Goal: Task Accomplishment & Management: Manage account settings

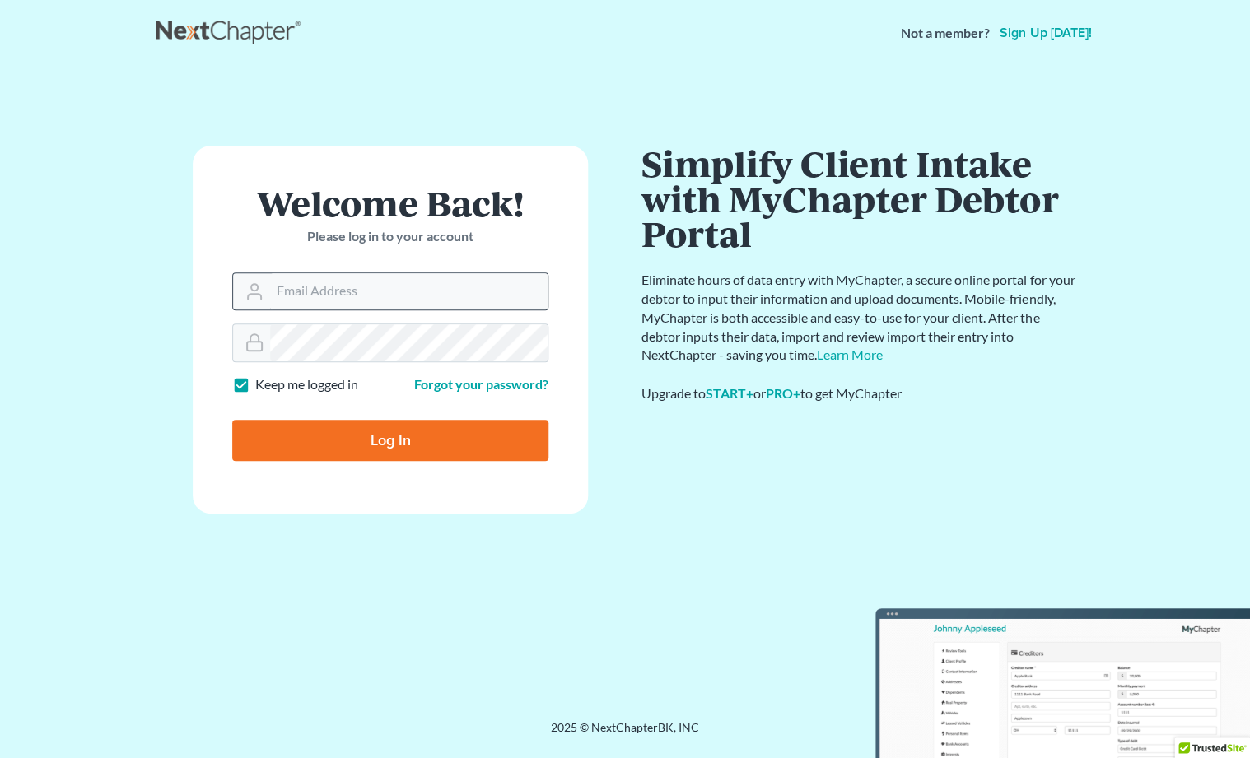
click at [524, 286] on input "Email Address" at bounding box center [408, 291] width 277 height 36
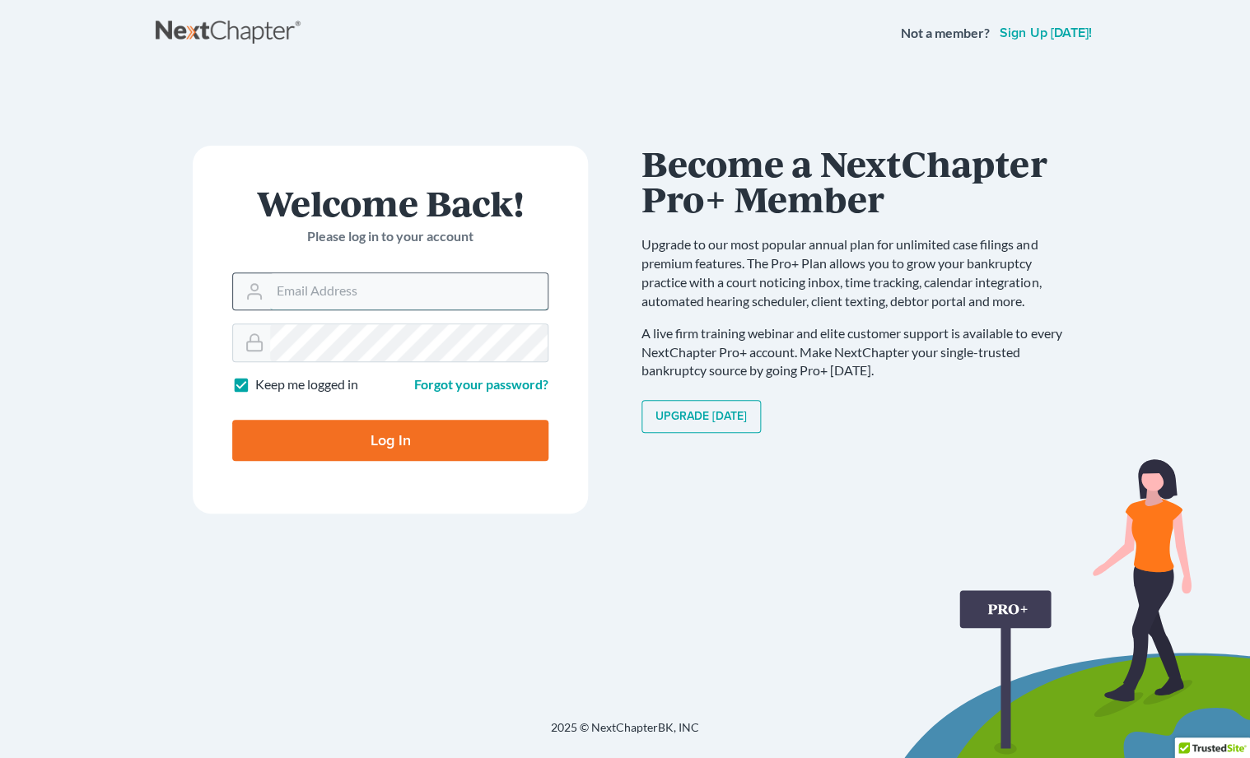
type input "Sarah@careylawbg.com"
click at [389, 440] on input "Log In" at bounding box center [390, 440] width 316 height 41
type input "Thinking..."
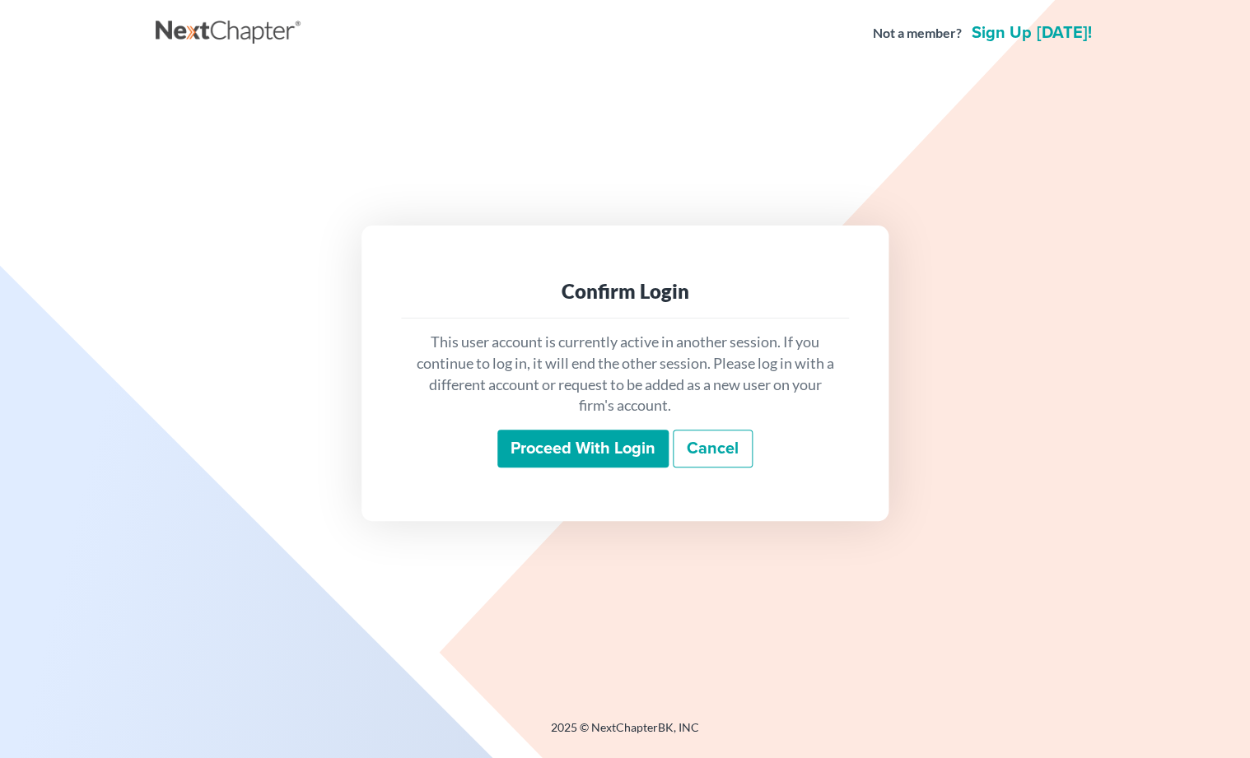
click at [594, 448] on input "Proceed with login" at bounding box center [582, 449] width 171 height 38
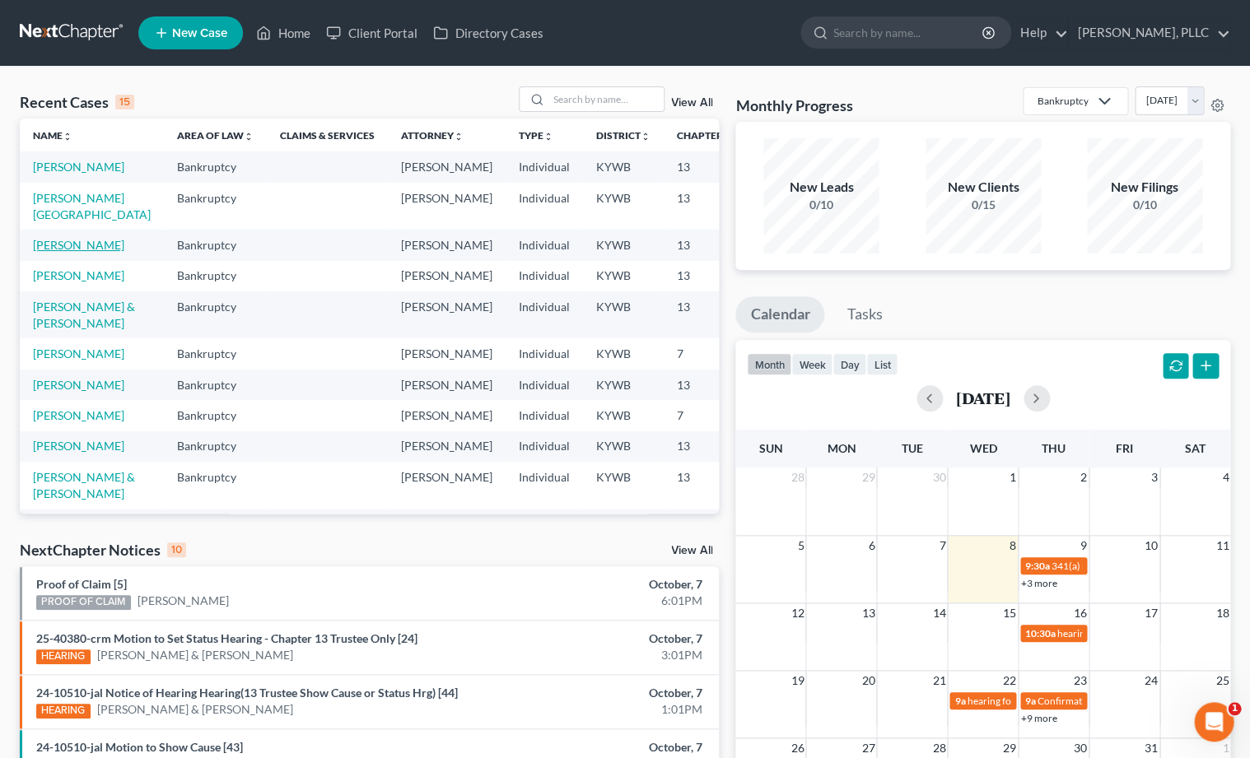
click at [41, 252] on link "[PERSON_NAME]" at bounding box center [78, 245] width 91 height 14
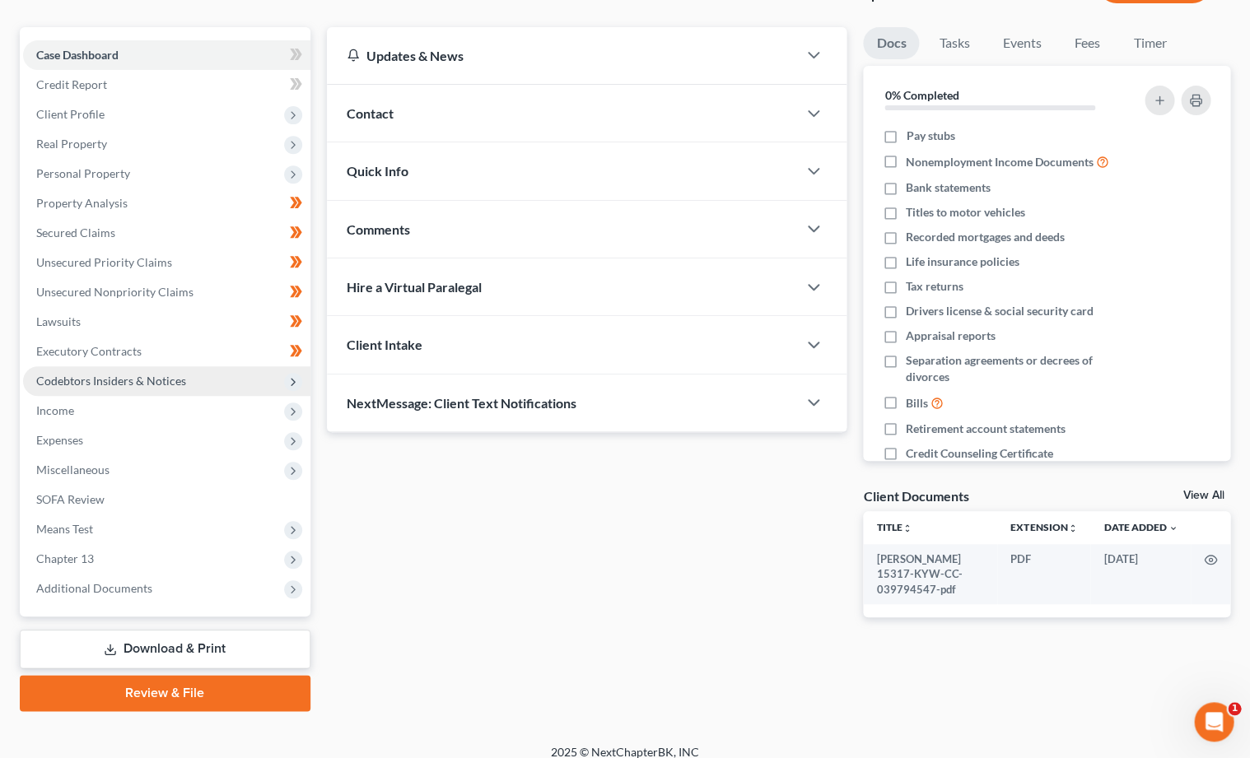
scroll to position [130, 0]
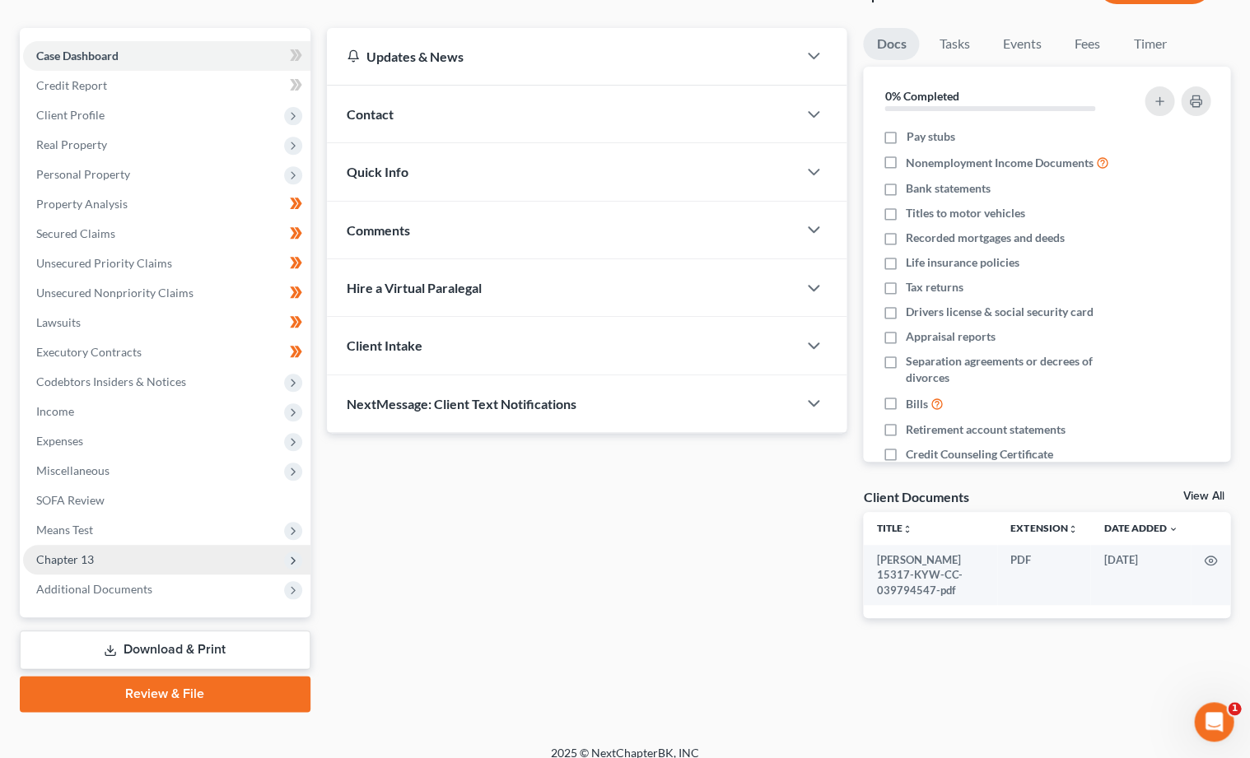
click at [120, 549] on span "Chapter 13" at bounding box center [166, 560] width 287 height 30
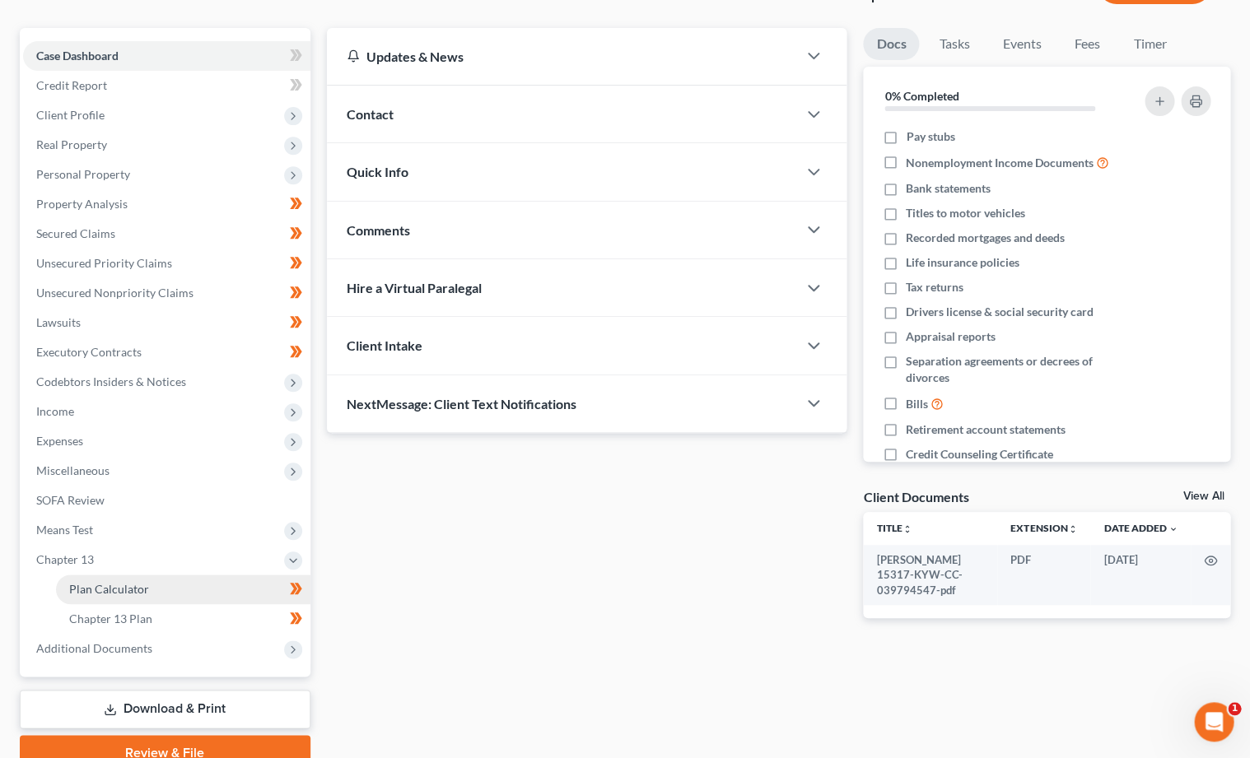
click at [111, 582] on span "Plan Calculator" at bounding box center [109, 589] width 80 height 14
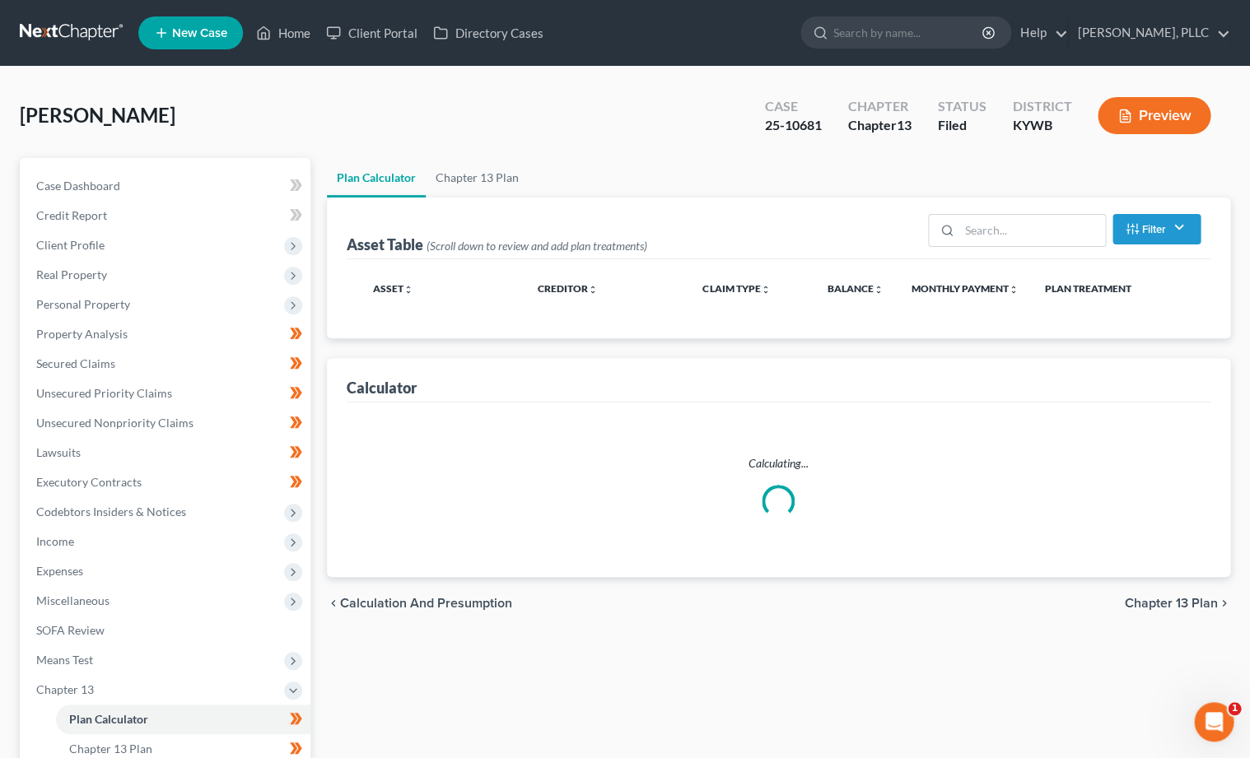
select select "59"
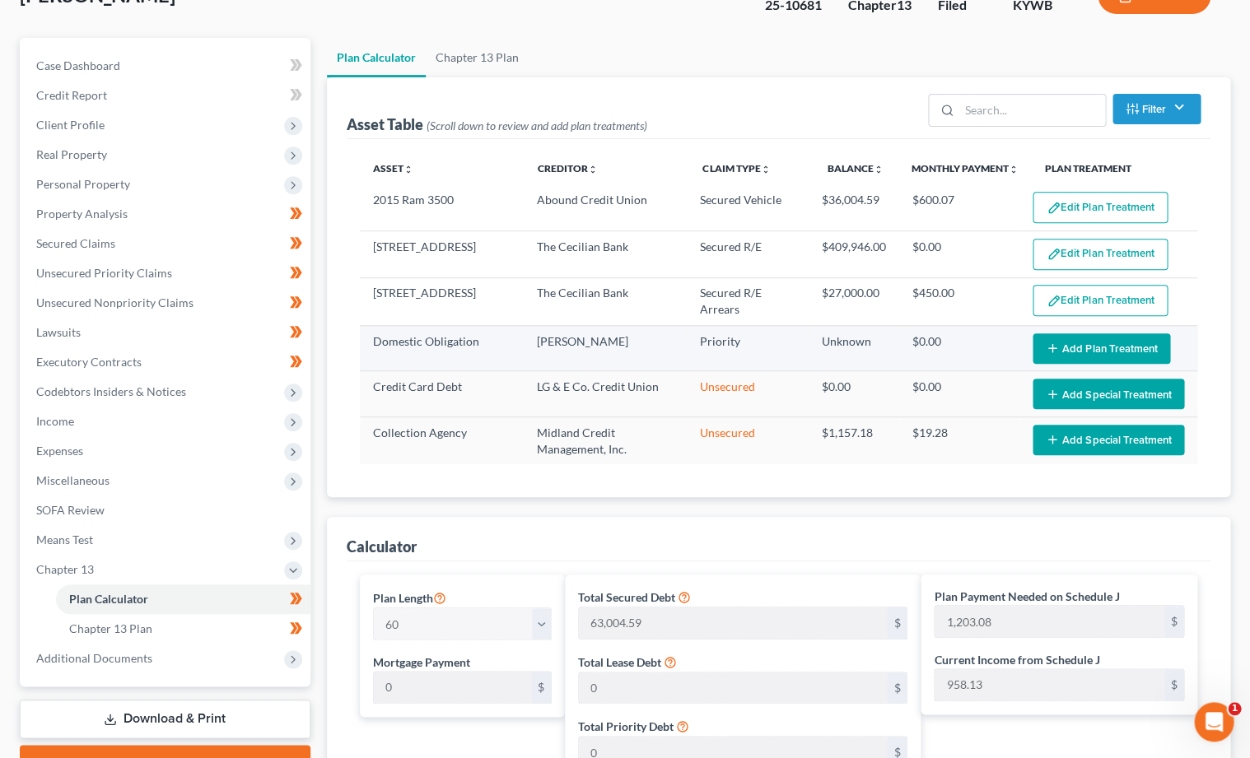
scroll to position [110, 0]
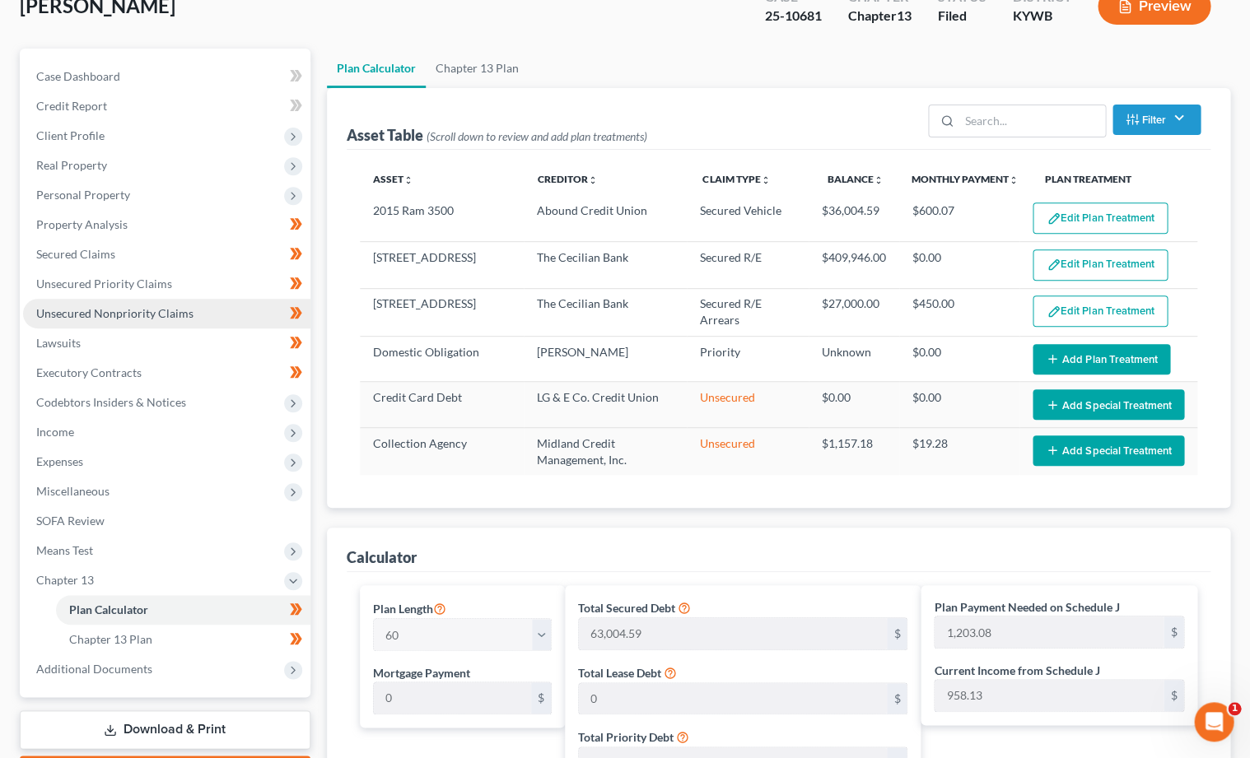
click at [115, 307] on span "Unsecured Nonpriority Claims" at bounding box center [114, 313] width 157 height 14
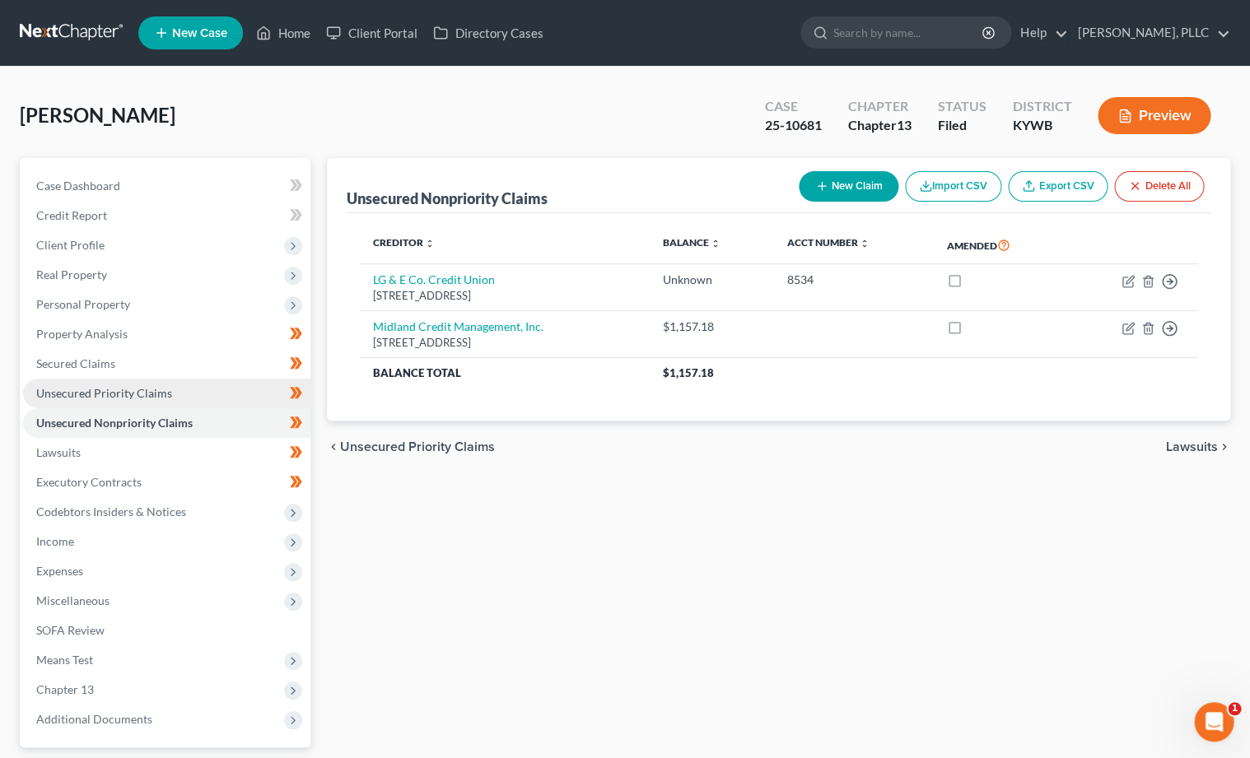
click at [137, 389] on span "Unsecured Priority Claims" at bounding box center [104, 393] width 136 height 14
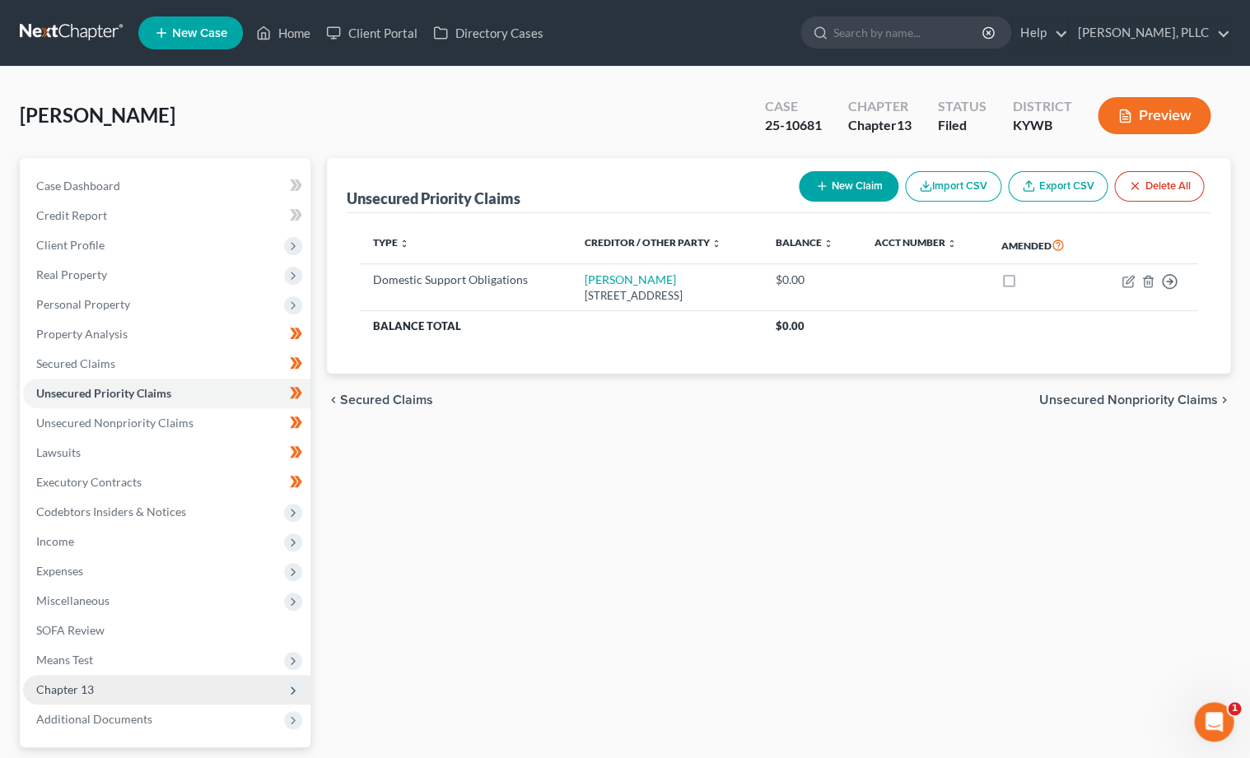
click at [106, 676] on span "Chapter 13" at bounding box center [166, 690] width 287 height 30
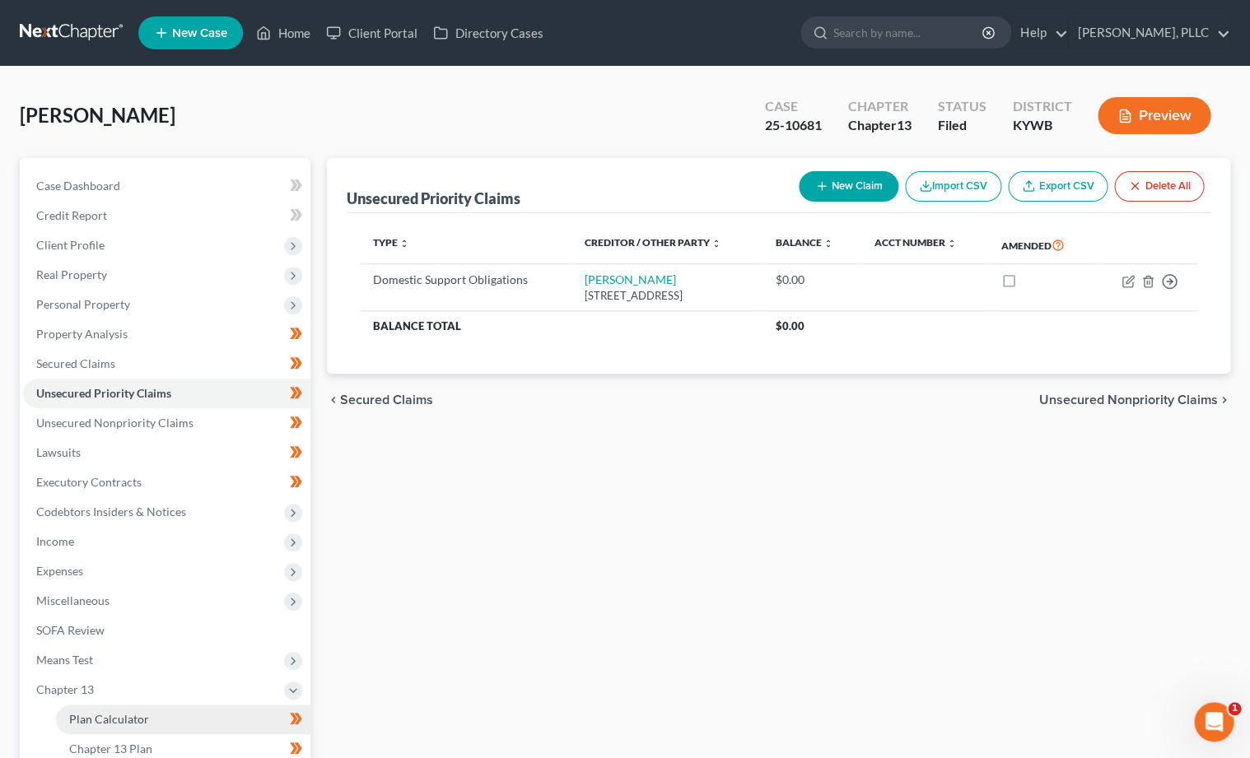
click at [128, 712] on span "Plan Calculator" at bounding box center [109, 719] width 80 height 14
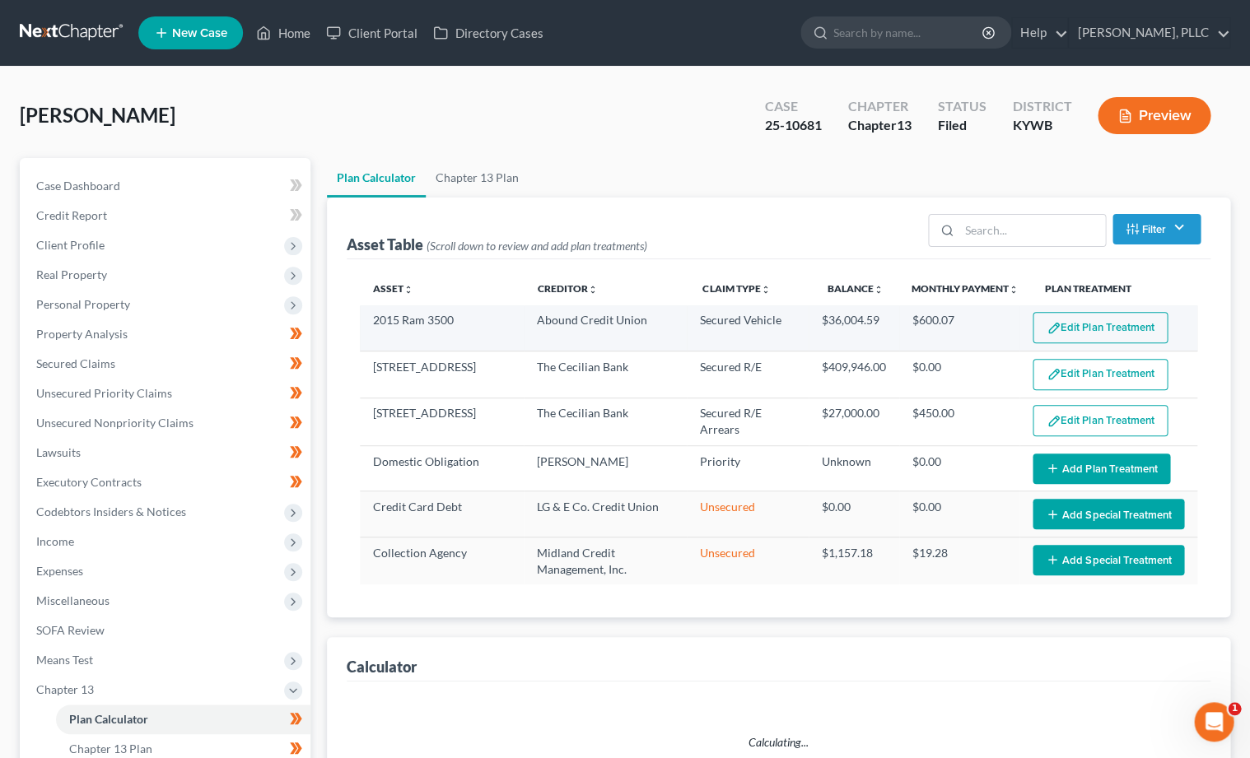
select select "59"
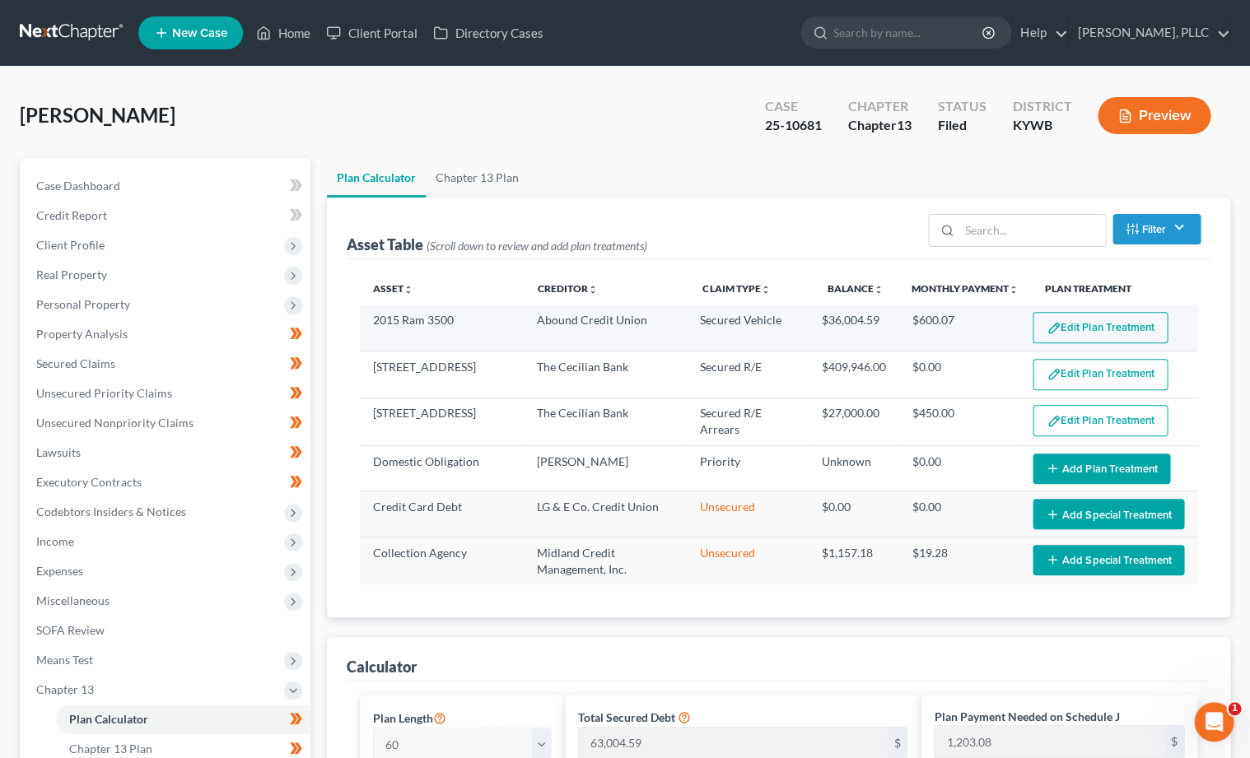
click at [1083, 332] on button "Edit Plan Treatment" at bounding box center [1100, 327] width 135 height 31
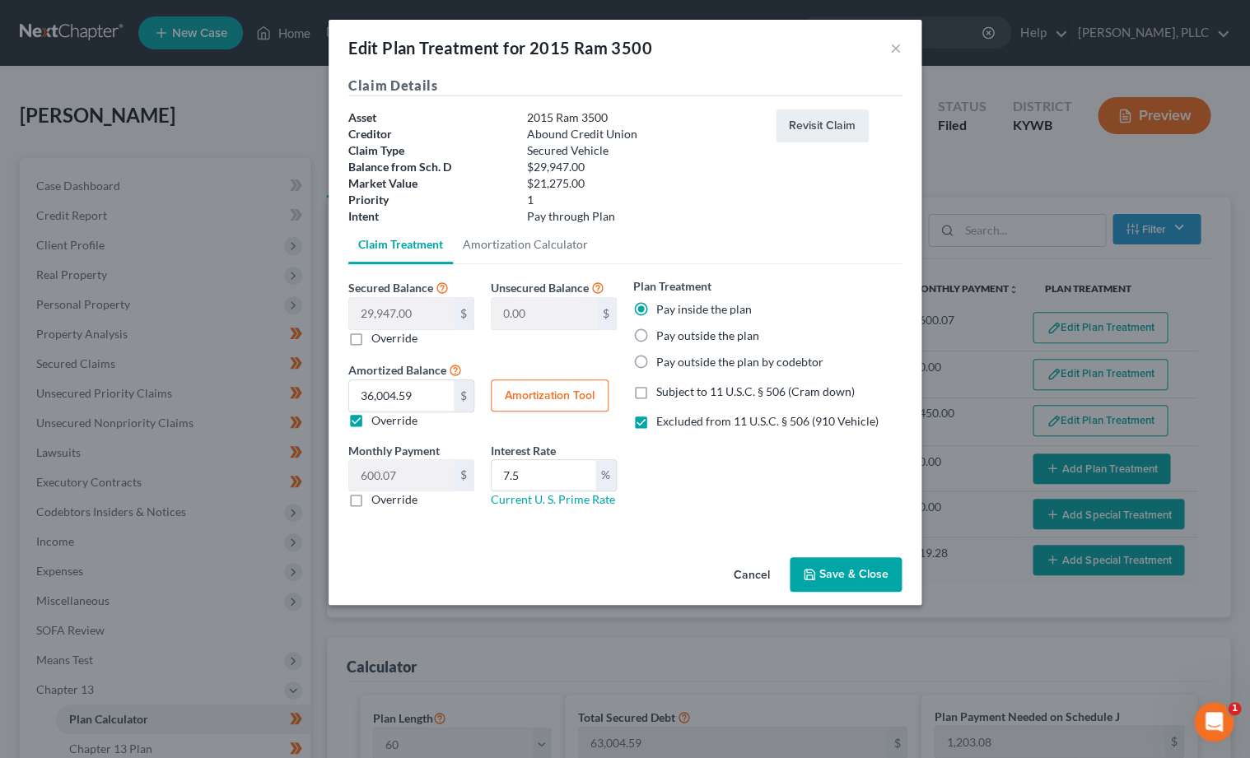
click at [371, 334] on label "Override" at bounding box center [394, 338] width 46 height 16
click at [378, 334] on input "Override" at bounding box center [383, 335] width 11 height 11
checkbox input "true"
type input "29,947.00"
drag, startPoint x: 364, startPoint y: 298, endPoint x: 313, endPoint y: 287, distance: 52.3
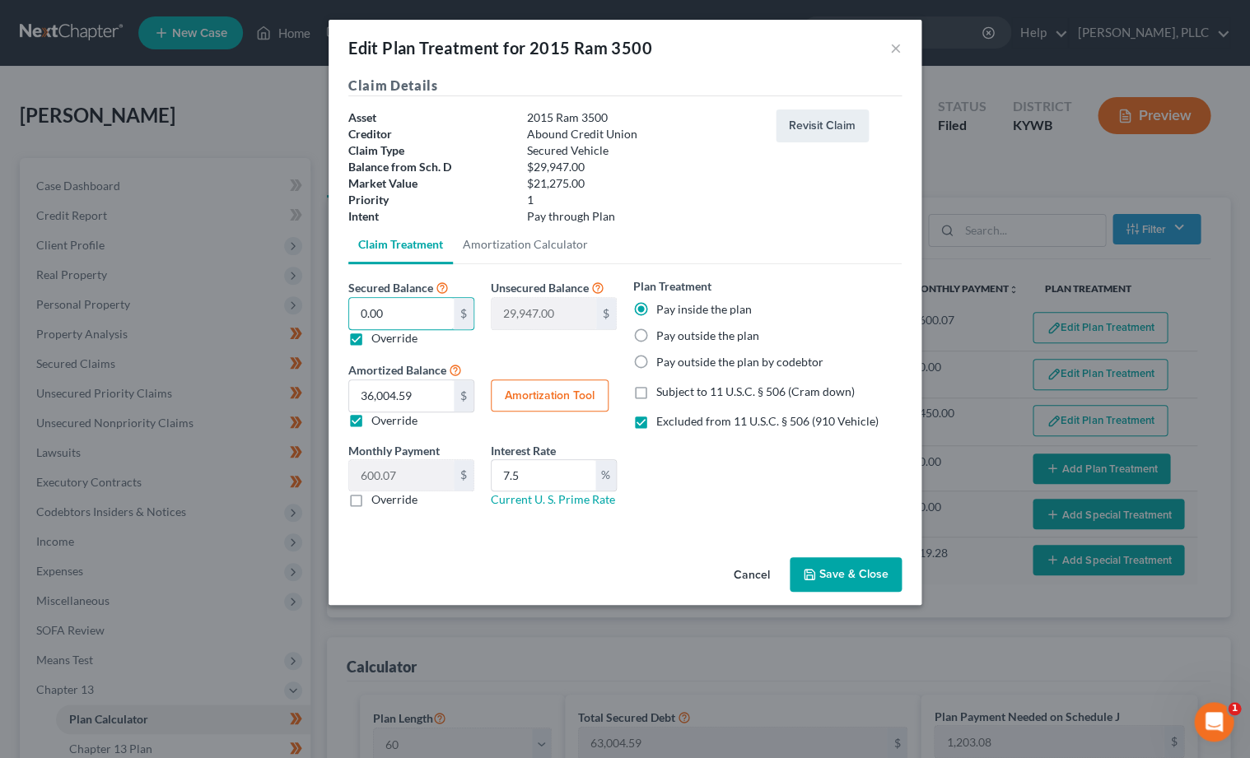
click at [313, 287] on div "Edit Plan Treatment for 2015 Ram 3500 × Claim Details Asset 2015 Ram 3500 Credi…" at bounding box center [625, 379] width 1250 height 758
type input "3"
type input "29,944.00"
type input "30"
type input "29,917.00"
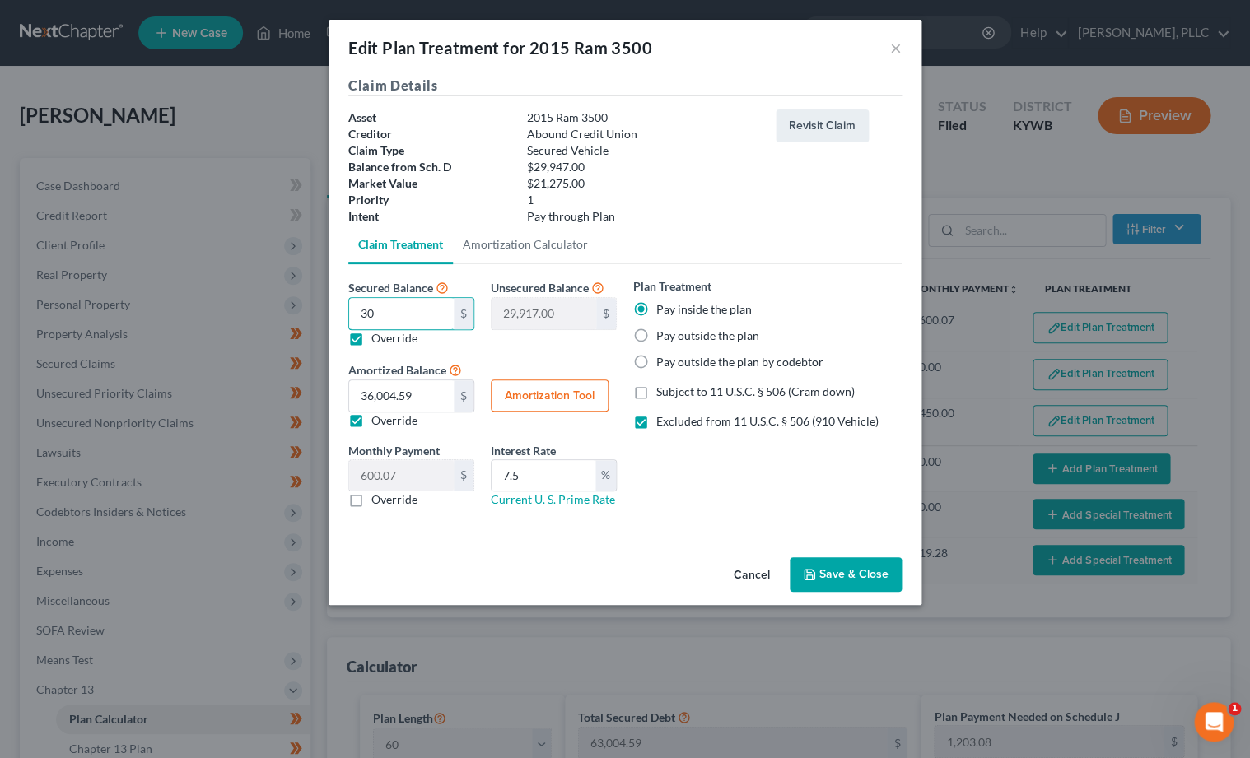
type input "30"
click at [756, 567] on button "Cancel" at bounding box center [752, 575] width 63 height 33
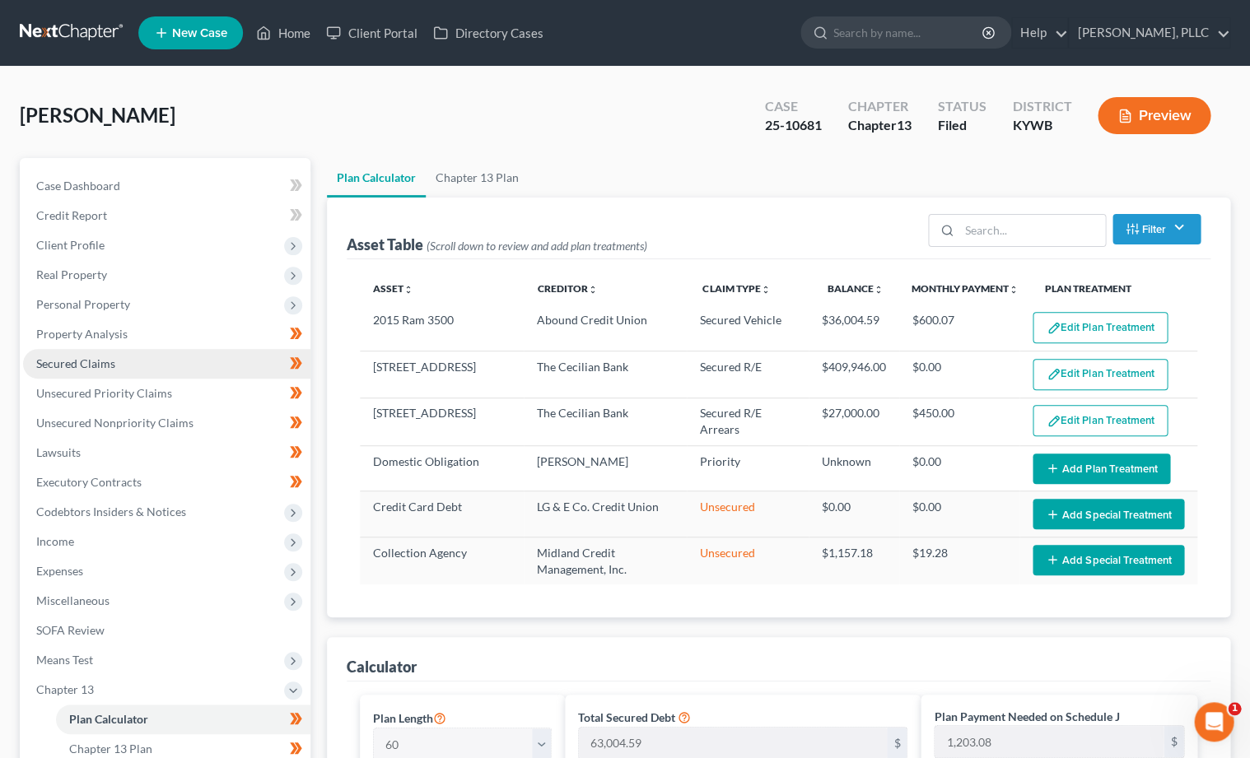
click at [148, 350] on link "Secured Claims" at bounding box center [166, 364] width 287 height 30
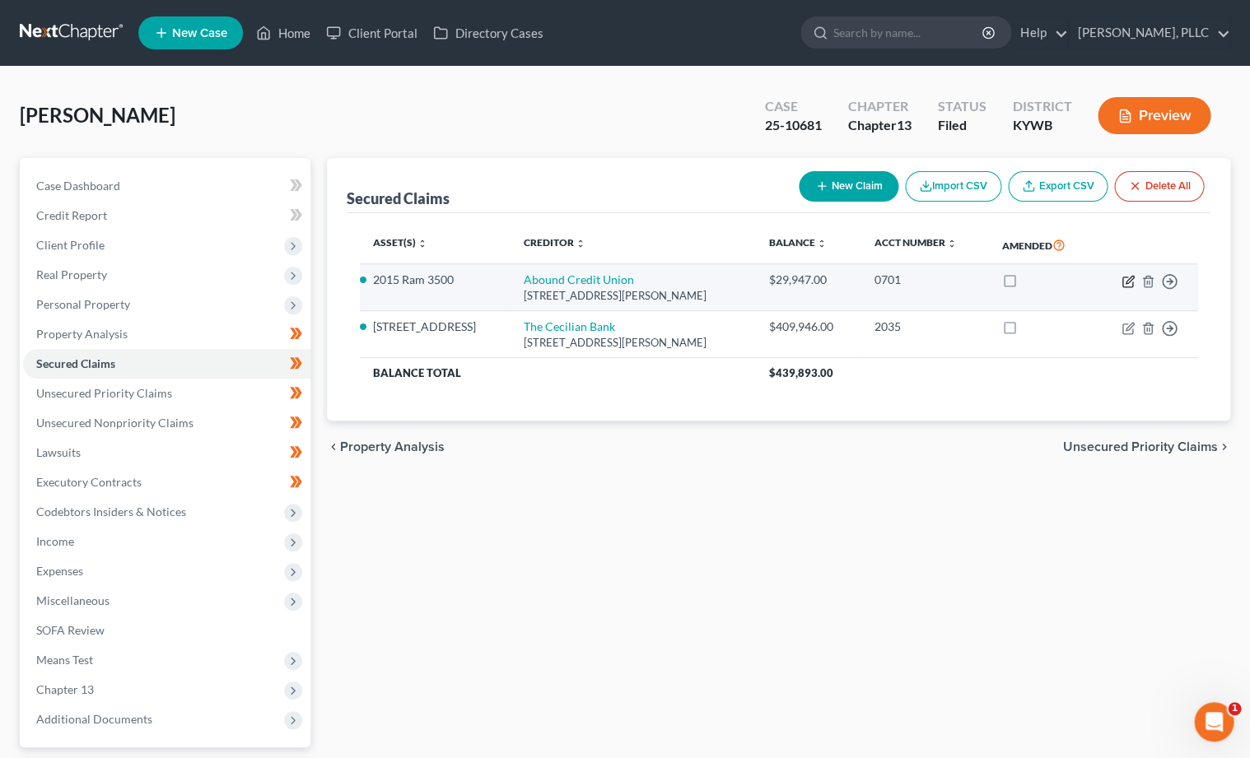
click at [1126, 283] on icon "button" at bounding box center [1128, 281] width 13 height 13
select select "18"
select select "4"
select select "0"
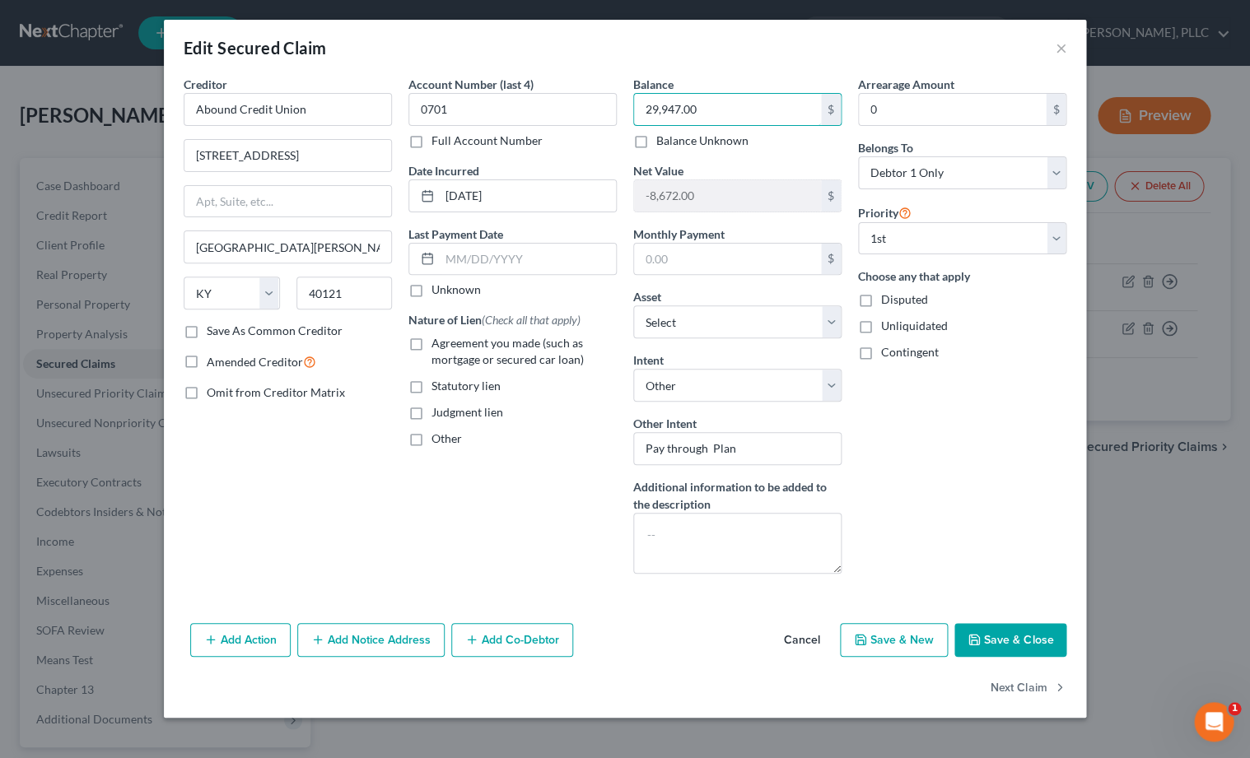
drag, startPoint x: 662, startPoint y: 105, endPoint x: 451, endPoint y: 87, distance: 211.5
click at [451, 87] on div "Creditor * Abound Credit Union [GEOGRAPHIC_DATA] Dr. [GEOGRAPHIC_DATA][PERSON_N…" at bounding box center [624, 331] width 899 height 511
type input "30,289.07"
click at [986, 642] on button "Save & Close" at bounding box center [1010, 640] width 112 height 35
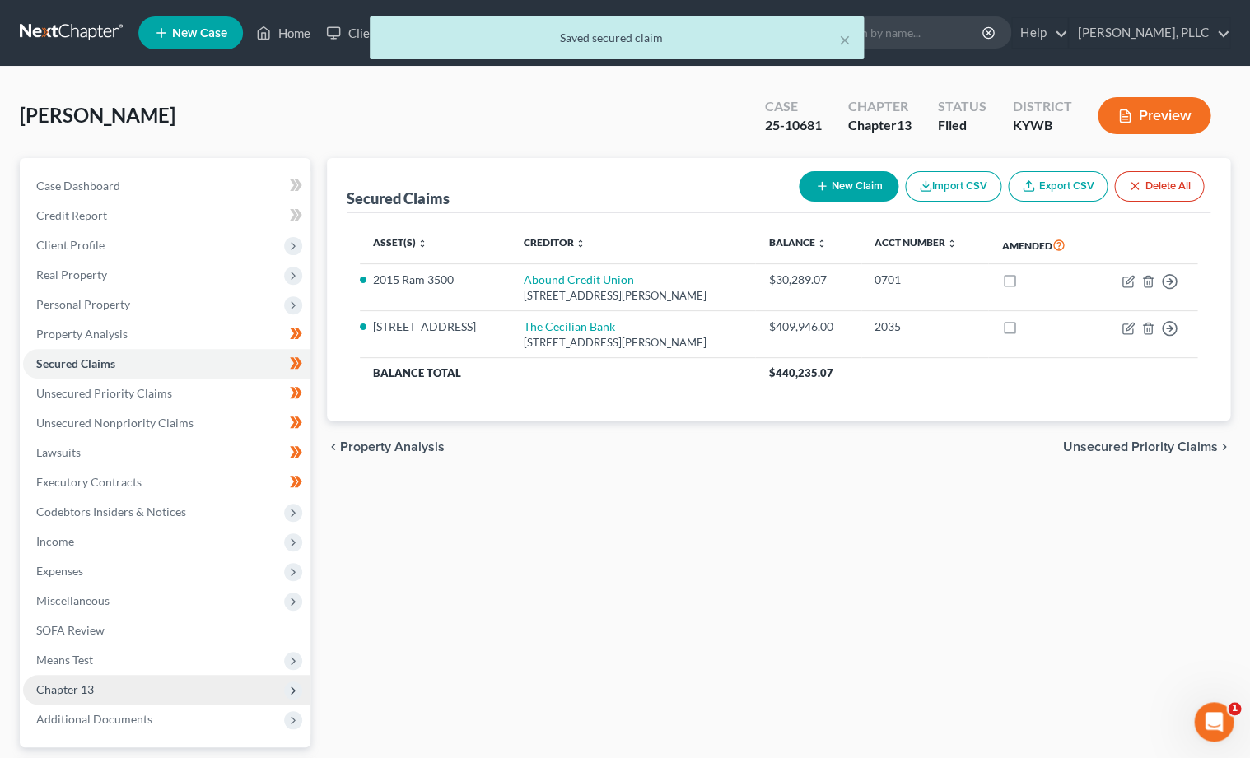
click at [105, 682] on span "Chapter 13" at bounding box center [166, 690] width 287 height 30
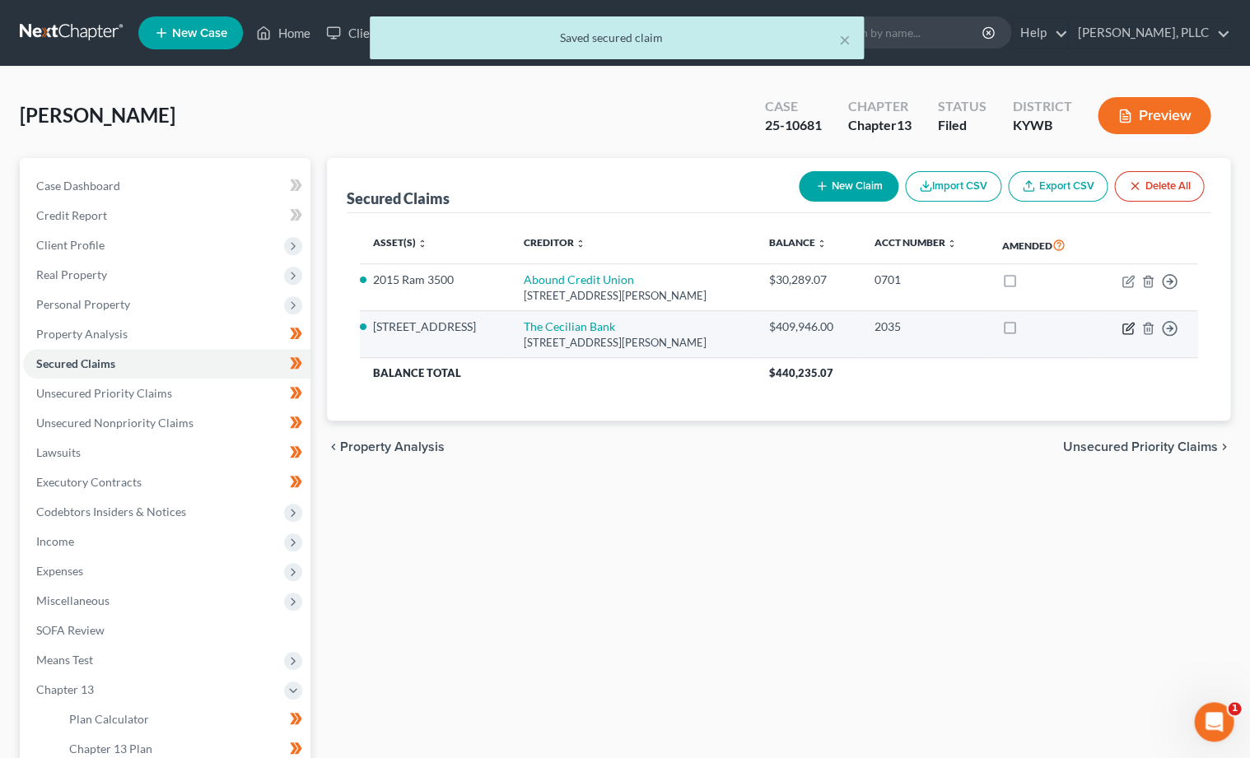
click at [1126, 325] on icon "button" at bounding box center [1129, 326] width 7 height 7
select select "18"
select select "4"
select select "0"
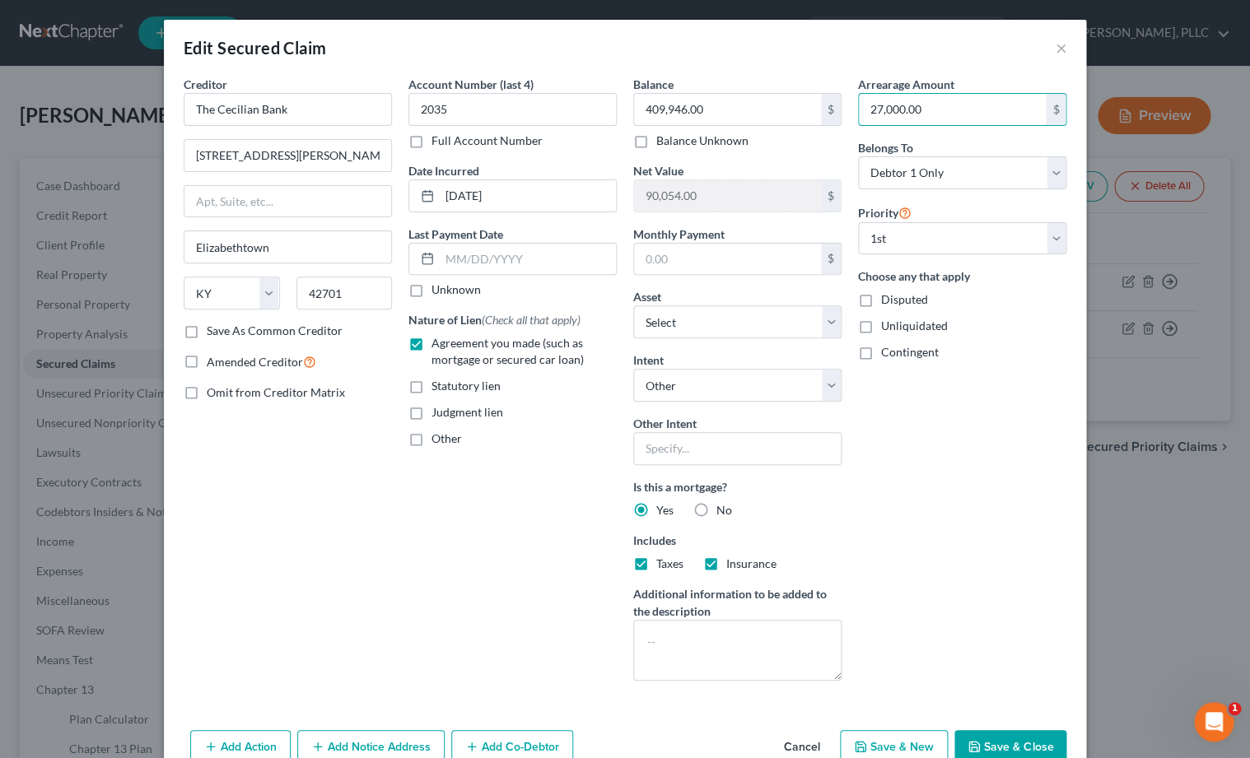
drag, startPoint x: 968, startPoint y: 104, endPoint x: 654, endPoint y: 77, distance: 314.9
click at [654, 77] on div "Creditor * The Cecilian Bank [STREET_ADDRESS][PERSON_NAME] [GEOGRAPHIC_DATA] [U…" at bounding box center [624, 385] width 899 height 618
type input "40,182.95"
click at [1005, 735] on button "Save & Close" at bounding box center [1010, 747] width 112 height 35
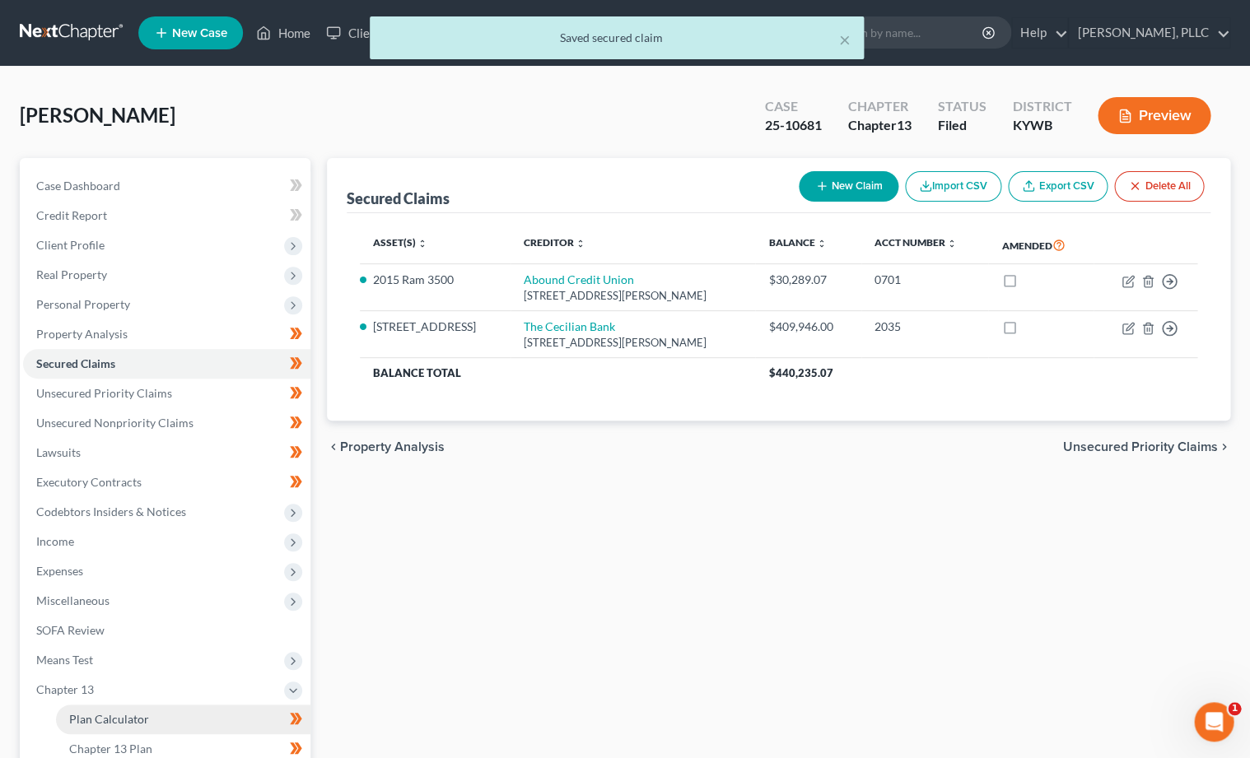
click at [133, 712] on span "Plan Calculator" at bounding box center [109, 719] width 80 height 14
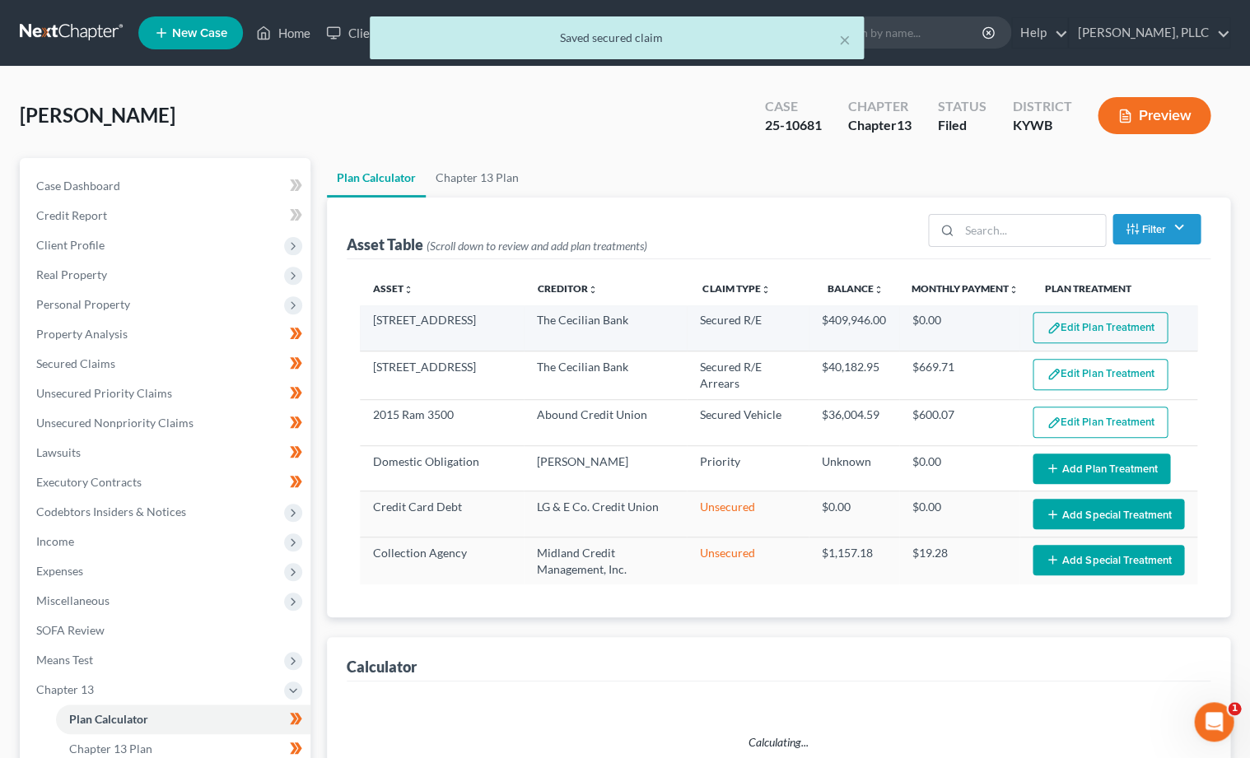
select select "59"
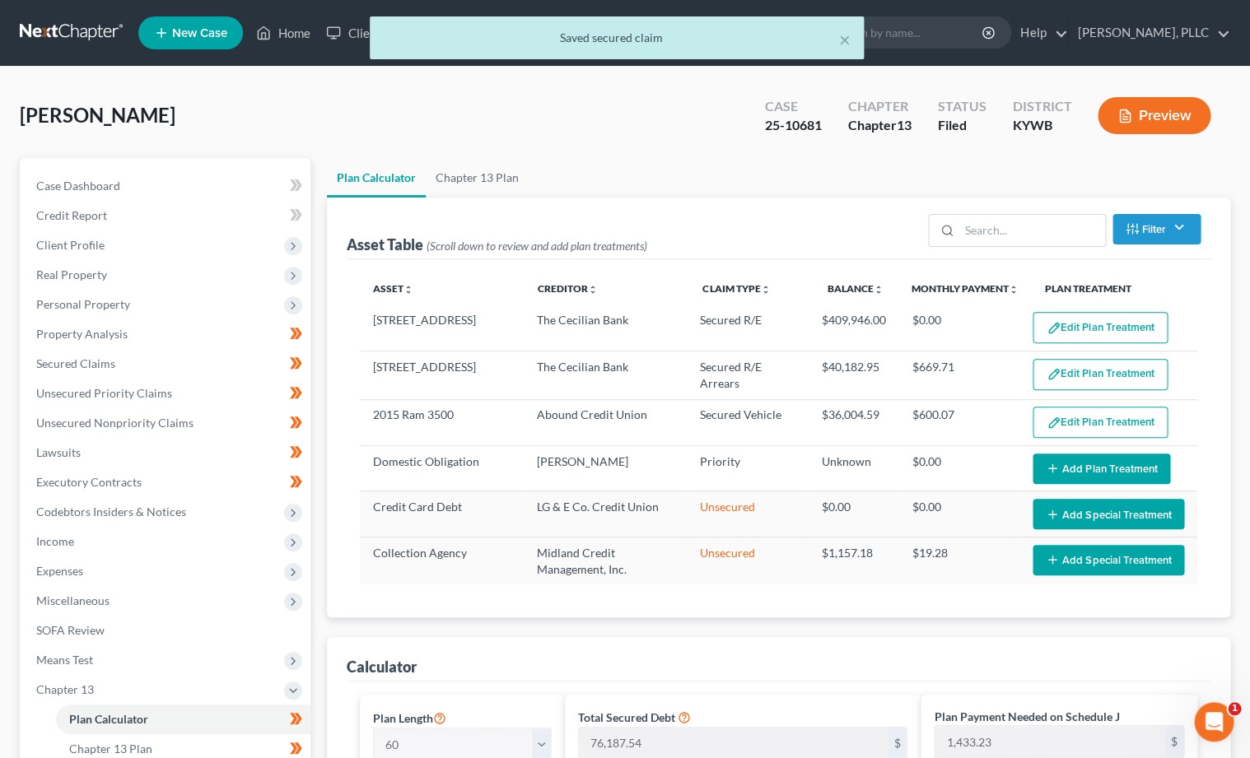
click at [1061, 324] on button "Edit Plan Treatment" at bounding box center [1100, 327] width 135 height 31
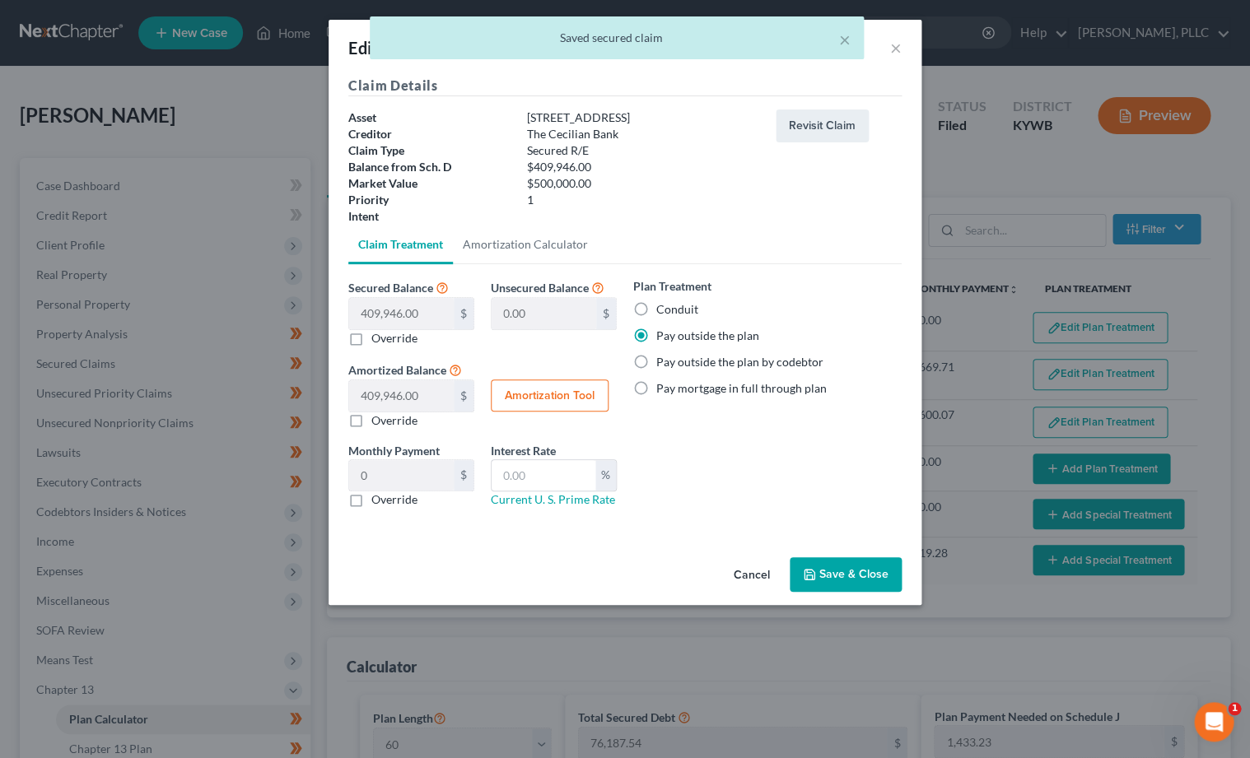
click at [834, 566] on button "Save & Close" at bounding box center [846, 574] width 112 height 35
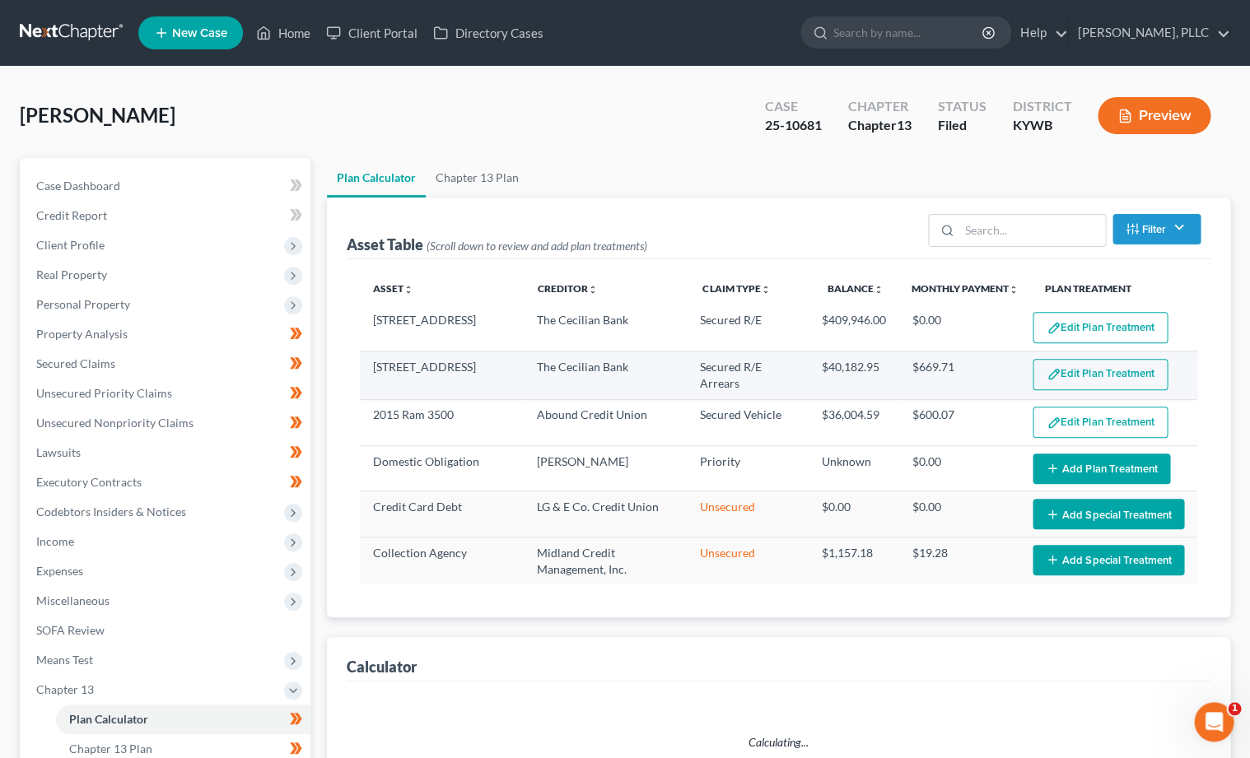
click at [1103, 381] on button "Edit Plan Treatment" at bounding box center [1100, 374] width 135 height 31
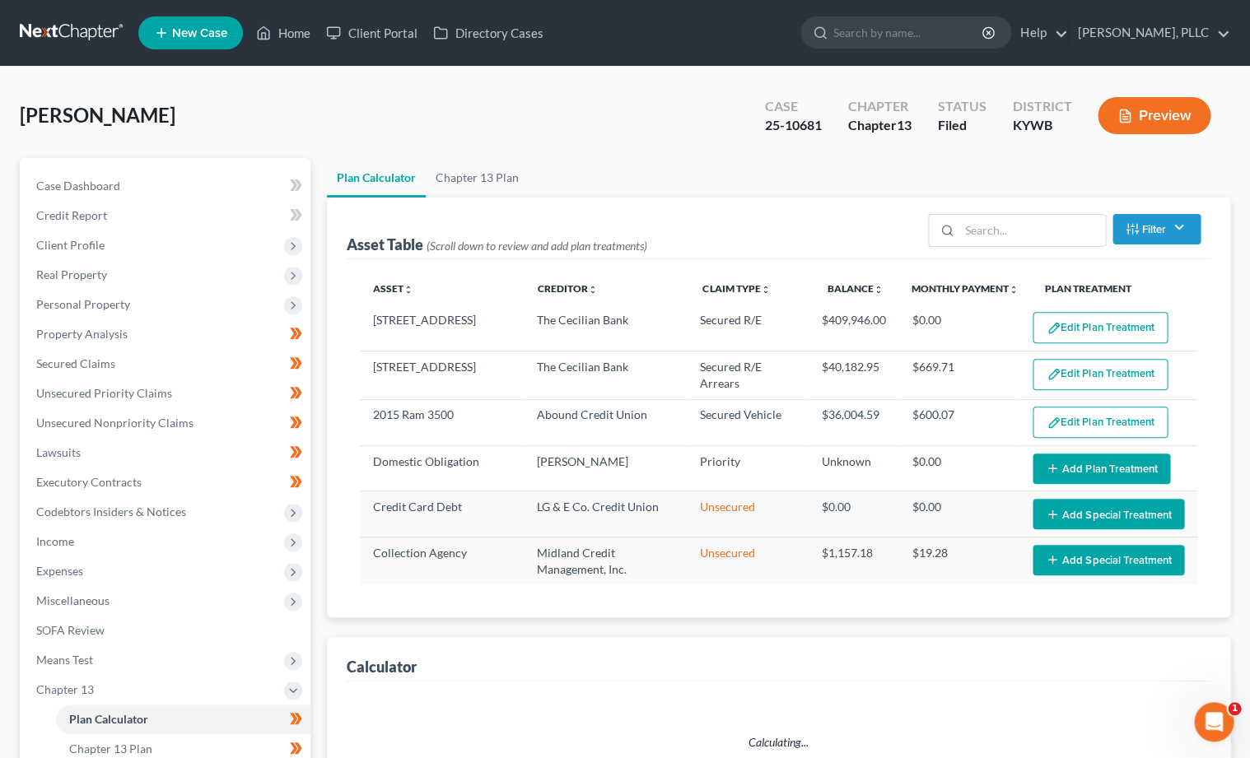
select select "59"
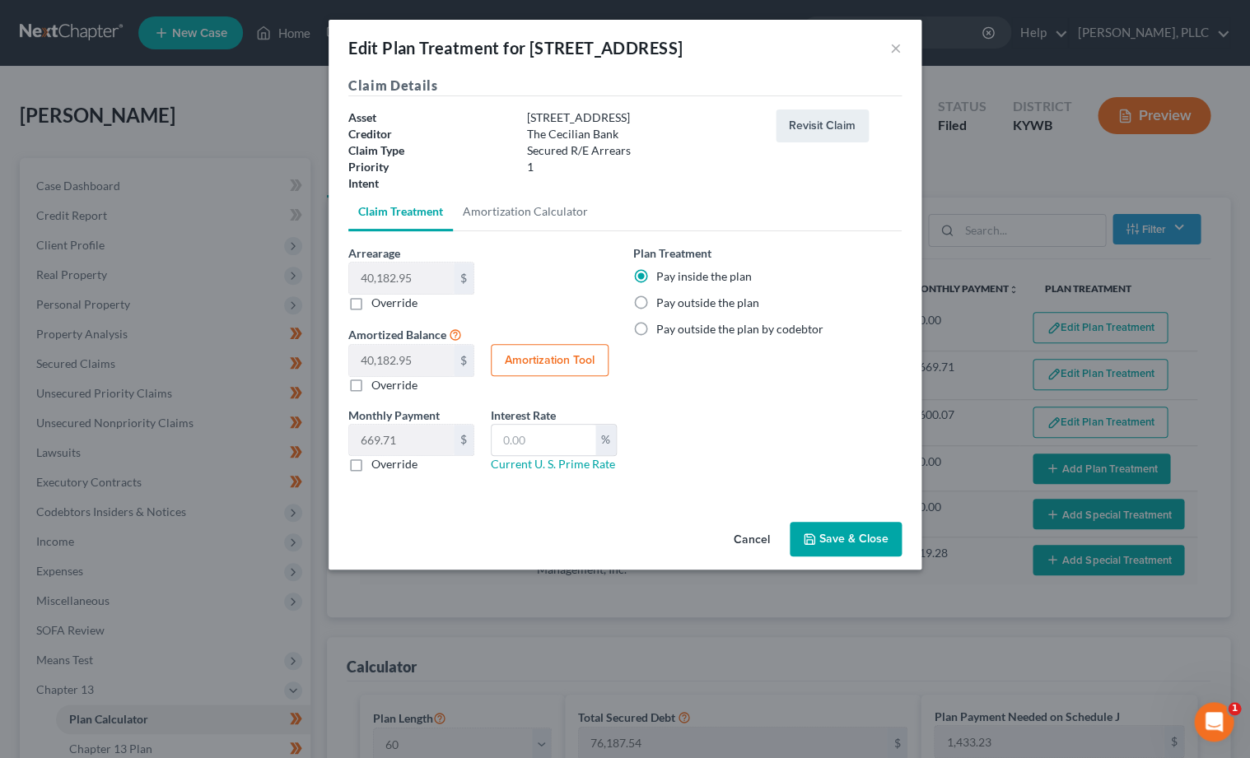
click at [844, 523] on button "Save & Close" at bounding box center [846, 539] width 112 height 35
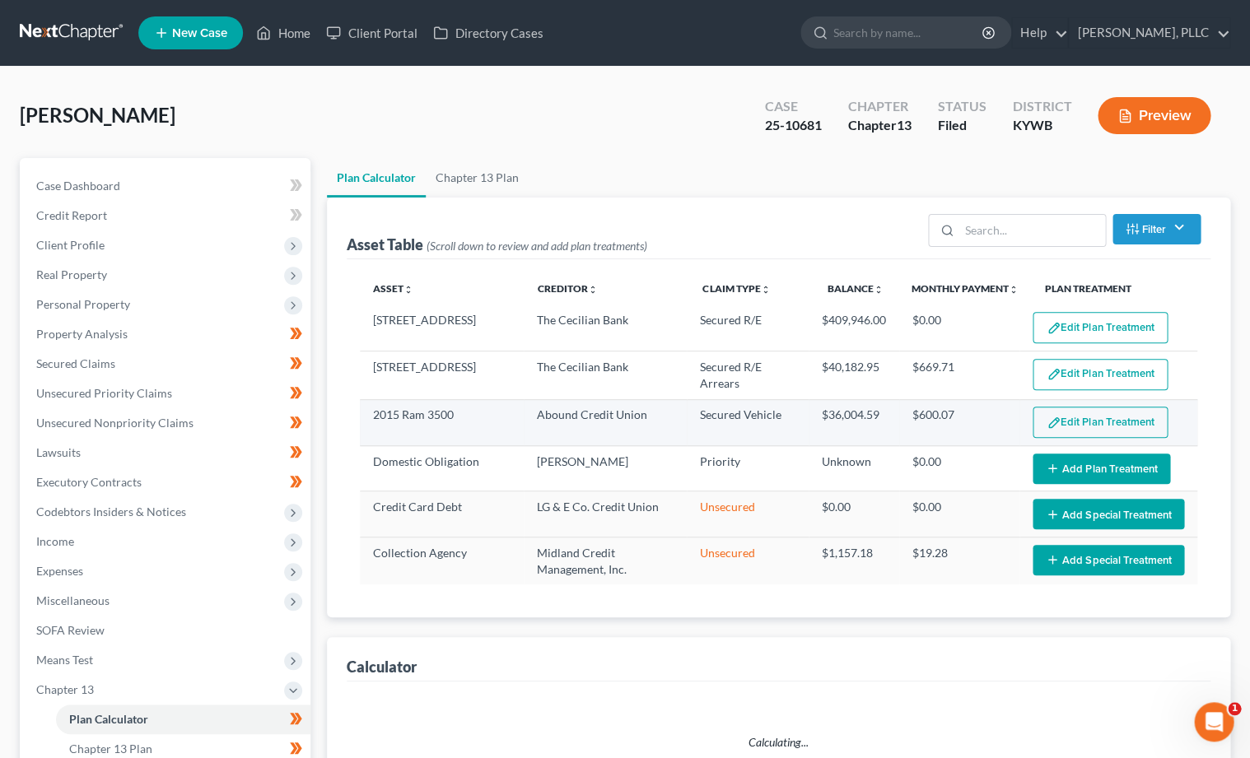
click at [1131, 426] on button "Edit Plan Treatment" at bounding box center [1100, 422] width 135 height 31
select select "59"
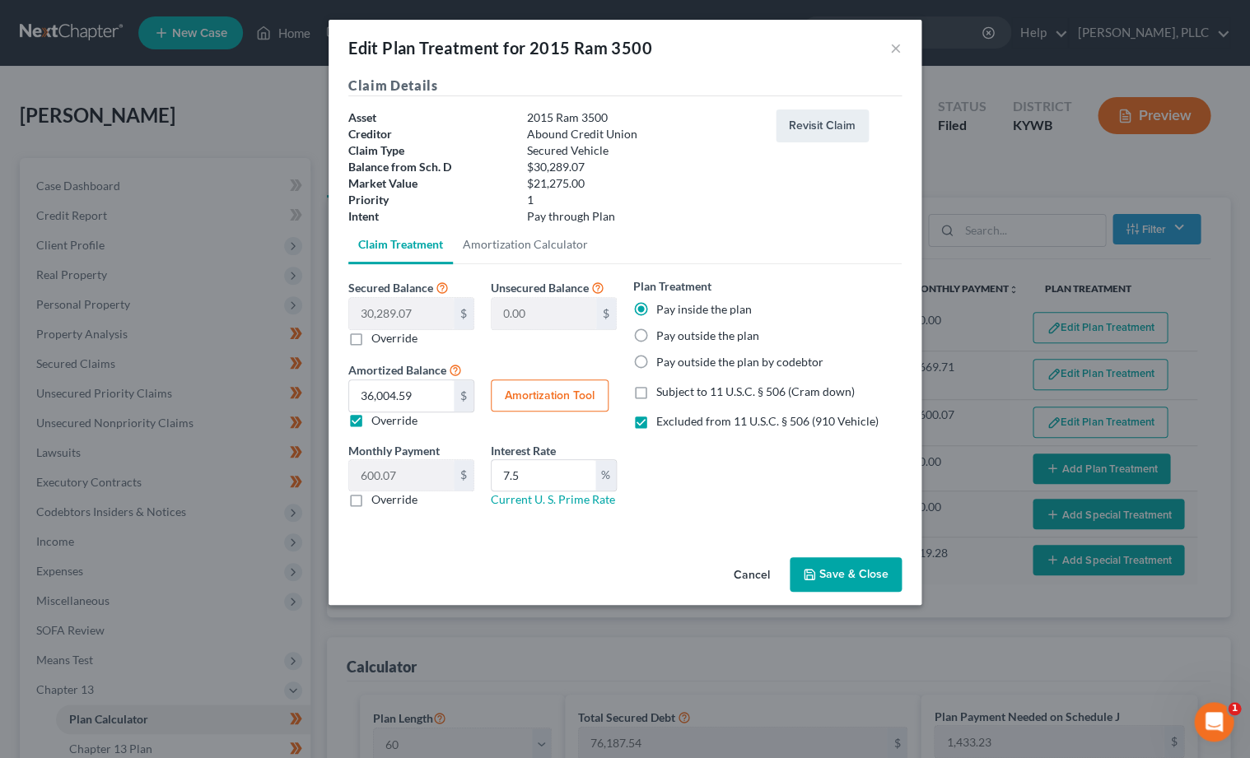
click at [584, 385] on button "Amortization Tool" at bounding box center [550, 396] width 118 height 33
type input "30,289.07"
type input "7.5"
type input "60"
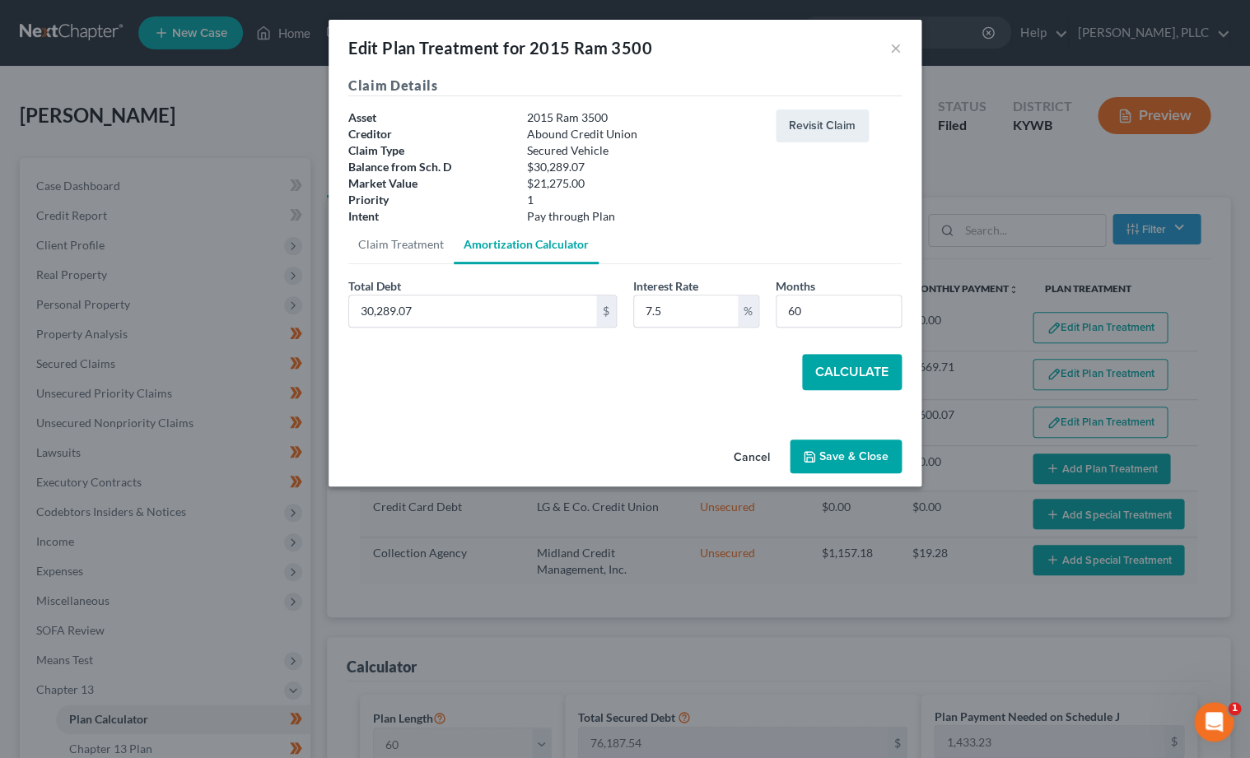
click at [830, 373] on button "Calculate" at bounding box center [852, 372] width 100 height 36
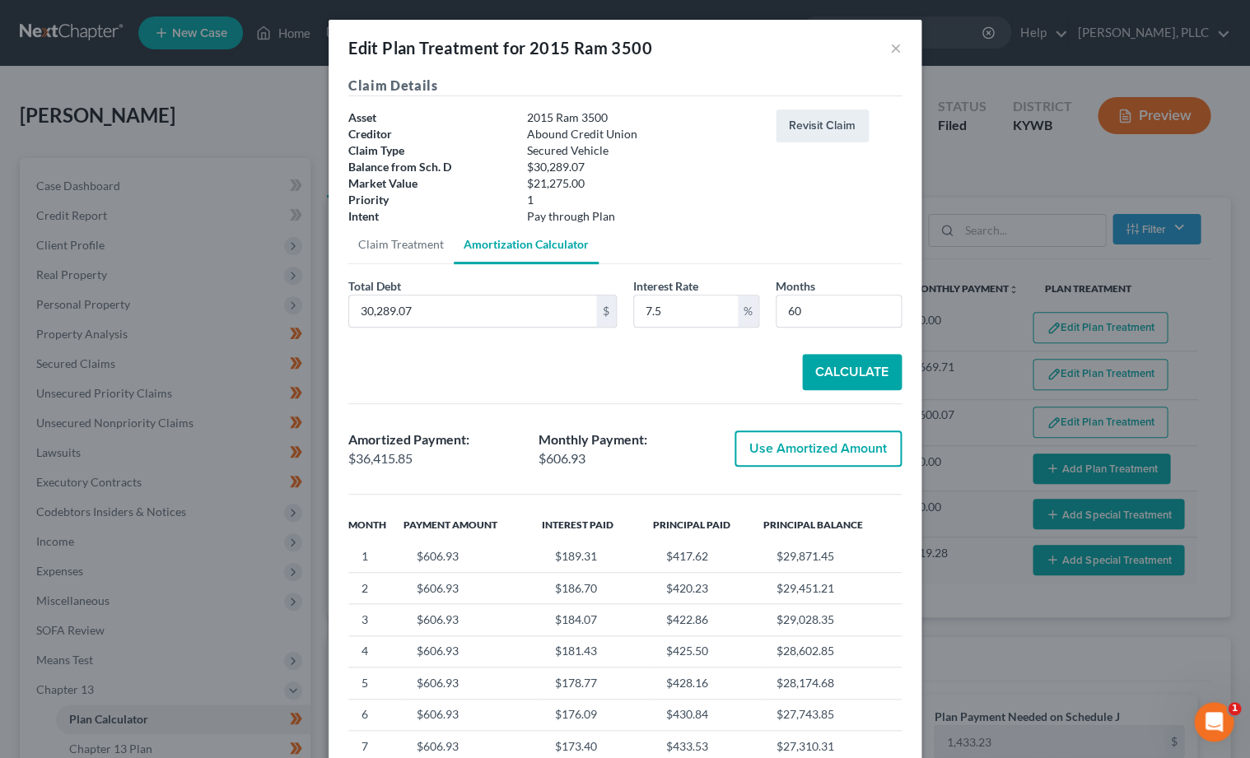
click at [796, 445] on button "Use Amortized Amount" at bounding box center [818, 449] width 167 height 36
type input "36,415.84"
type input "606.93"
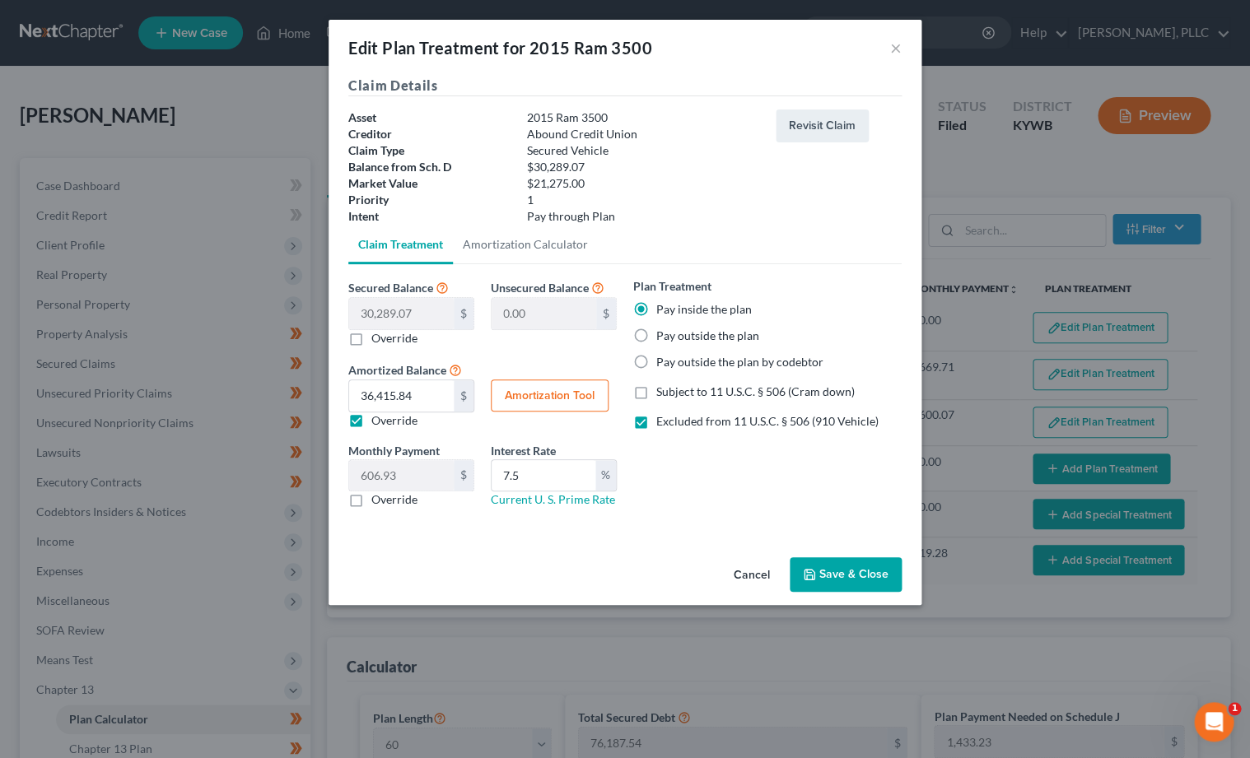
click at [821, 565] on button "Save & Close" at bounding box center [846, 574] width 112 height 35
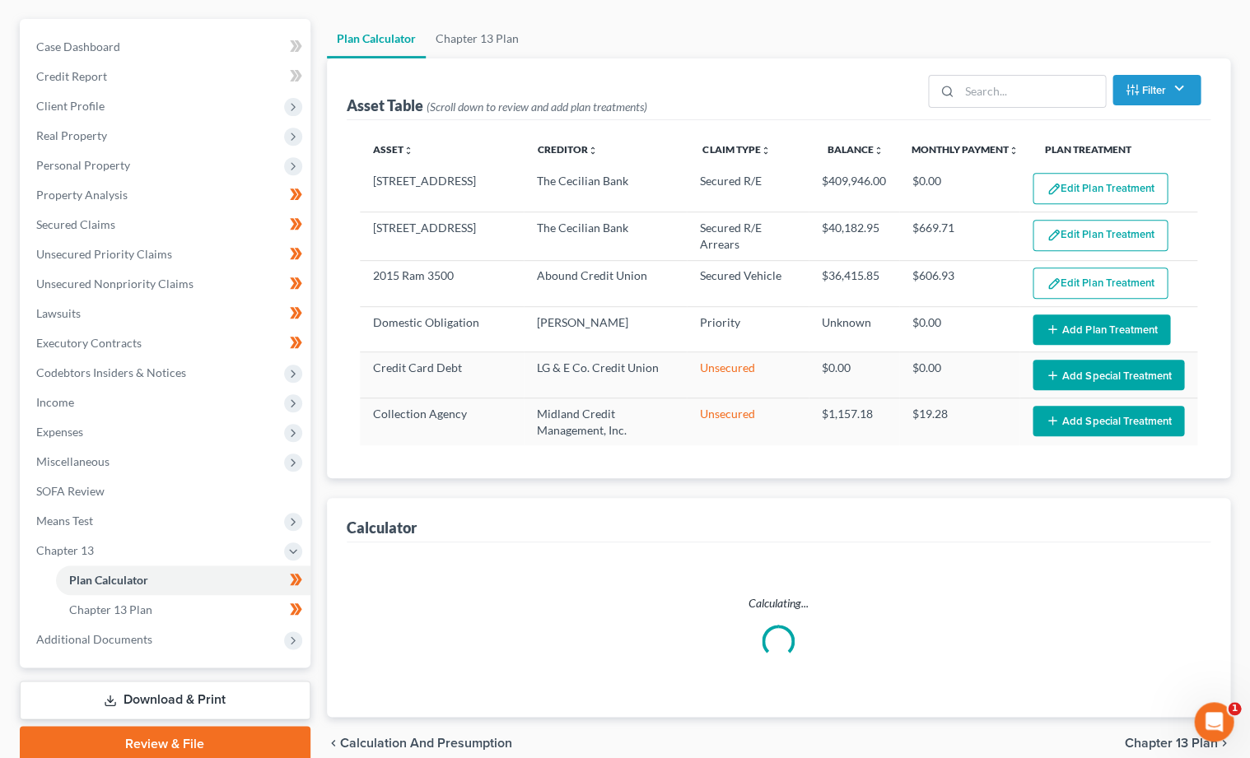
select select "59"
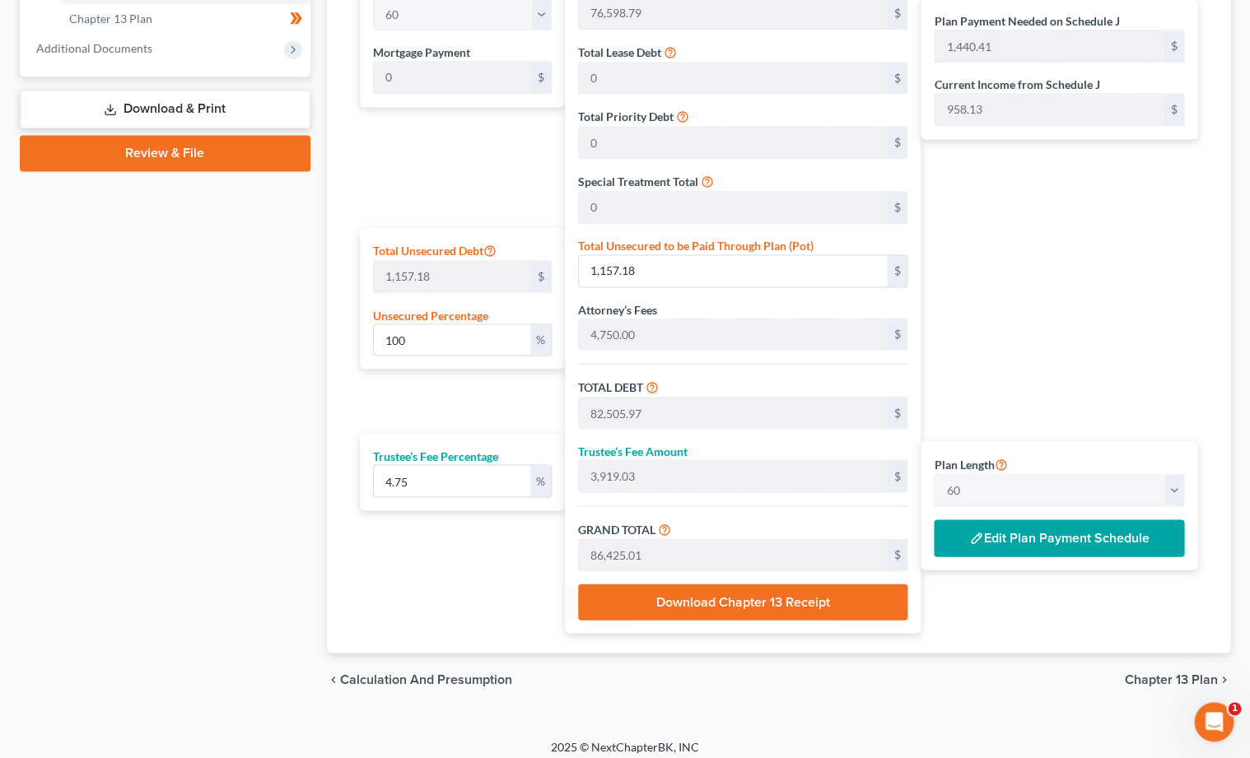
scroll to position [730, 0]
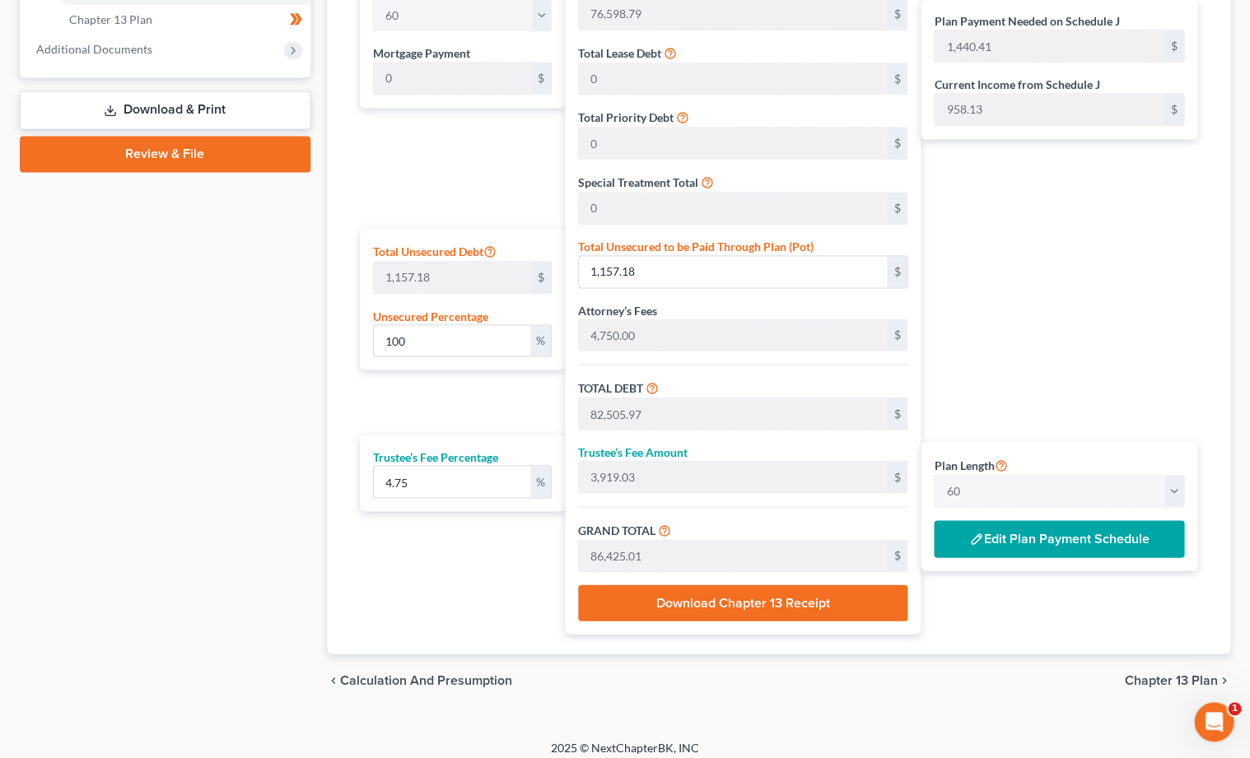
click at [1044, 536] on button "Edit Plan Payment Schedule" at bounding box center [1059, 539] width 250 height 38
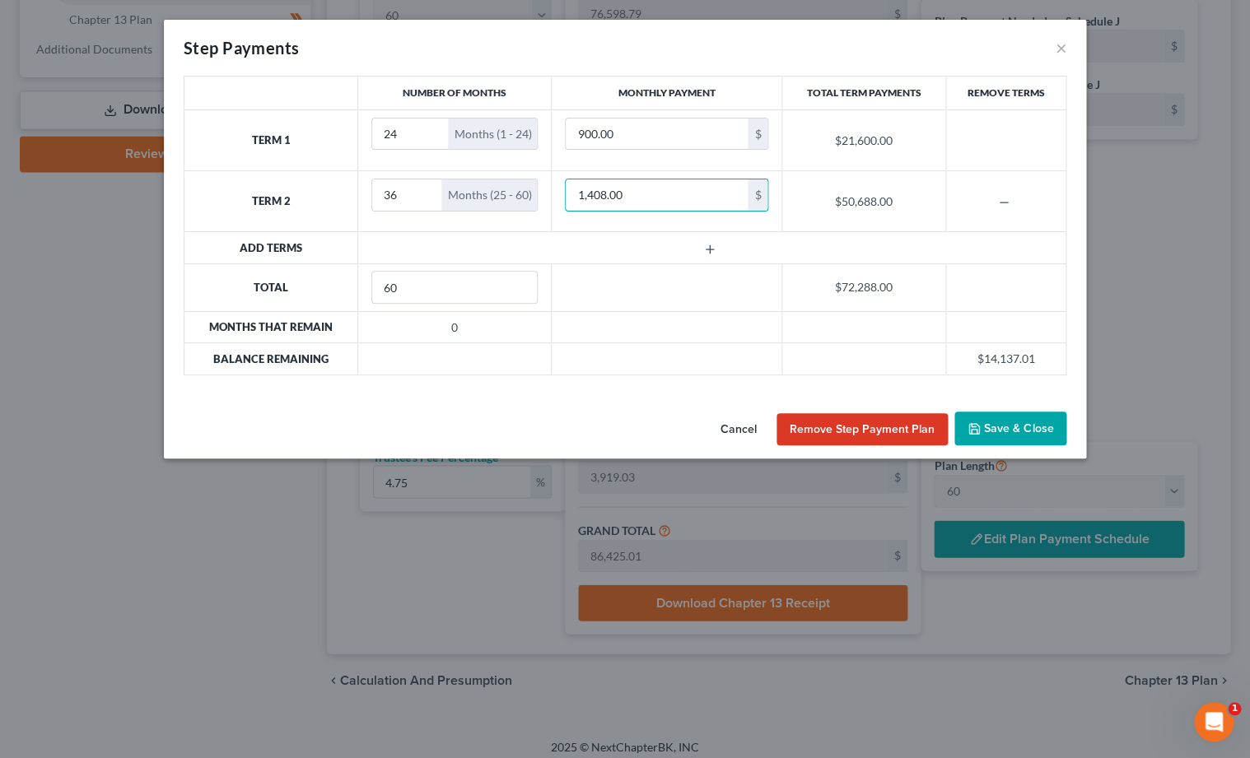
drag, startPoint x: 622, startPoint y: 192, endPoint x: 378, endPoint y: 155, distance: 246.5
click at [378, 155] on tbody "Term 1 24 Months (1 - 24) 900.00 $ $21,600.00 Term 2 36 Months (25 - 60) 1,408.…" at bounding box center [625, 242] width 882 height 265
type input "1,500"
drag, startPoint x: 609, startPoint y: 132, endPoint x: 541, endPoint y: 124, distance: 68.8
click at [541, 124] on tr "Term 1 24 Months (1 - 24) 900.00 $ $21,600.00" at bounding box center [625, 140] width 882 height 61
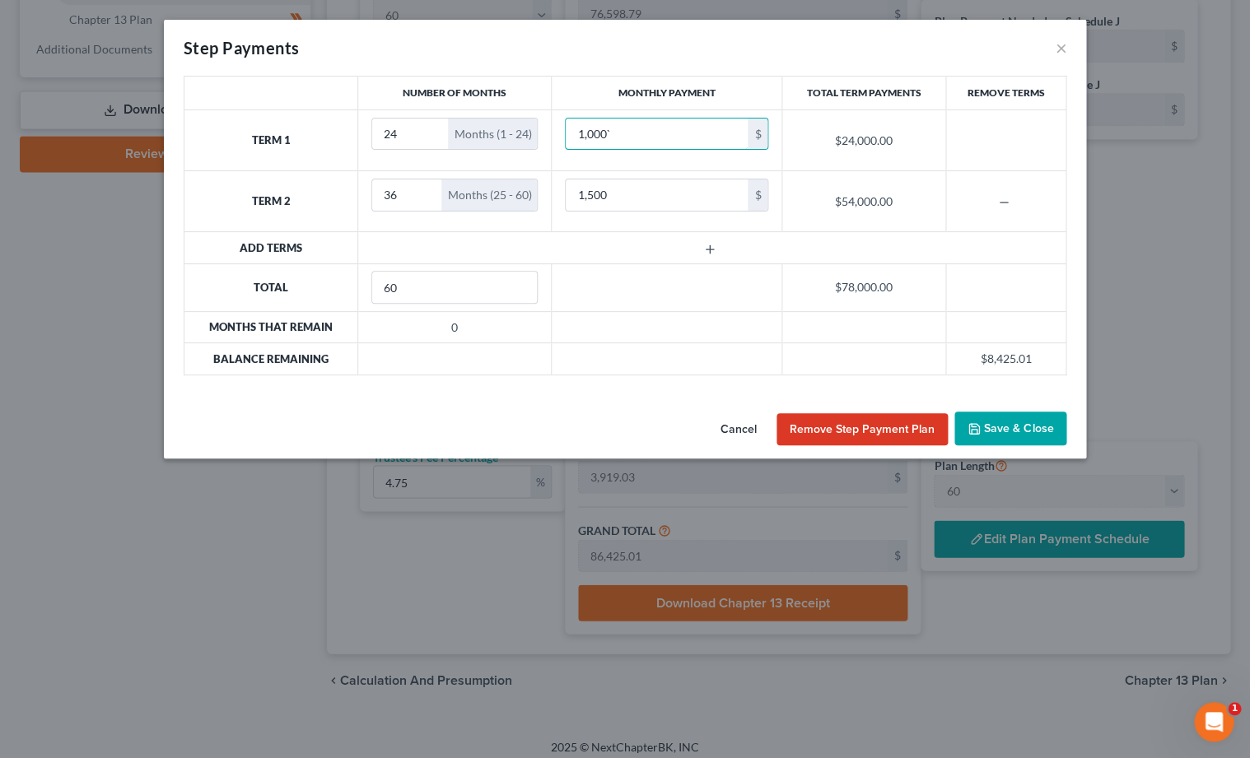
type input "1,000"
drag, startPoint x: 555, startPoint y: 189, endPoint x: 494, endPoint y: 182, distance: 61.4
click at [494, 182] on tr "Term 2 36 Months (25 - 60) 1,500 $ $54,000.00" at bounding box center [625, 201] width 882 height 61
type input "1,735"
click at [998, 433] on button "Save & Close" at bounding box center [1010, 429] width 112 height 35
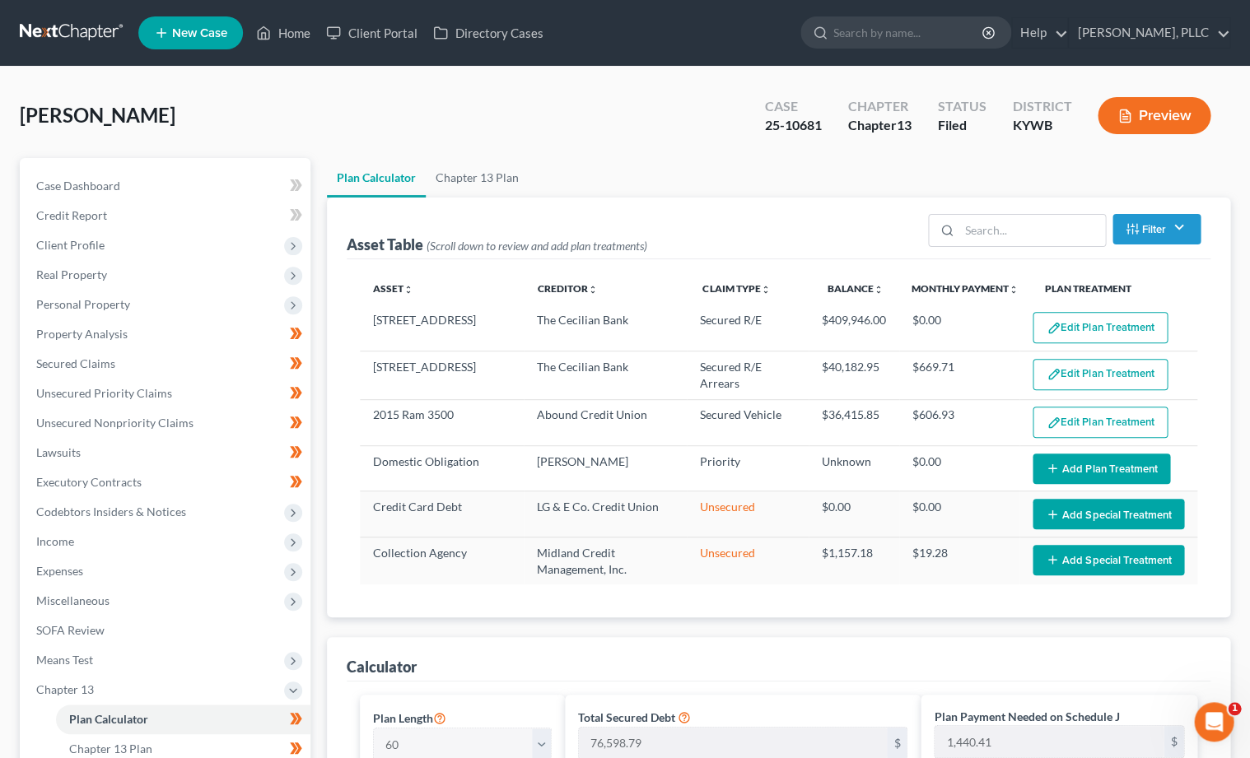
scroll to position [0, 0]
click at [91, 44] on link at bounding box center [72, 33] width 105 height 30
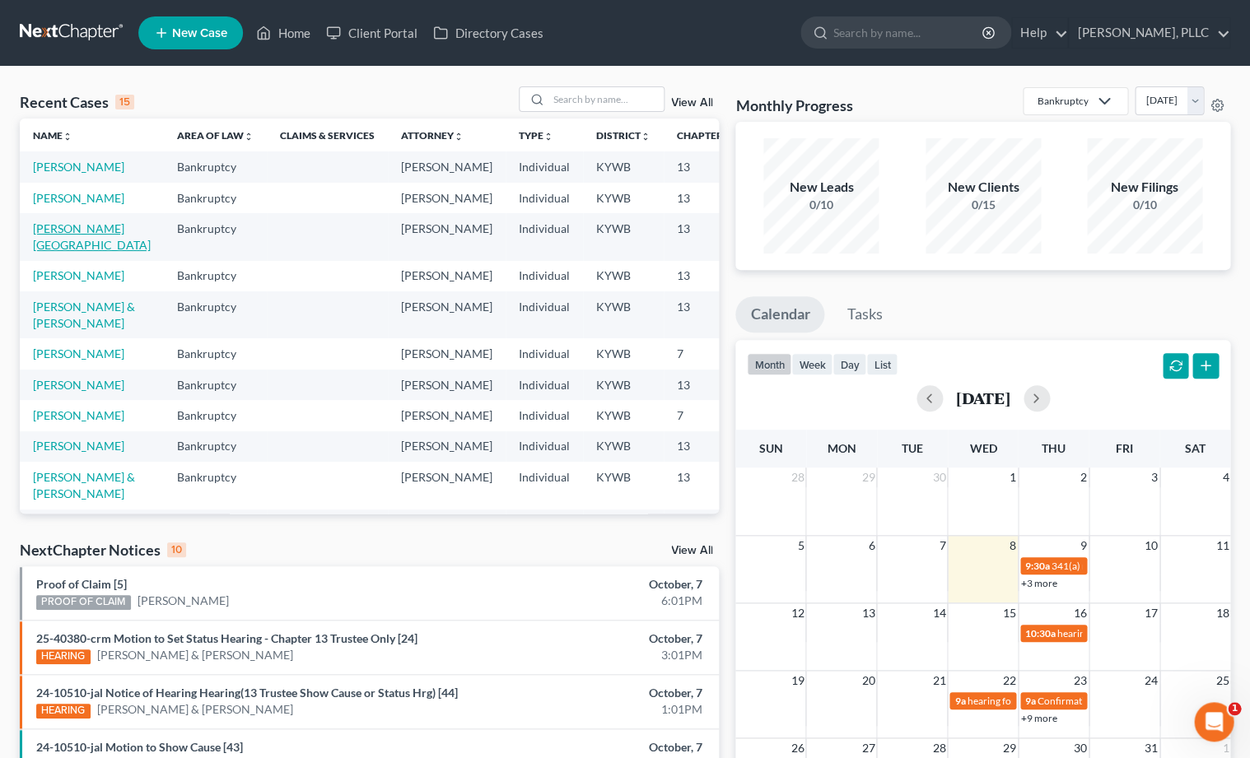
click at [42, 252] on link "[PERSON_NAME][GEOGRAPHIC_DATA]" at bounding box center [92, 237] width 118 height 30
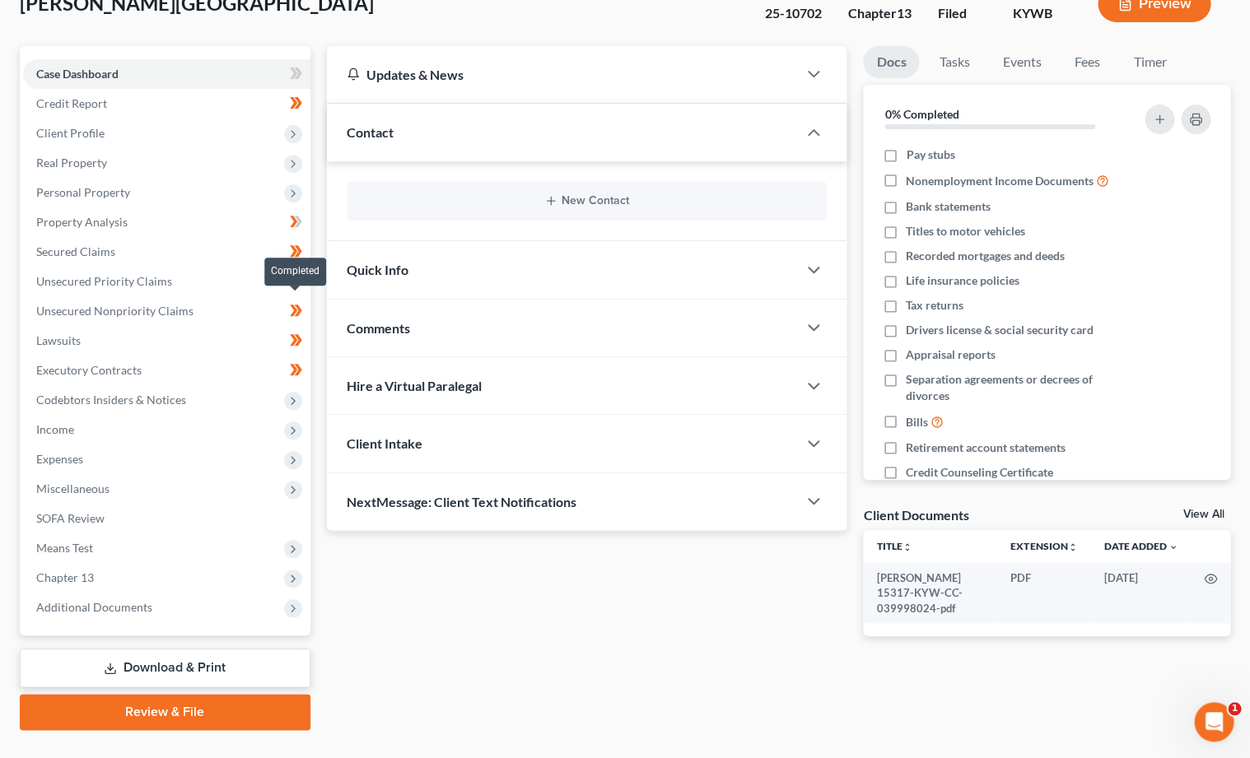
scroll to position [115, 0]
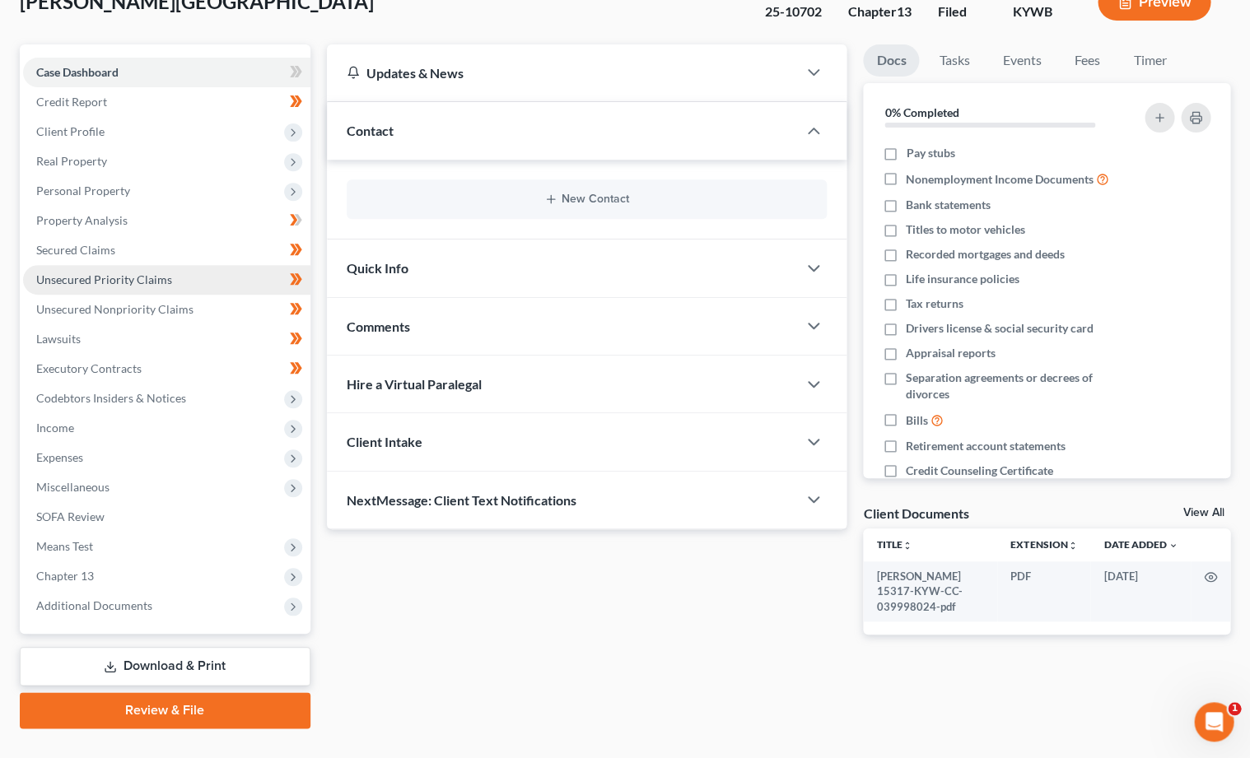
click at [118, 275] on span "Unsecured Priority Claims" at bounding box center [104, 280] width 136 height 14
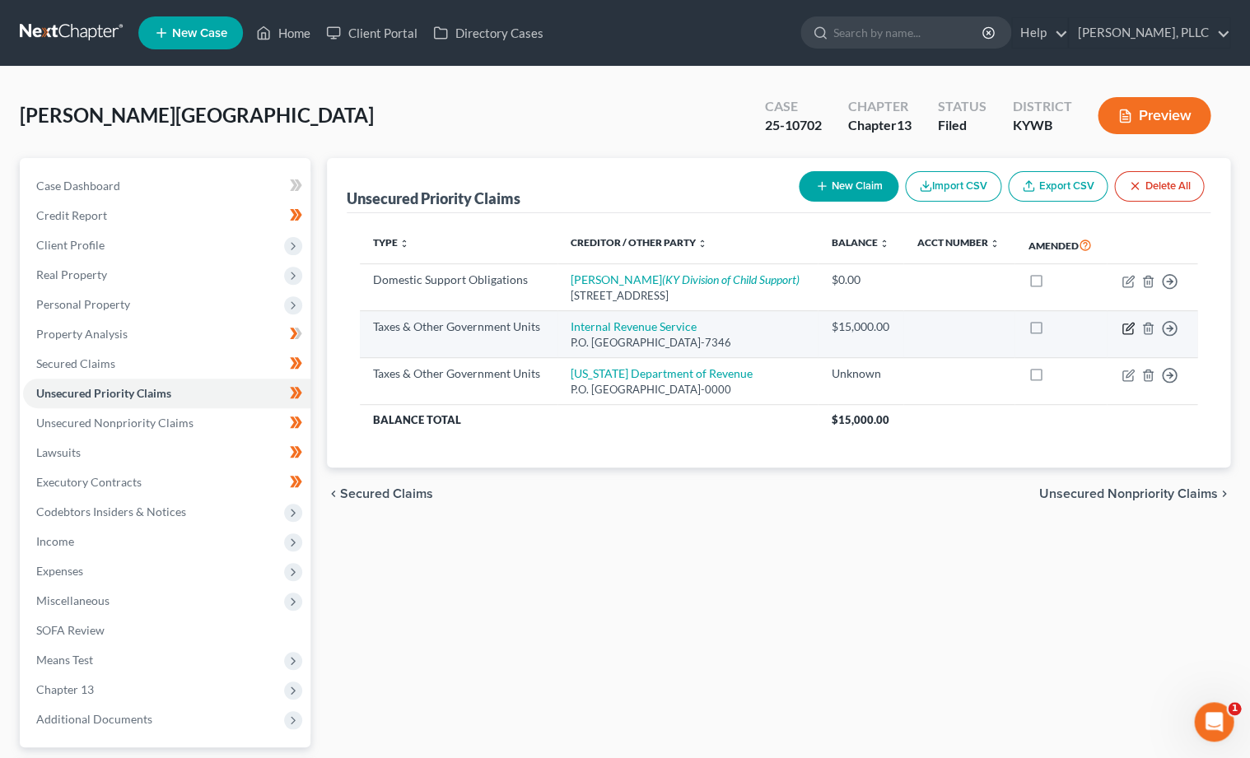
click at [1126, 325] on icon "button" at bounding box center [1129, 326] width 7 height 7
select select "0"
select select "39"
select select "0"
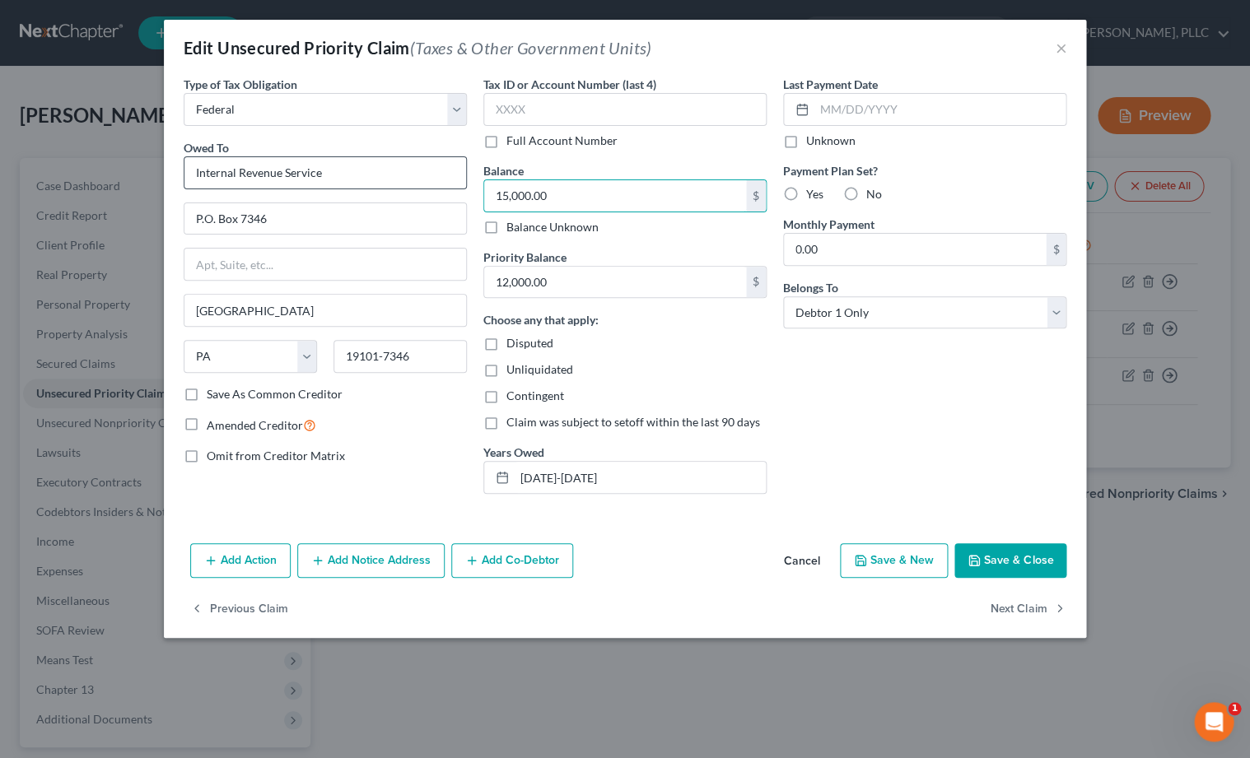
drag, startPoint x: 603, startPoint y: 198, endPoint x: 395, endPoint y: 161, distance: 210.6
click at [395, 161] on div "Type of Tax Obligation * Select Federal City State Franchise Tax Board Other Ow…" at bounding box center [624, 291] width 899 height 431
click at [408, 4] on div "Edit Unsecured Priority Claim (Taxes & Other Government Units) × Type of Tax Ob…" at bounding box center [625, 379] width 1250 height 758
drag, startPoint x: 577, startPoint y: 197, endPoint x: 418, endPoint y: 191, distance: 159.0
click at [418, 191] on div "Type of Tax Obligation * Select Federal City State Franchise Tax Board Other Ow…" at bounding box center [624, 291] width 899 height 431
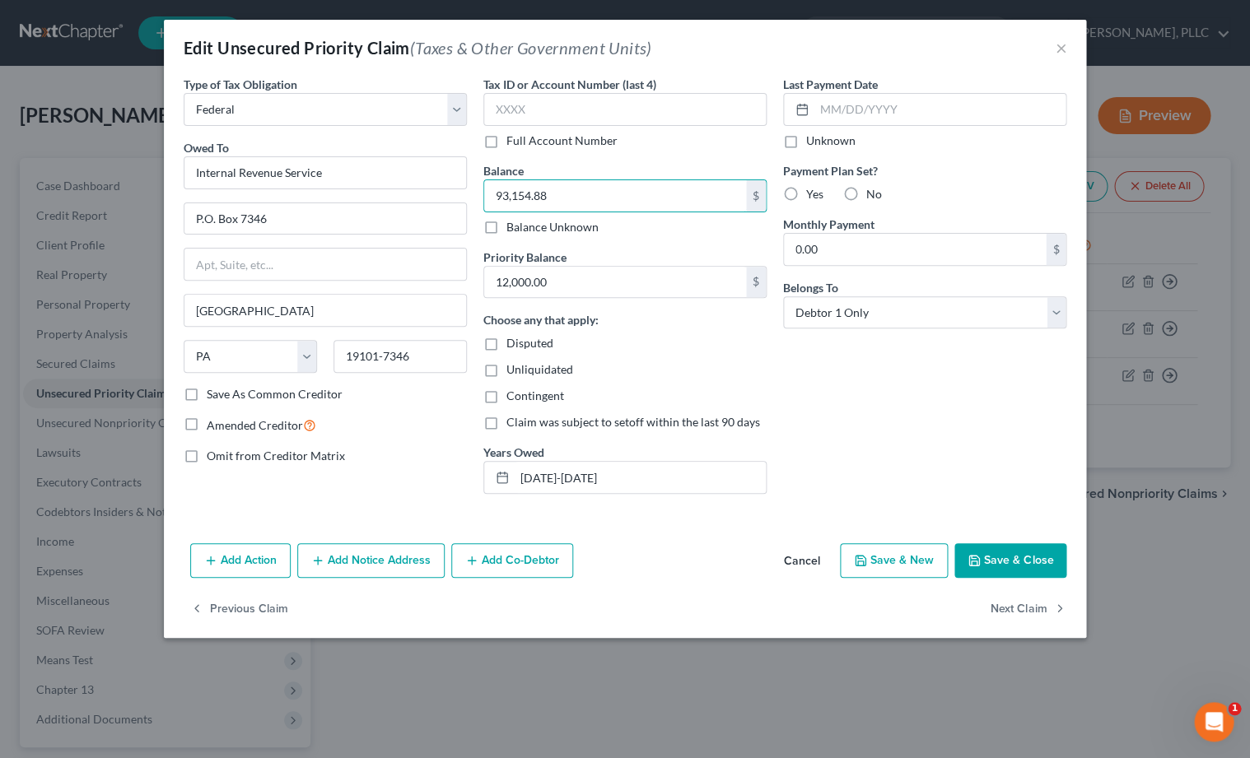
type input "93,154.88"
type input "26,246.16"
drag, startPoint x: 599, startPoint y: 475, endPoint x: 912, endPoint y: 510, distance: 314.8
click at [527, 466] on input "2020-2024" at bounding box center [640, 477] width 251 height 31
click at [1054, 557] on button "Save & Close" at bounding box center [1010, 560] width 112 height 35
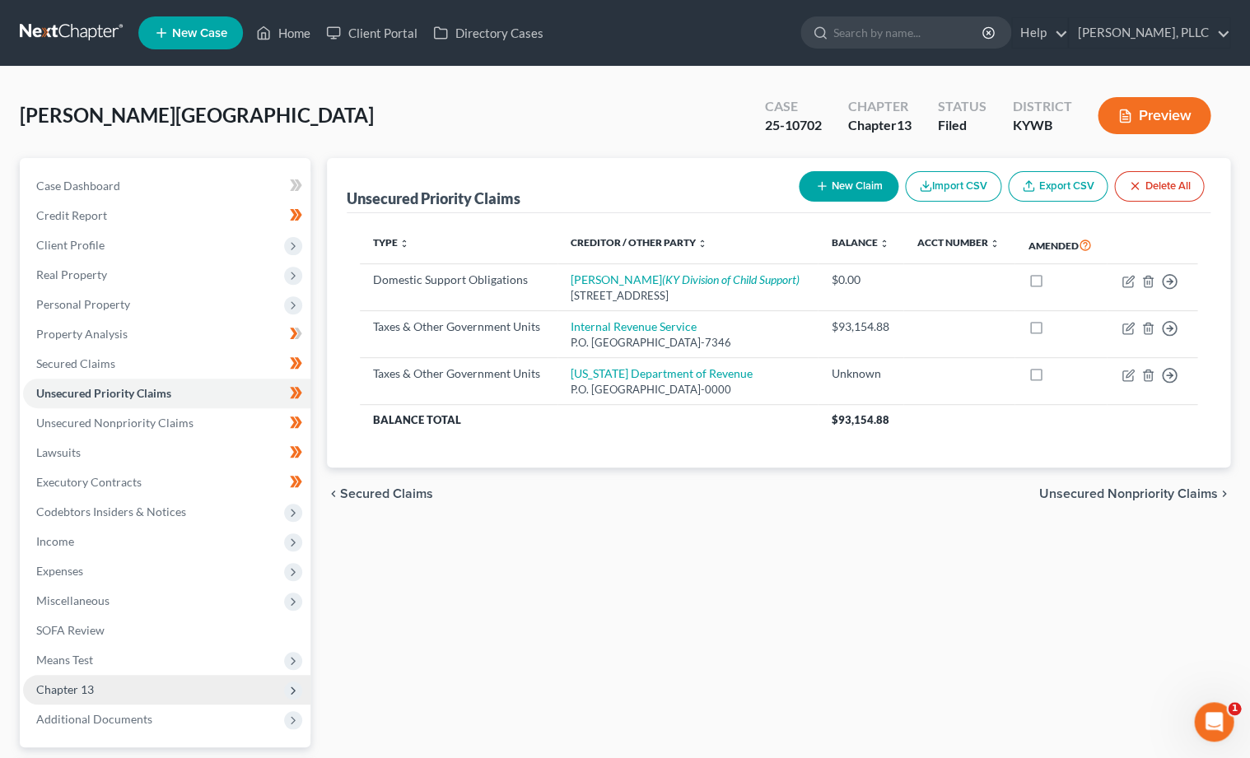
click at [82, 683] on span "Chapter 13" at bounding box center [65, 690] width 58 height 14
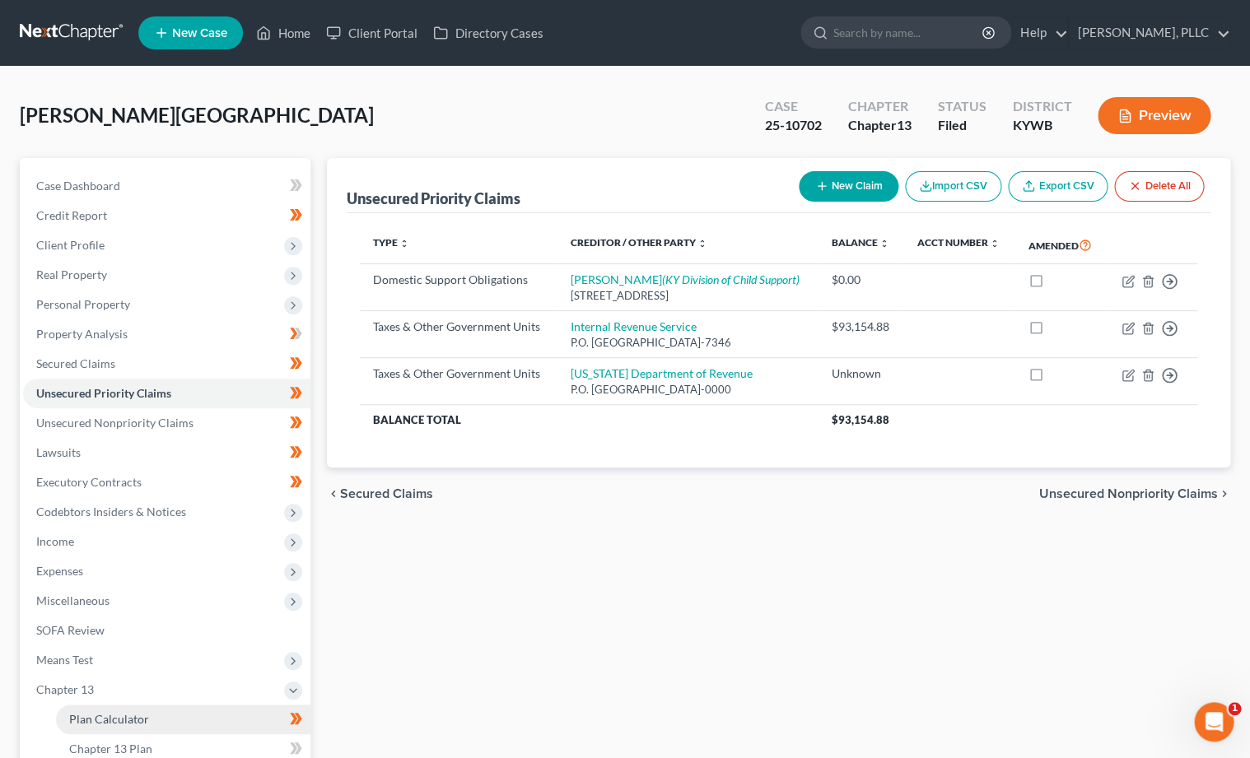
click at [82, 712] on span "Plan Calculator" at bounding box center [109, 719] width 80 height 14
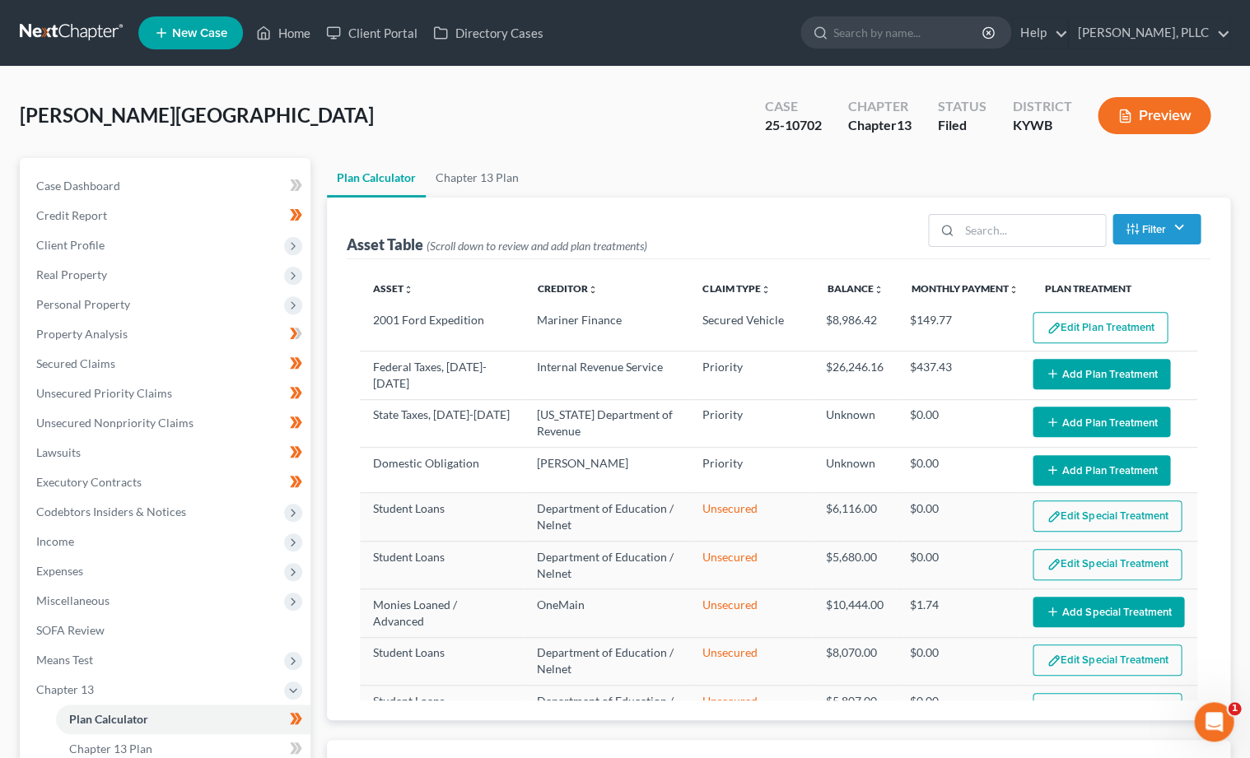
select select "59"
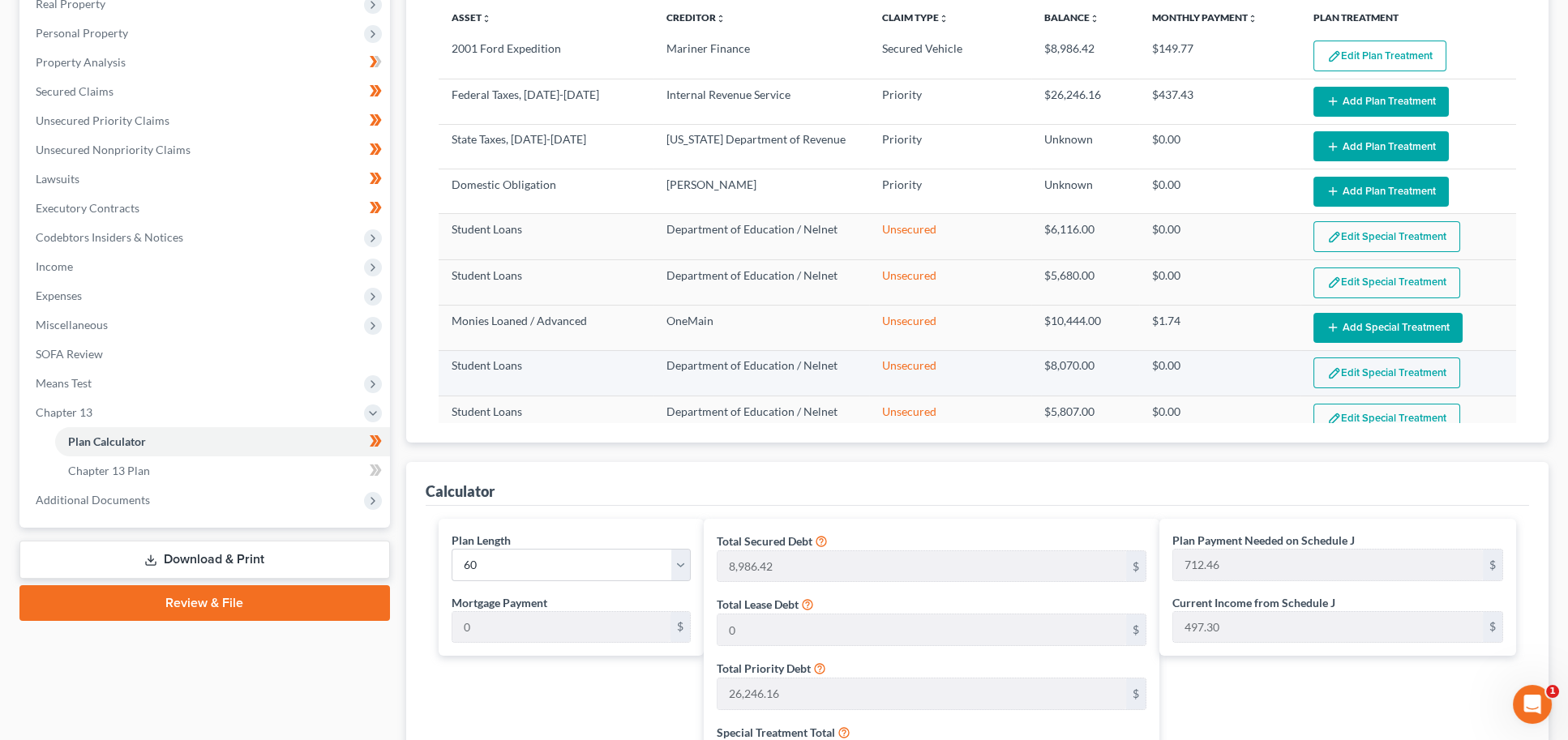
scroll to position [266, 0]
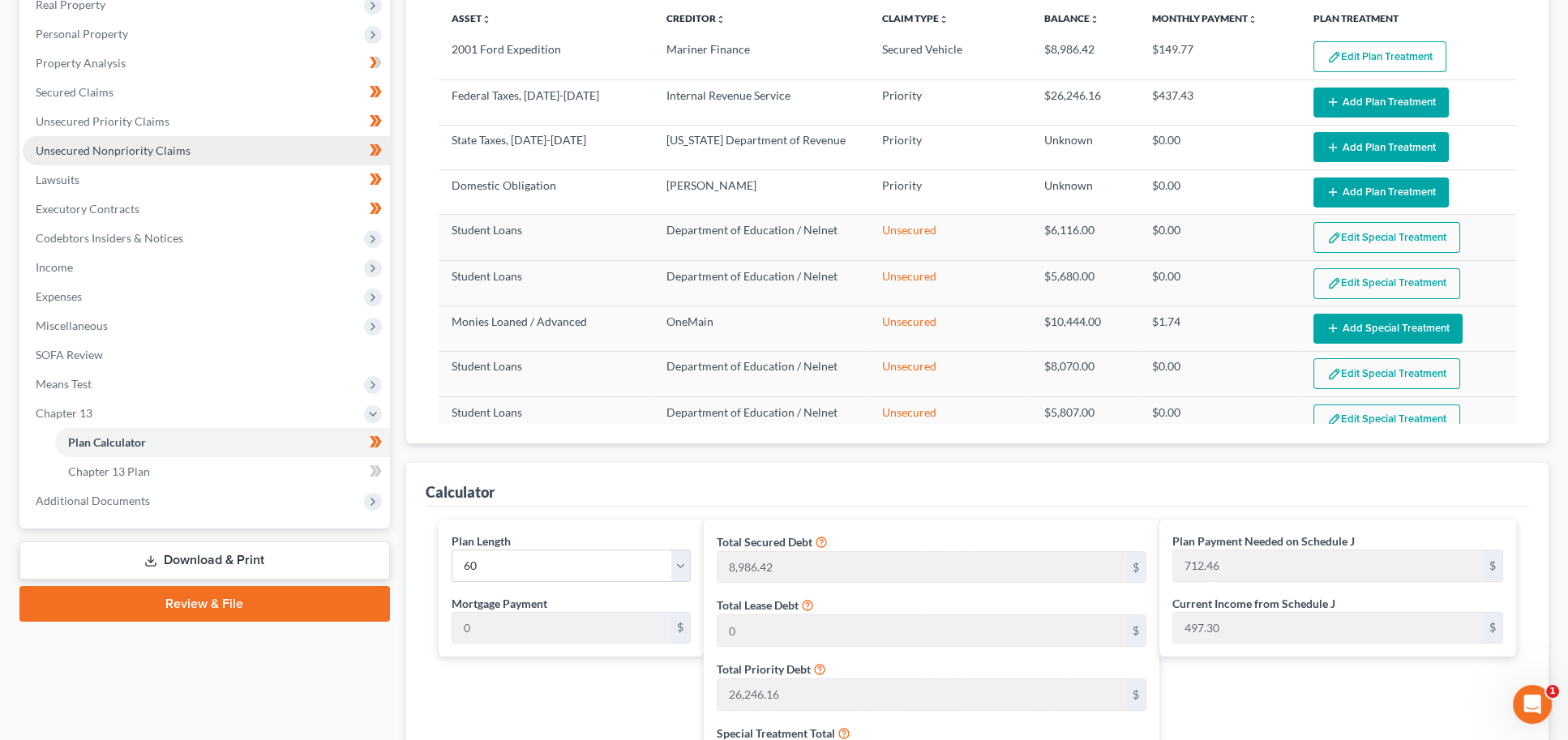
click at [126, 144] on span "Unsecured Nonpriority Claims" at bounding box center [112, 151] width 155 height 14
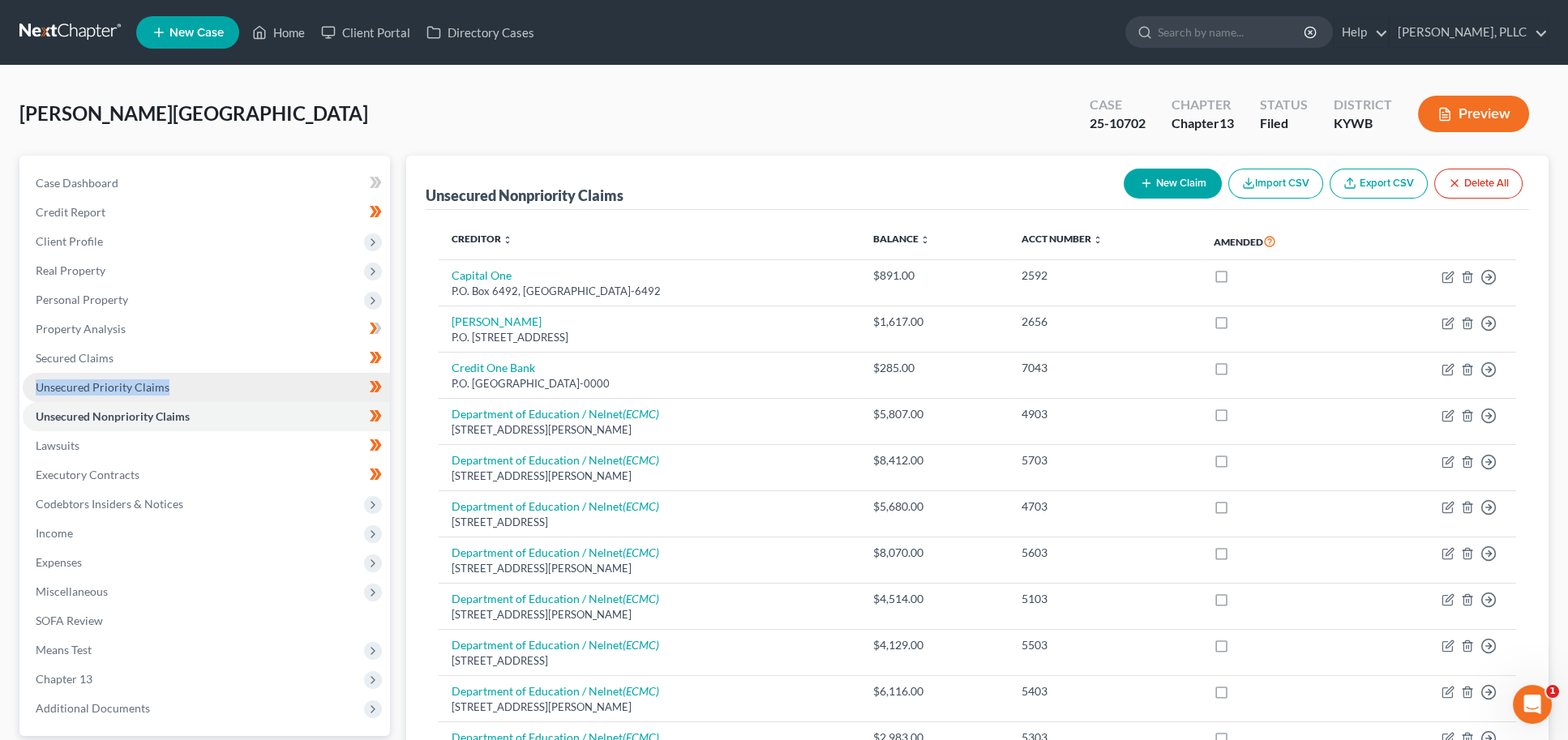
click at [107, 380] on span "Unsecured Priority Claims" at bounding box center [102, 387] width 134 height 14
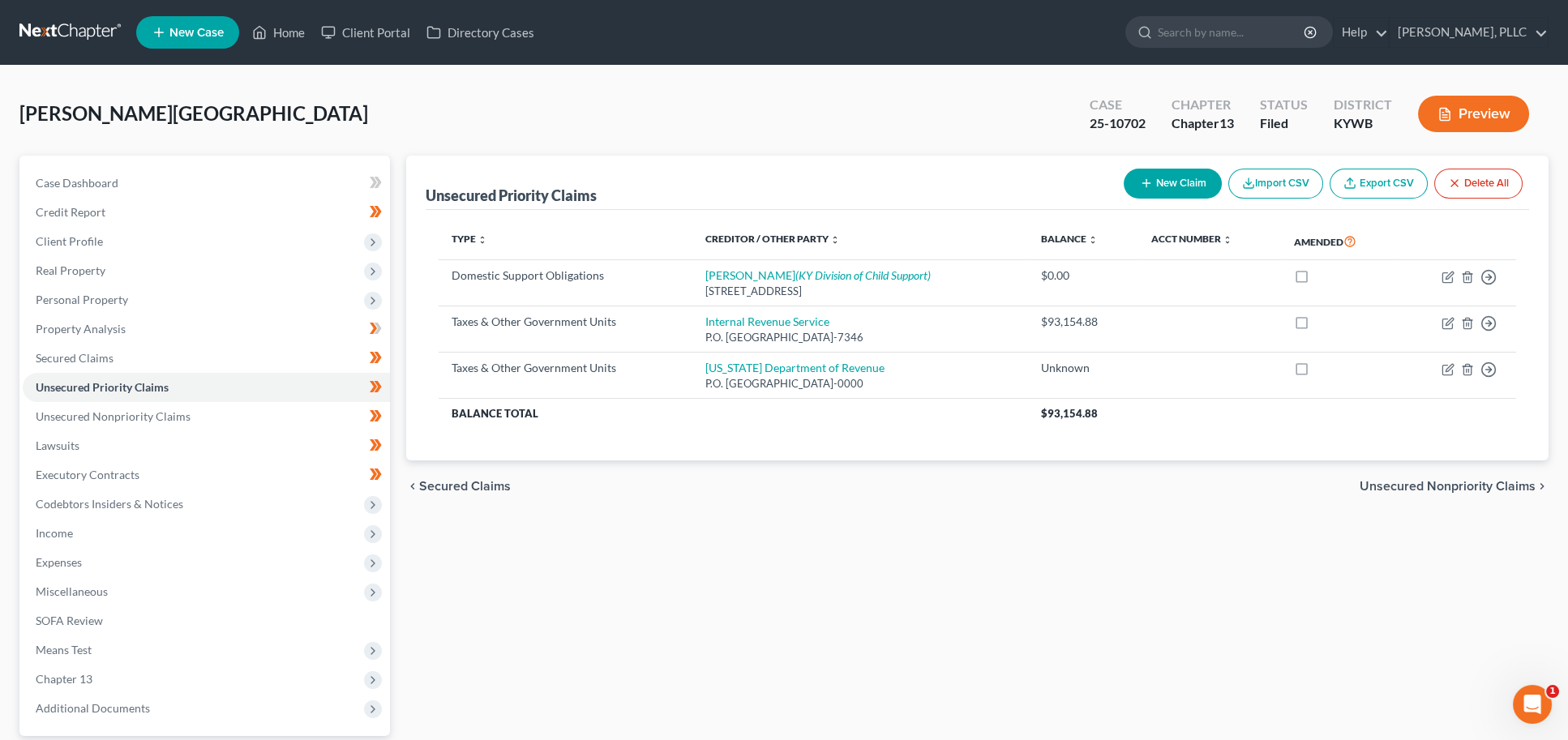
click at [12, 26] on nav "Home New Case Client Portal Directory Cases Carey Law, PLLC sarah@careylawbg.co…" at bounding box center [784, 32] width 1568 height 65
click at [37, 31] on link at bounding box center [71, 32] width 103 height 30
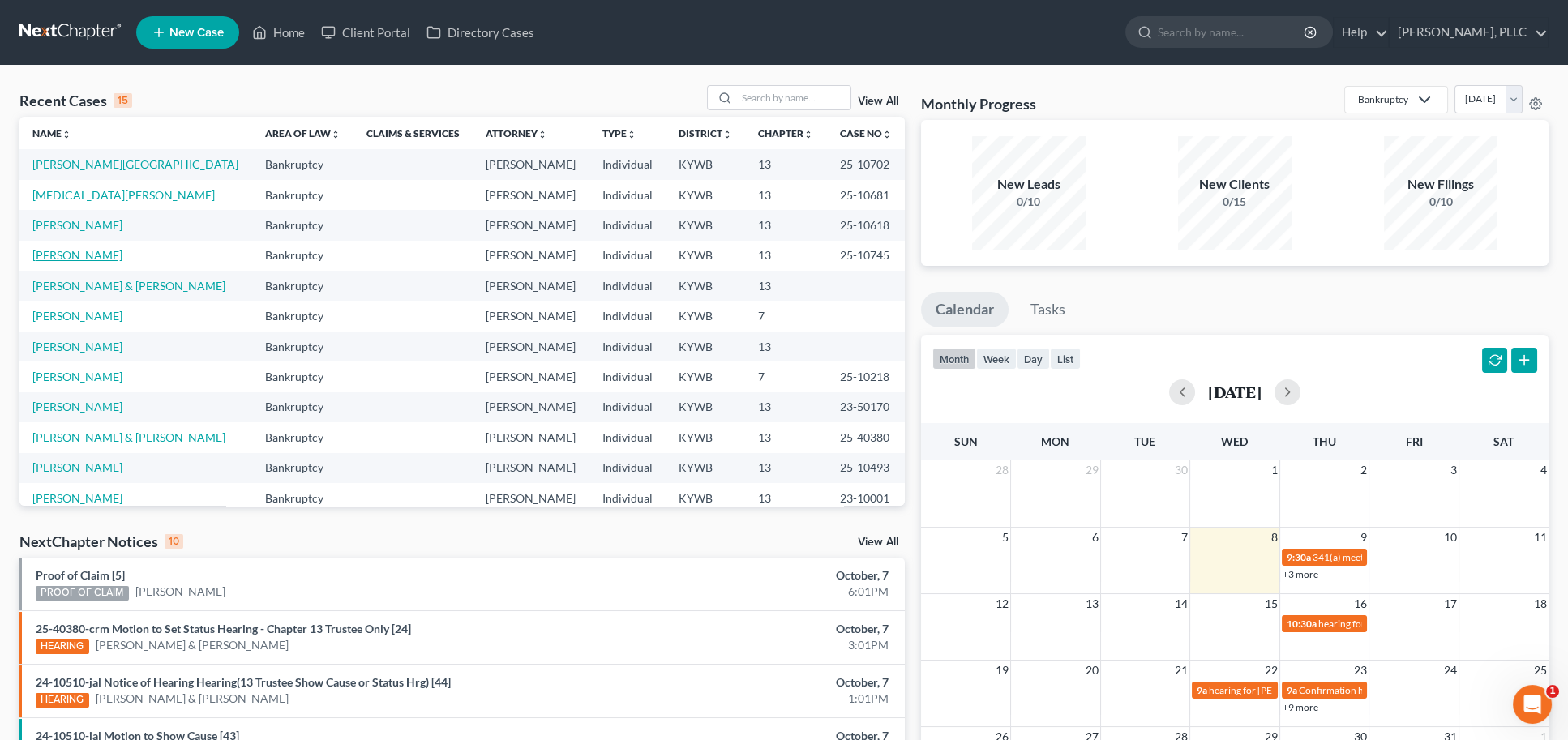
click at [105, 249] on link "[PERSON_NAME]" at bounding box center [77, 255] width 90 height 14
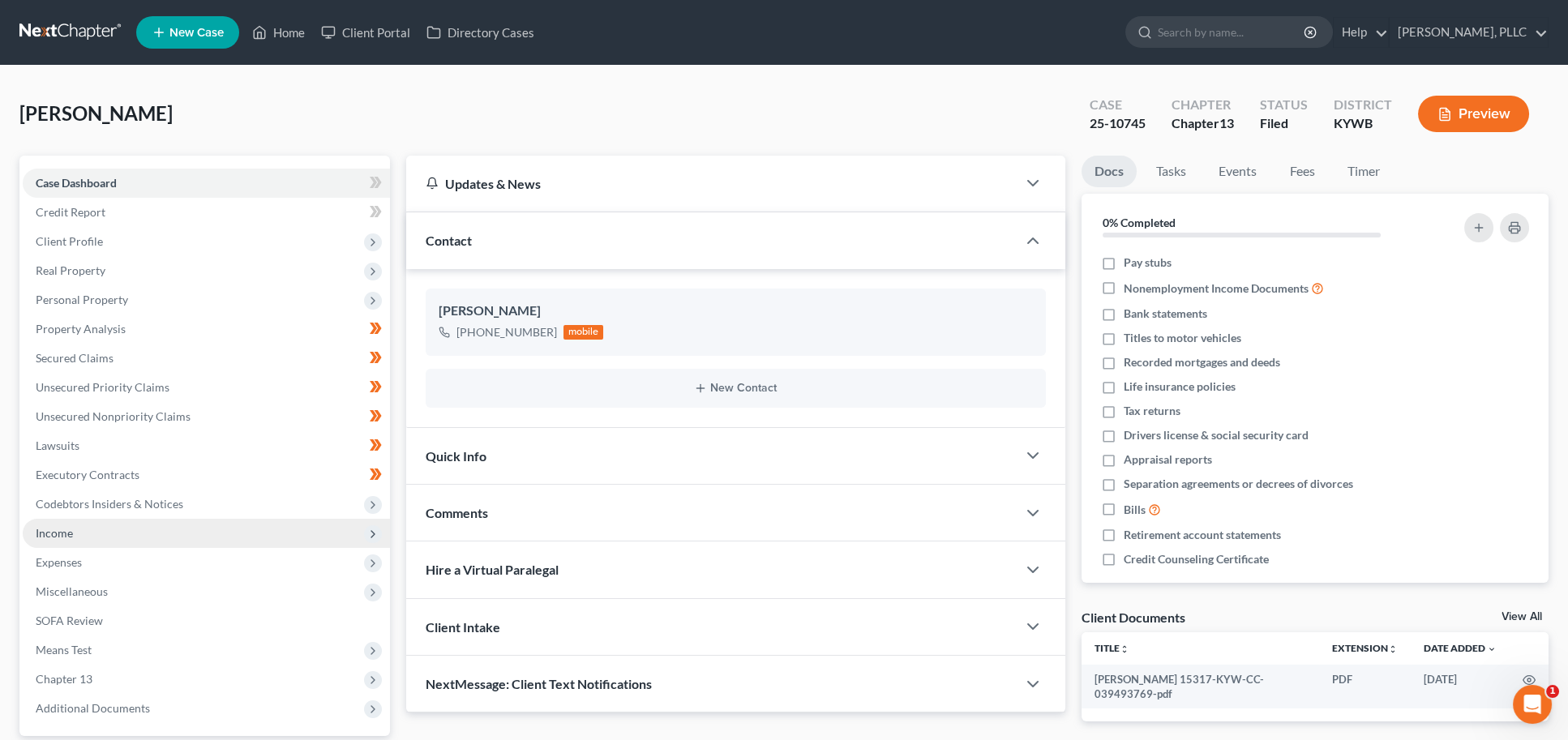
click at [73, 525] on span "Income" at bounding box center [206, 533] width 367 height 30
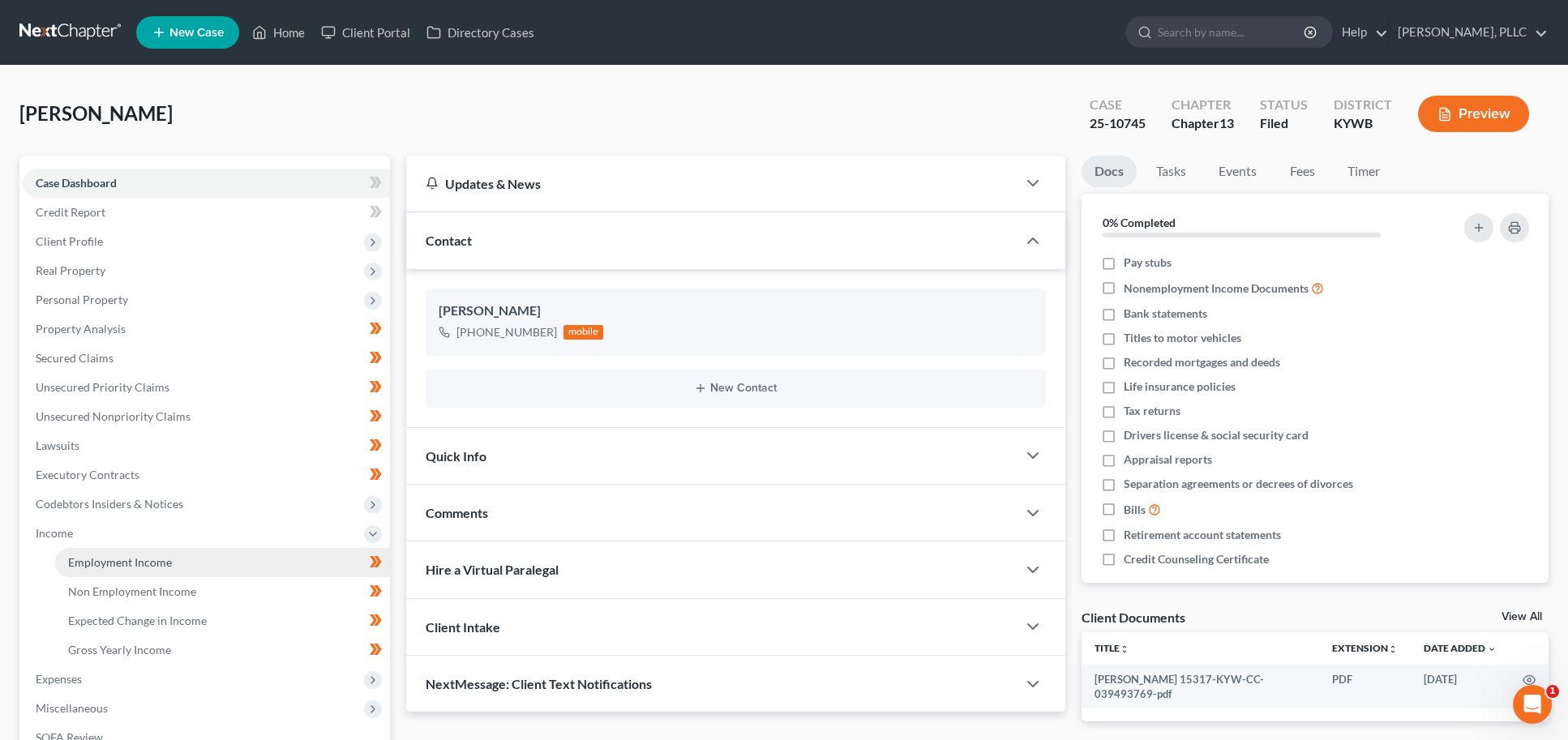
click at [98, 560] on link "Employment Income" at bounding box center [222, 563] width 335 height 30
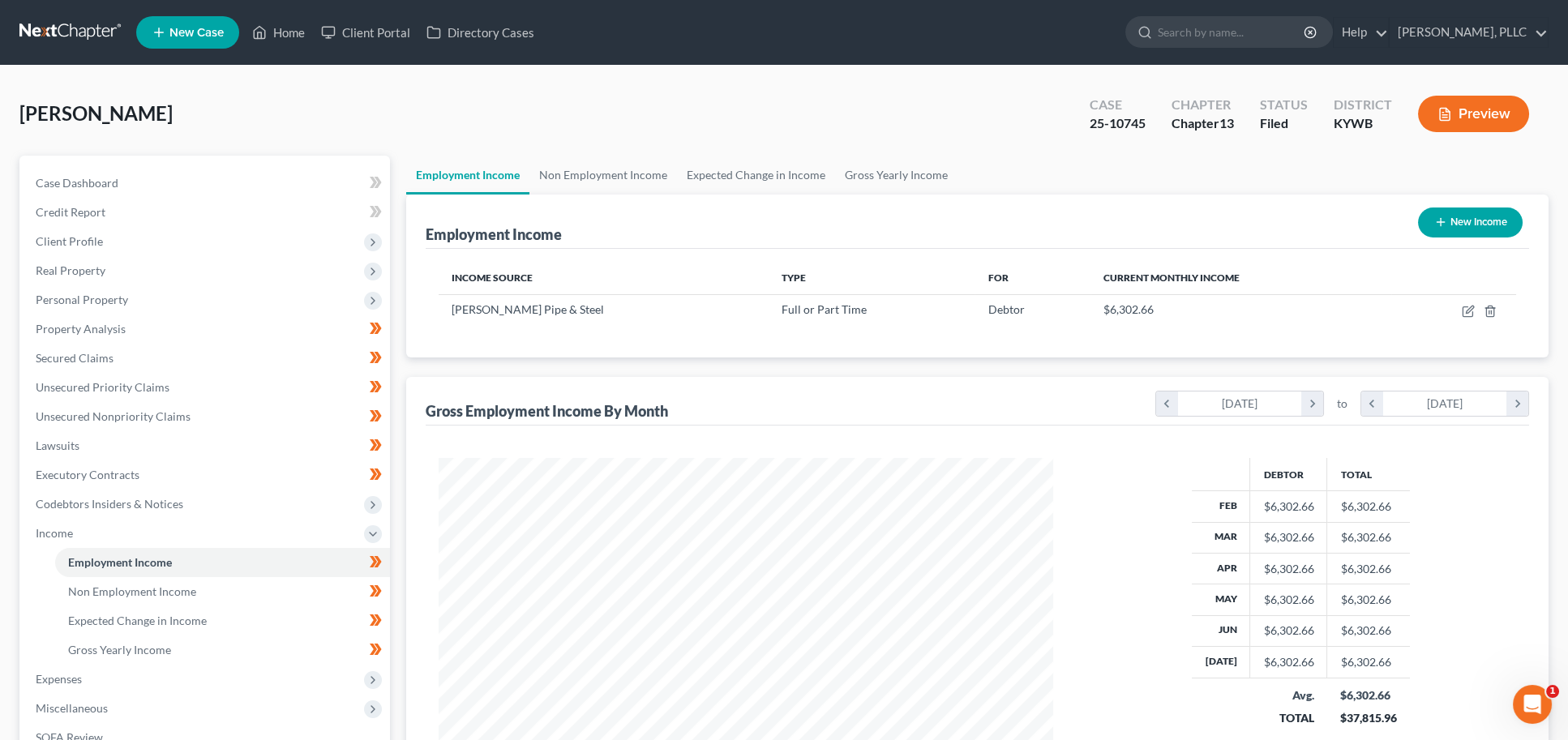
scroll to position [308, 648]
click at [1463, 310] on icon "button" at bounding box center [1467, 312] width 10 height 10
select select "0"
select select "18"
select select "3"
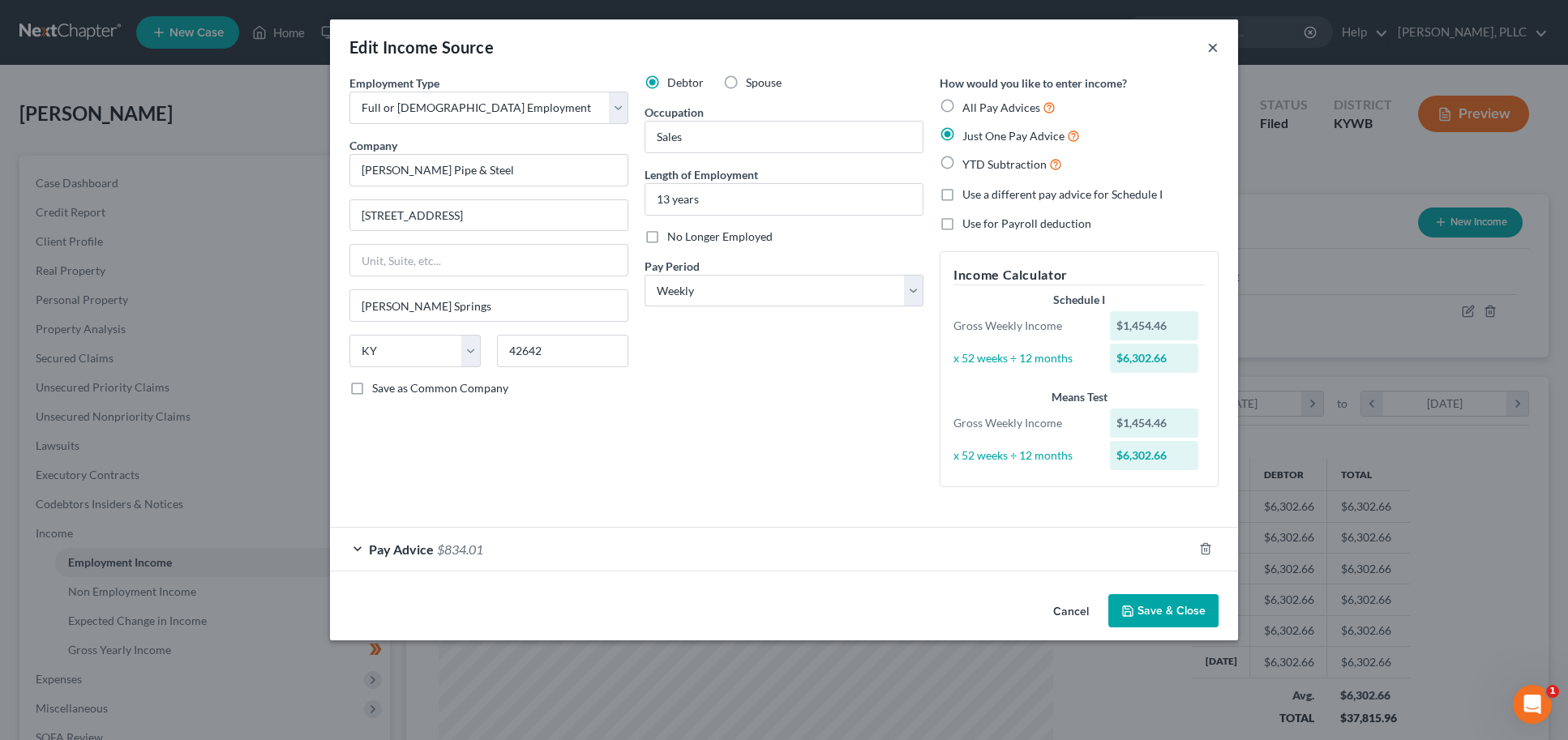
click at [1210, 46] on button "×" at bounding box center [1213, 47] width 12 height 20
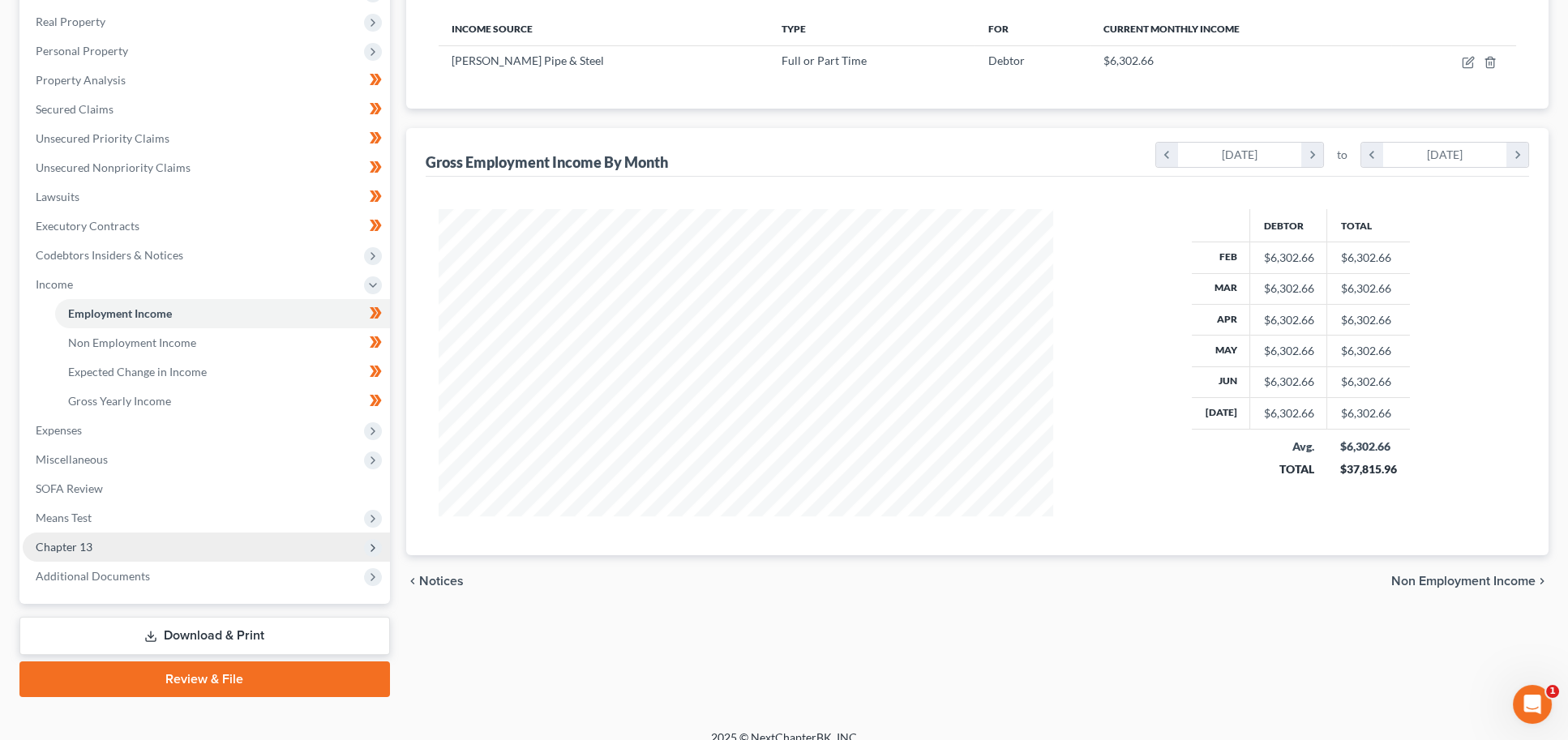
click at [105, 532] on span "Chapter 13" at bounding box center [206, 547] width 367 height 30
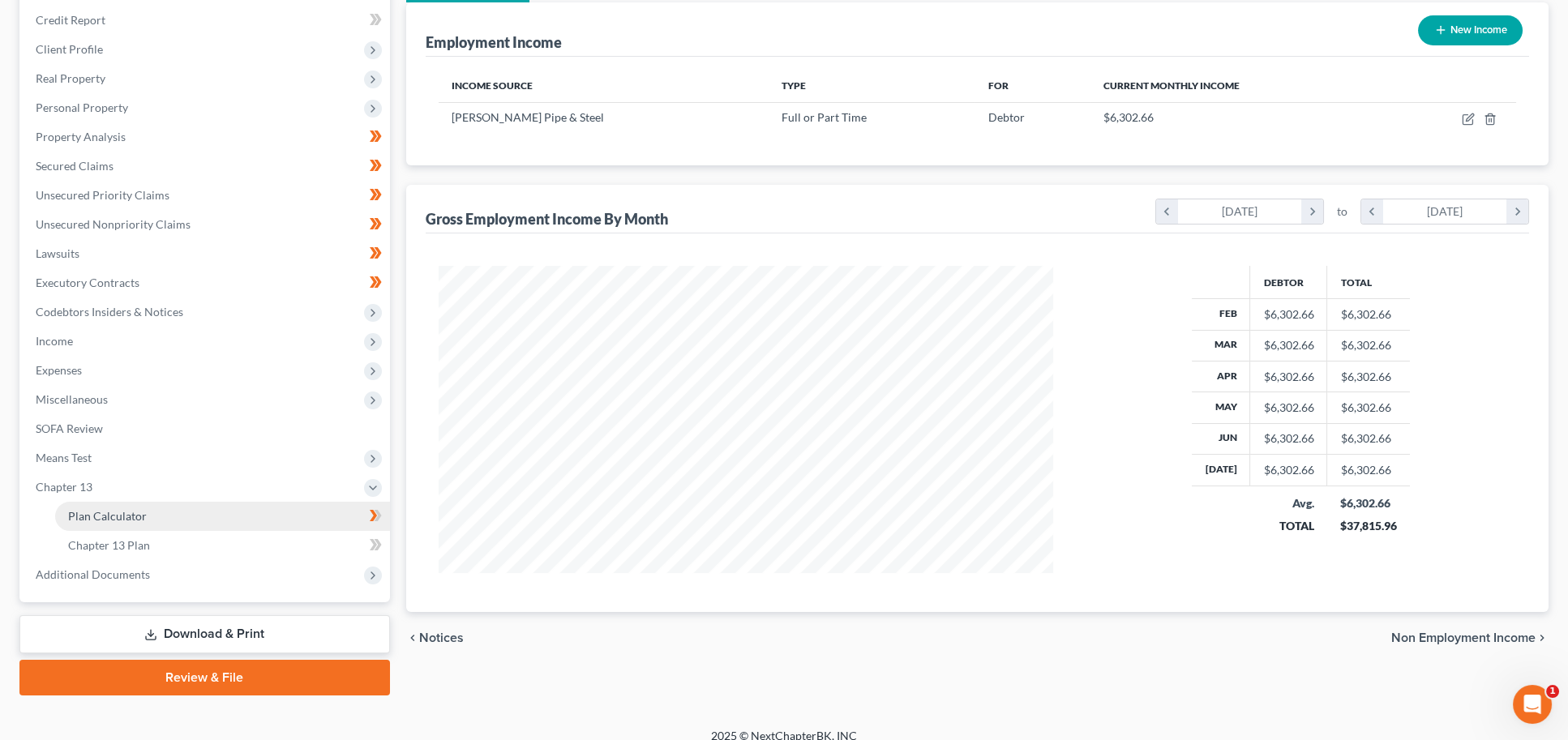
click at [112, 513] on link "Plan Calculator" at bounding box center [222, 517] width 335 height 30
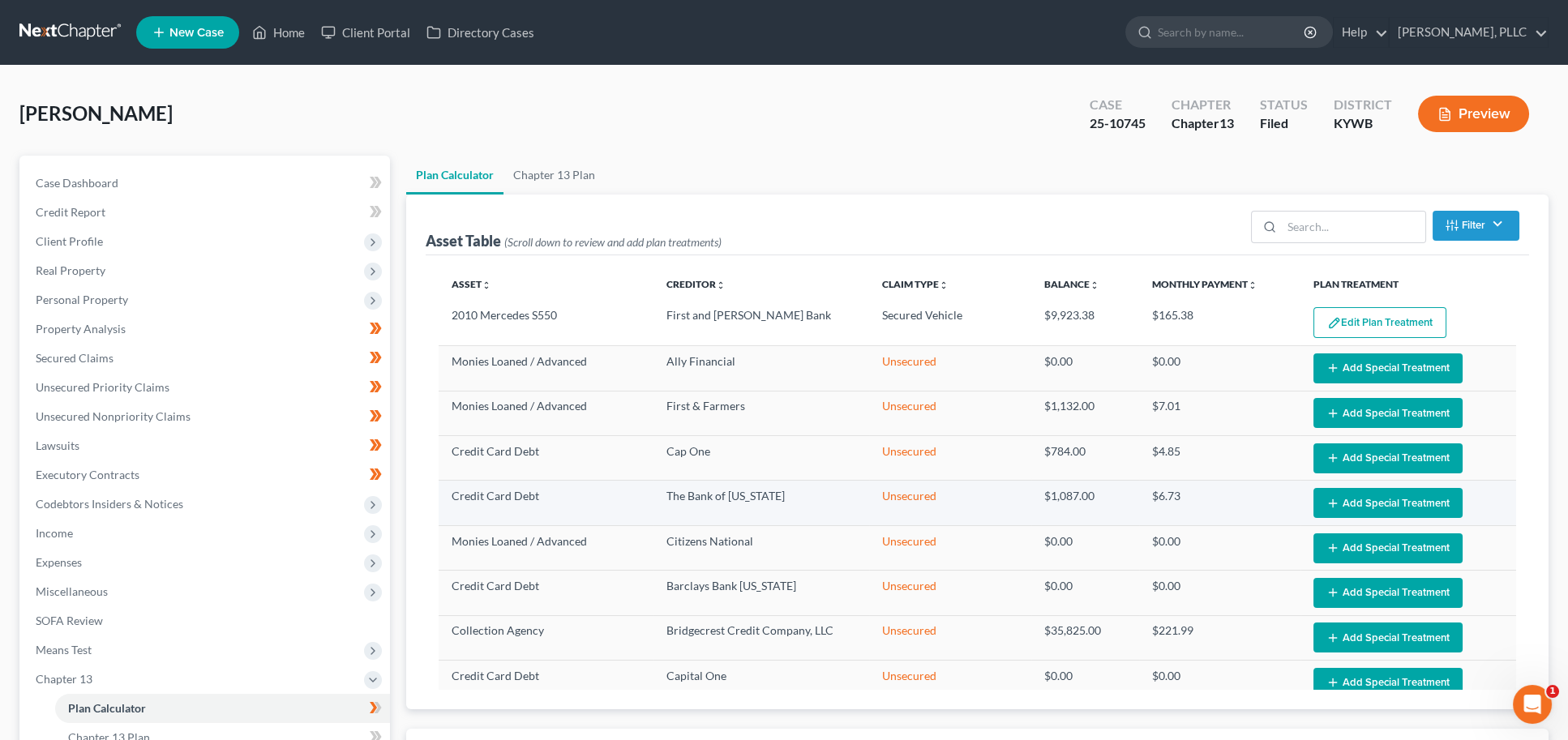
select select "59"
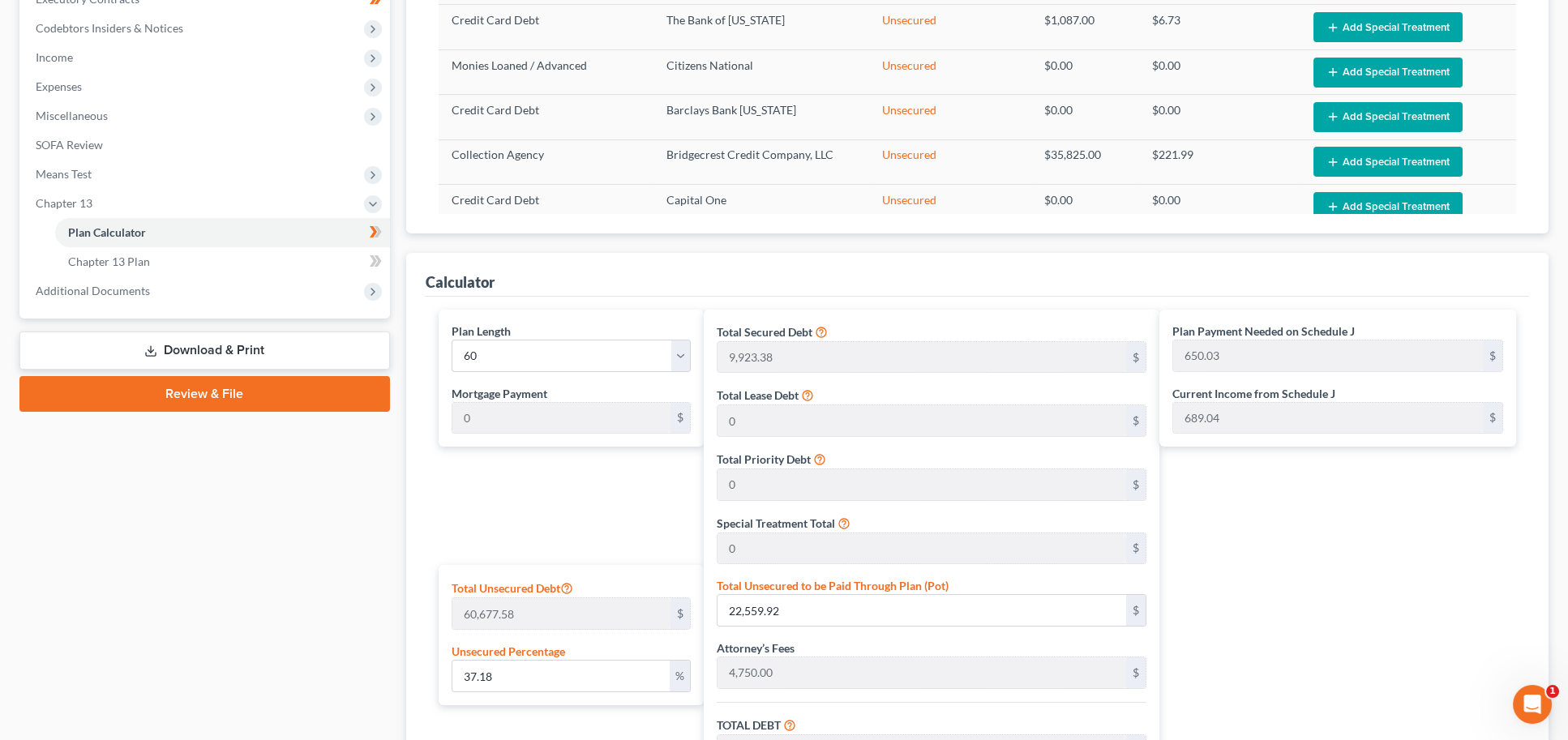
scroll to position [243, 0]
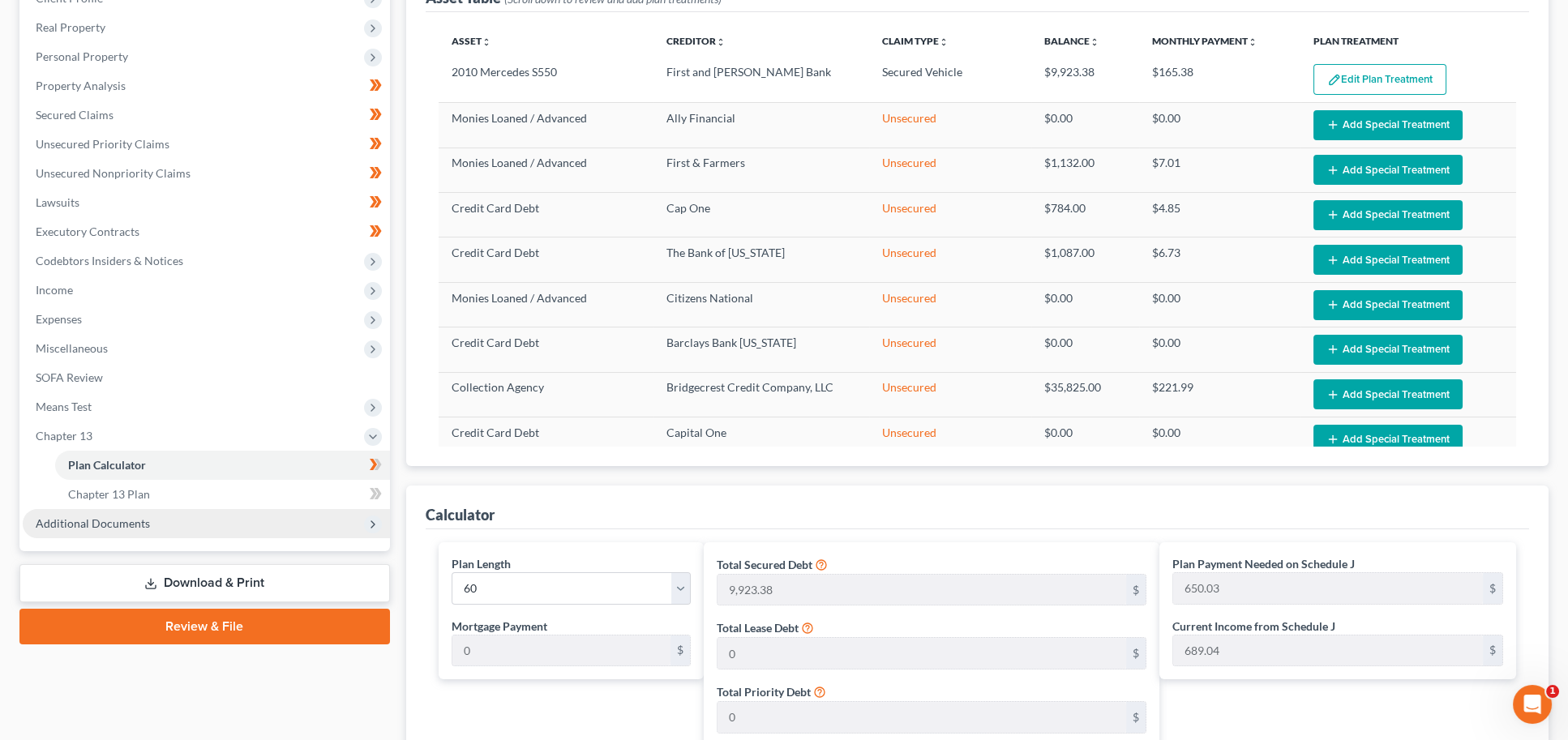
click at [167, 509] on span "Additional Documents" at bounding box center [206, 524] width 367 height 30
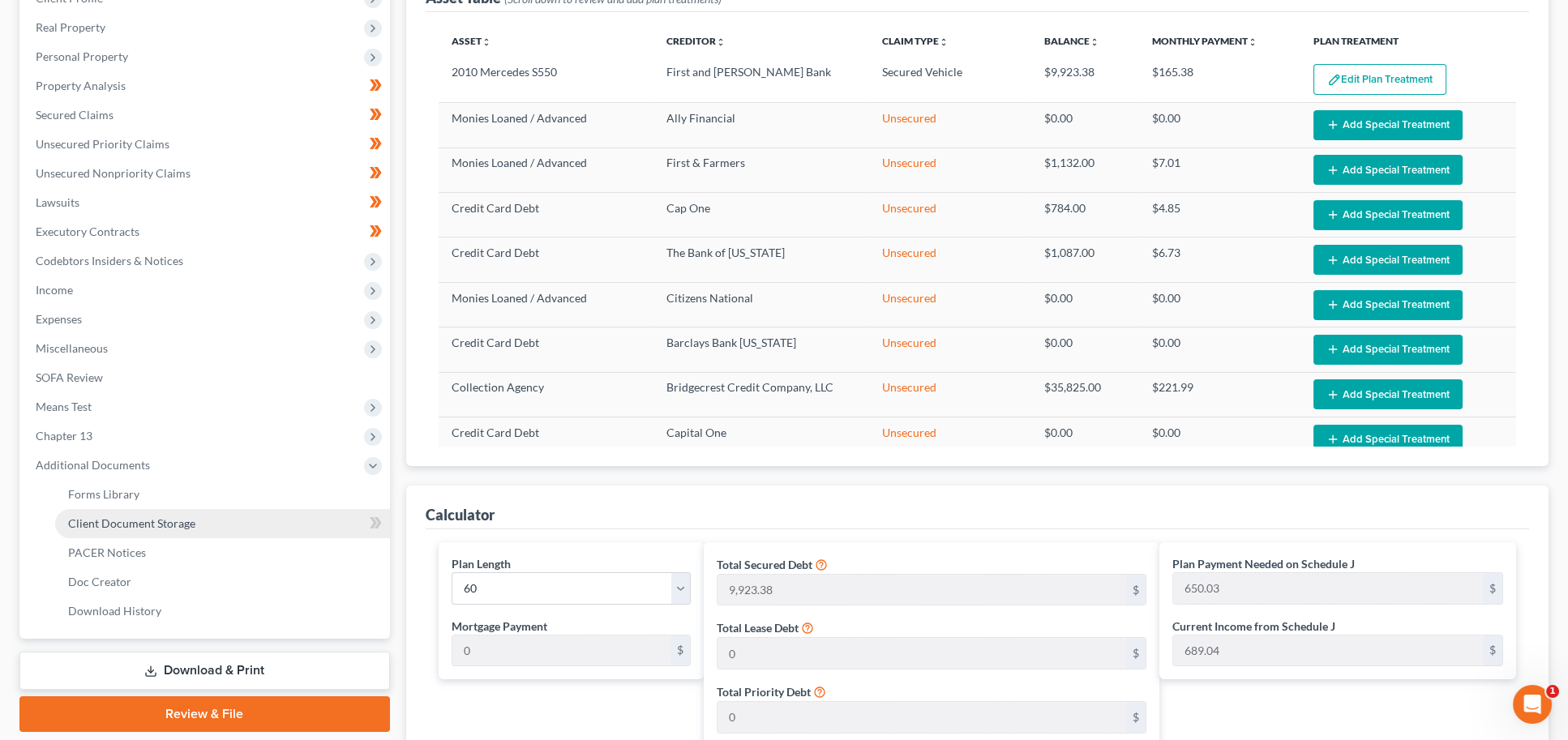
click at [140, 517] on span "Client Document Storage" at bounding box center [131, 524] width 127 height 14
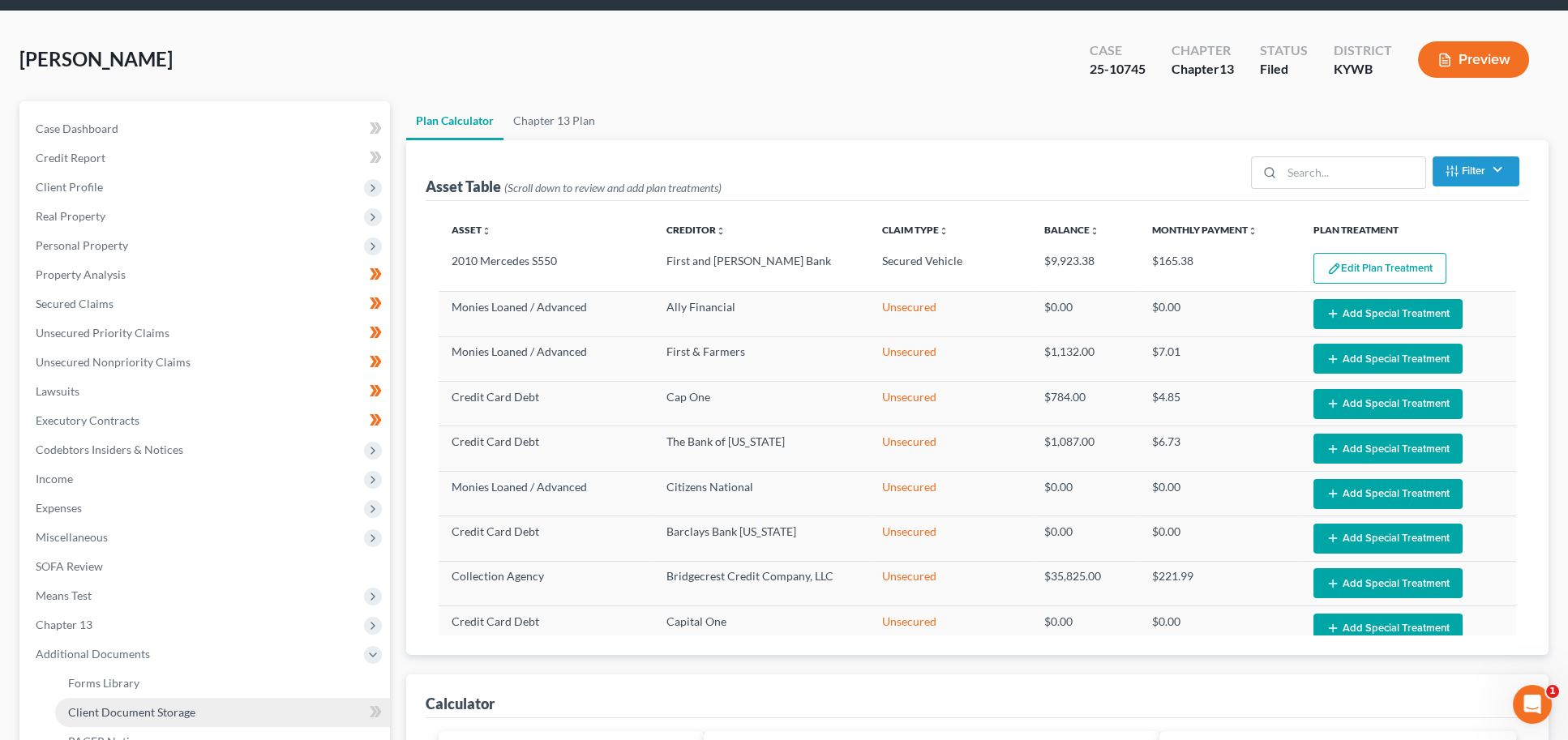
select select "7"
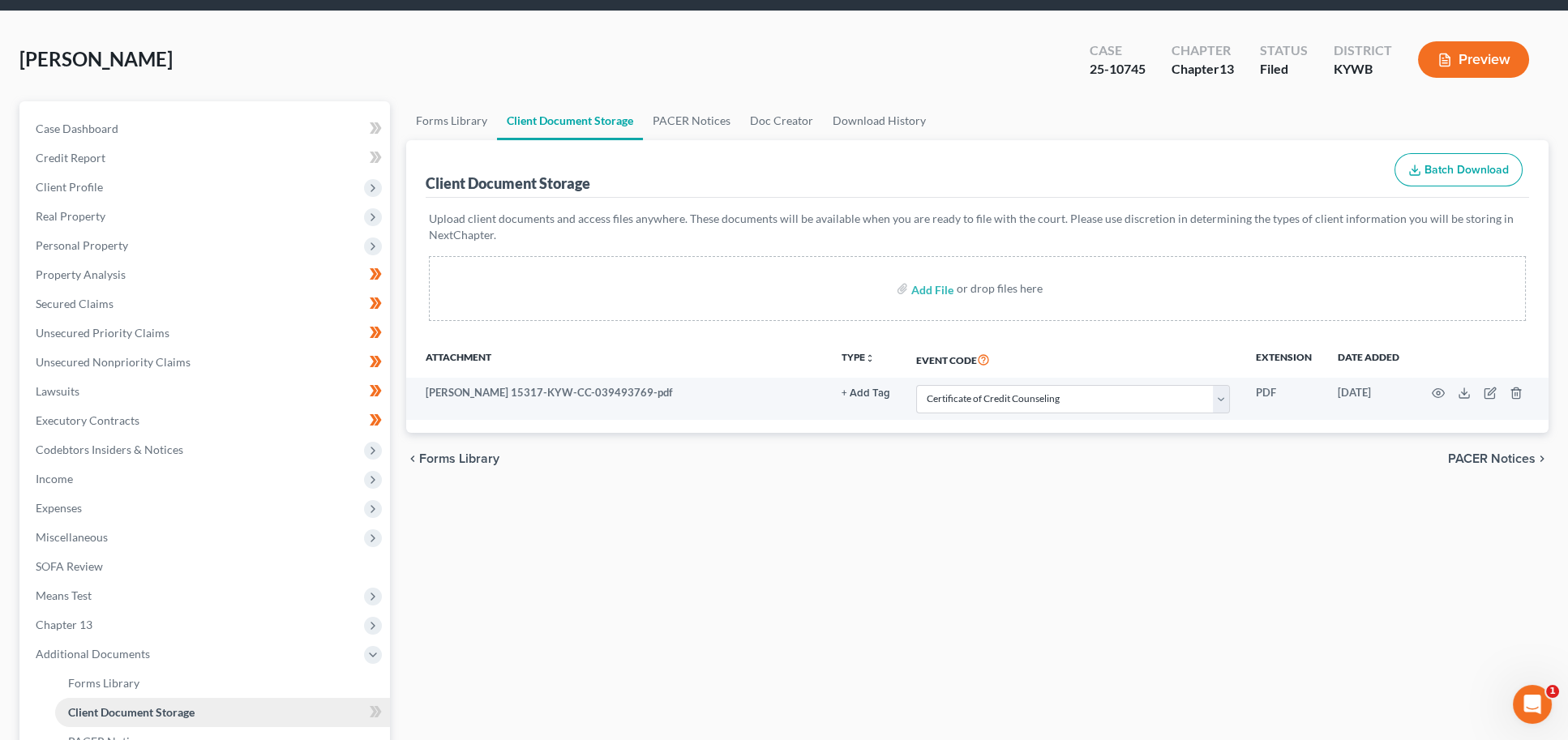
scroll to position [0, 0]
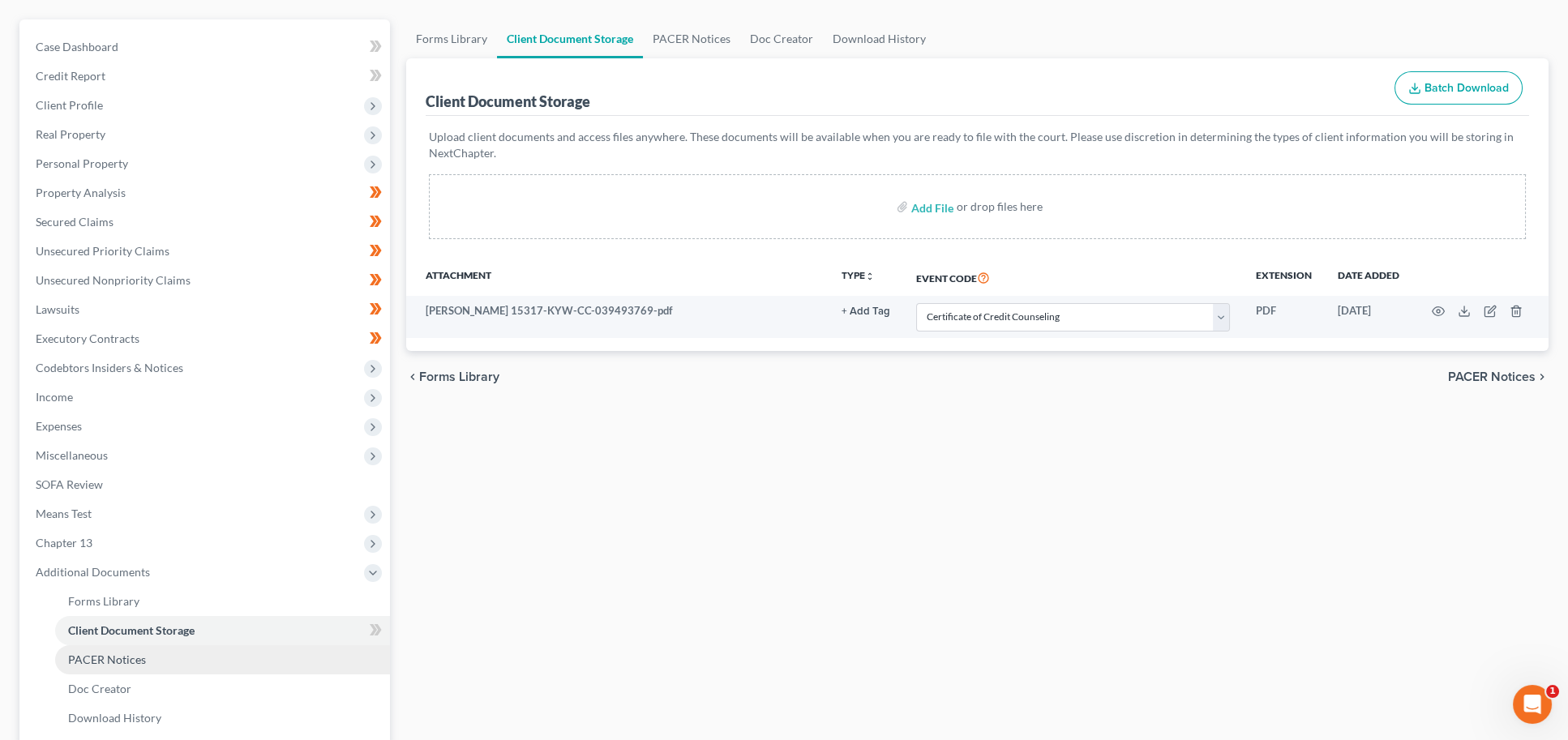
click at [90, 652] on span "PACER Notices" at bounding box center [106, 659] width 78 height 14
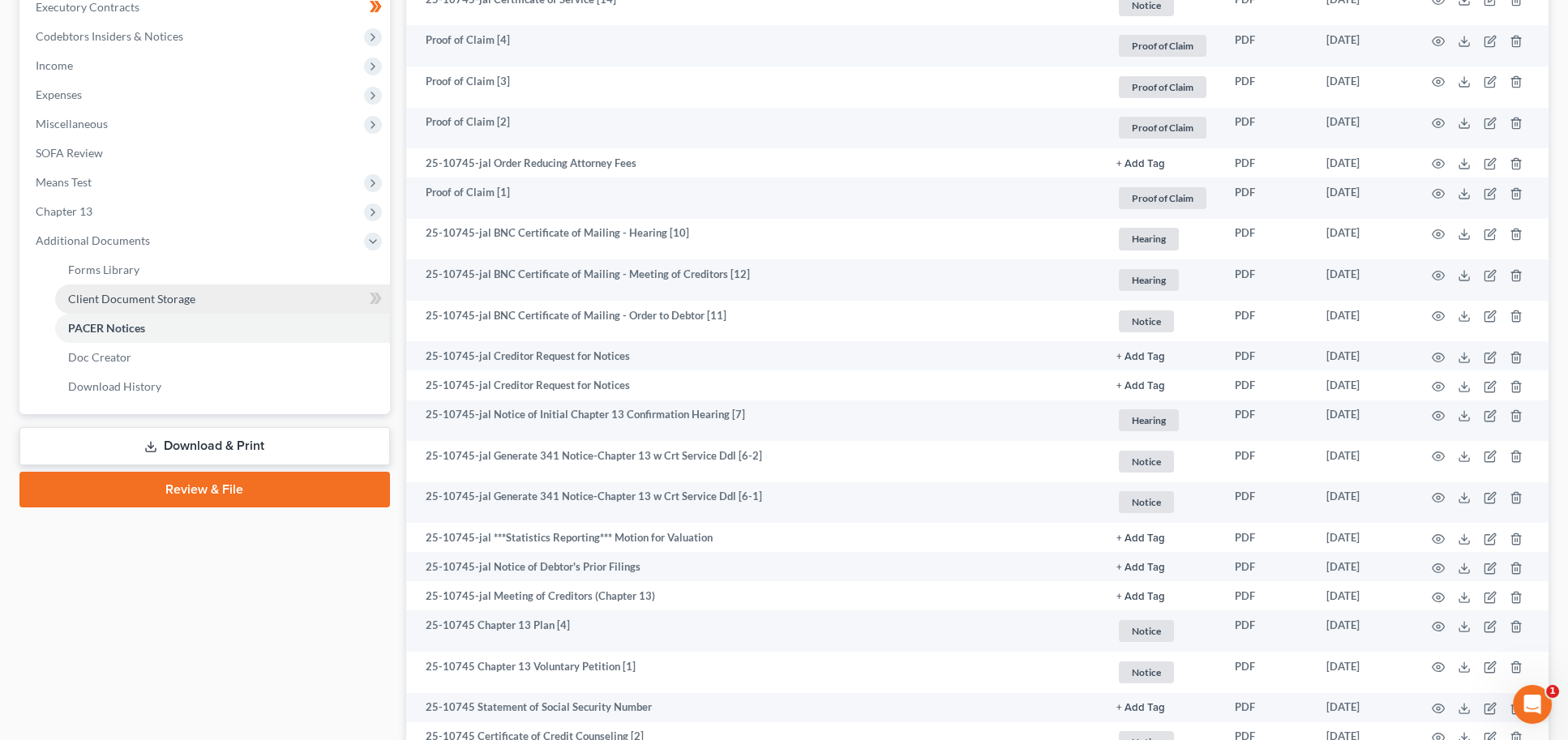
scroll to position [469, 0]
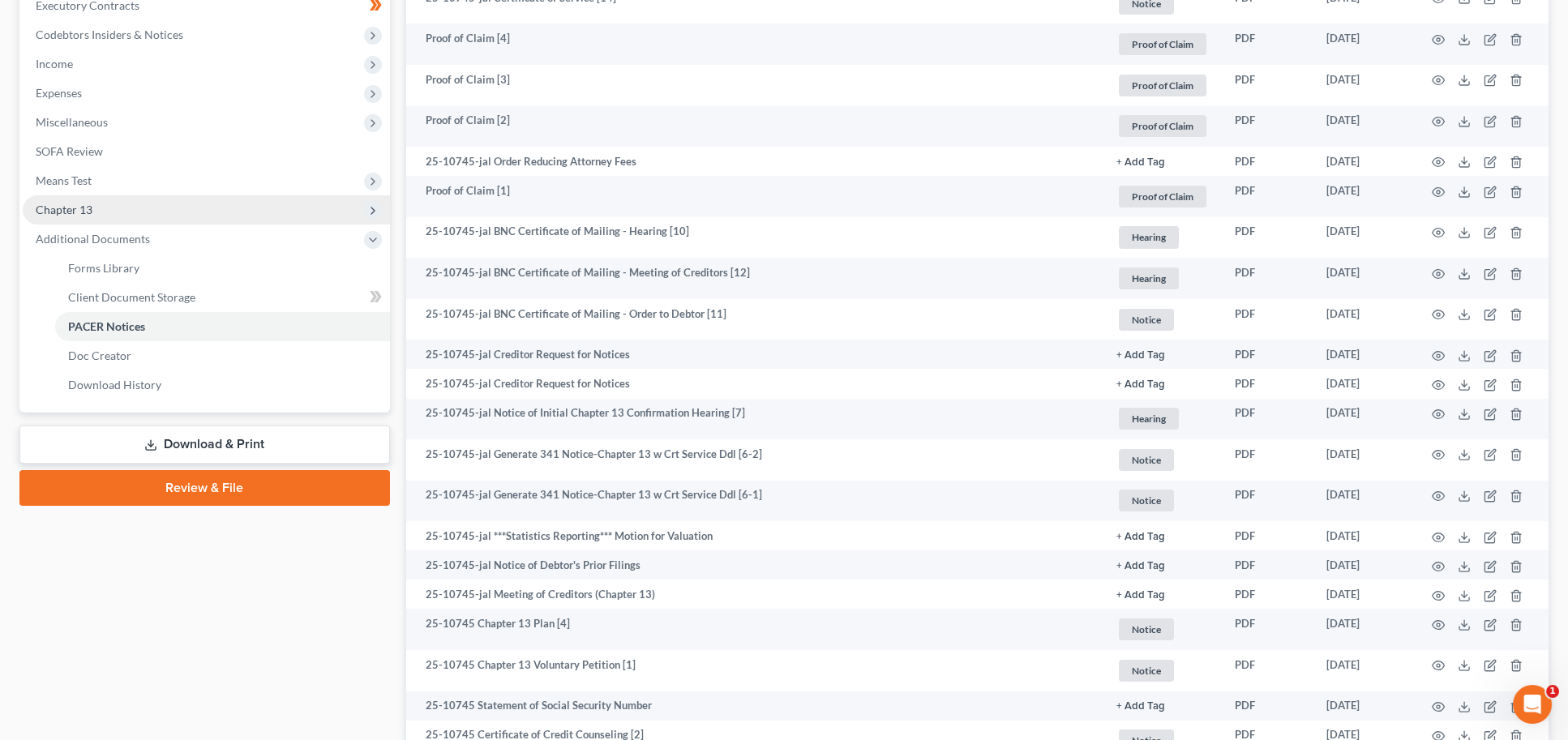
click at [206, 198] on span "Chapter 13" at bounding box center [206, 210] width 367 height 30
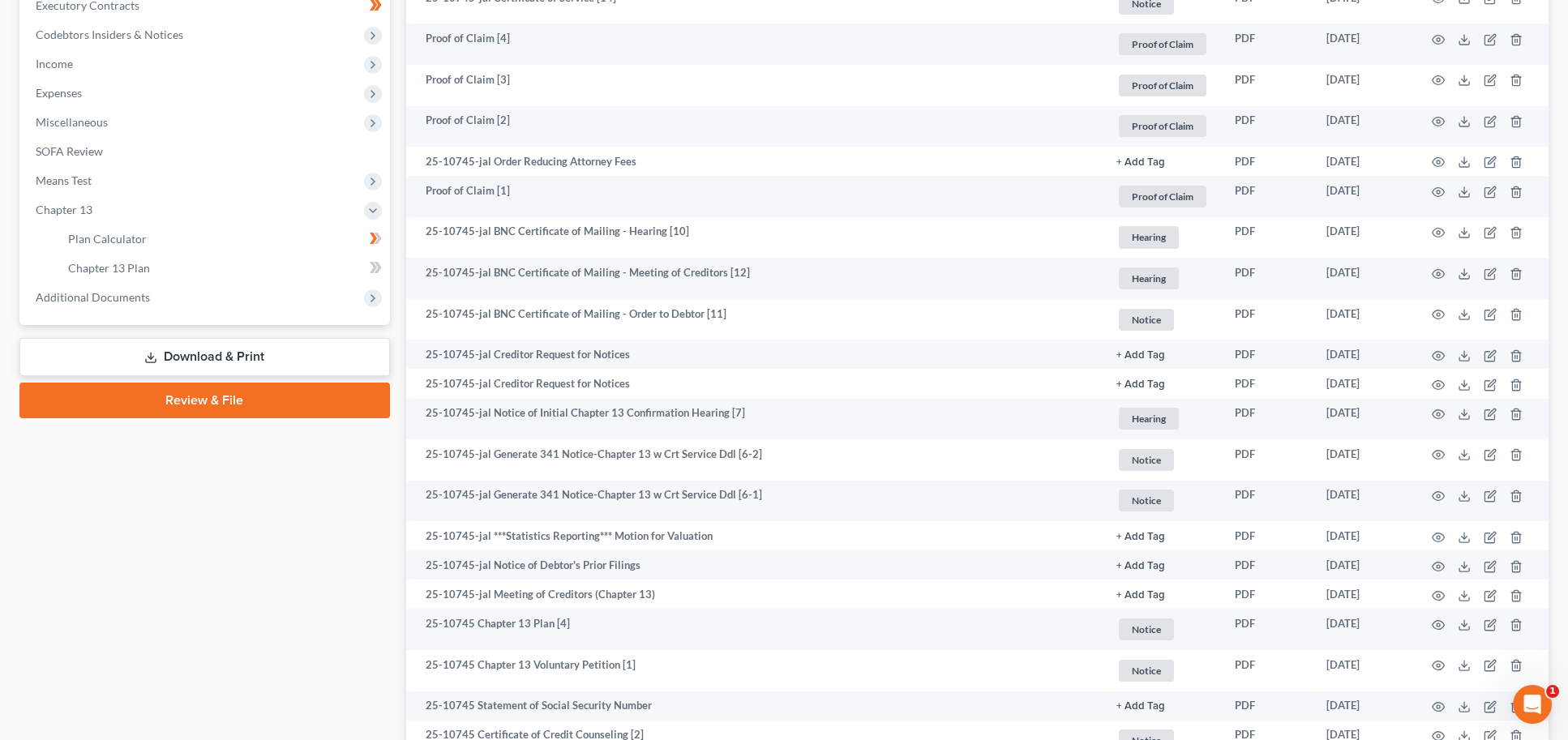
click at [152, 224] on link "Plan Calculator" at bounding box center [222, 239] width 335 height 30
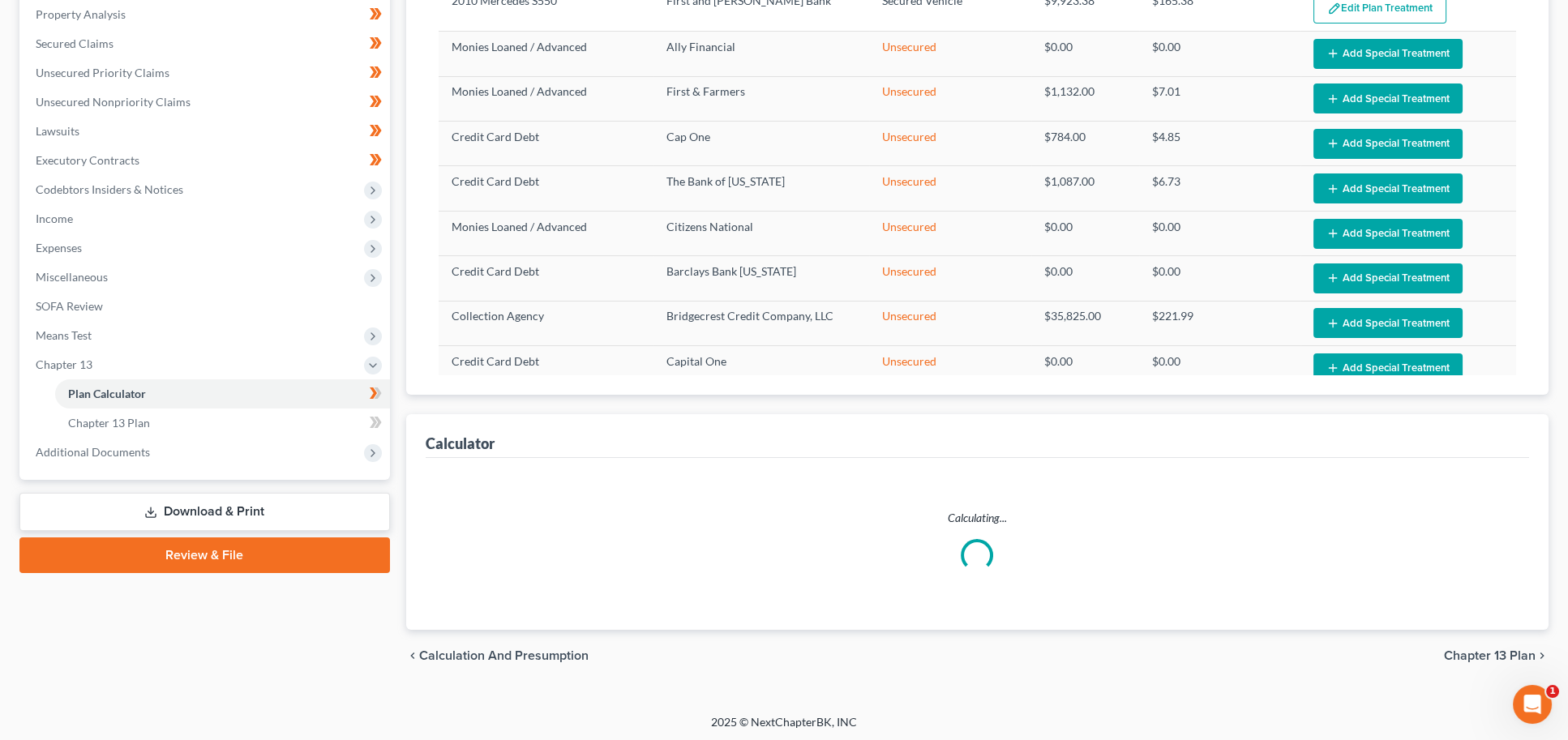
select select "59"
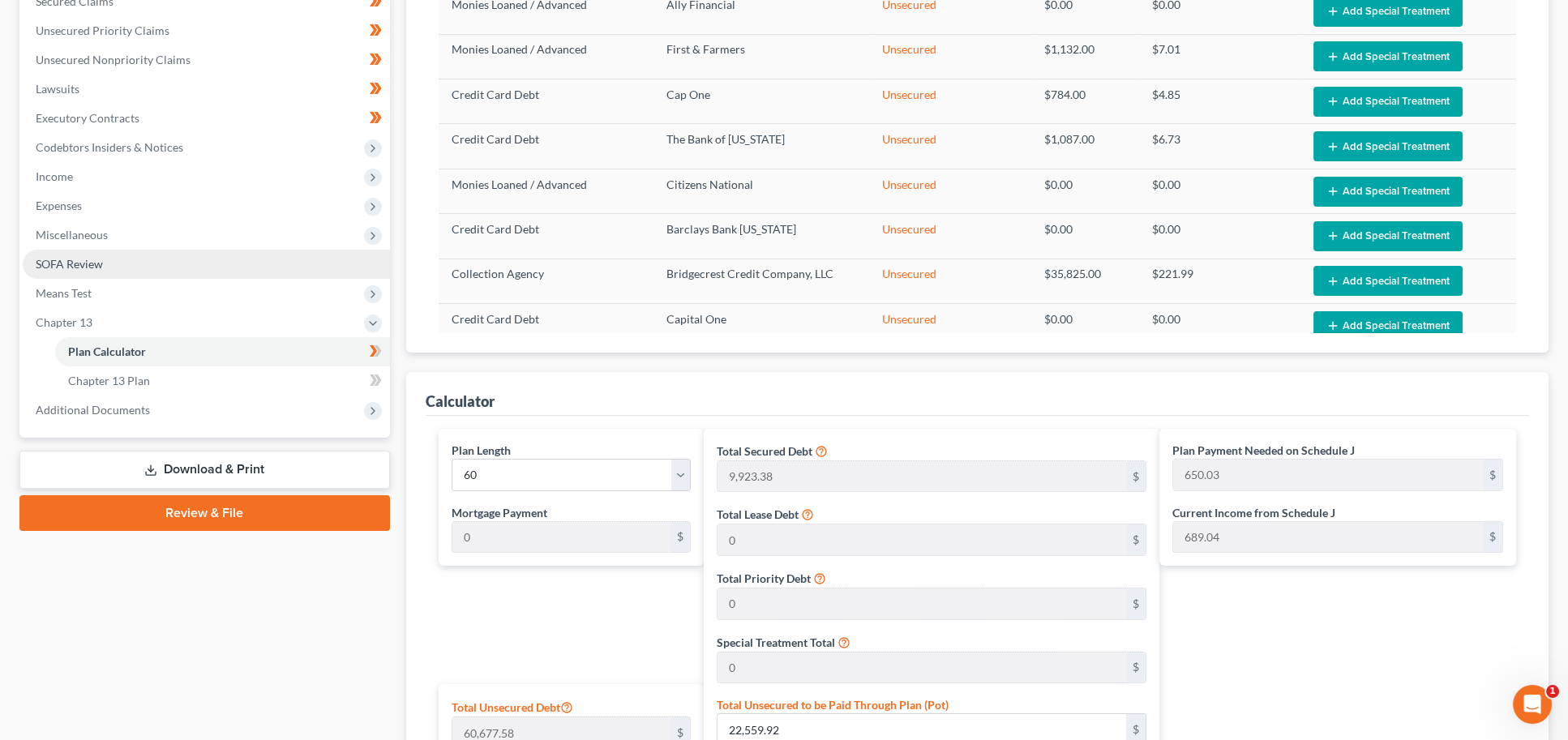
scroll to position [356, 0]
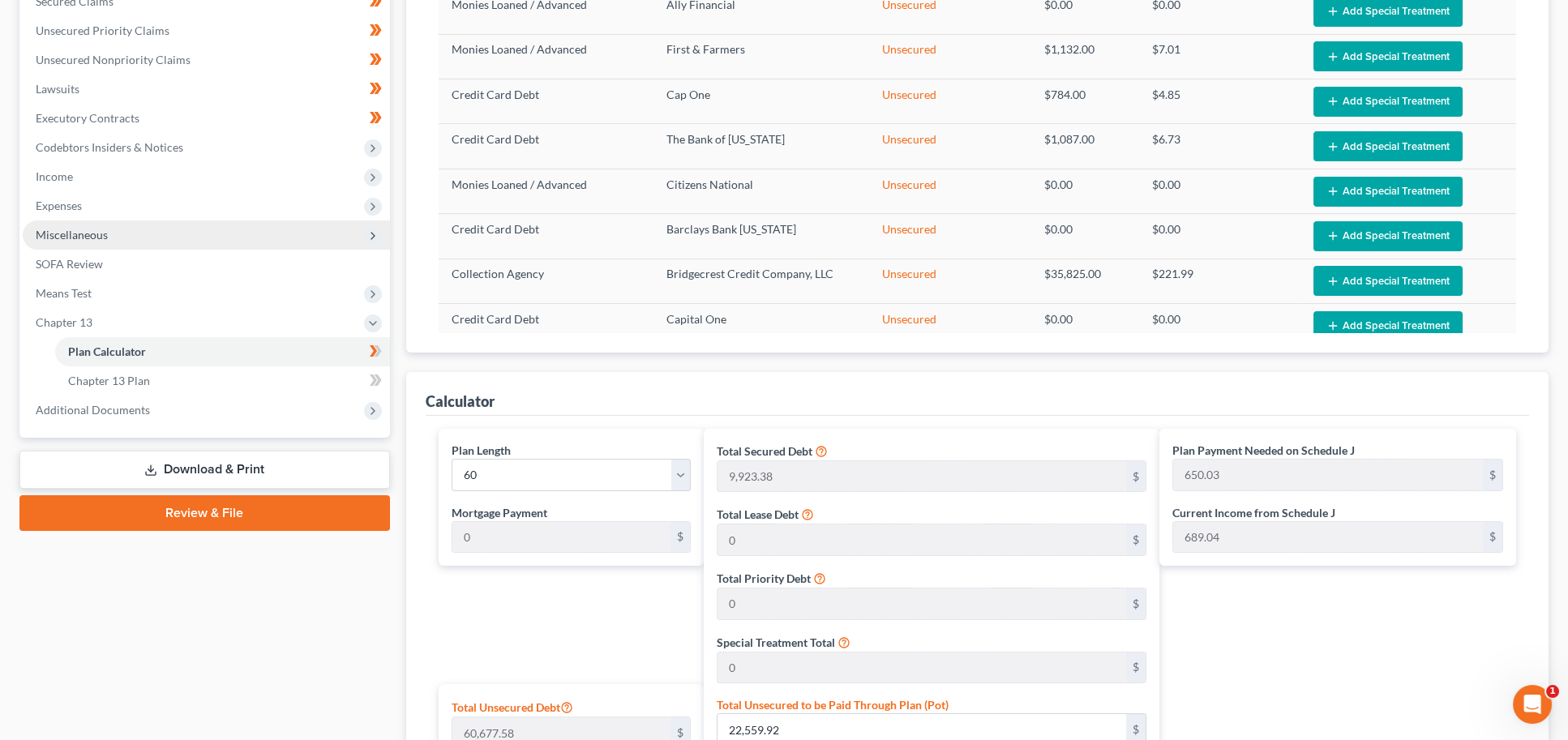
click at [106, 227] on span "Miscellaneous" at bounding box center [71, 234] width 72 height 14
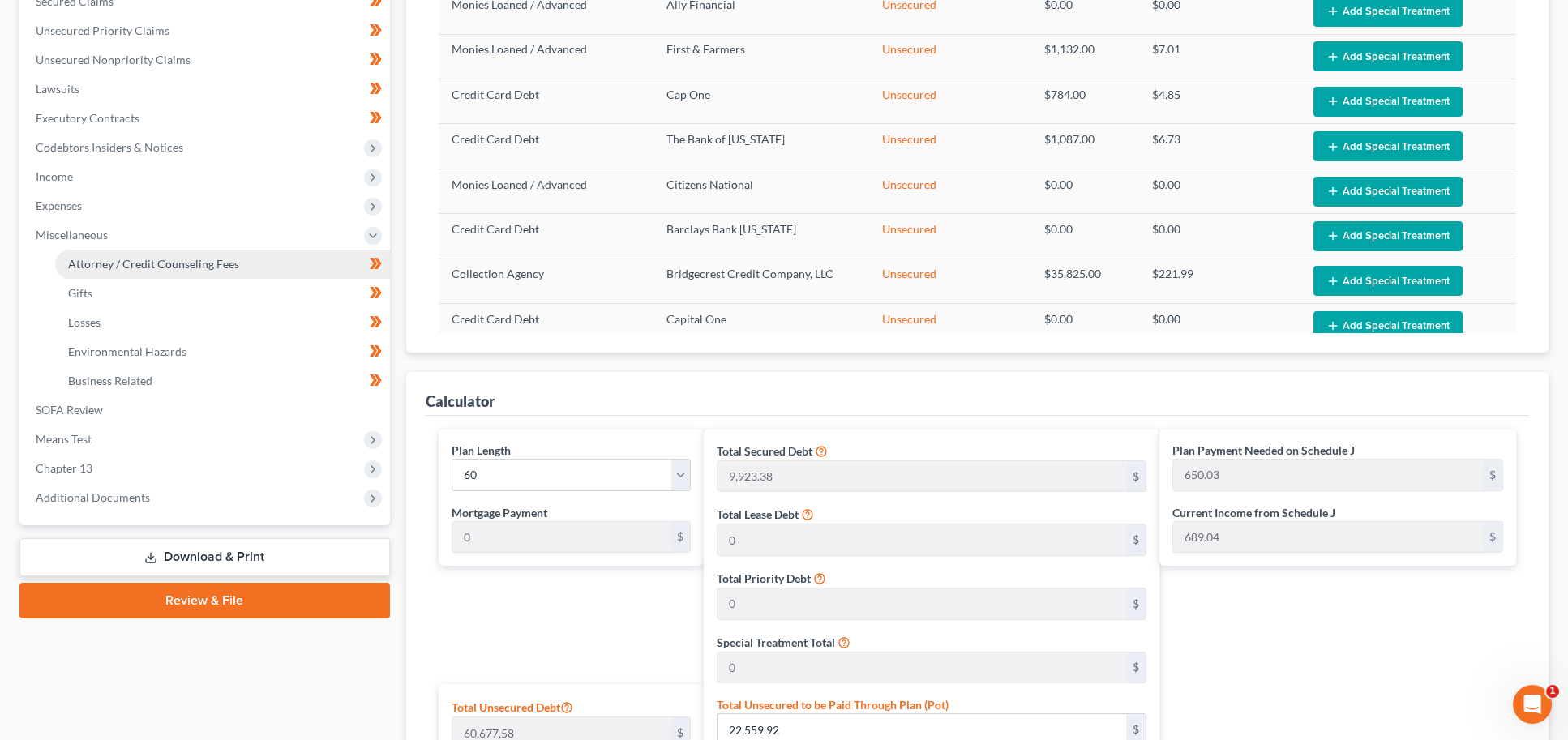
click at [105, 257] on span "Attorney / Credit Counseling Fees" at bounding box center [154, 264] width 171 height 14
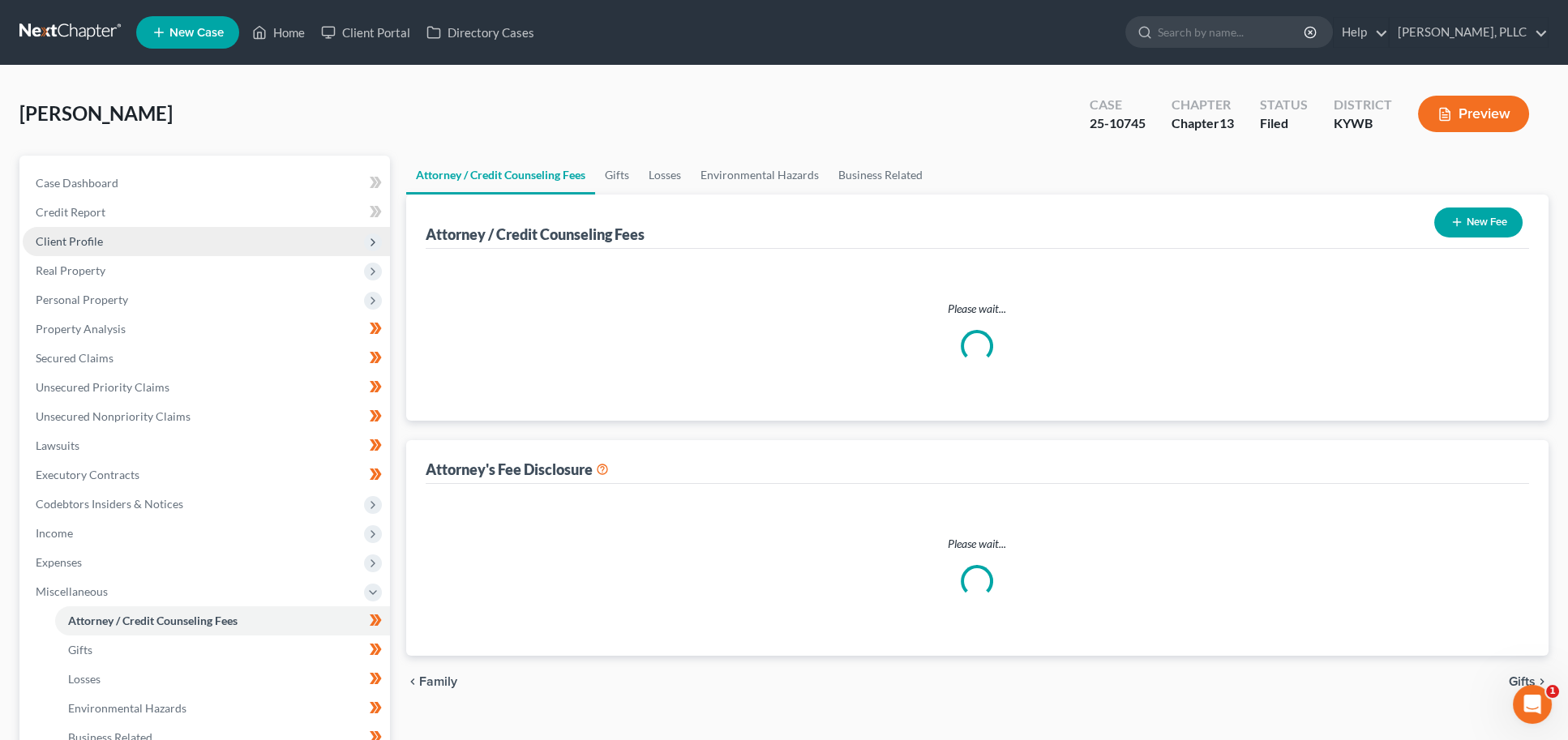
select select "0"
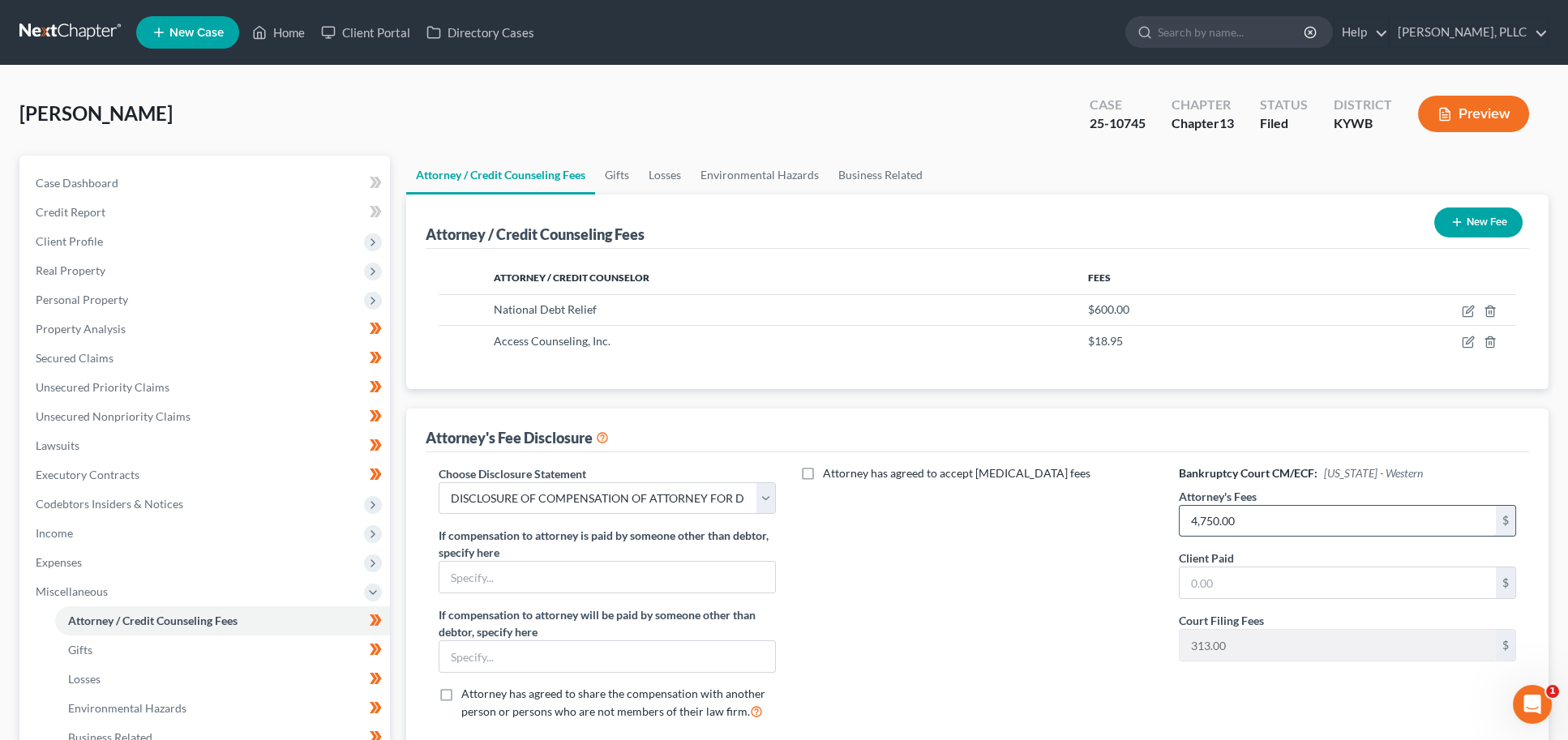
click at [1206, 517] on input "4,750.00" at bounding box center [1338, 521] width 317 height 31
drag, startPoint x: 1288, startPoint y: 512, endPoint x: 984, endPoint y: 510, distance: 304.0
click at [984, 510] on div "Choose Disclosure Statement Select DISCLOSURE OF COMPENSATION OF ATTORNEY FOR D…" at bounding box center [977, 599] width 1110 height 269
type input "4,650"
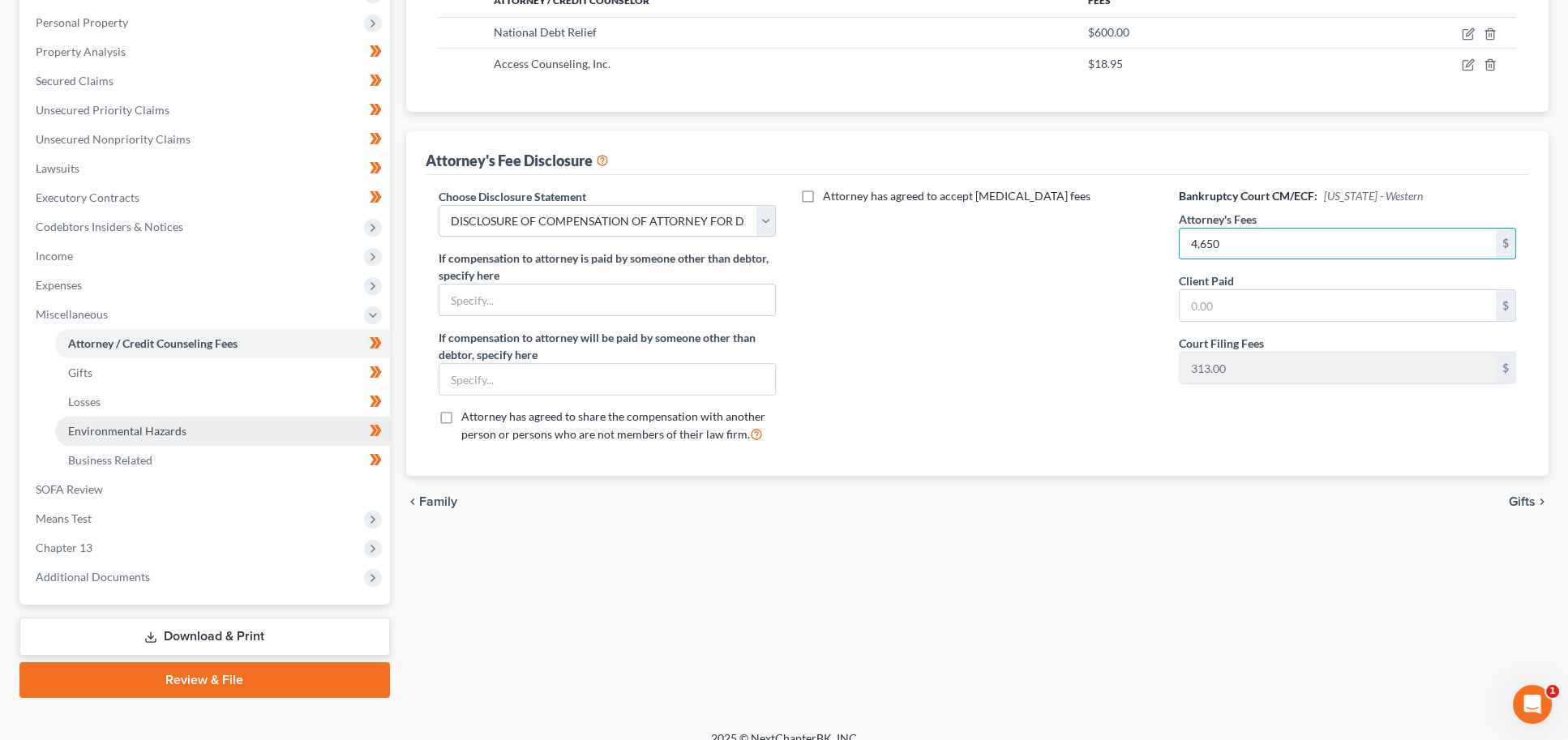
click at [222, 416] on link "Environmental Hazards" at bounding box center [222, 431] width 335 height 30
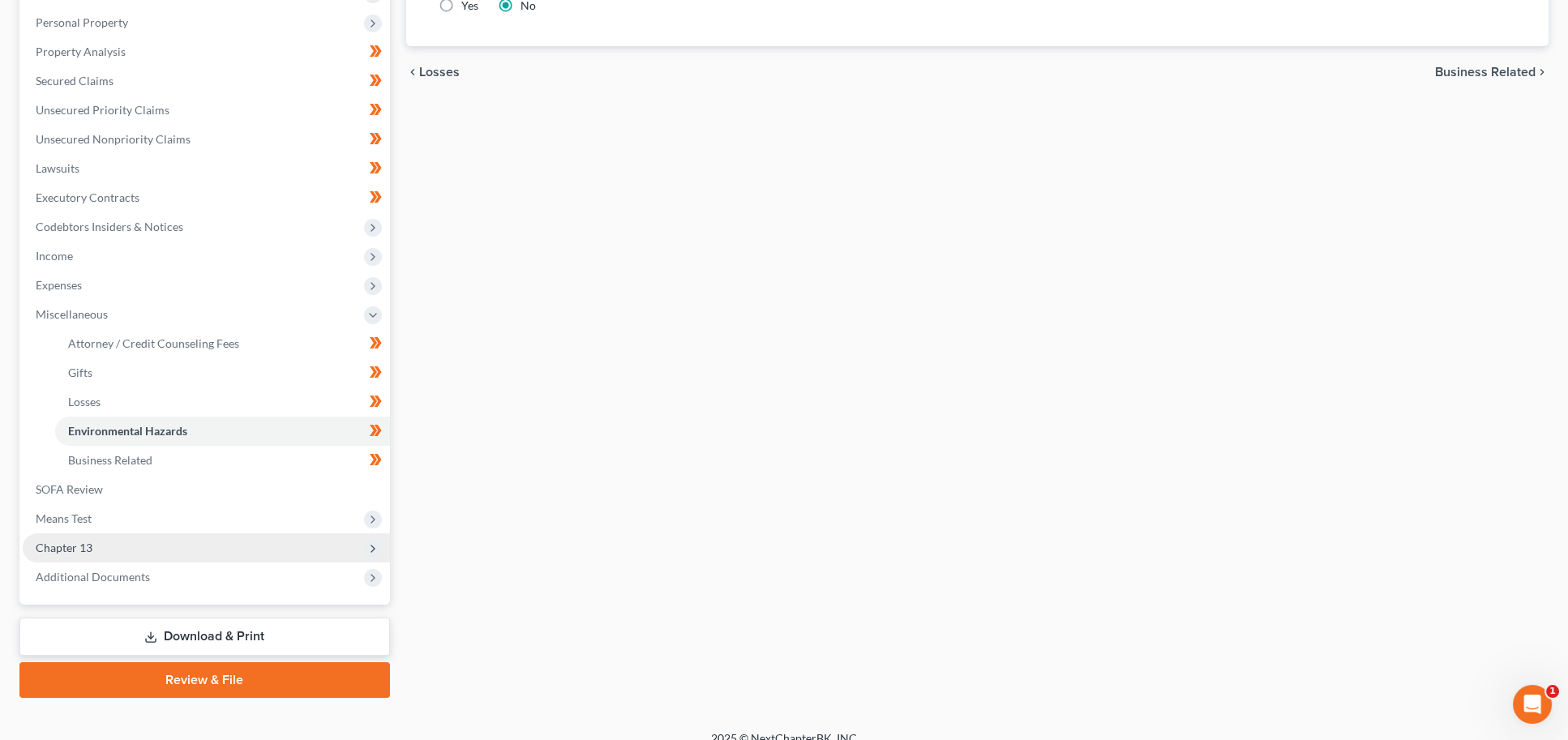
click at [146, 533] on span "Chapter 13" at bounding box center [206, 548] width 367 height 30
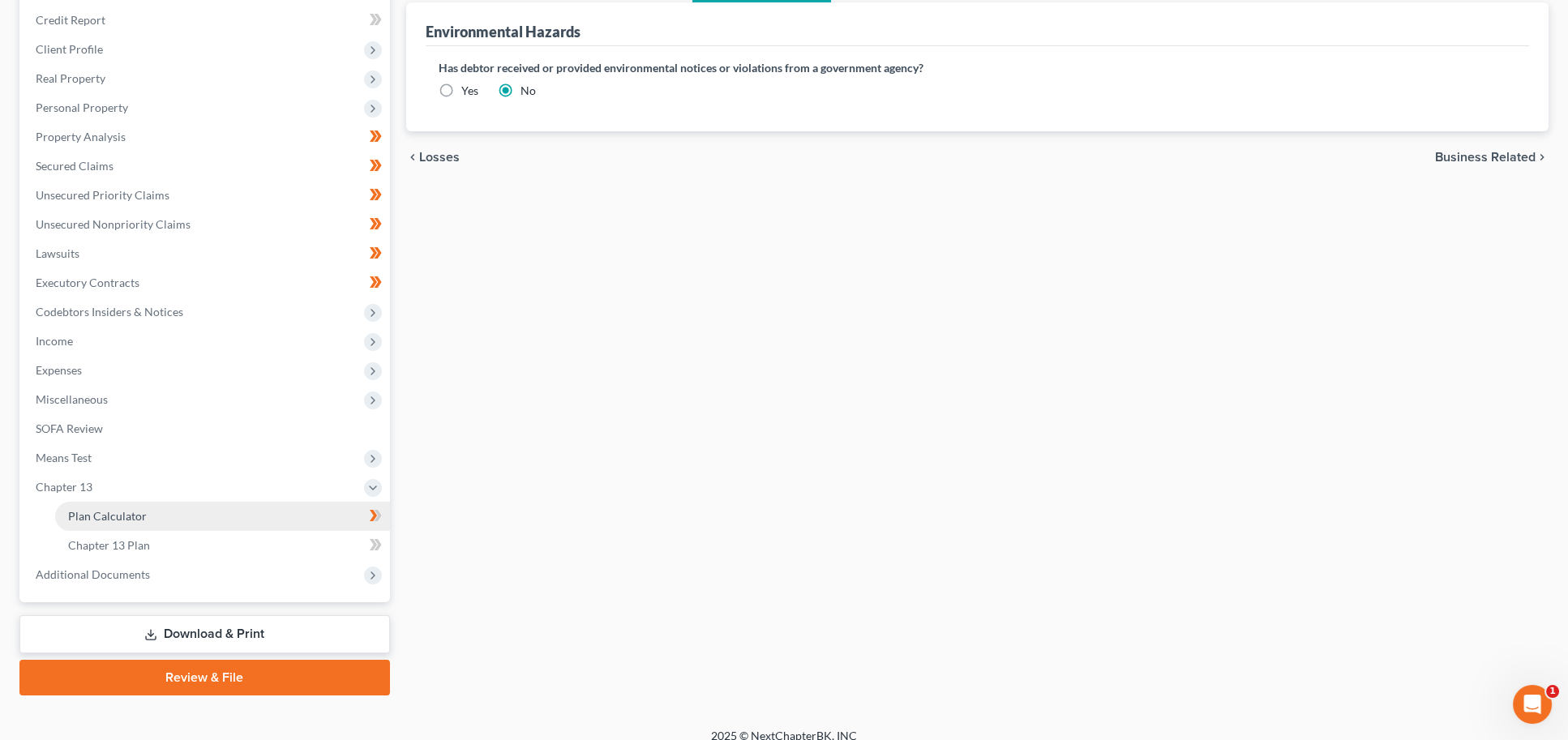
click at [145, 507] on link "Plan Calculator" at bounding box center [222, 517] width 335 height 30
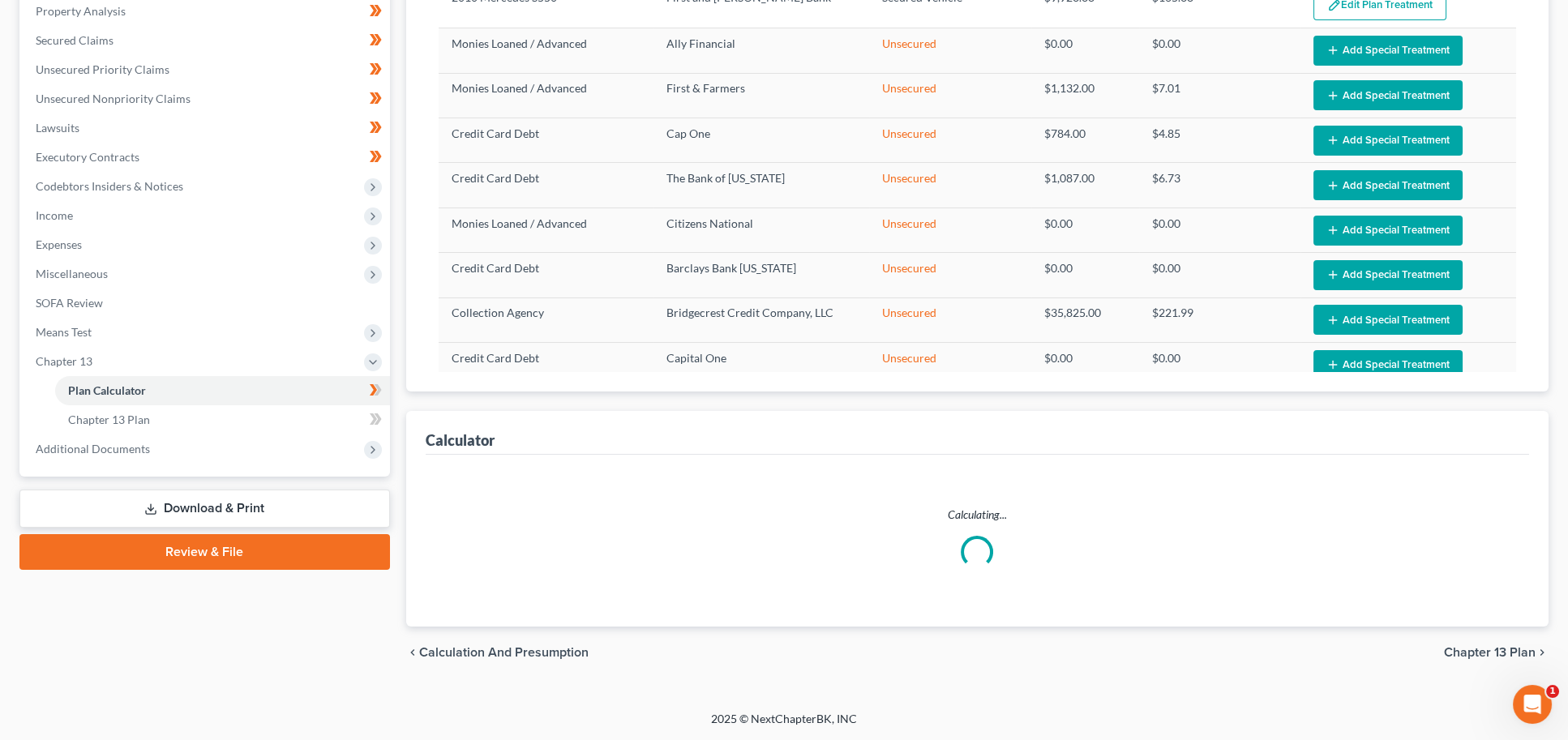
select select "59"
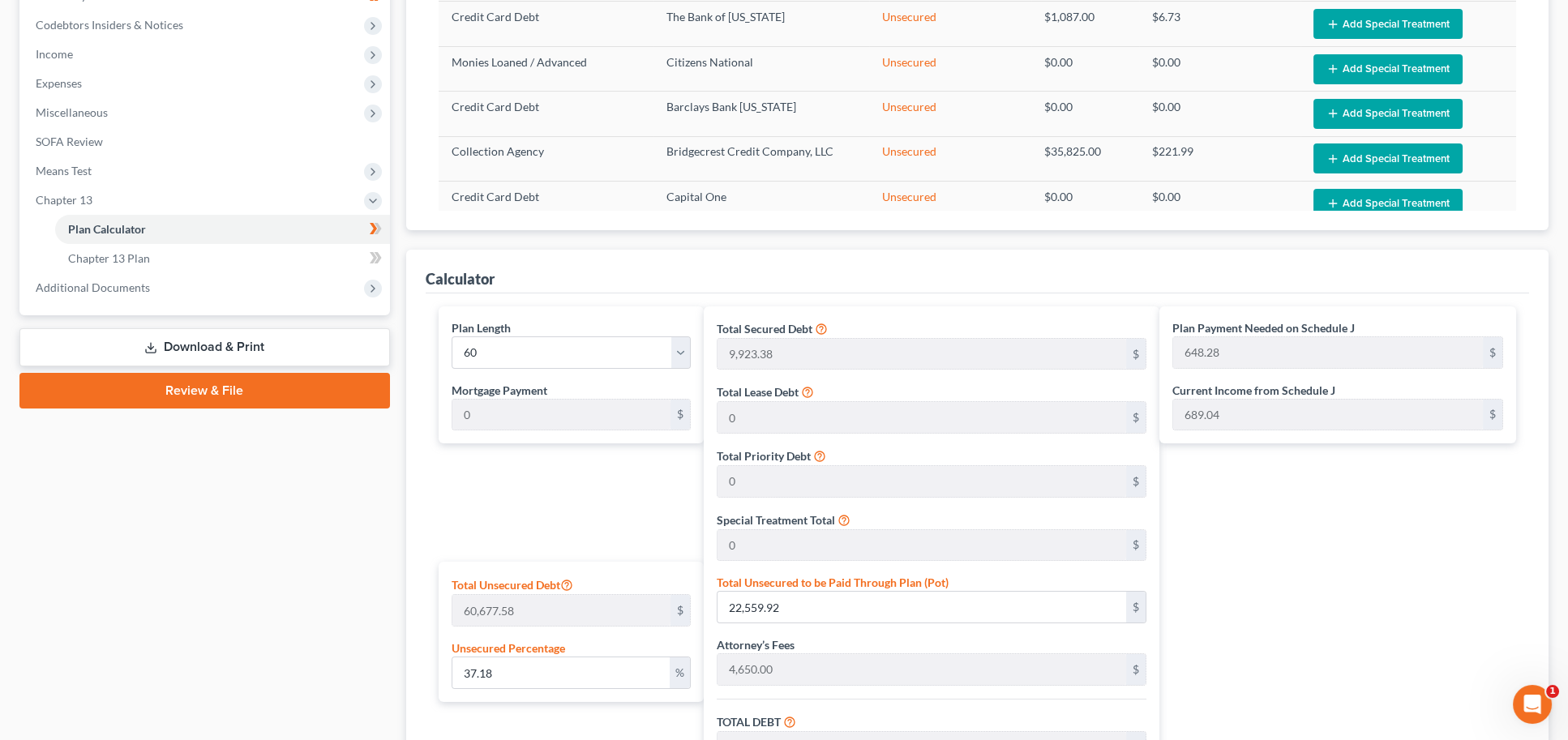
scroll to position [480, 0]
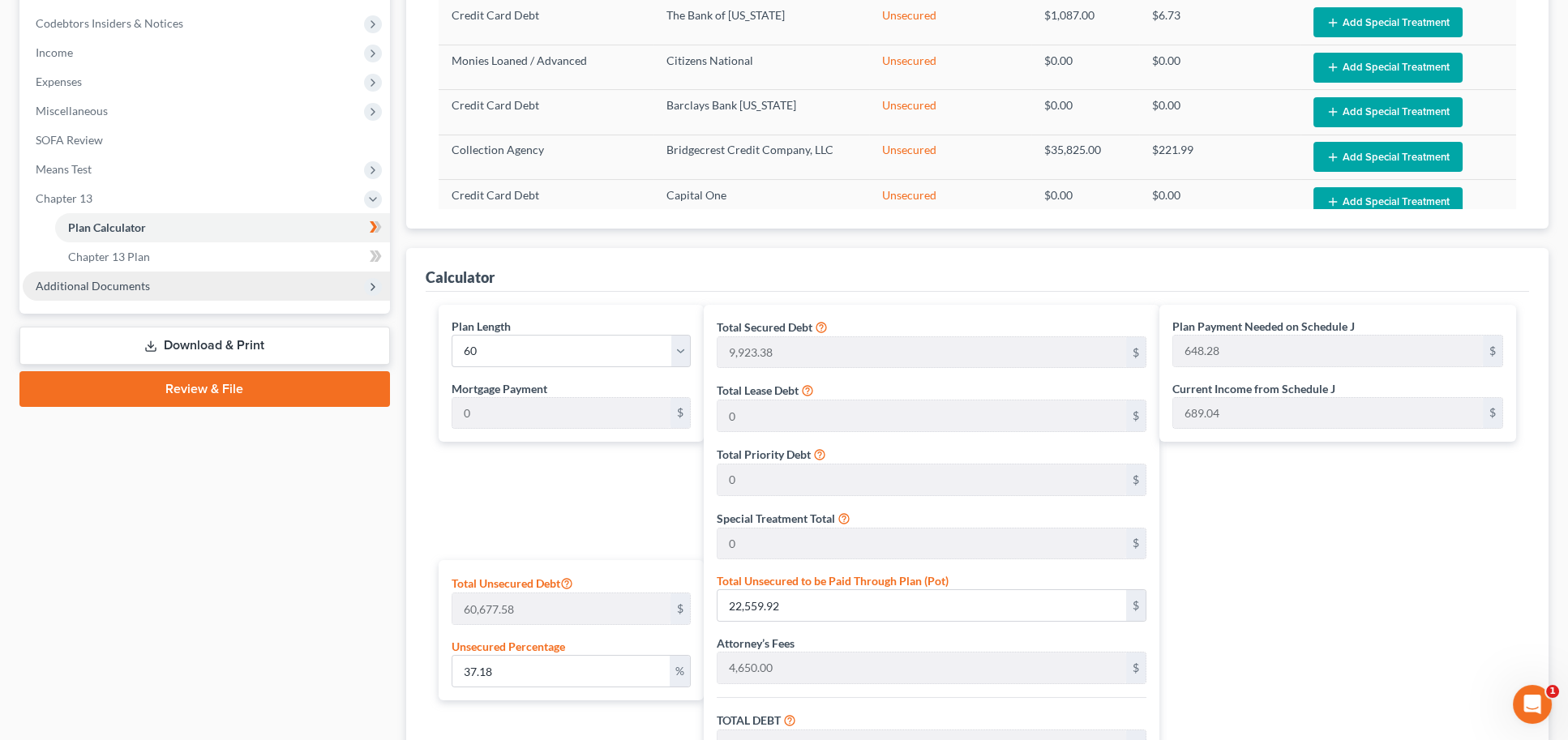
click at [101, 277] on span "Additional Documents" at bounding box center [206, 286] width 367 height 30
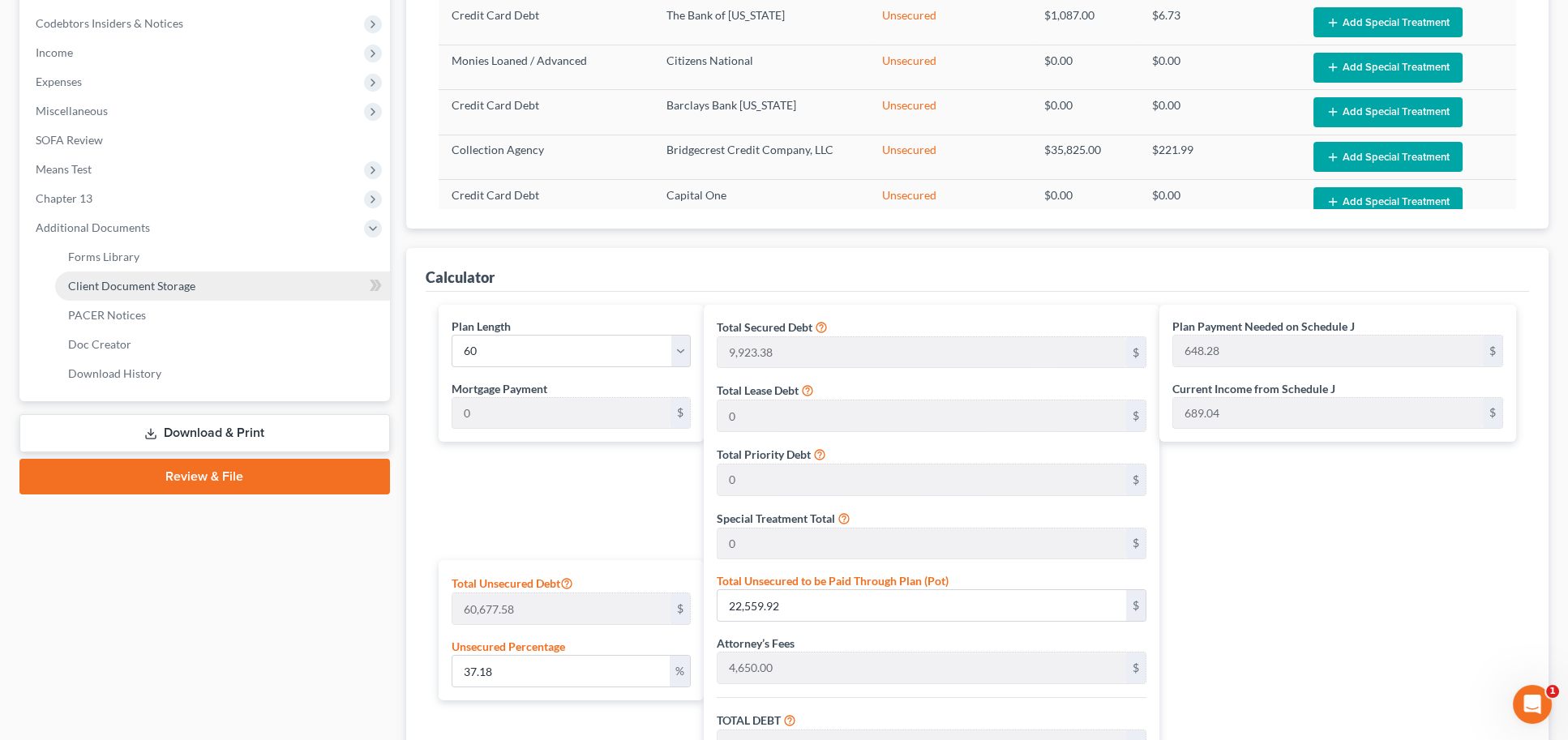
click at [183, 278] on span "Client Document Storage" at bounding box center [131, 285] width 127 height 14
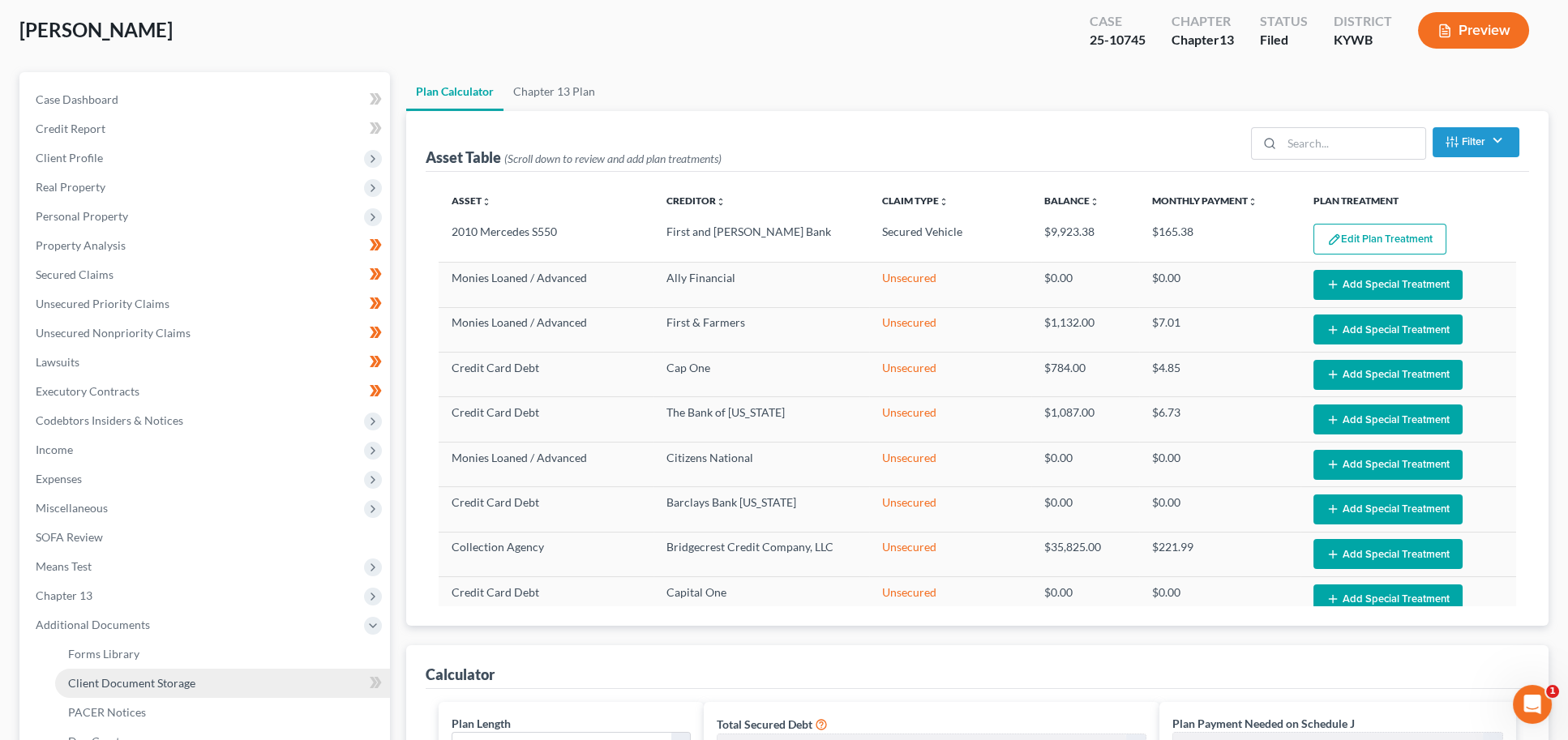
select select "7"
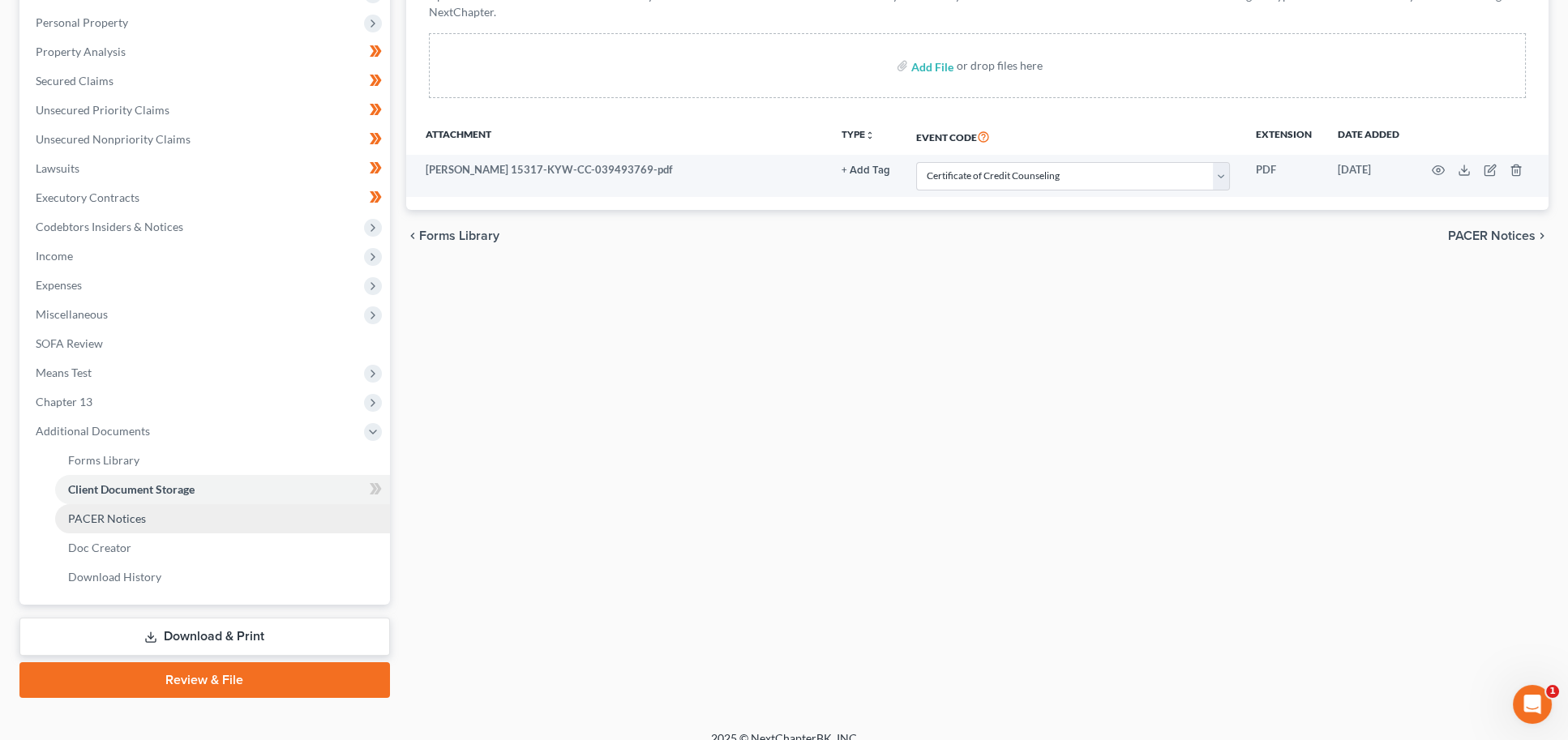
click at [114, 512] on span "PACER Notices" at bounding box center [106, 519] width 78 height 14
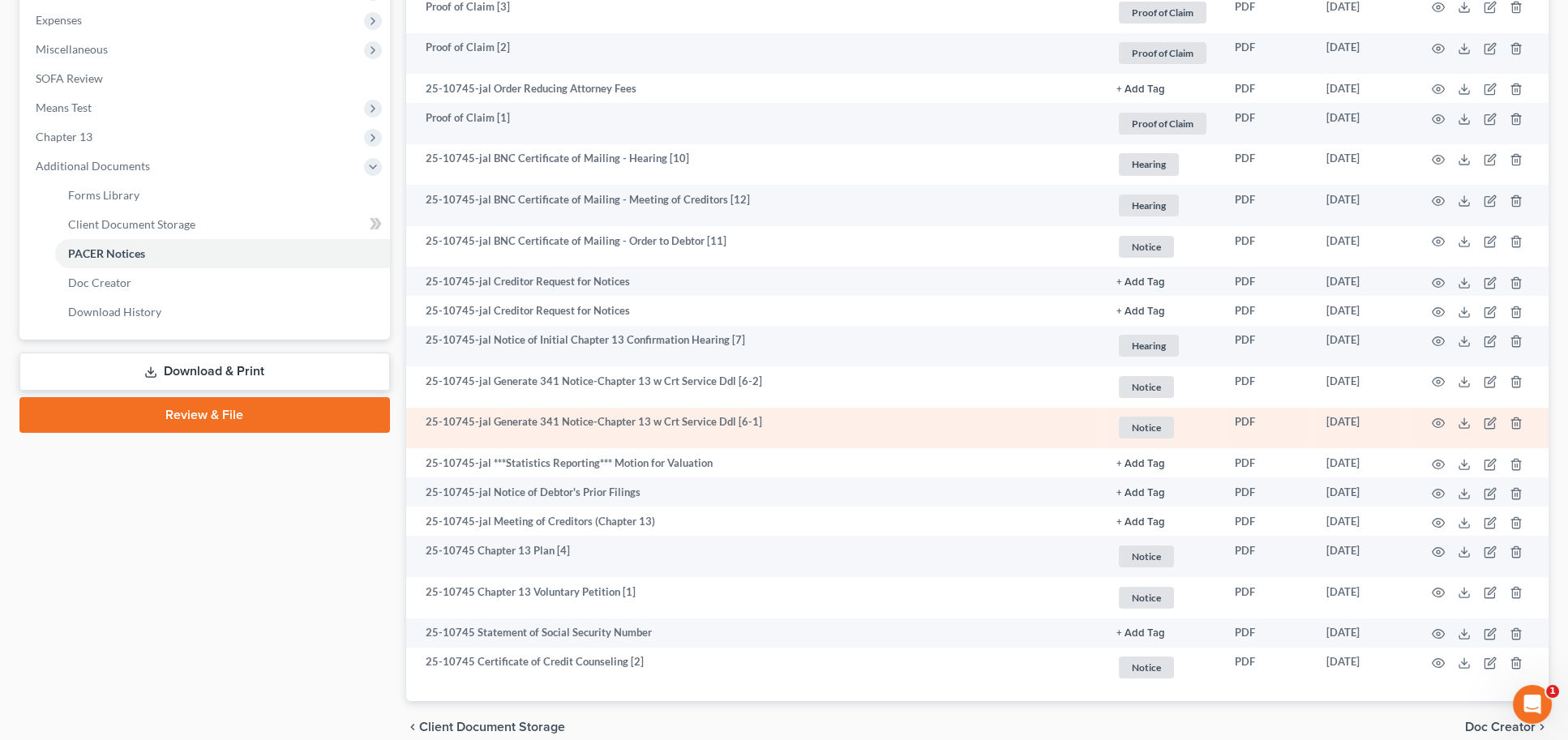
scroll to position [543, 0]
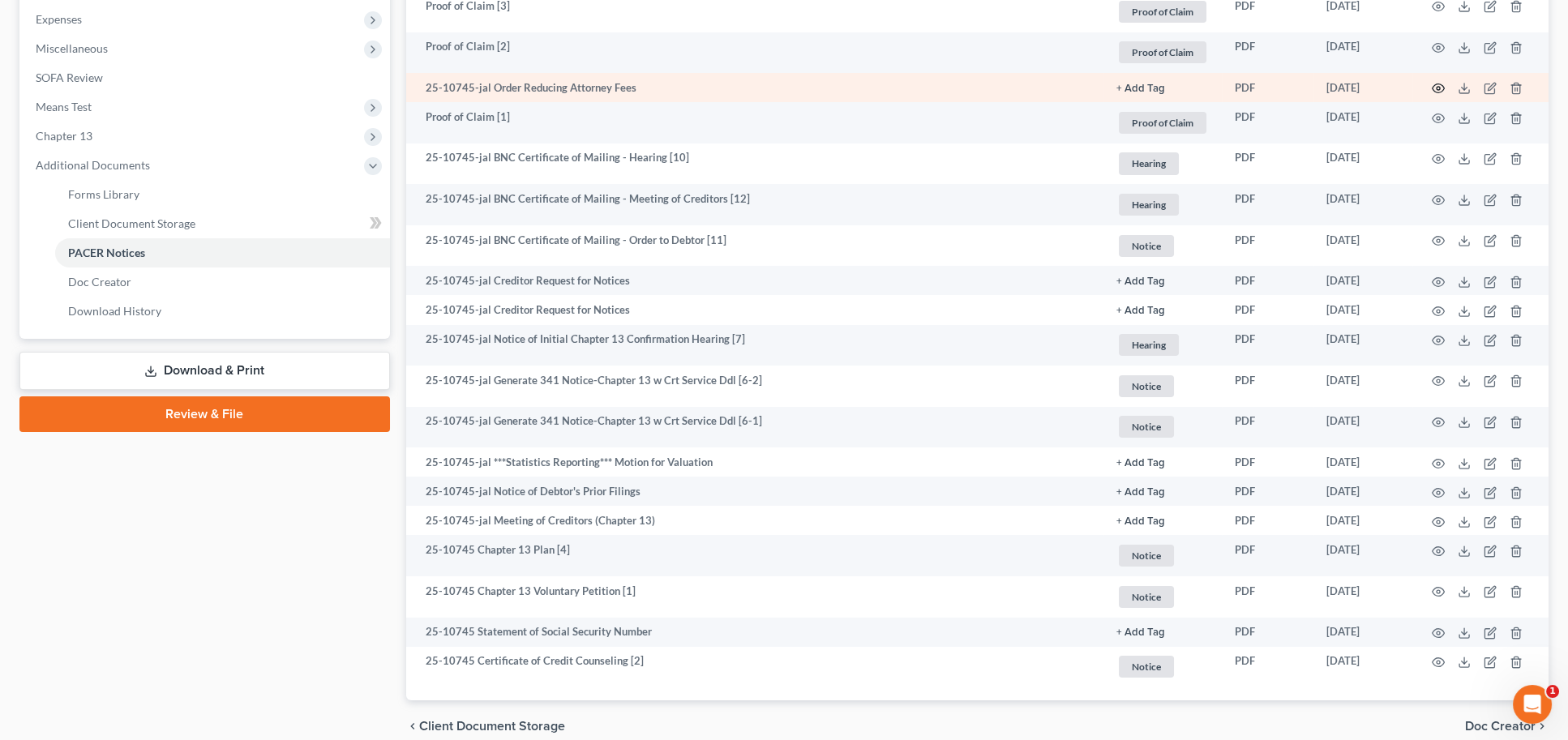
click at [1434, 82] on icon "button" at bounding box center [1437, 88] width 13 height 13
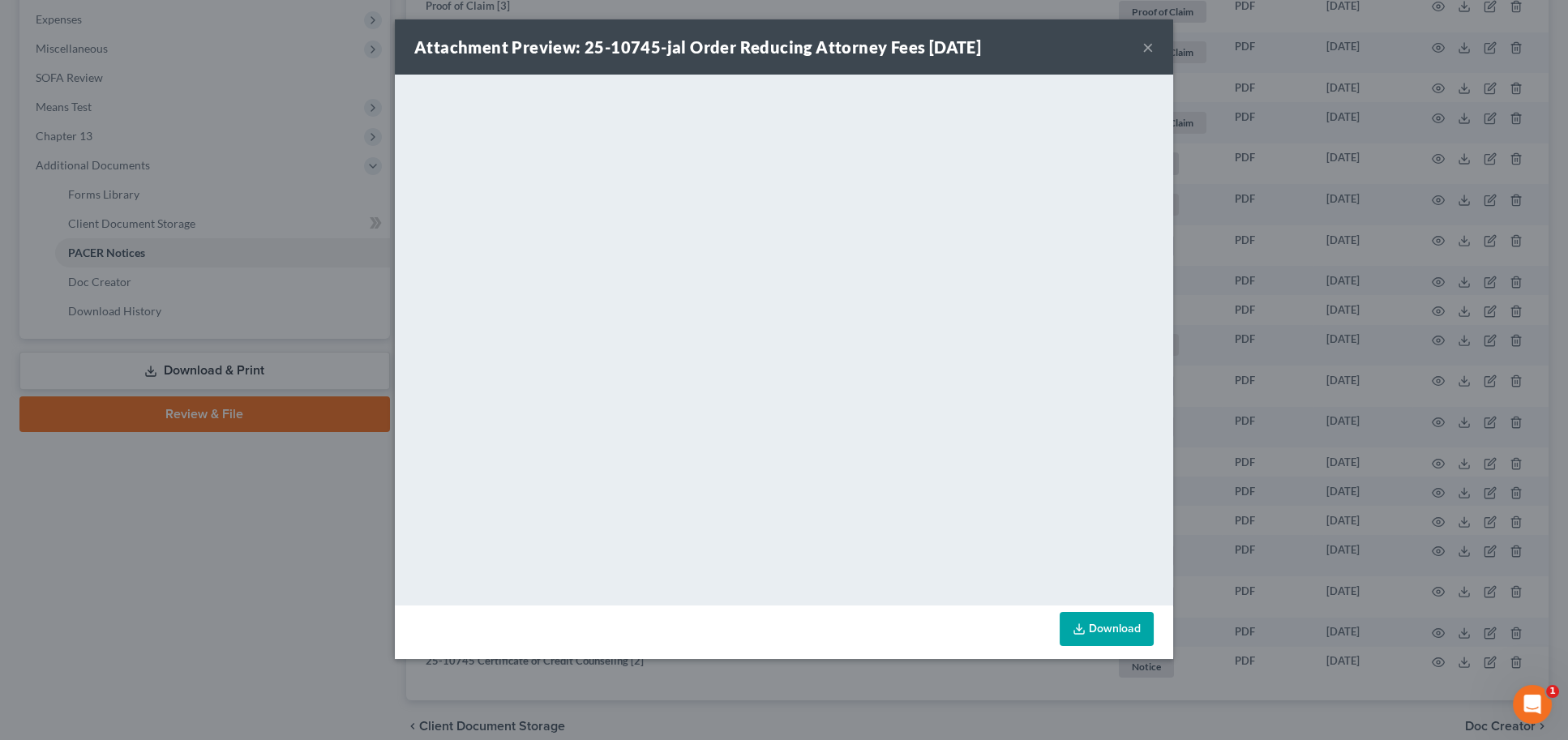
click at [1150, 49] on button "×" at bounding box center [1148, 47] width 12 height 20
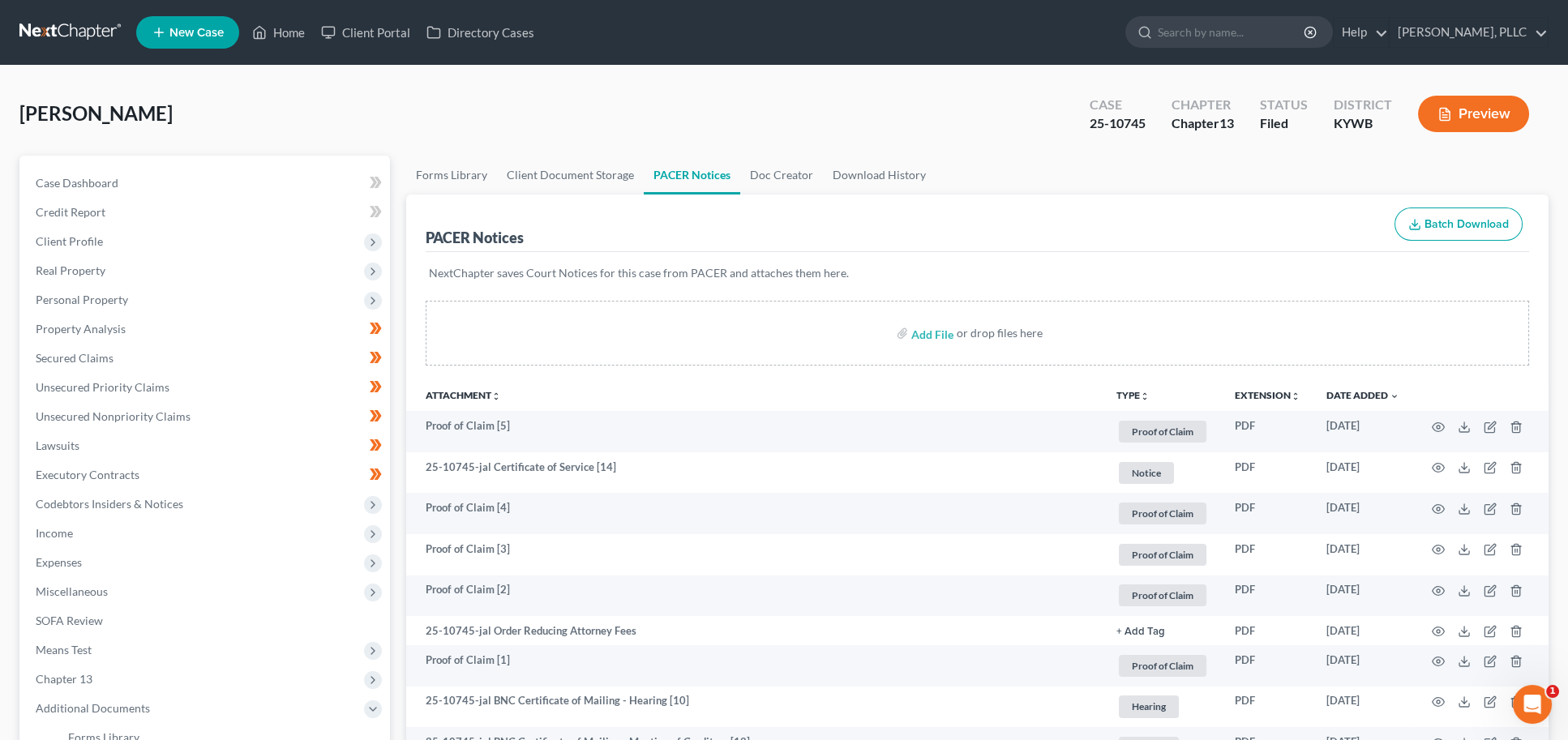
scroll to position [0, 0]
click at [148, 411] on span "Unsecured Nonpriority Claims" at bounding box center [112, 416] width 155 height 14
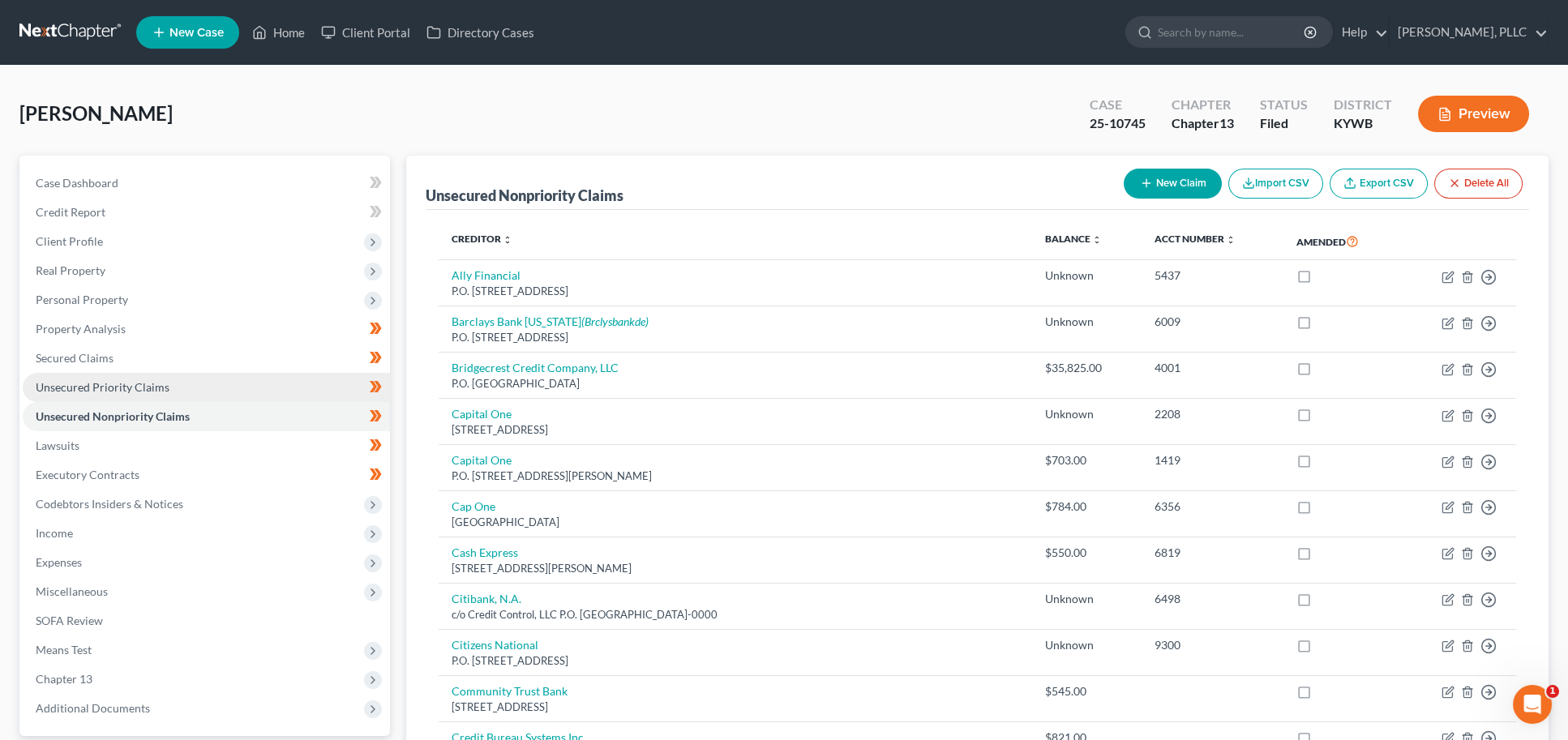
click at [132, 383] on span "Unsecured Priority Claims" at bounding box center [102, 387] width 134 height 14
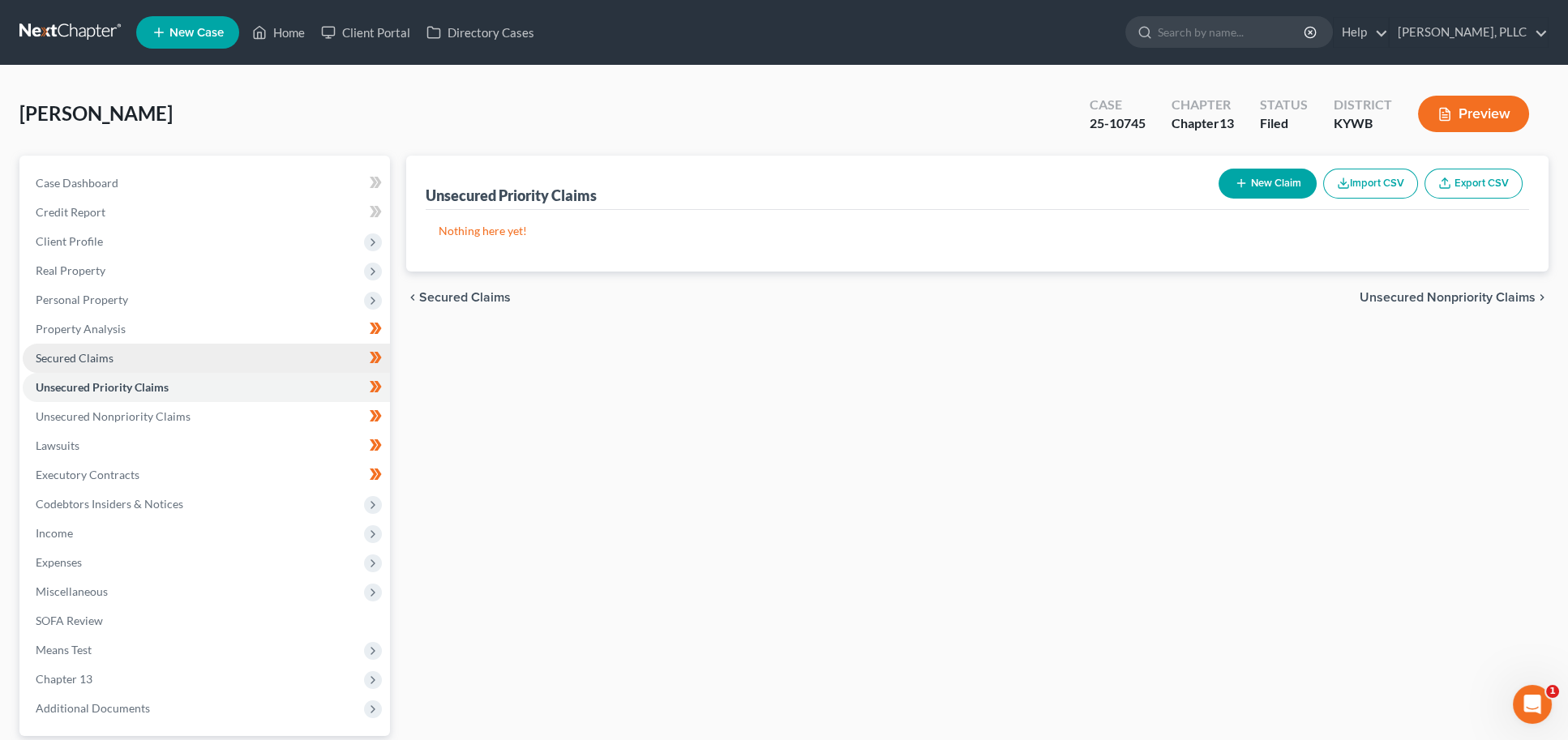
click at [173, 355] on link "Secured Claims" at bounding box center [206, 358] width 367 height 30
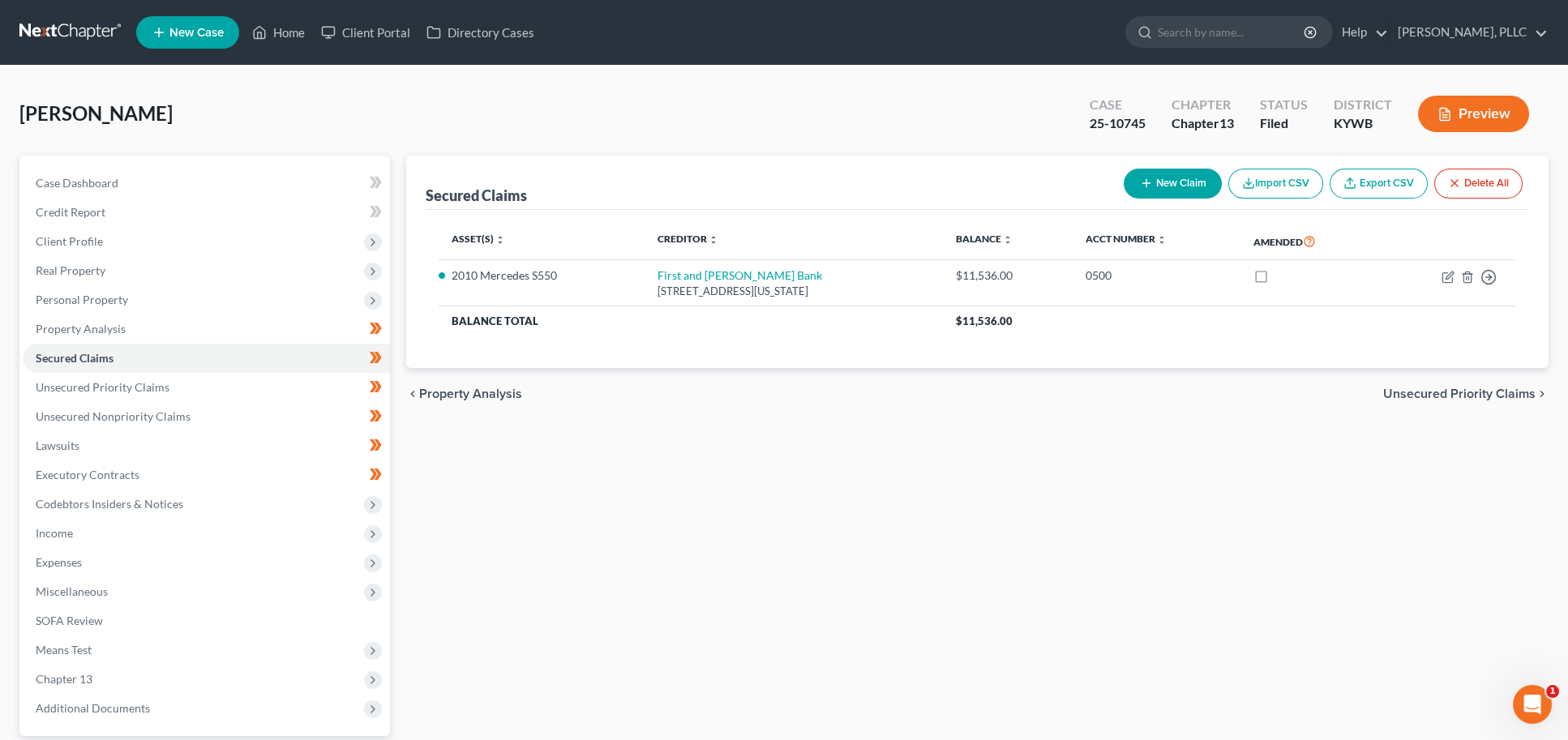
click at [87, 34] on link at bounding box center [71, 32] width 103 height 30
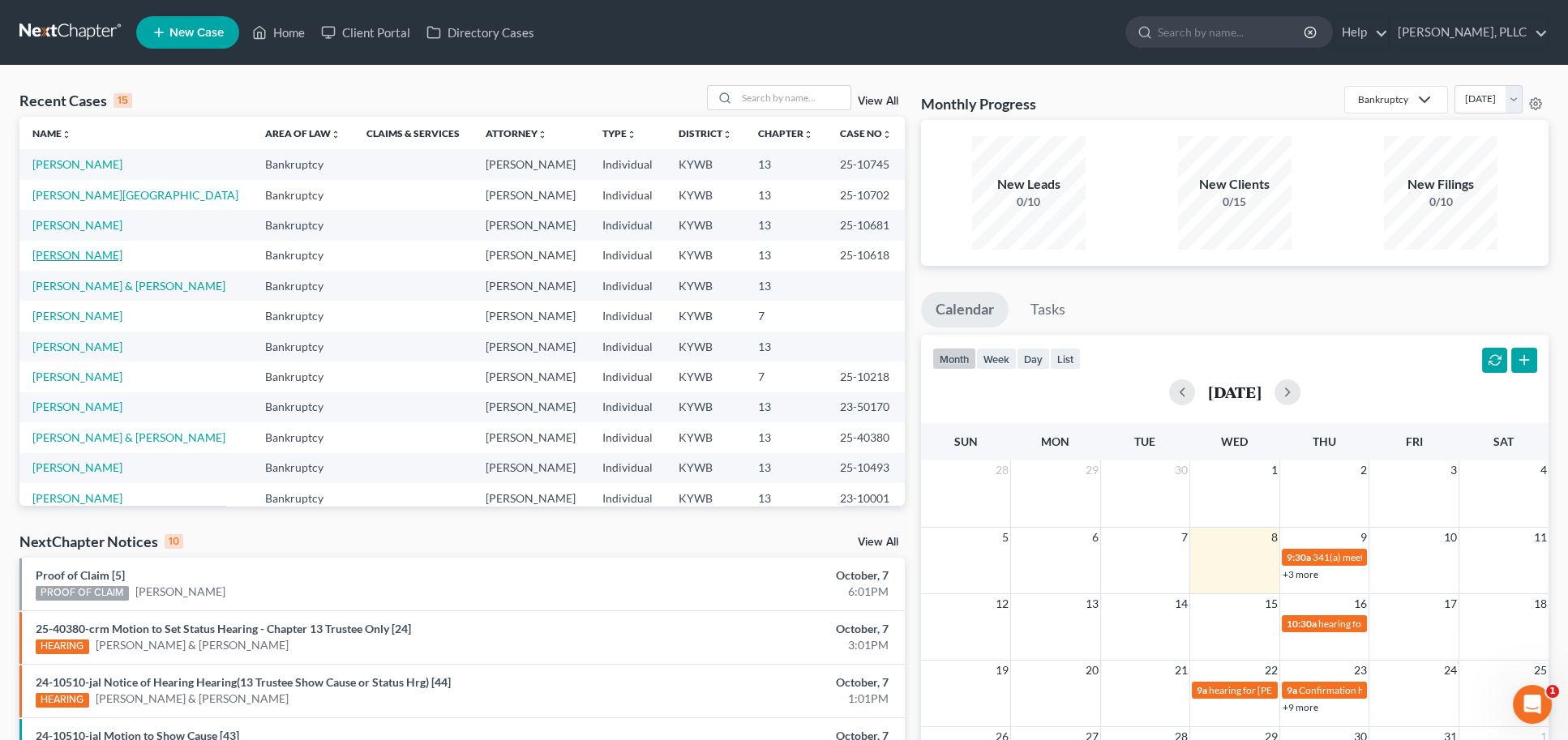
click at [72, 255] on link "[PERSON_NAME]" at bounding box center [77, 255] width 90 height 14
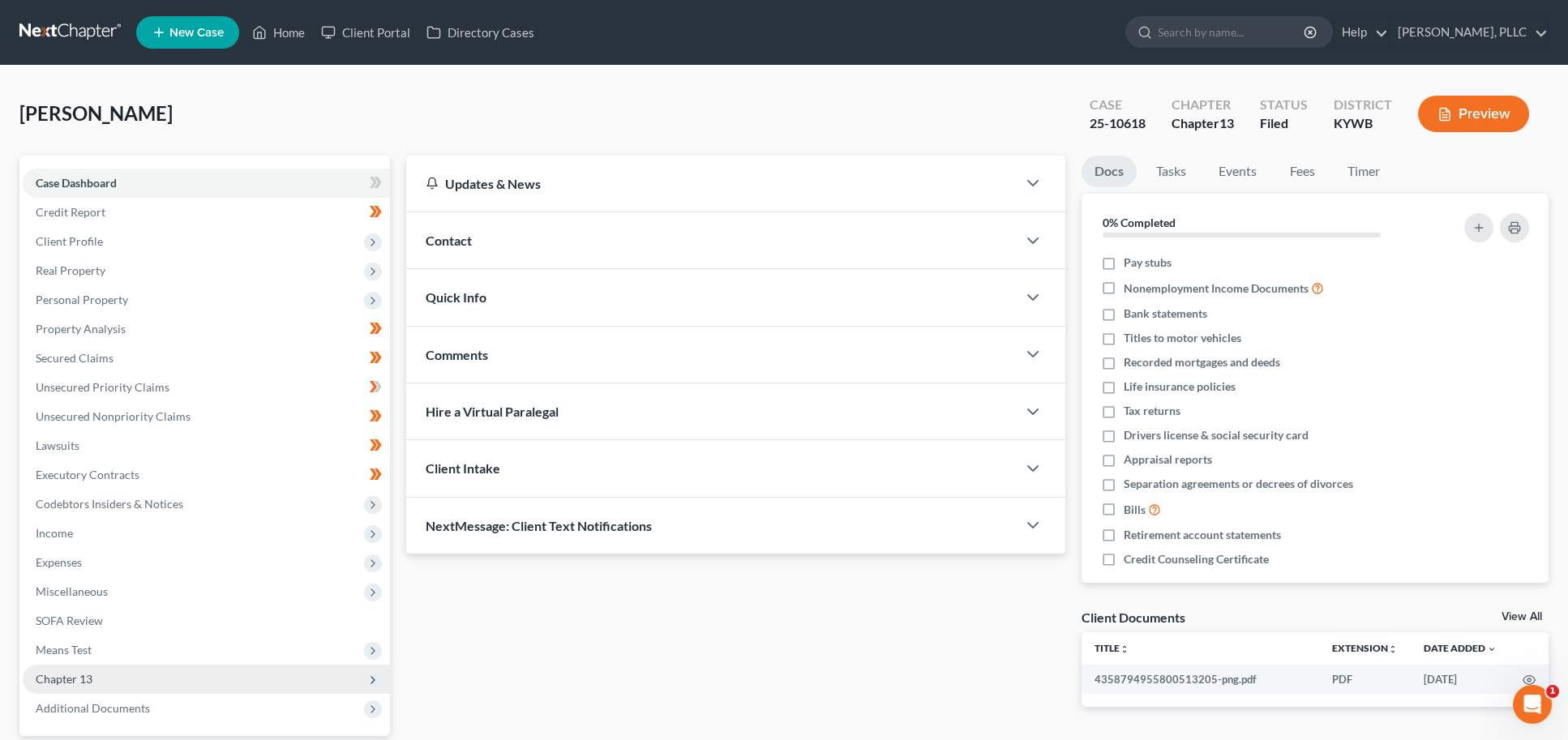
click at [76, 674] on span "Chapter 13" at bounding box center [206, 679] width 367 height 30
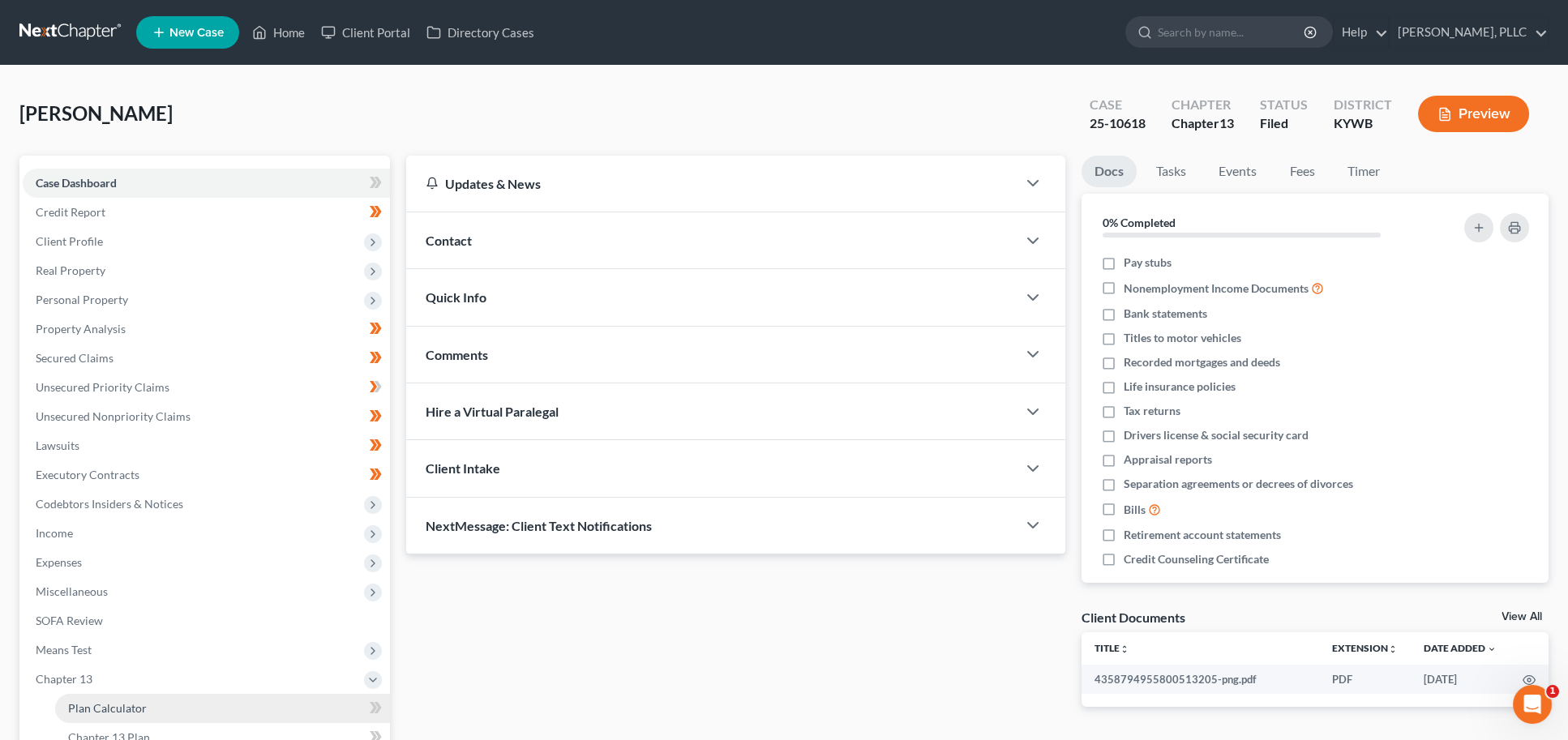
click at [81, 701] on span "Plan Calculator" at bounding box center [107, 708] width 79 height 14
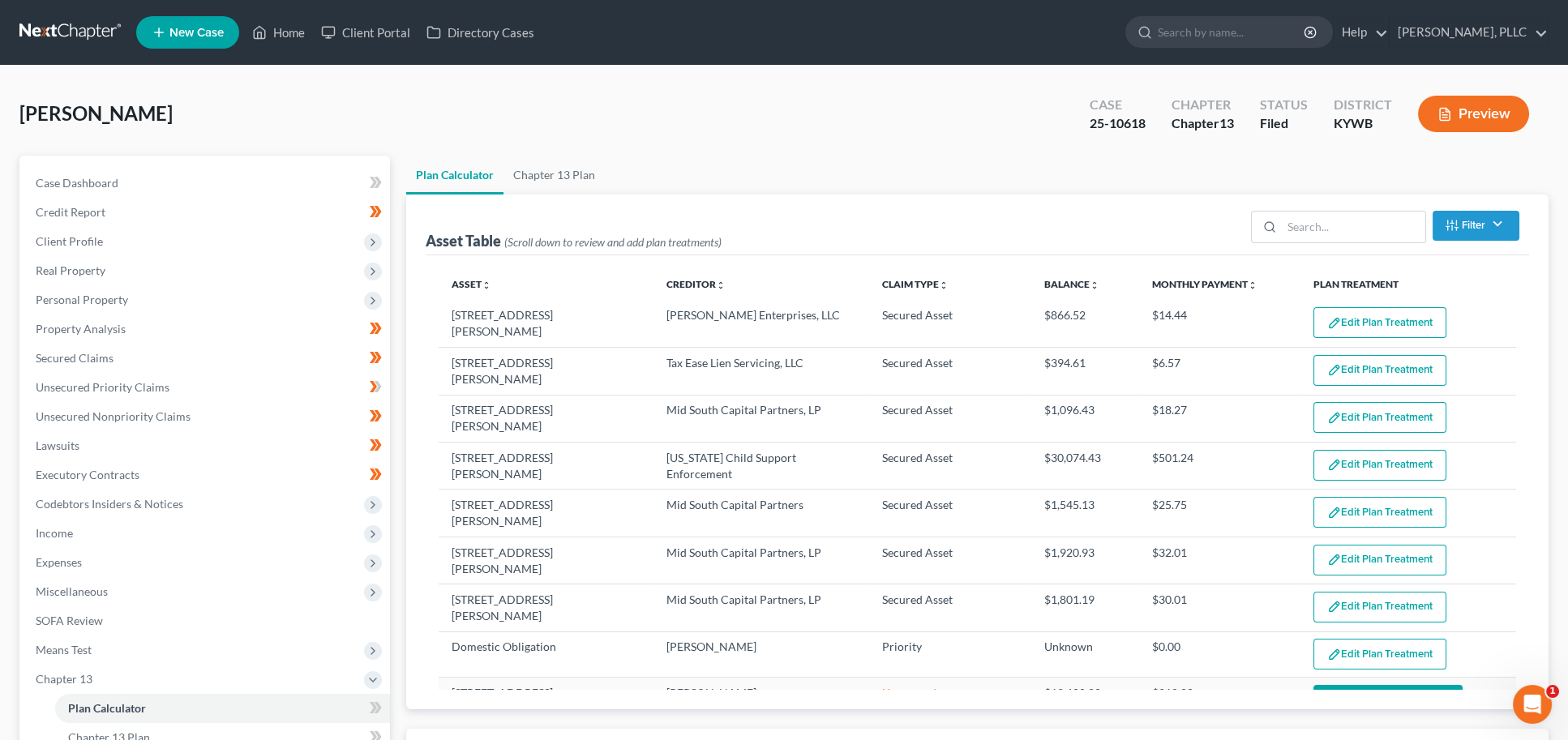
select select "59"
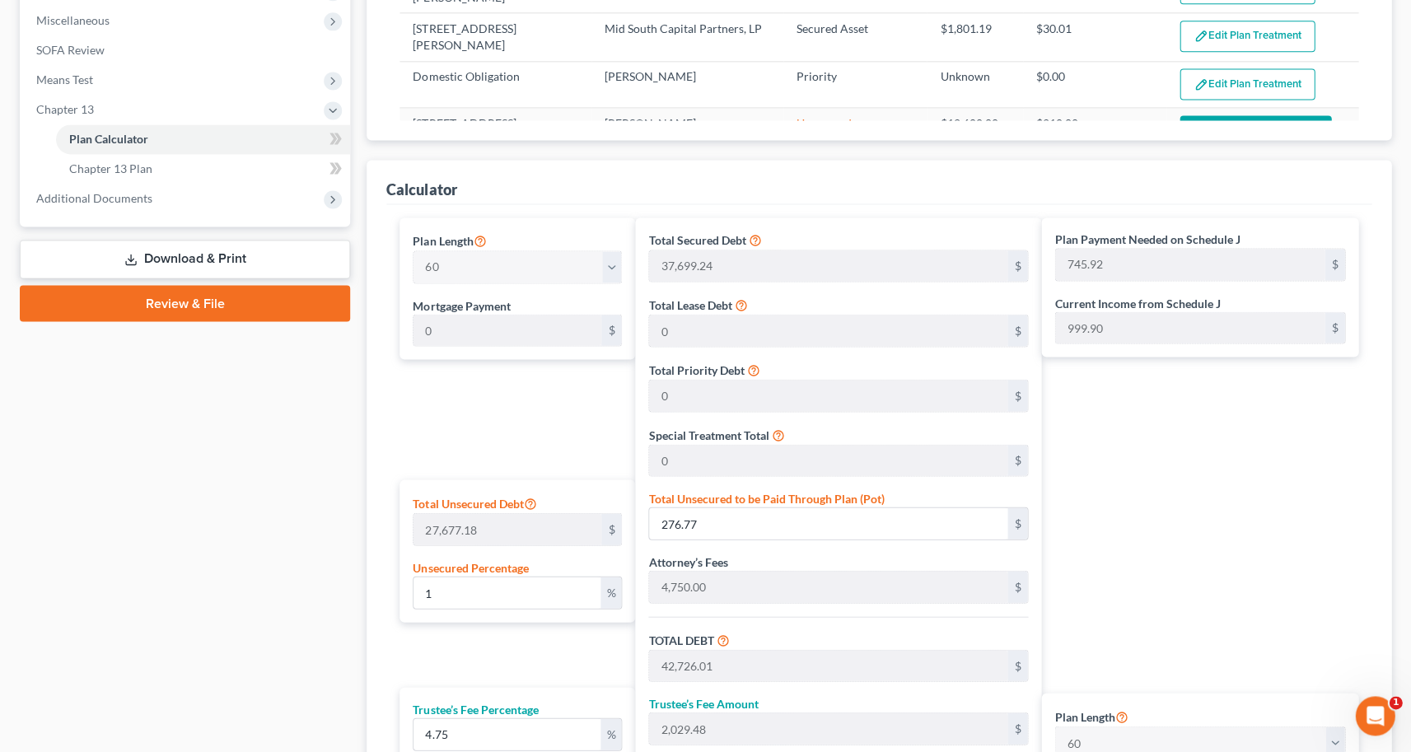
scroll to position [581, 0]
click at [177, 184] on span "Additional Documents" at bounding box center [186, 199] width 327 height 30
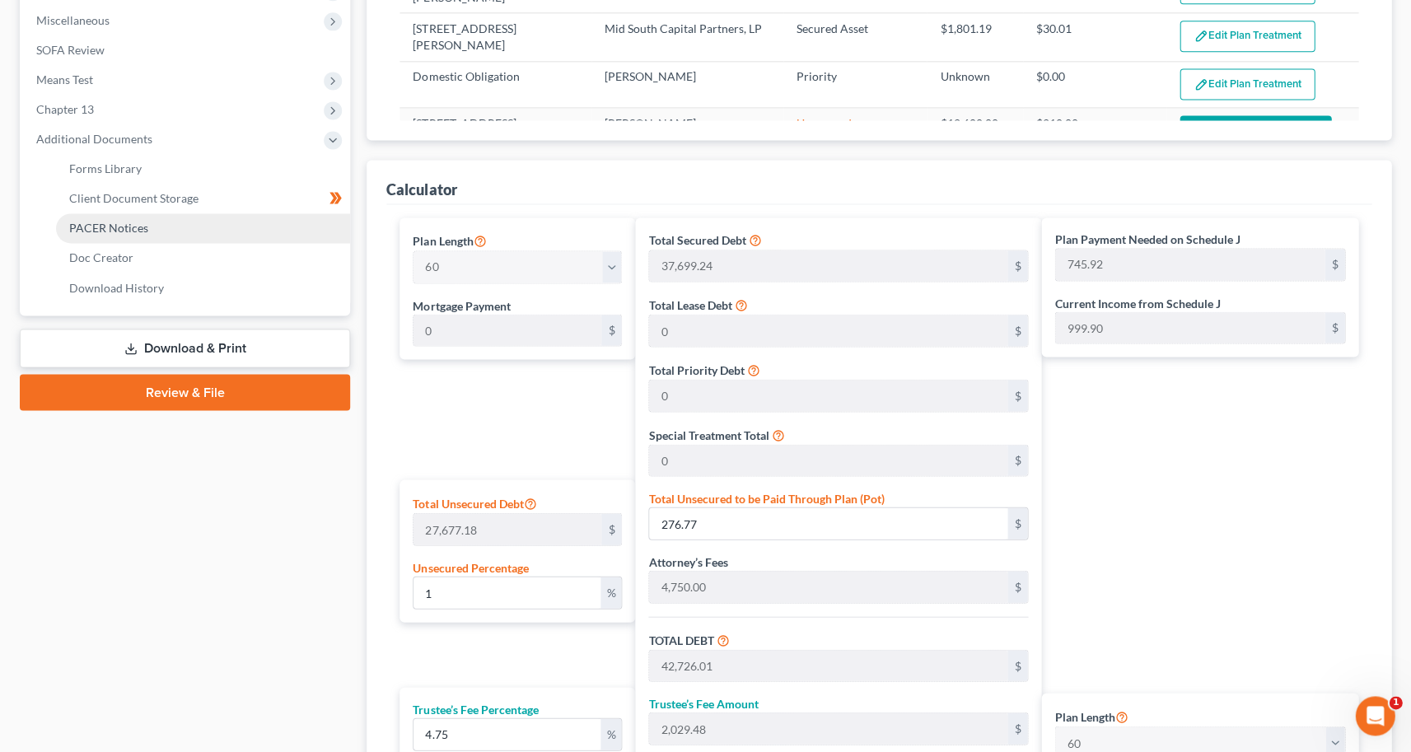
click at [123, 213] on link "PACER Notices" at bounding box center [203, 228] width 294 height 30
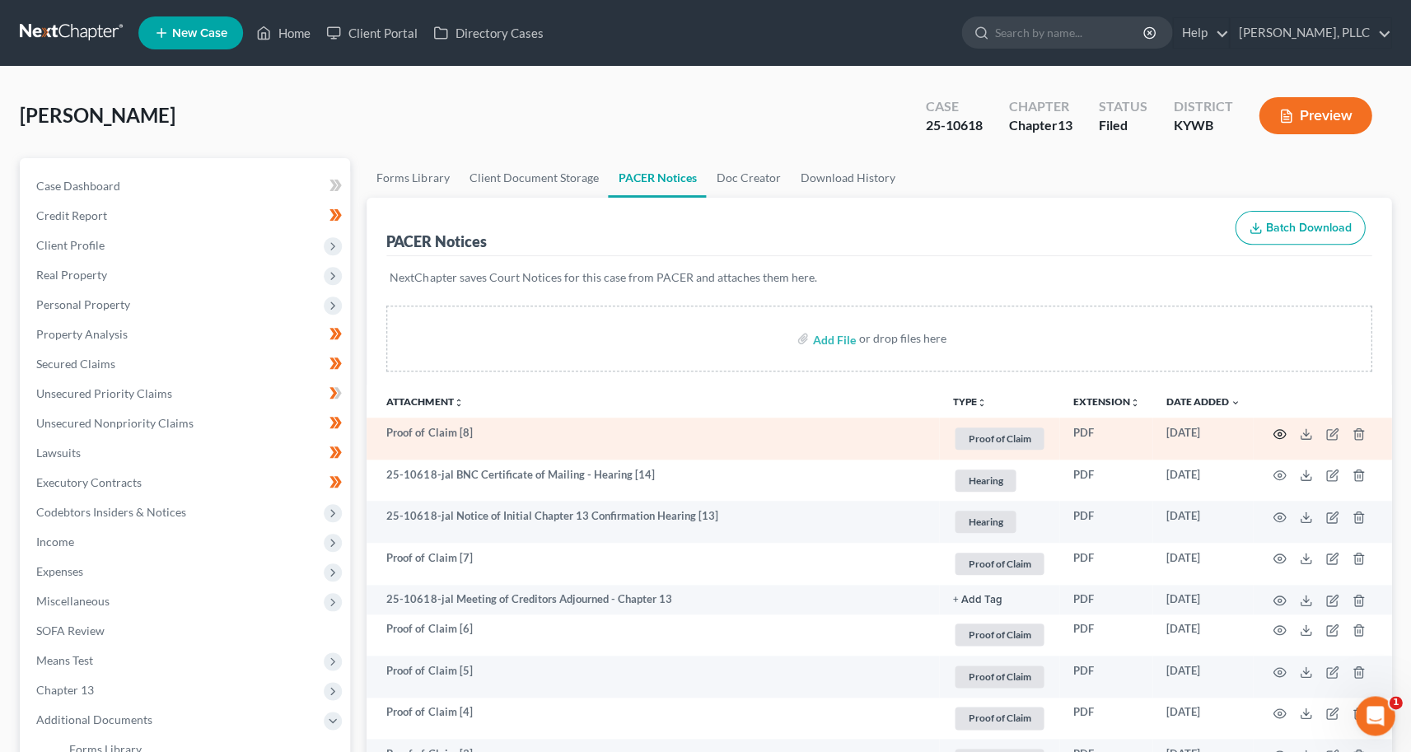
click at [1277, 431] on icon "button" at bounding box center [1278, 433] width 13 height 13
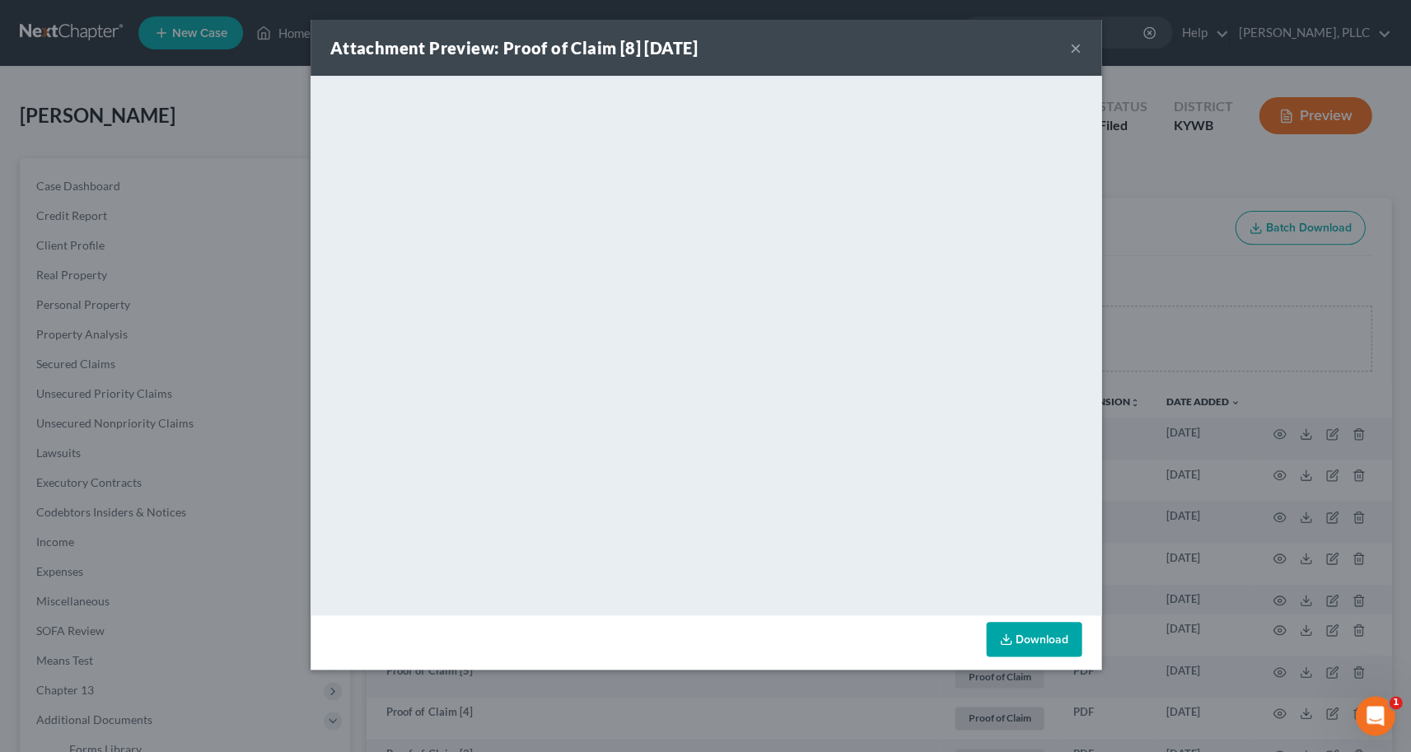
click at [1081, 45] on div "Attachment Preview: Proof of Claim [8] 10/02/2025 ×" at bounding box center [705, 48] width 791 height 56
click at [1071, 48] on button "×" at bounding box center [1076, 48] width 12 height 20
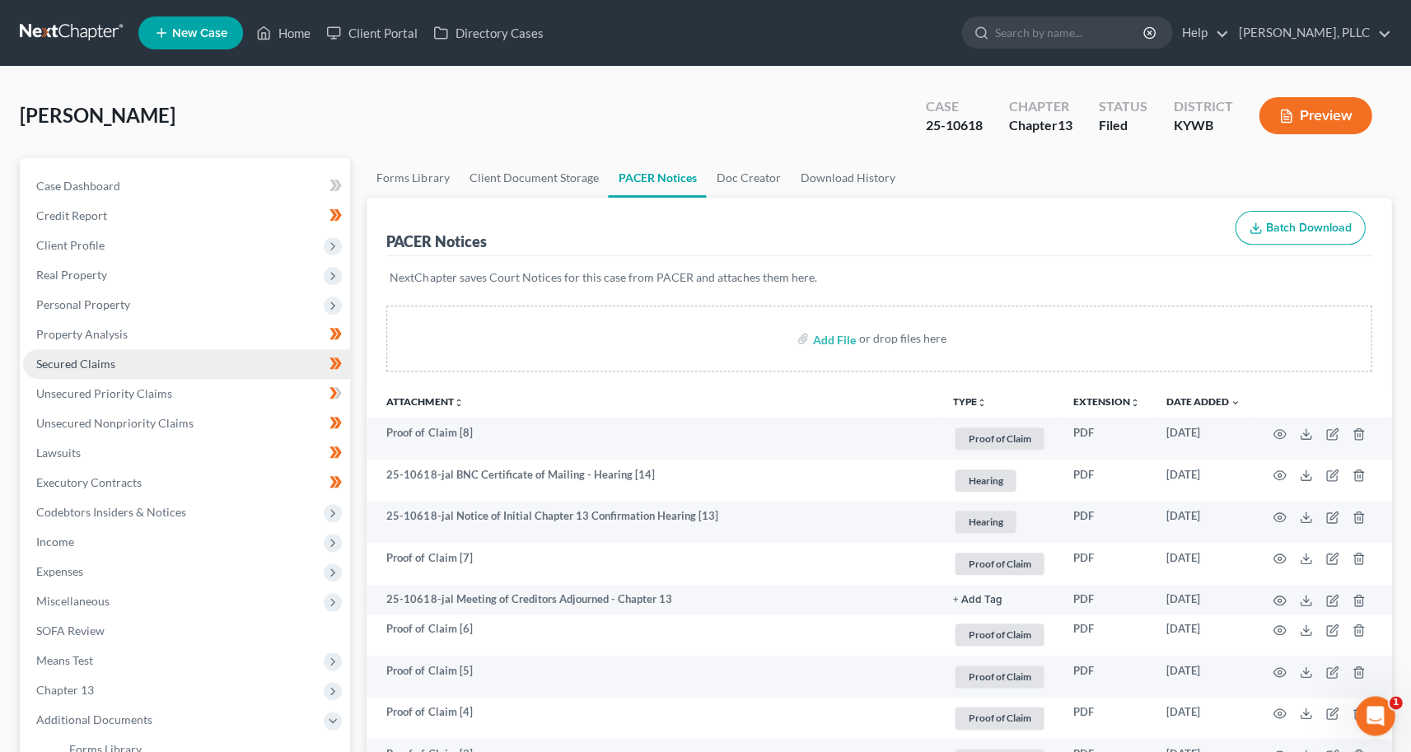
click at [87, 360] on span "Secured Claims" at bounding box center [75, 364] width 79 height 14
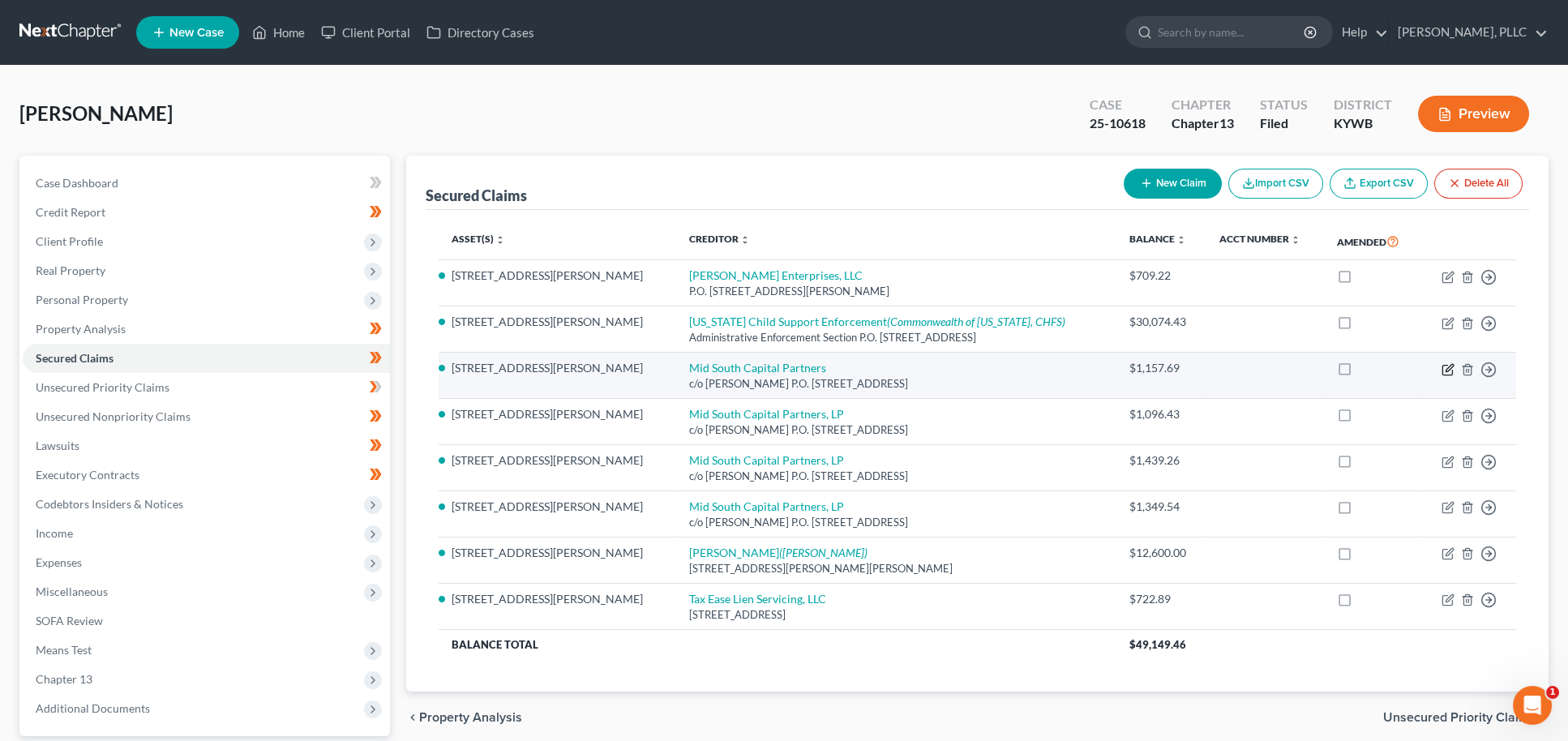
click at [1446, 365] on icon "button" at bounding box center [1448, 367] width 7 height 7
select select "18"
select select "4"
select select "0"
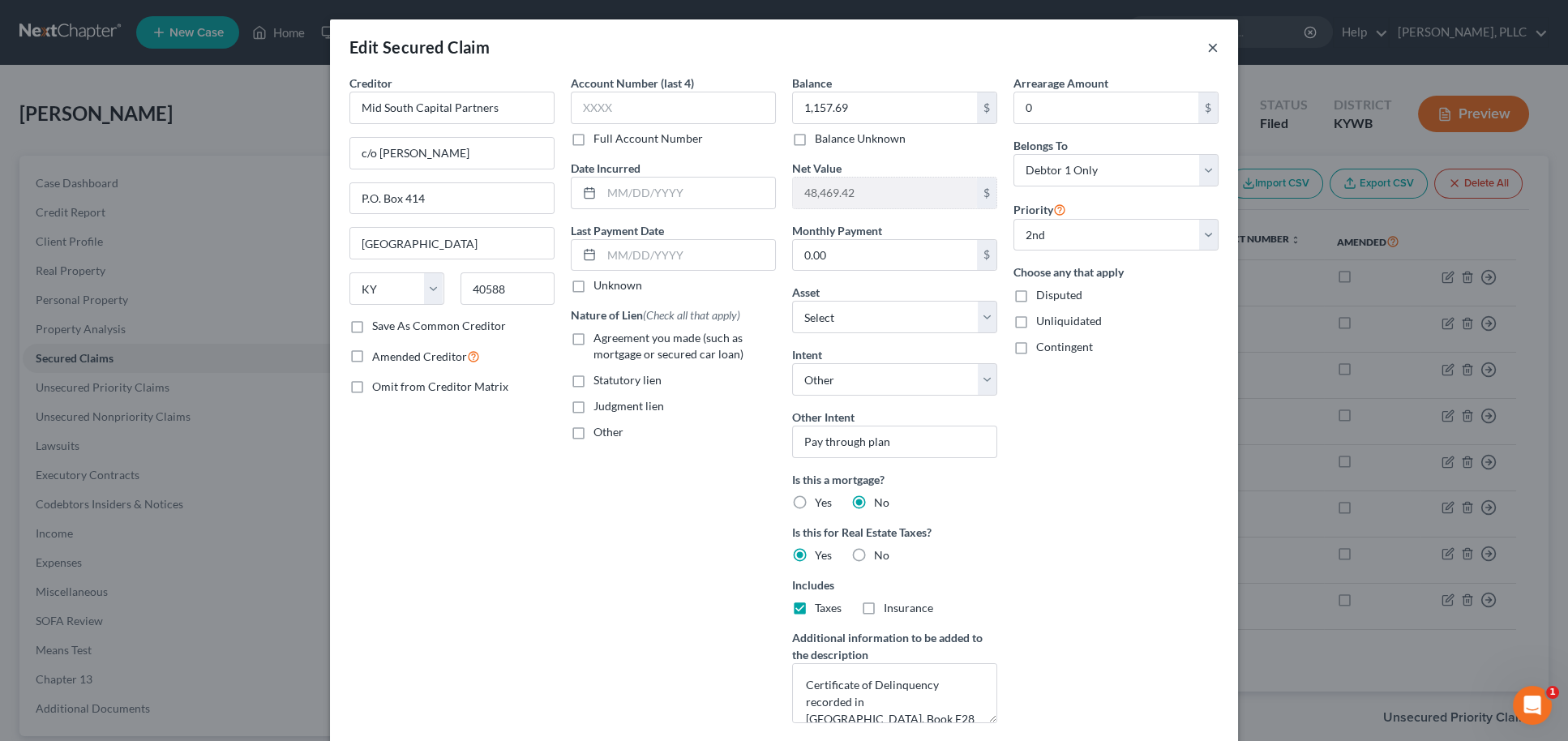
click at [1213, 50] on button "×" at bounding box center [1213, 47] width 12 height 20
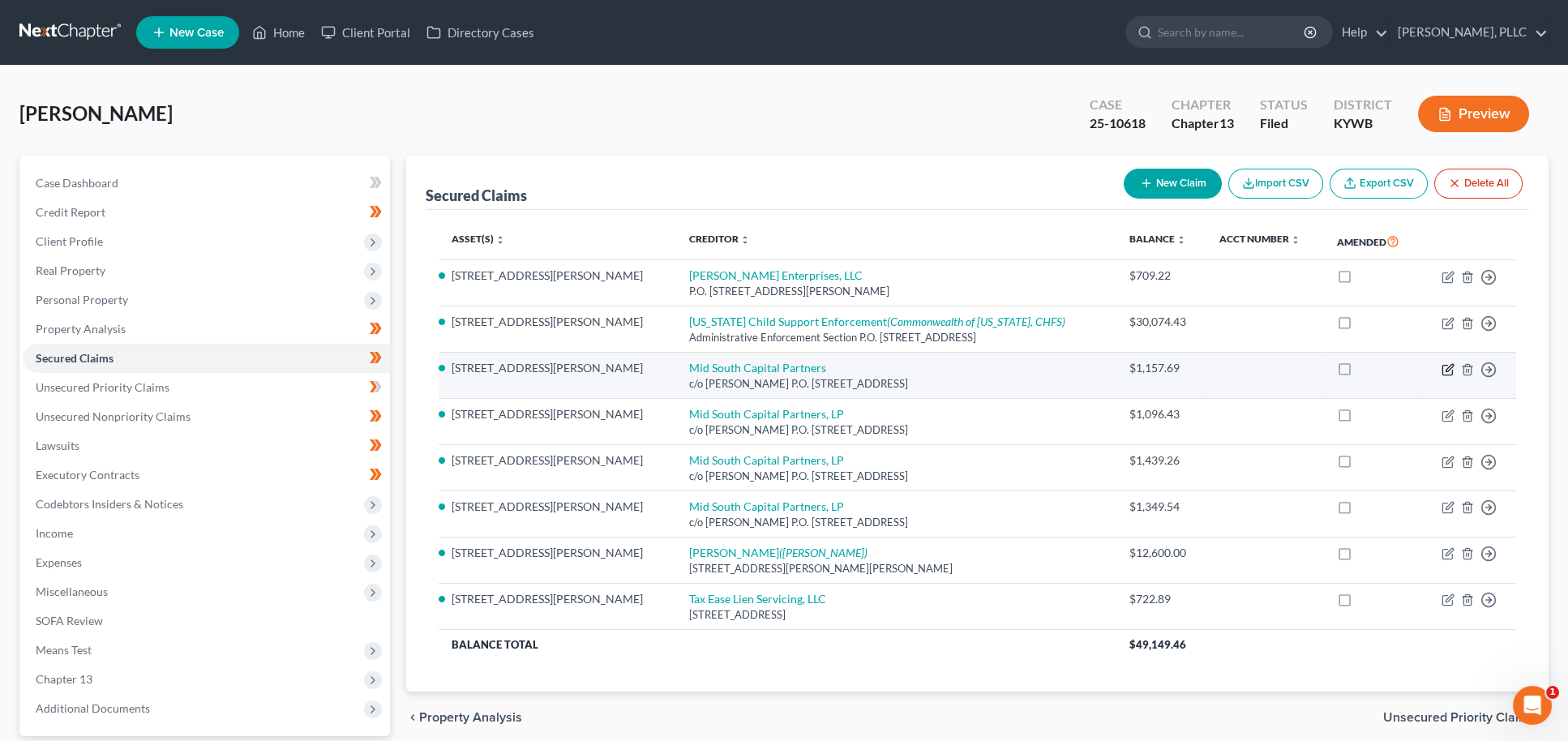
click at [1447, 367] on icon "button" at bounding box center [1448, 367] width 7 height 7
select select "18"
select select "2"
select select "4"
select select "0"
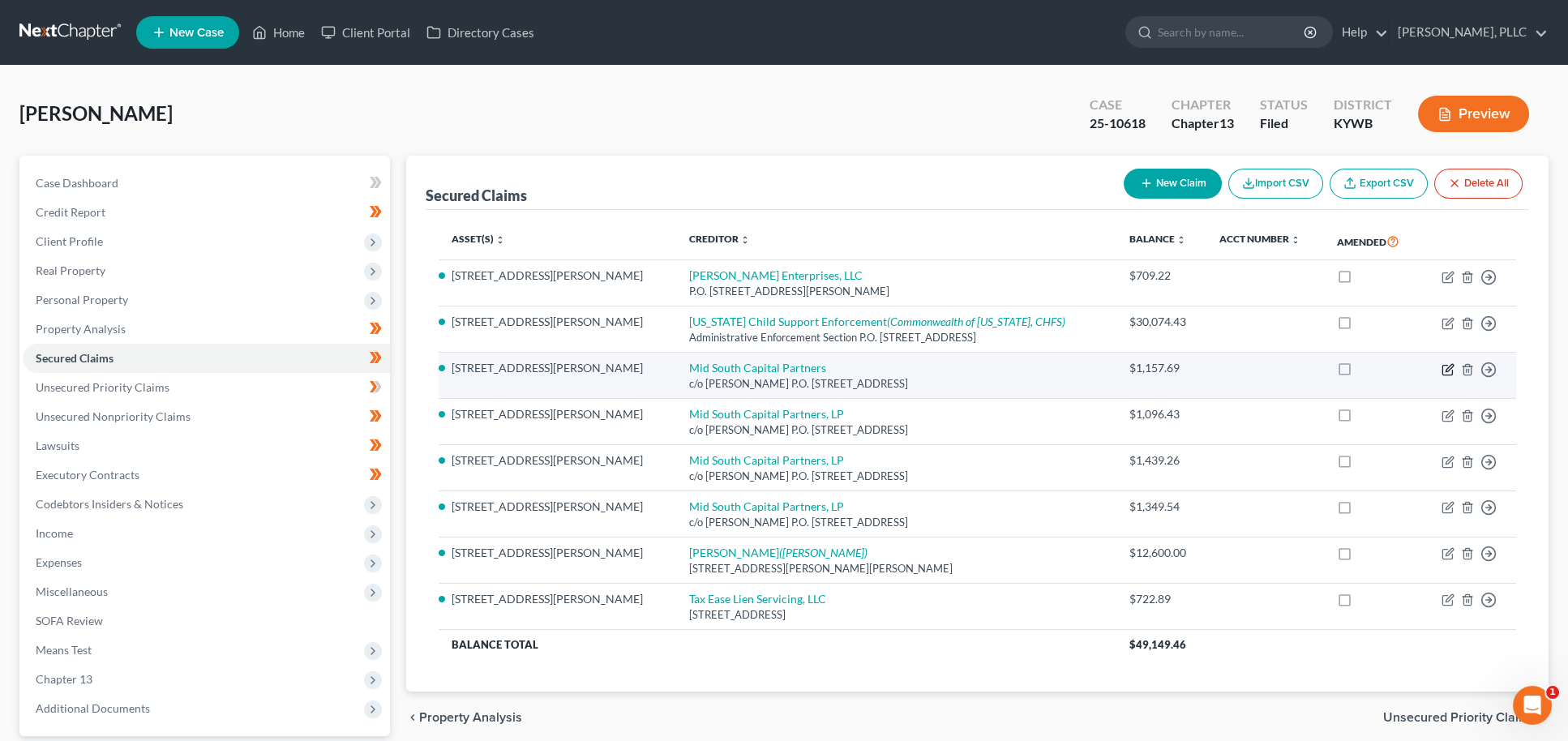
select select "0"
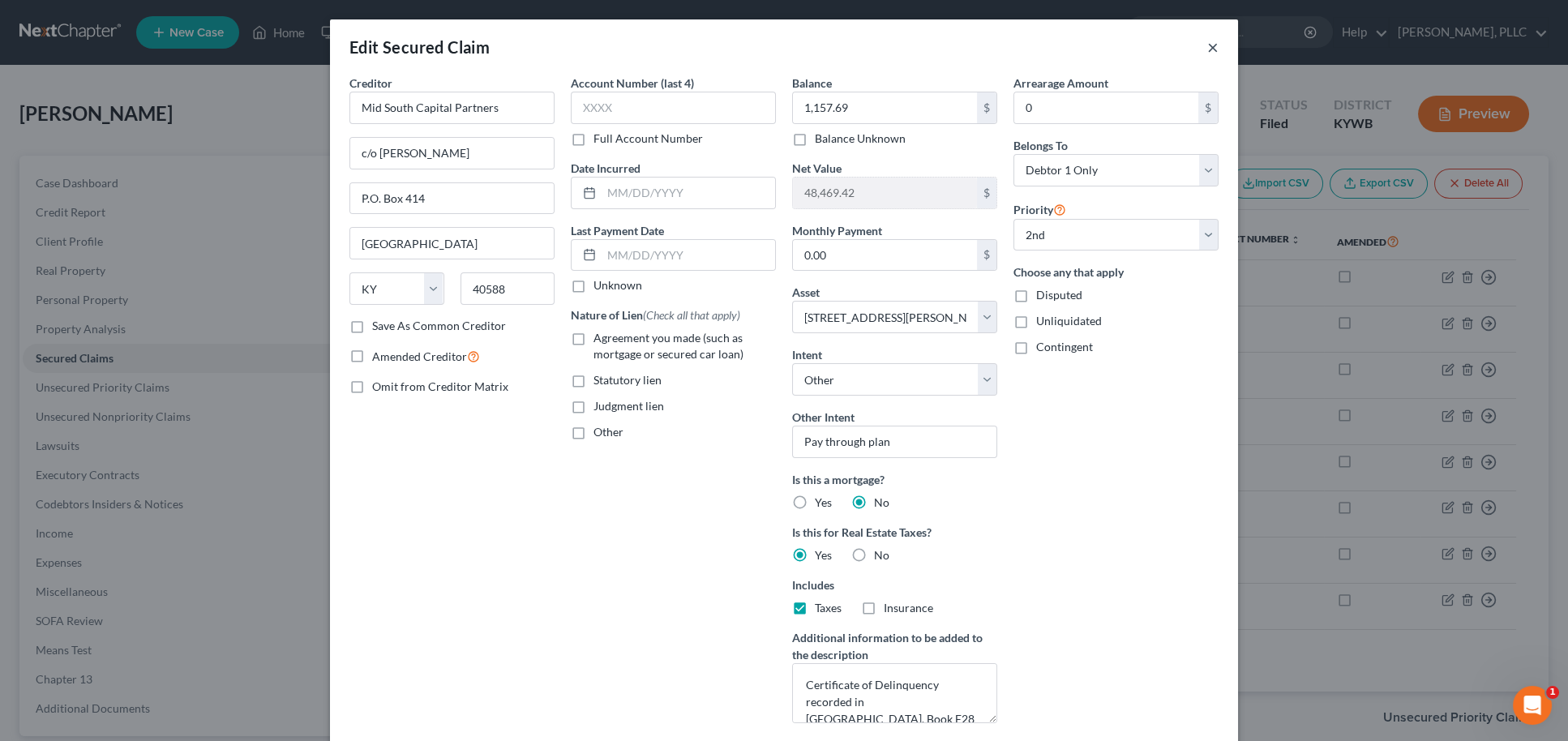
click at [1214, 42] on button "×" at bounding box center [1213, 47] width 12 height 20
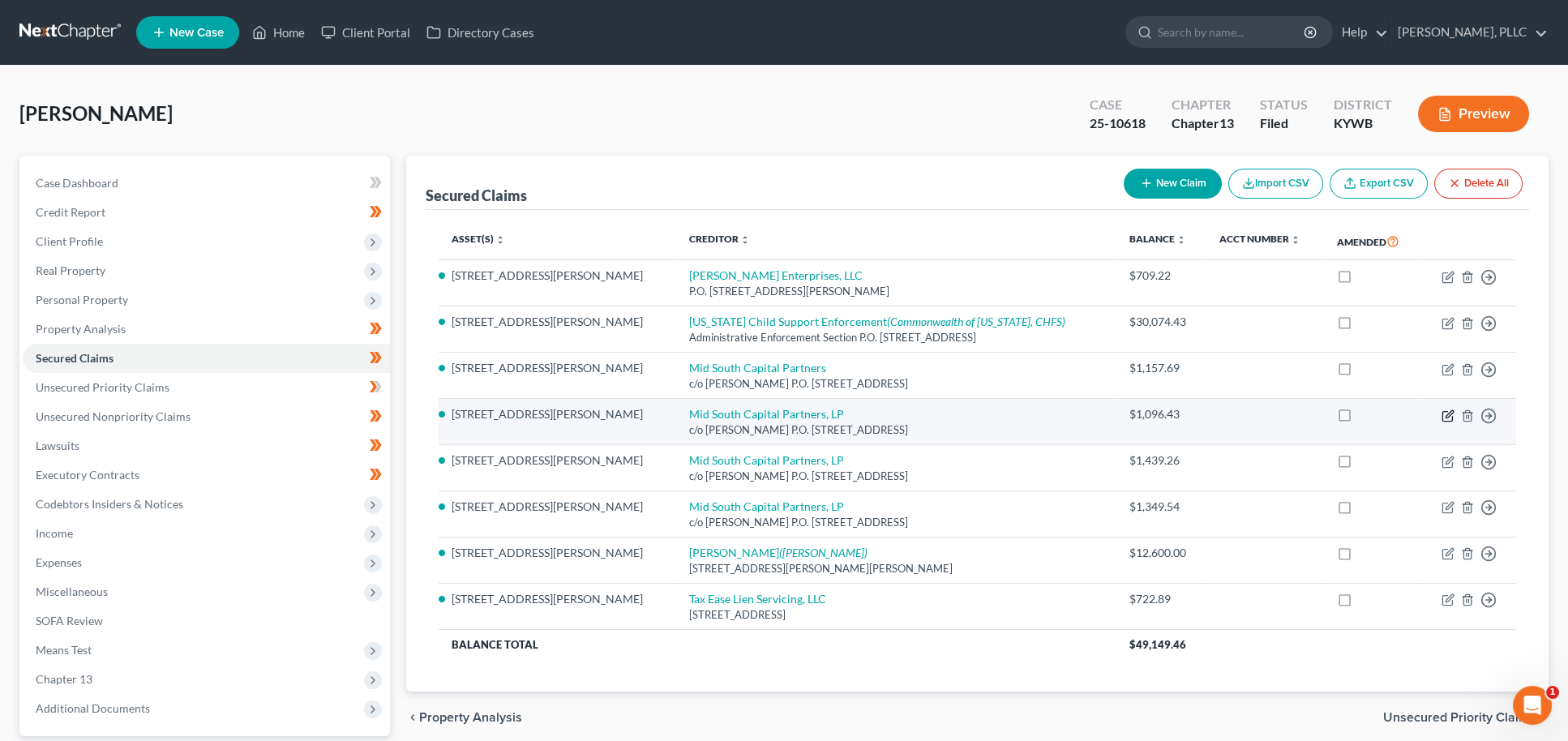
click at [1443, 409] on icon "button" at bounding box center [1447, 415] width 13 height 13
select select "18"
select select "2"
select select "4"
select select "0"
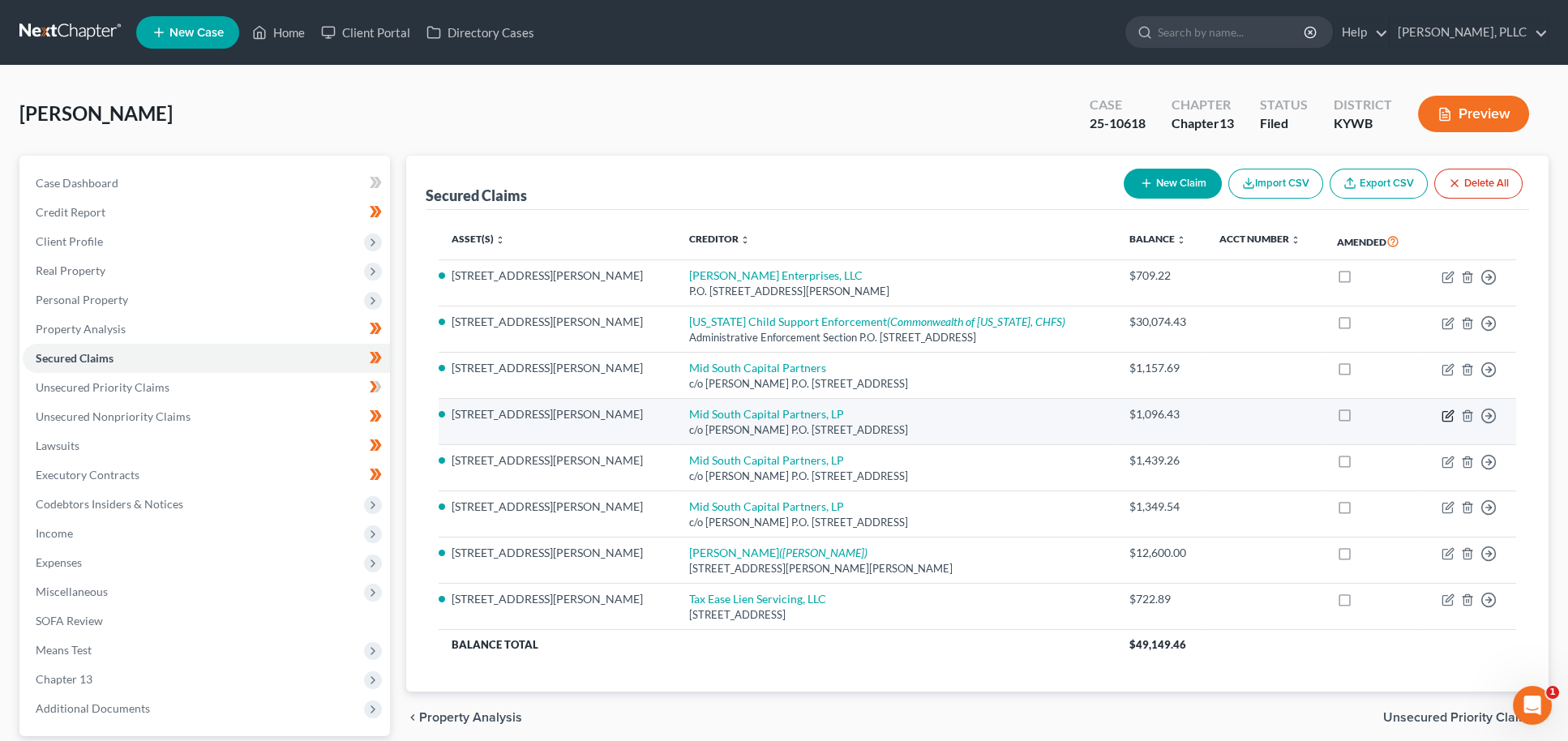
select select "0"
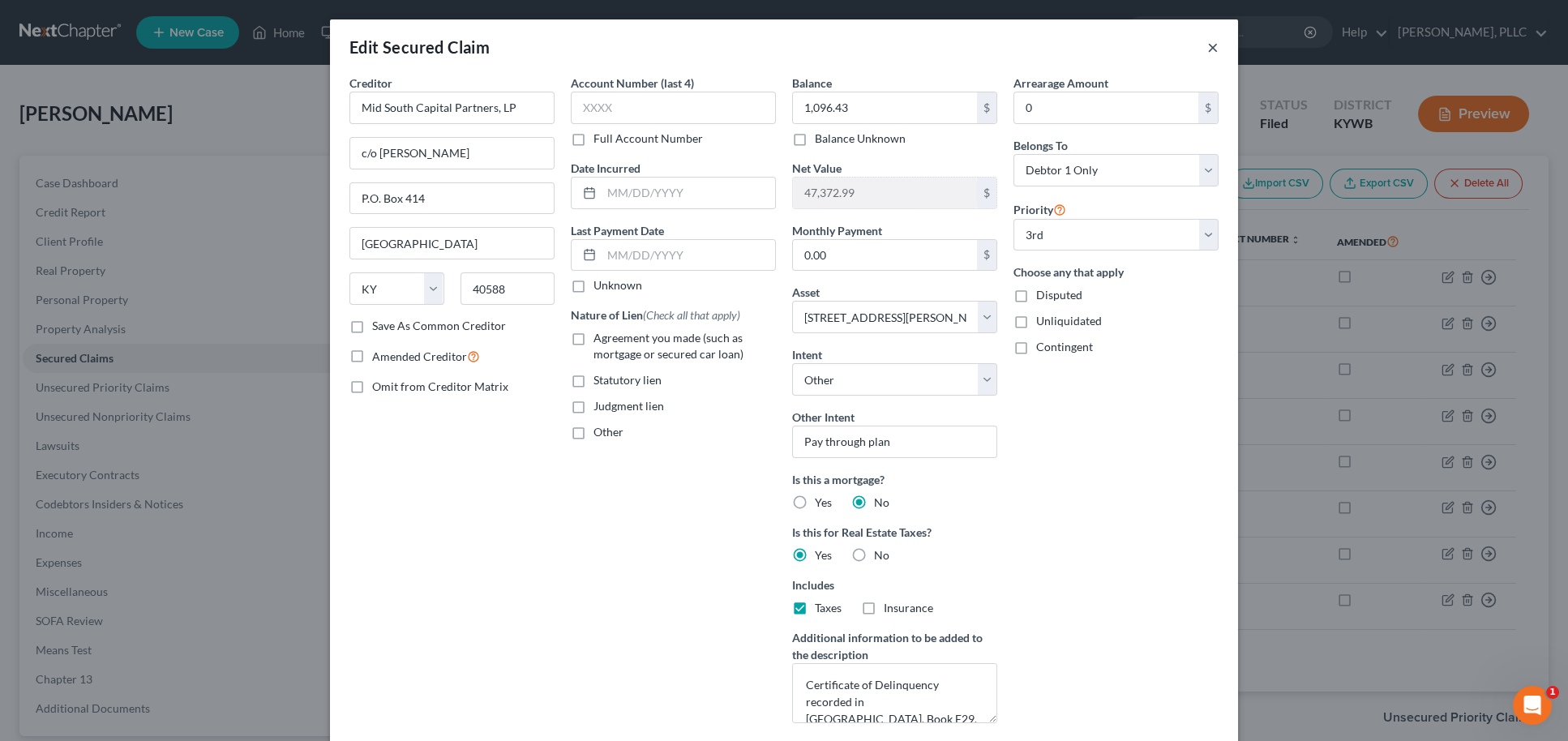
click at [1211, 48] on button "×" at bounding box center [1213, 47] width 12 height 20
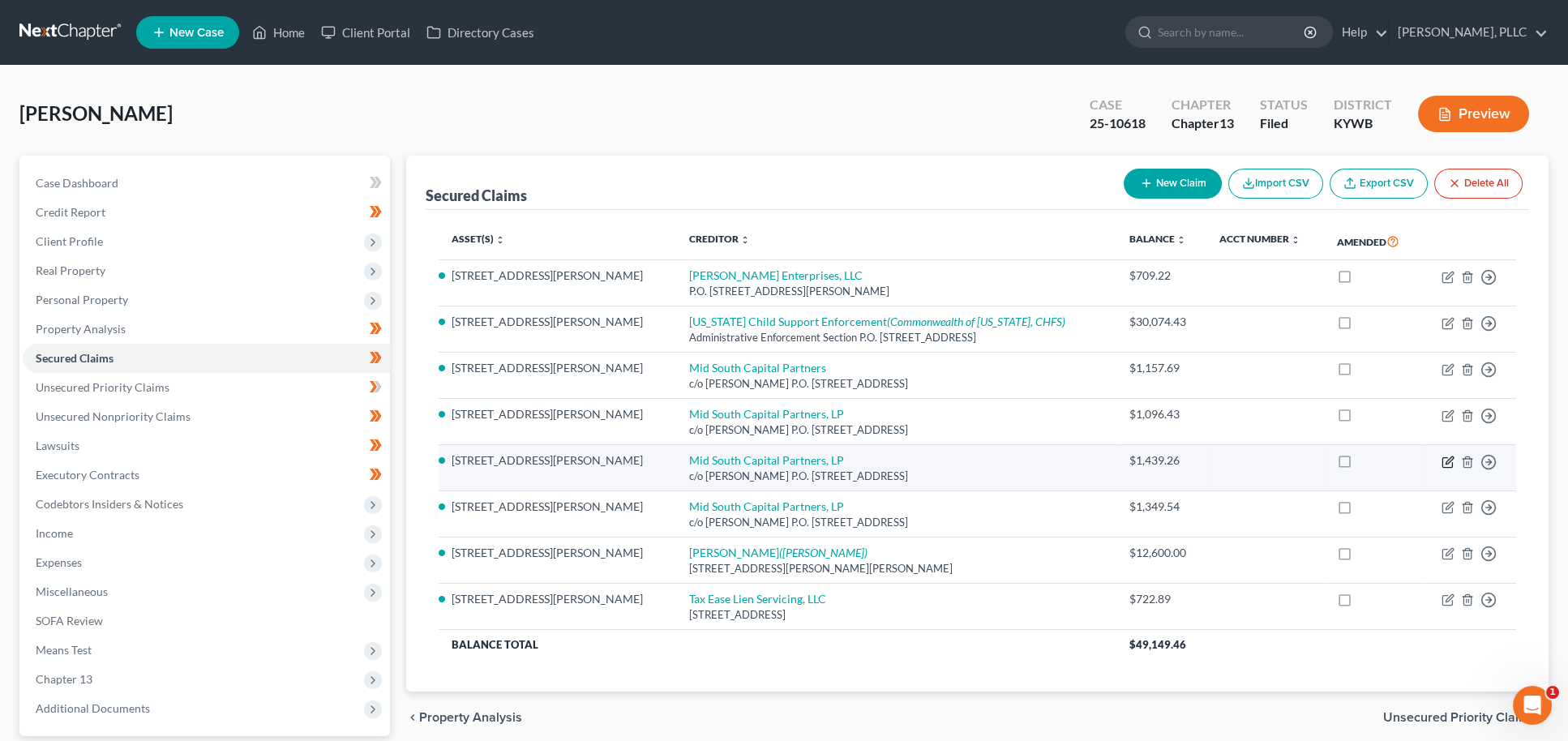
click at [1448, 456] on icon "button" at bounding box center [1447, 462] width 13 height 13
select select "18"
select select "2"
select select "4"
select select "0"
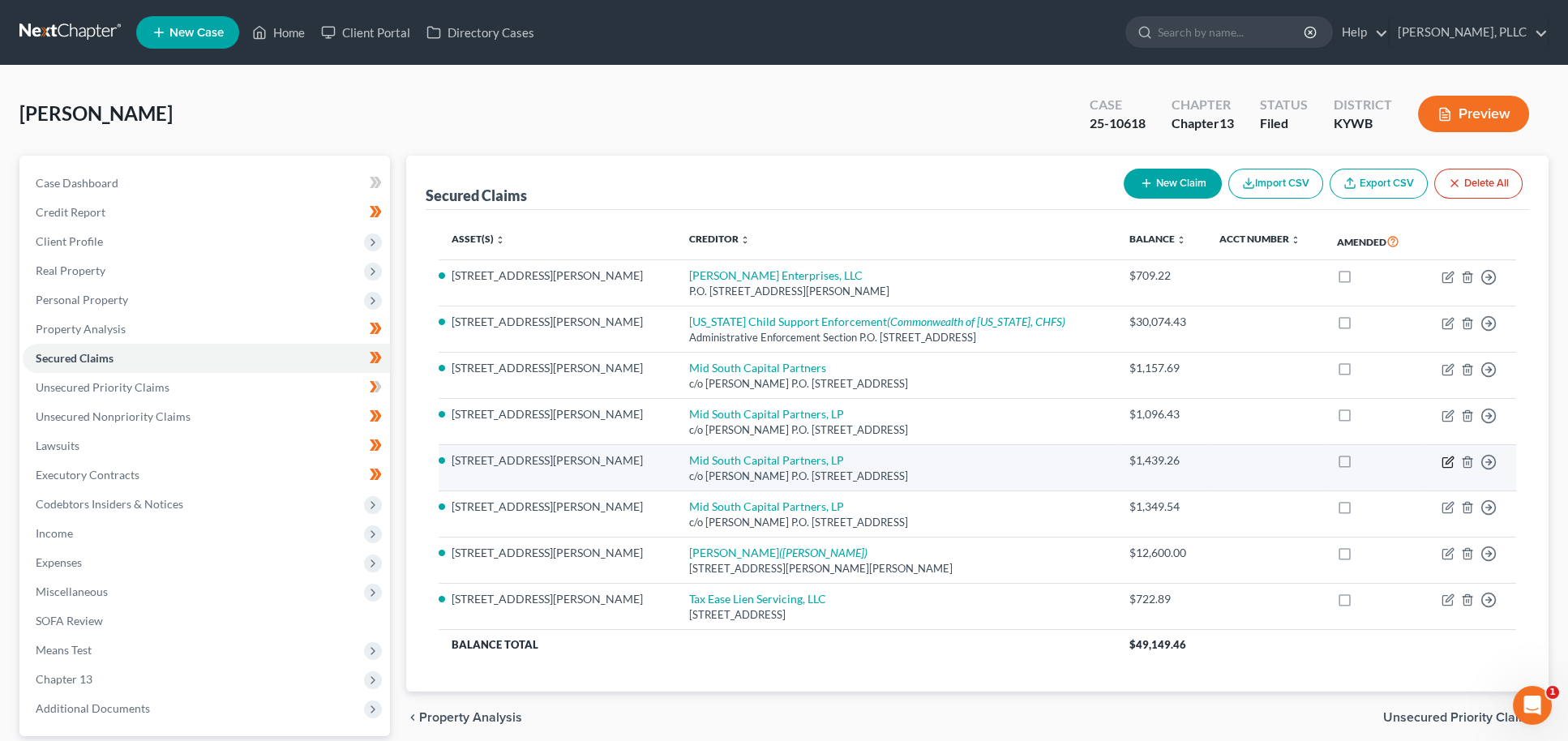
select select "0"
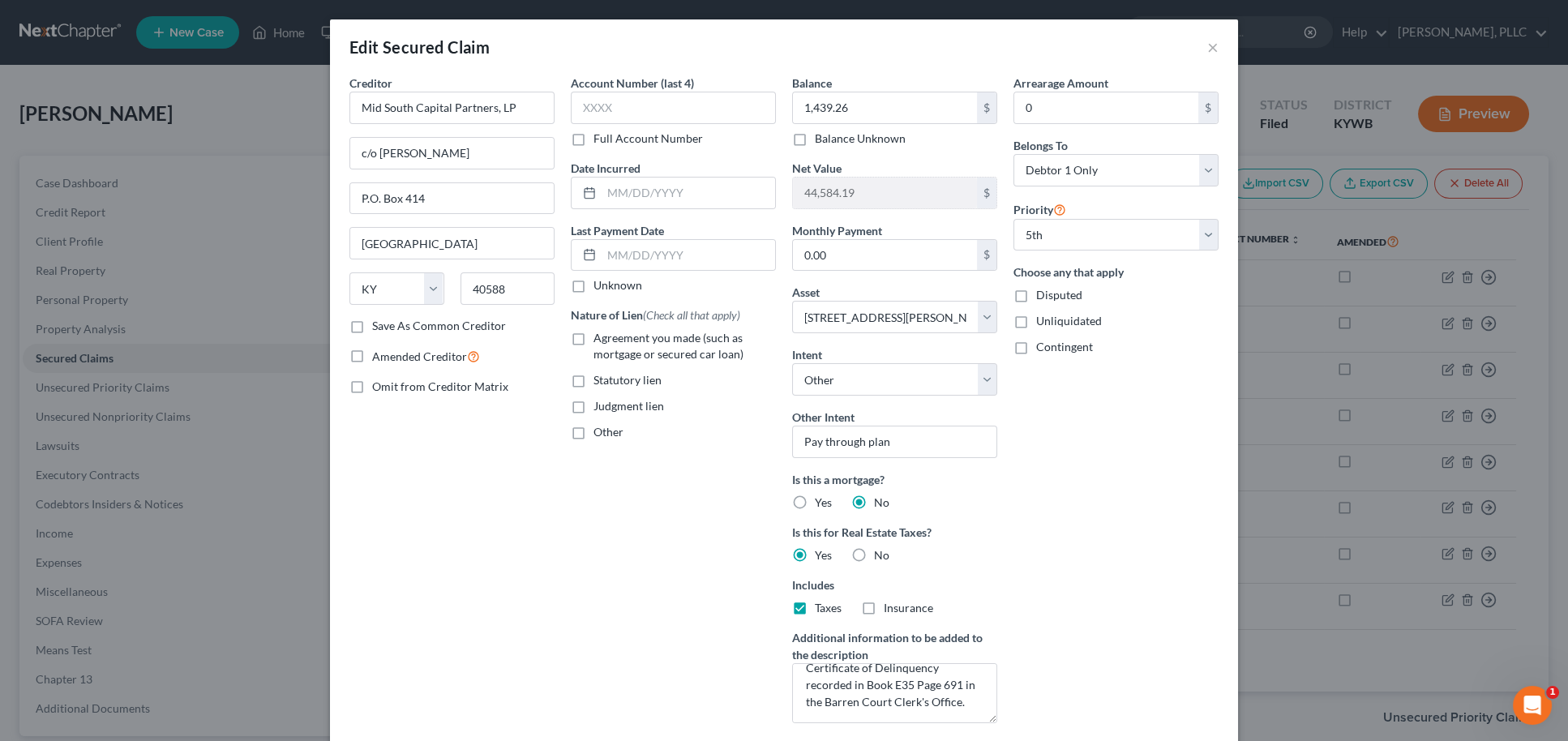
click at [1219, 43] on div "Edit Secured Claim ×" at bounding box center [784, 47] width 908 height 55
click at [1218, 47] on button "×" at bounding box center [1213, 47] width 12 height 20
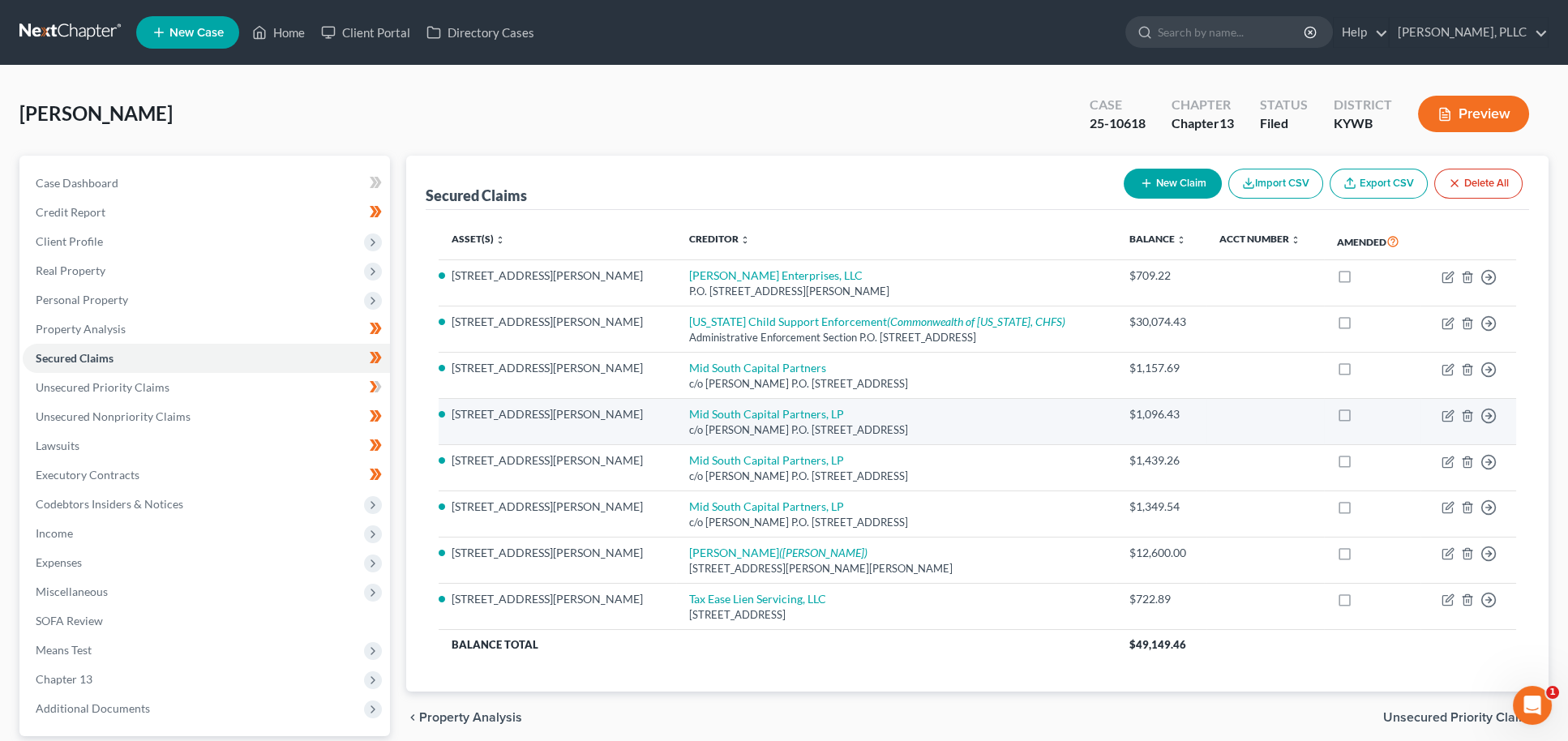
scroll to position [2, 0]
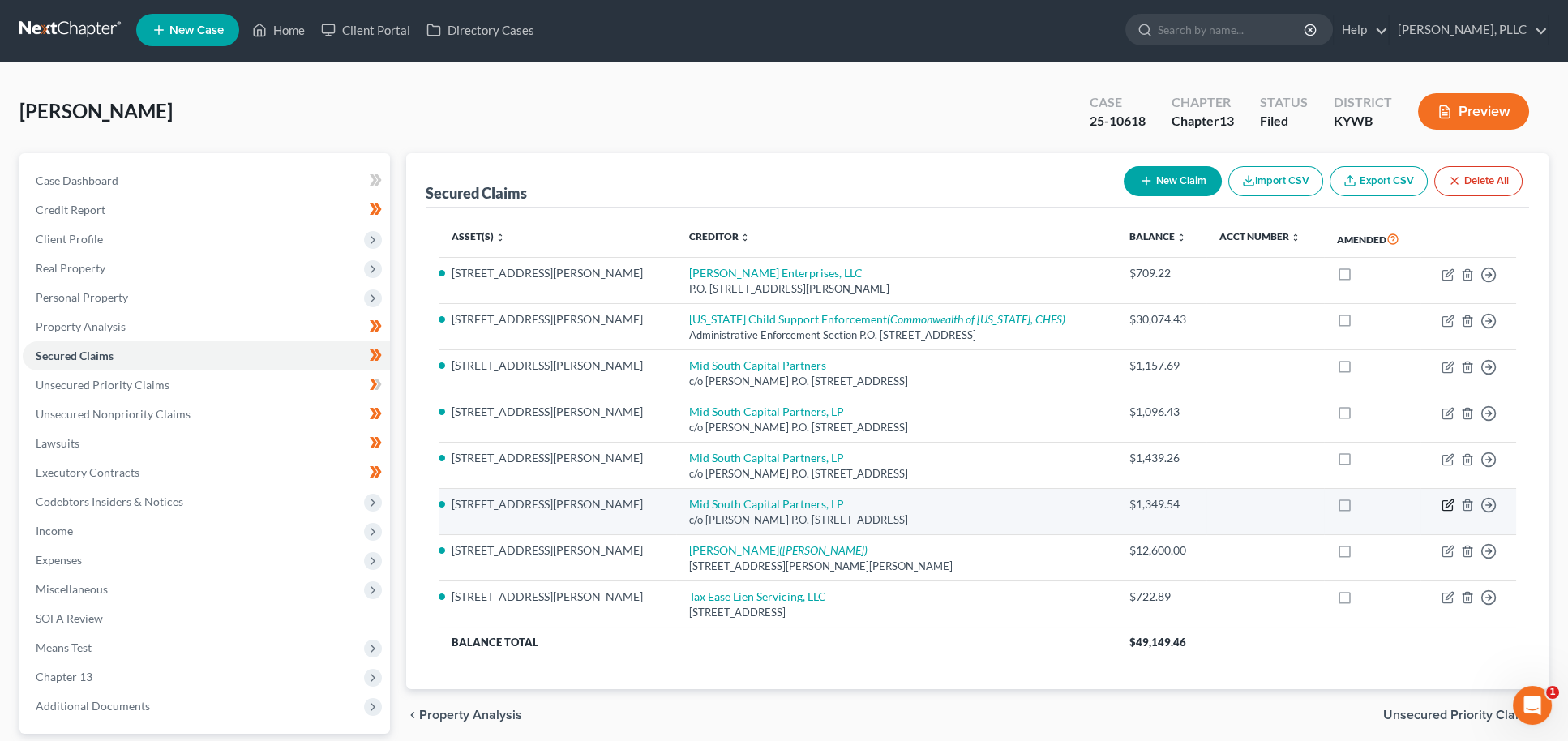
click at [1443, 501] on icon "button" at bounding box center [1447, 506] width 10 height 10
select select "18"
select select "2"
select select "4"
select select "0"
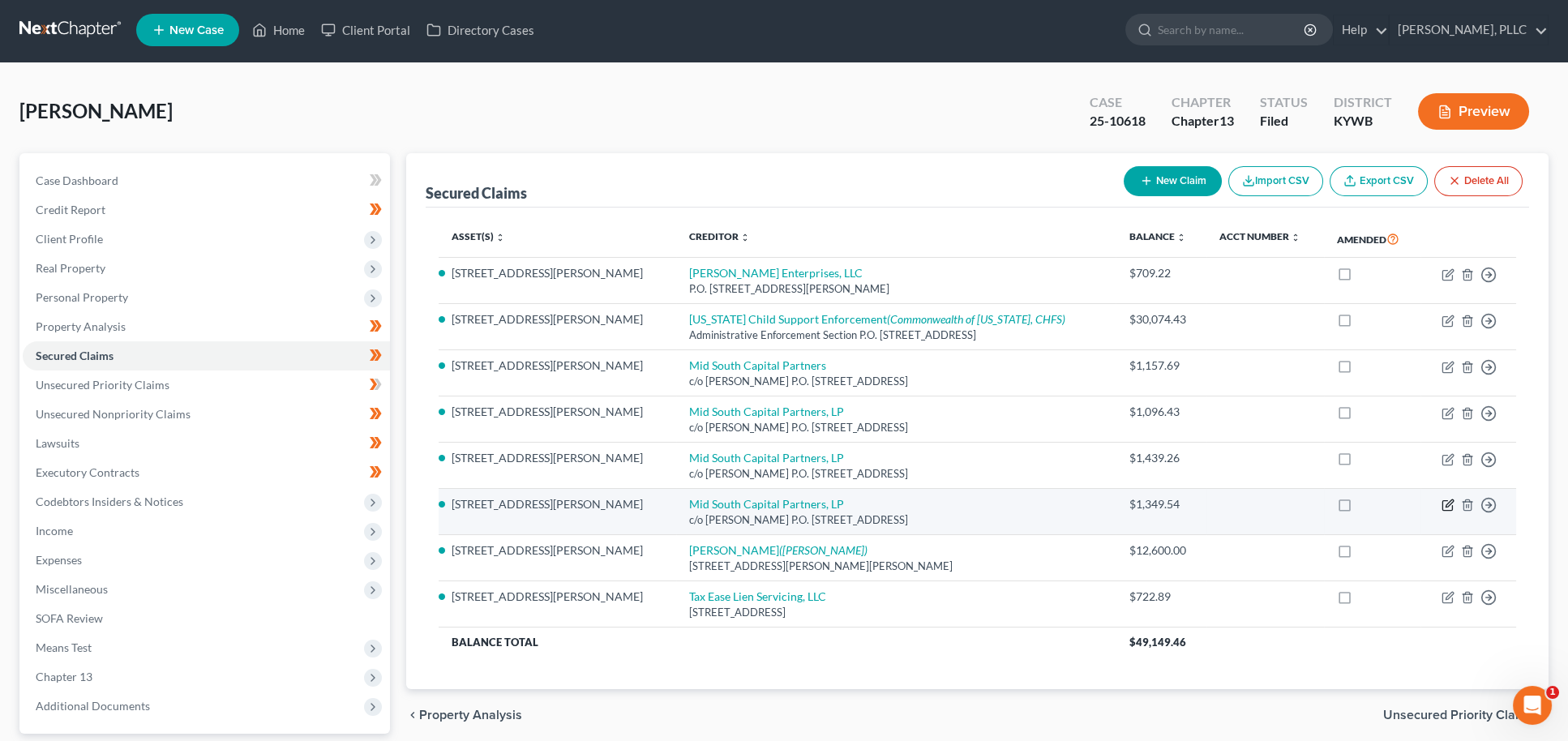
select select "0"
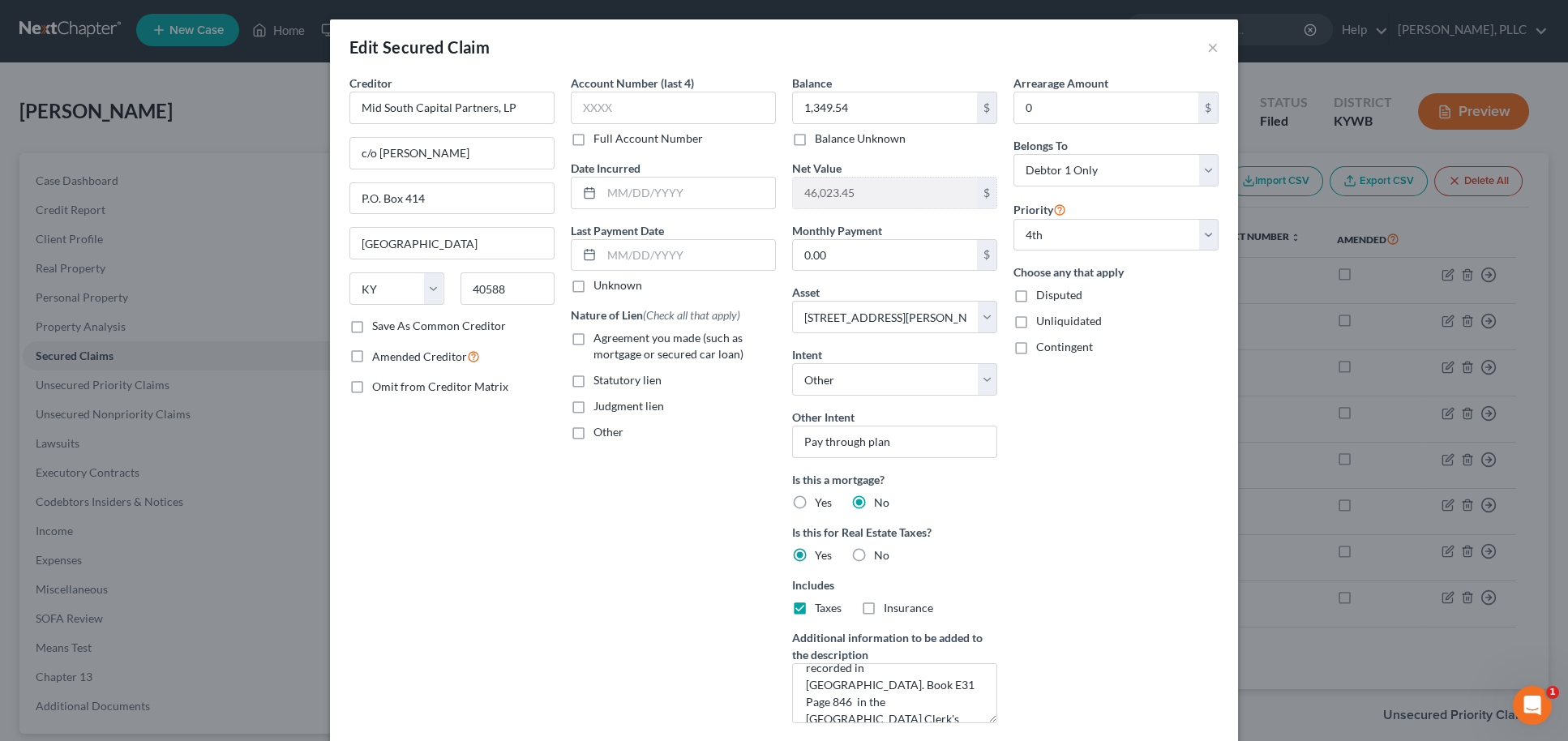
scroll to position [0, 0]
click at [1208, 48] on button "×" at bounding box center [1213, 47] width 12 height 20
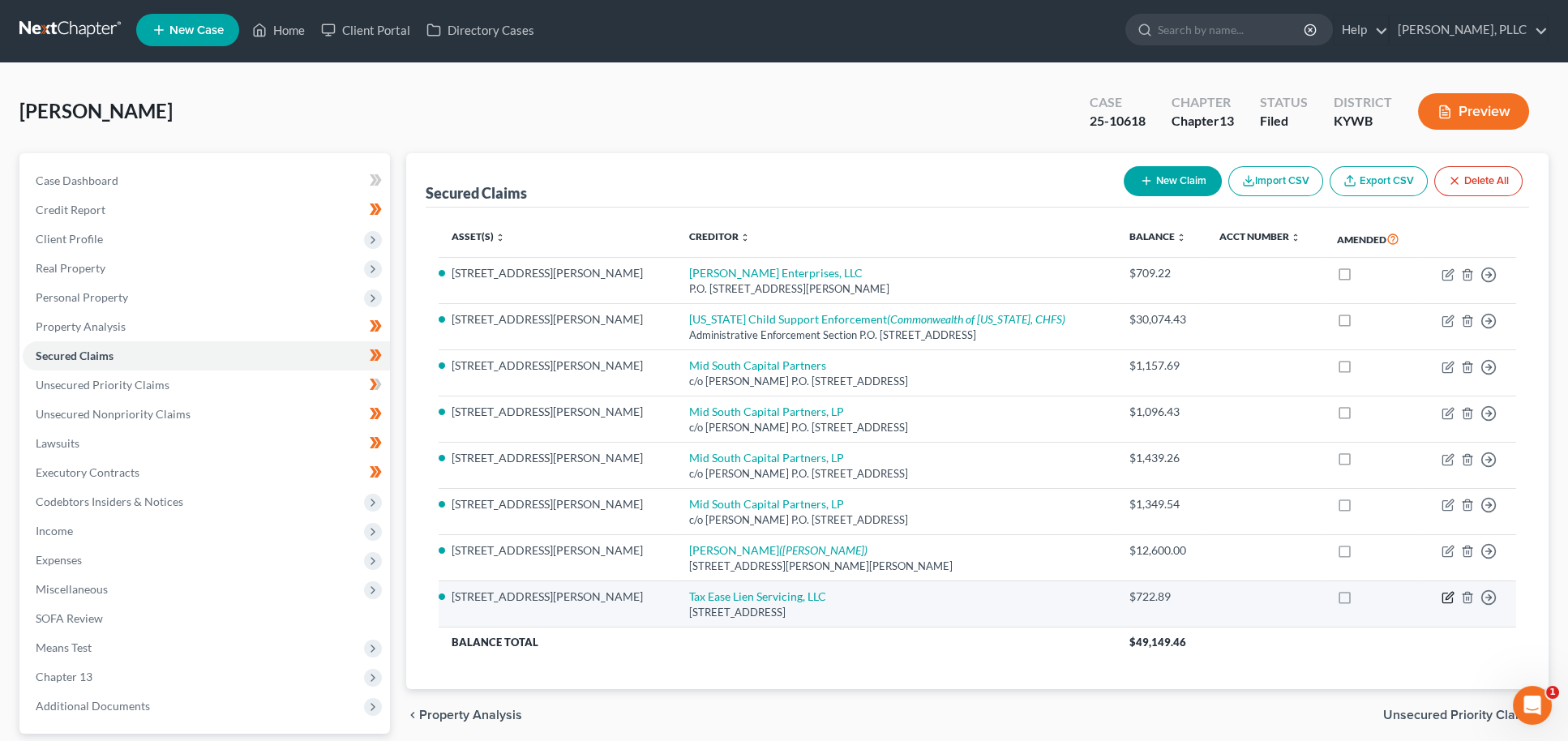
click at [1447, 590] on icon "button" at bounding box center [1447, 596] width 13 height 13
select select "45"
select select "2"
select select "4"
select select "0"
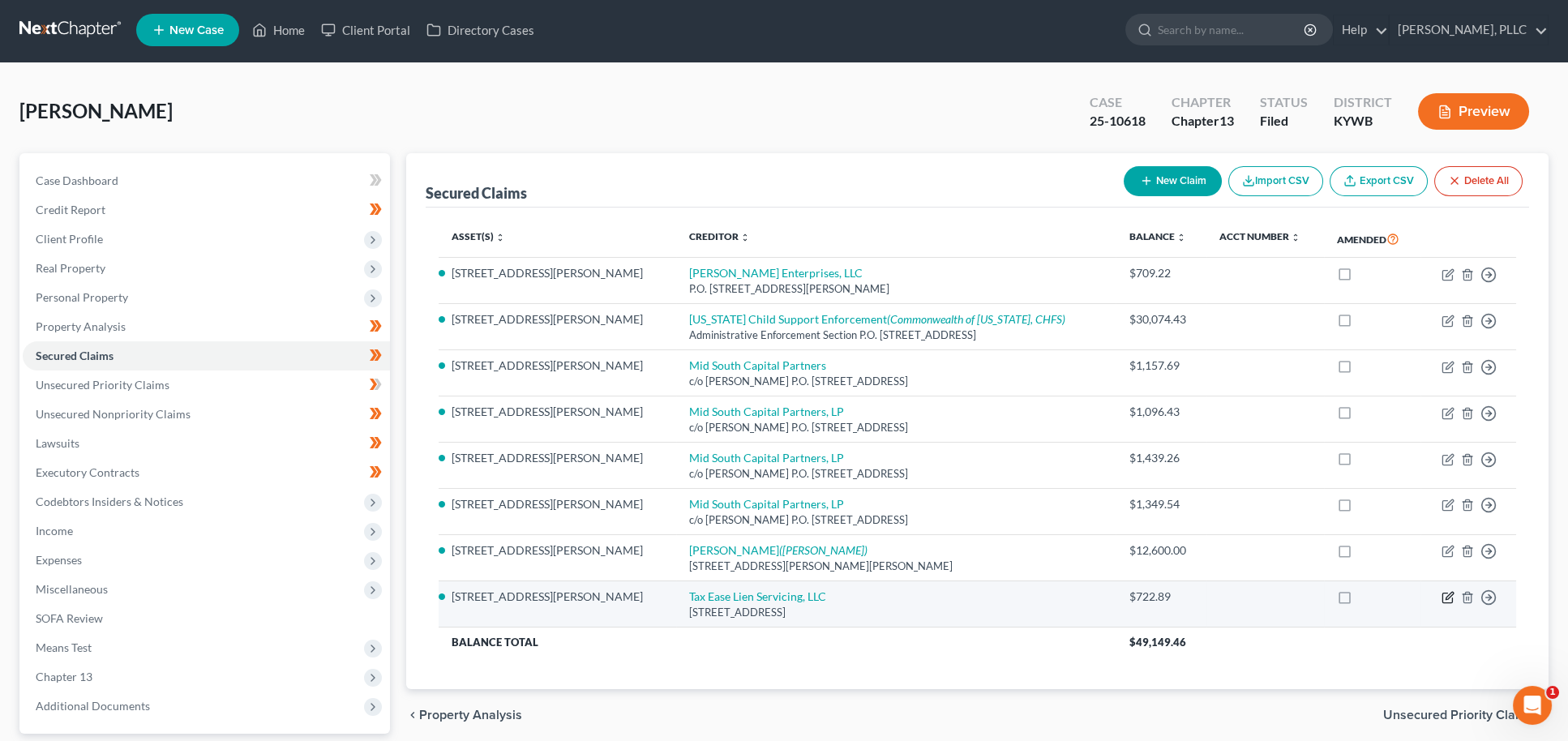
select select "0"
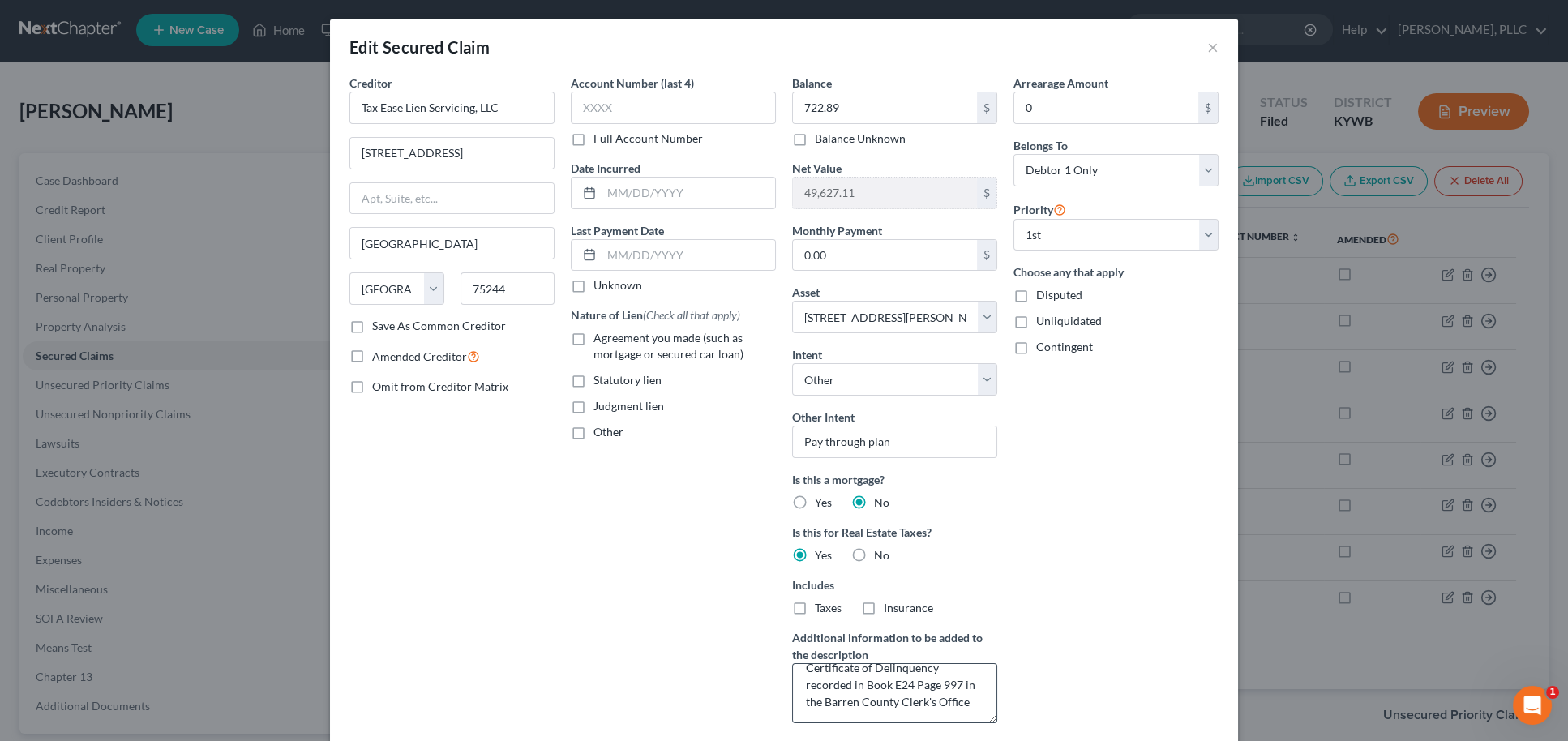
scroll to position [17, 0]
click at [1216, 54] on button "×" at bounding box center [1213, 47] width 12 height 20
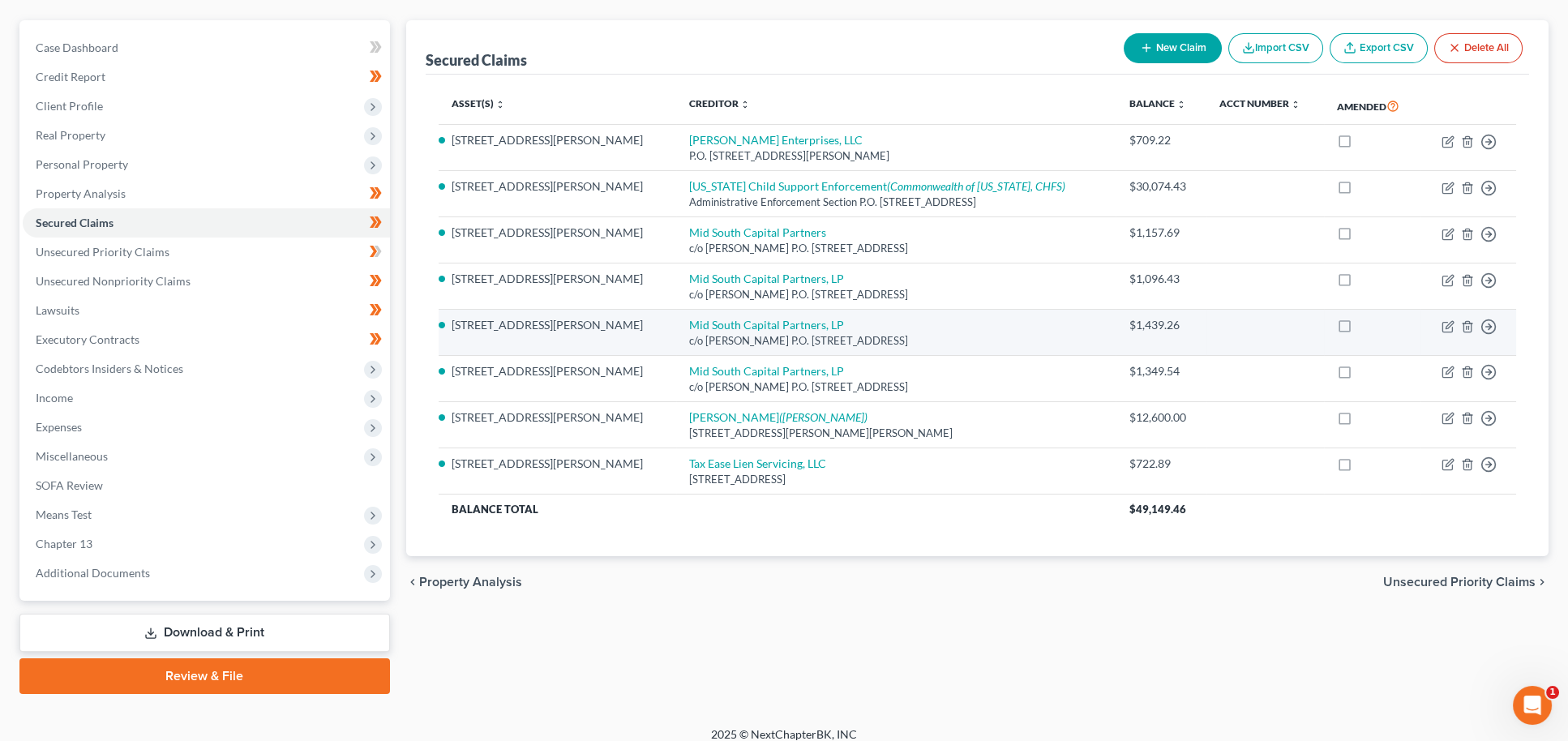
scroll to position [134, 0]
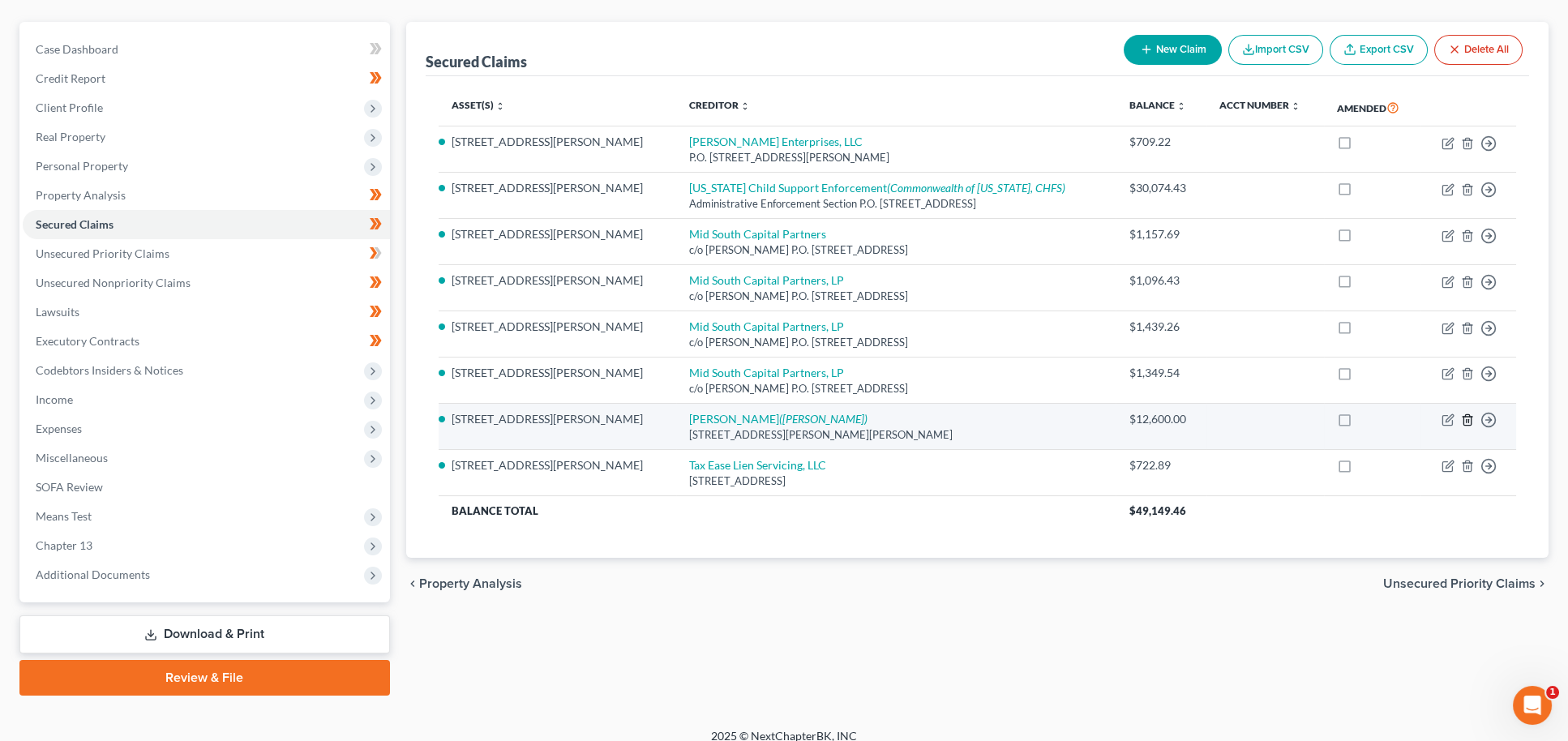
click at [1468, 415] on icon "button" at bounding box center [1467, 419] width 13 height 13
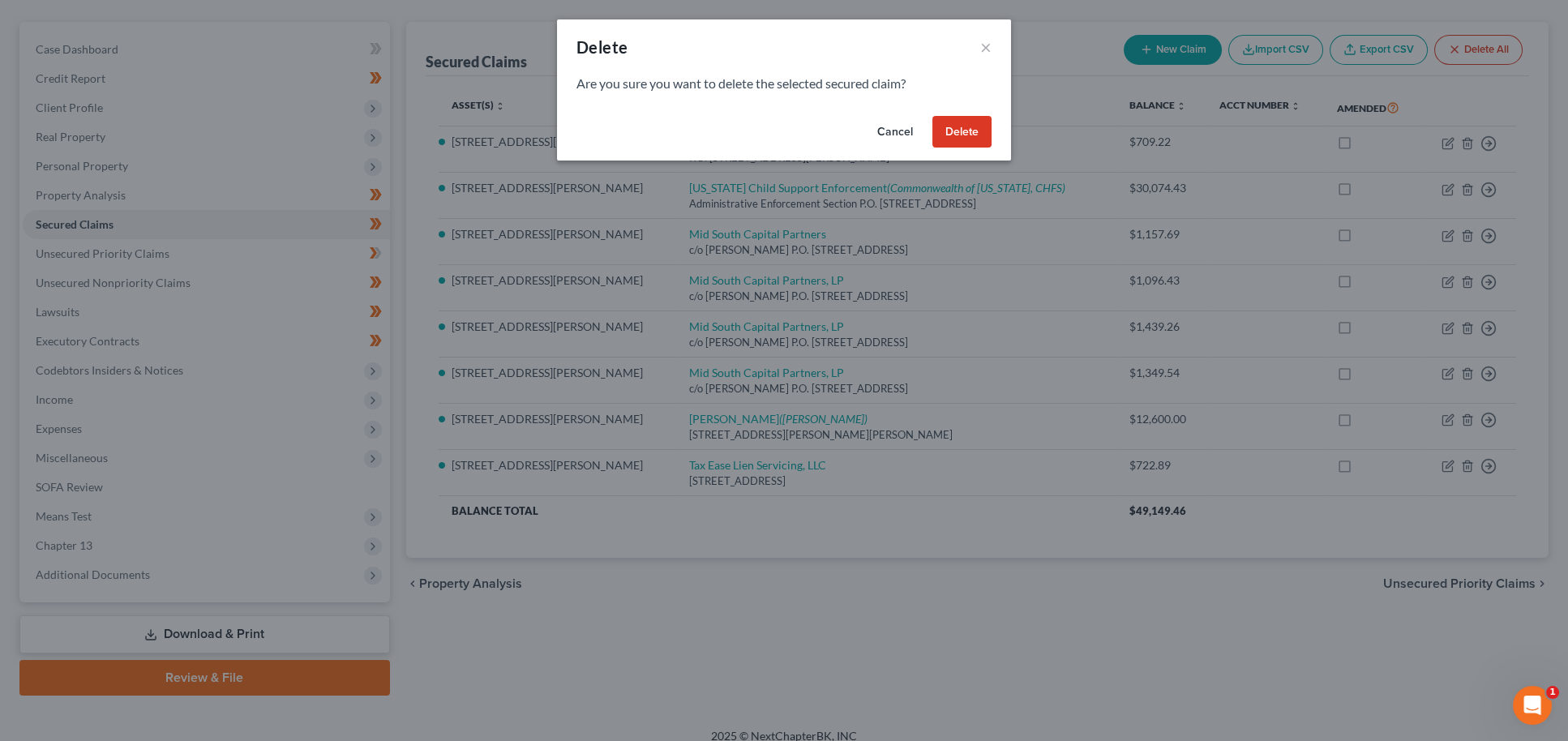
click at [961, 135] on button "Delete" at bounding box center [962, 132] width 59 height 32
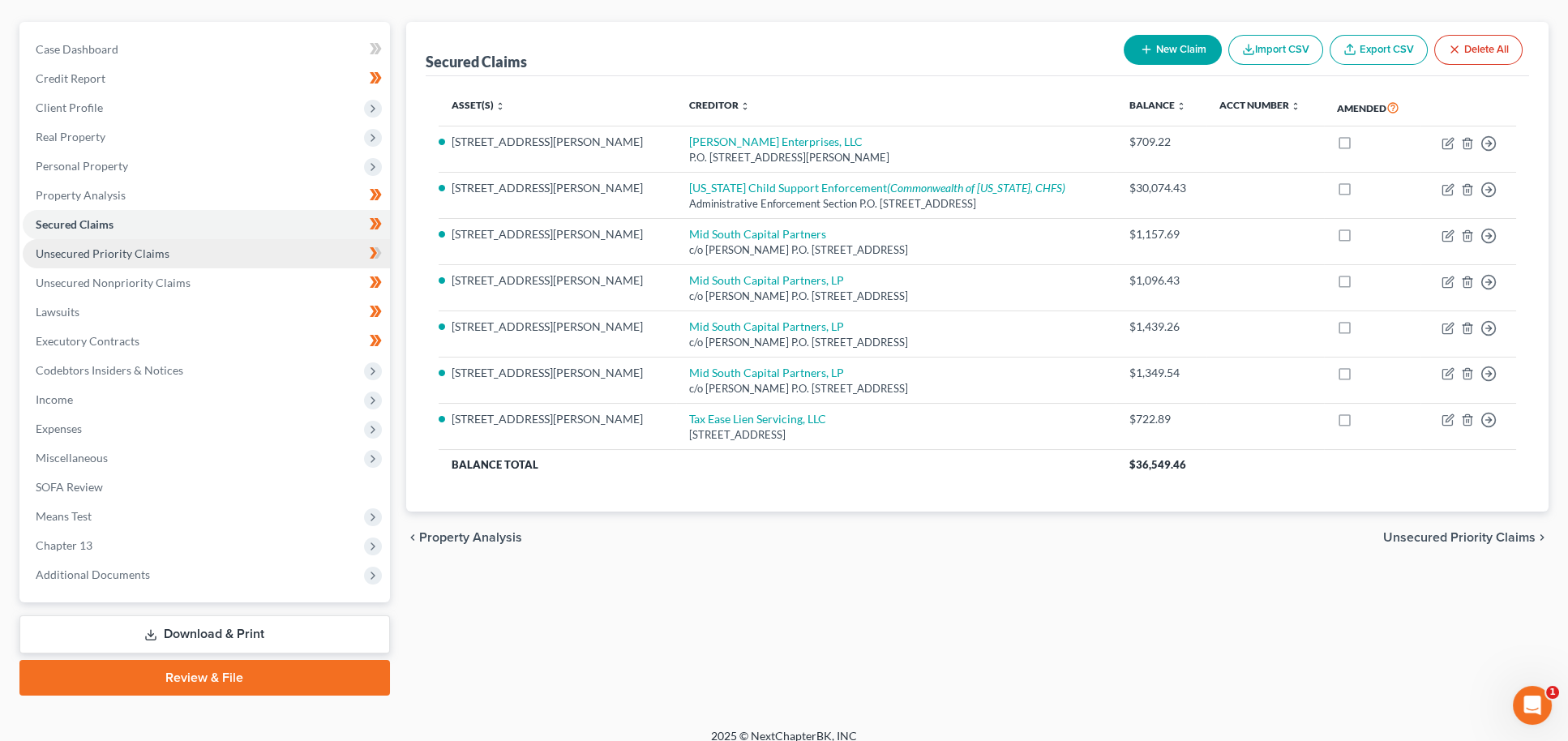
click at [122, 246] on span "Unsecured Priority Claims" at bounding box center [102, 253] width 134 height 14
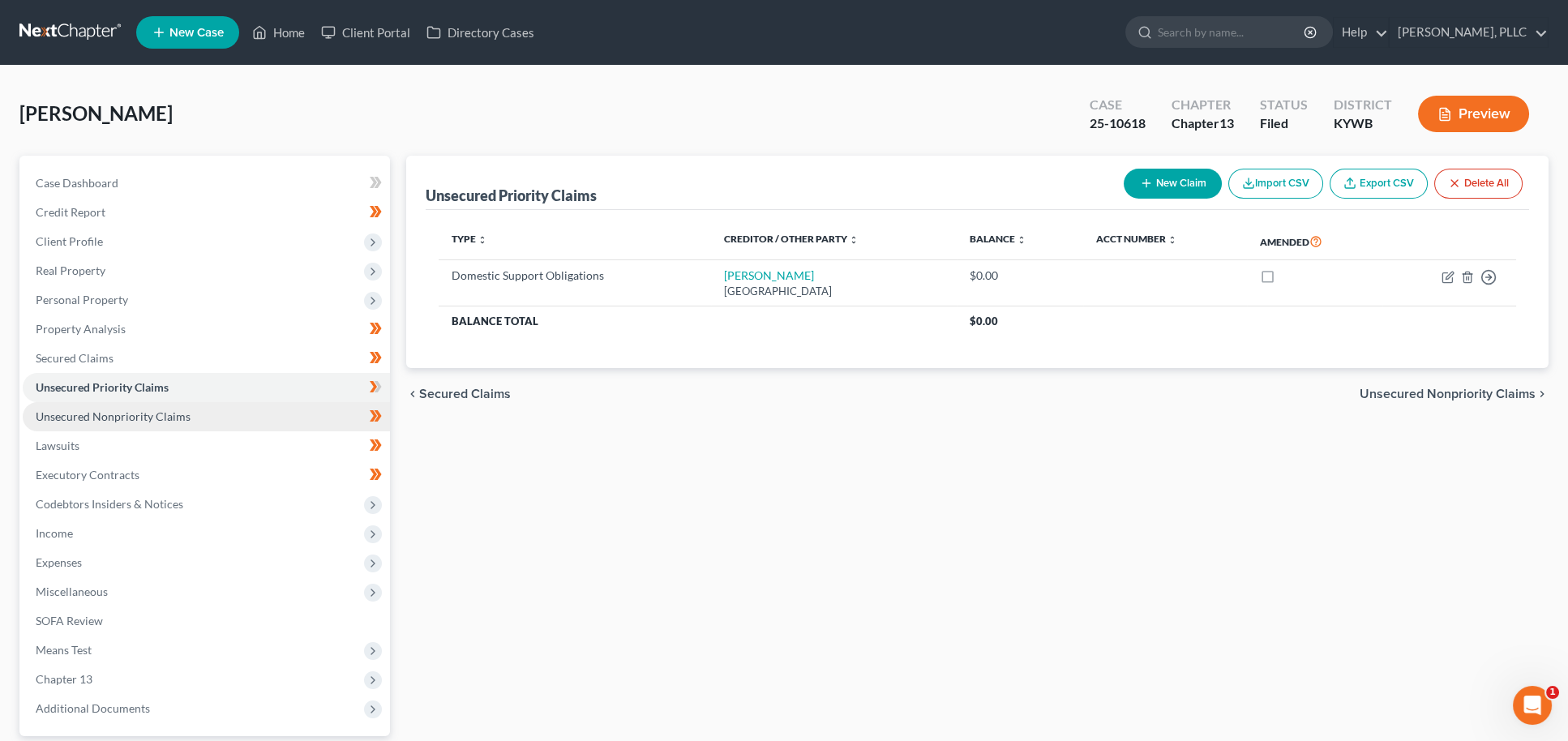
click at [113, 409] on span "Unsecured Nonpriority Claims" at bounding box center [112, 416] width 155 height 14
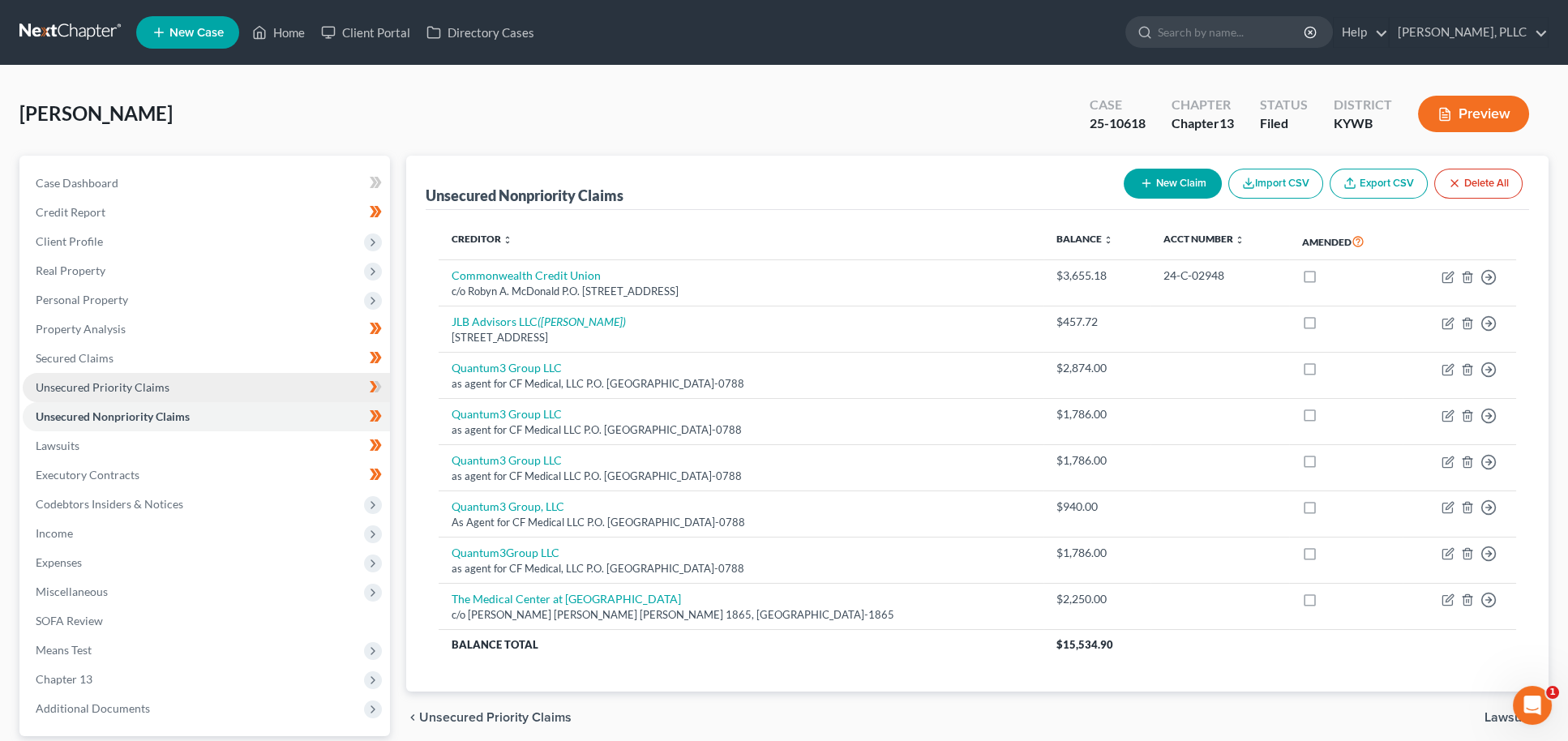
click at [169, 379] on link "Unsecured Priority Claims" at bounding box center [206, 388] width 367 height 30
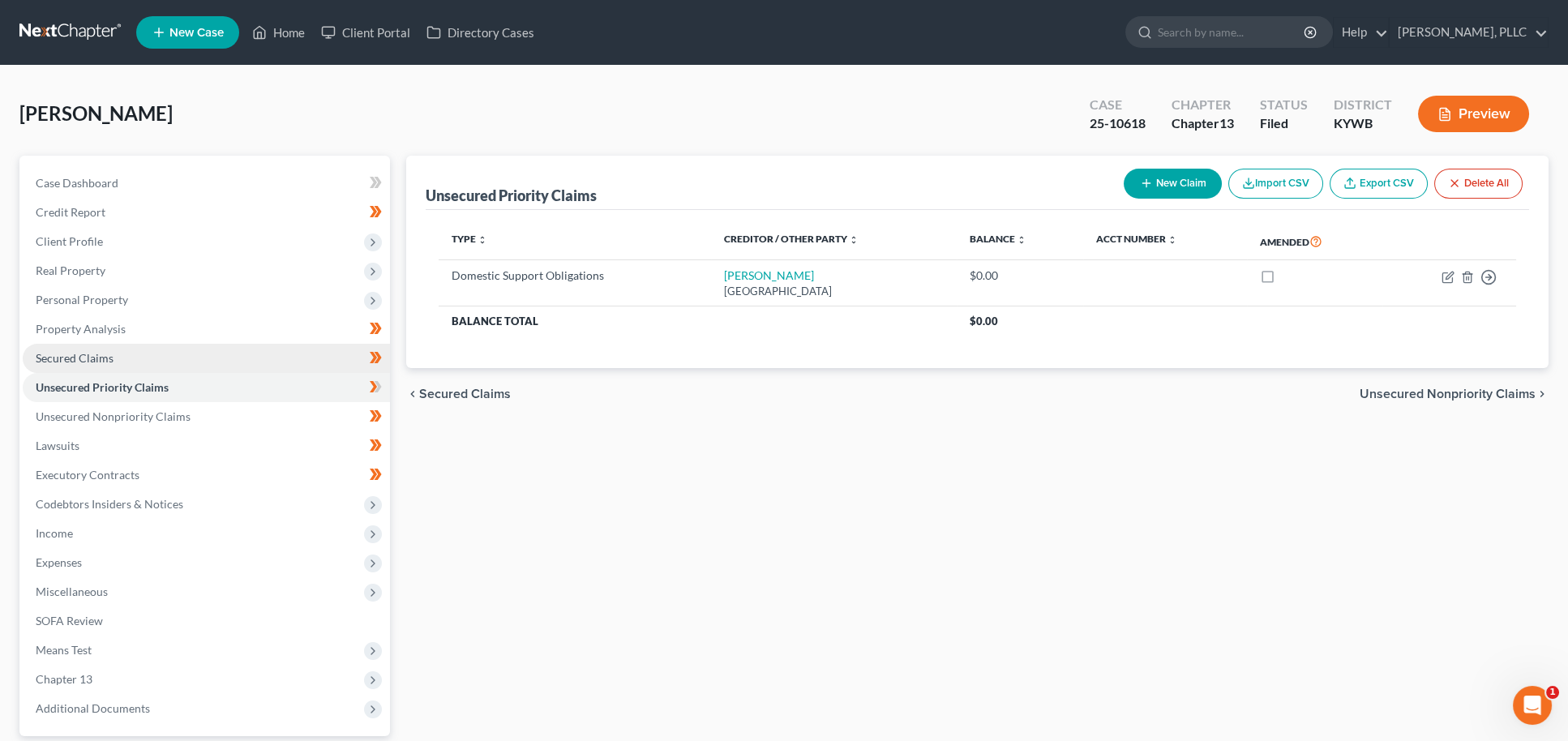
click at [134, 359] on link "Secured Claims" at bounding box center [206, 358] width 367 height 30
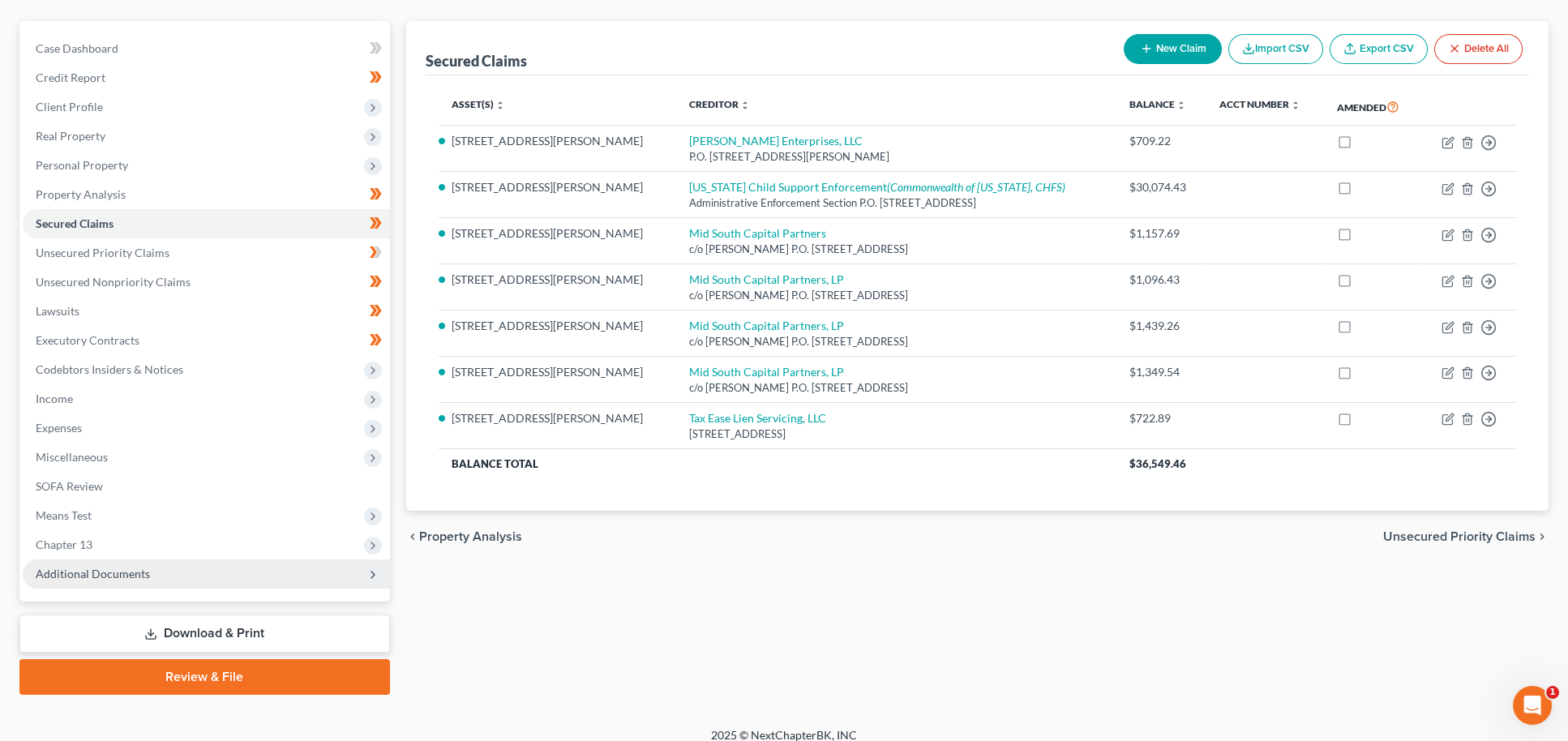
scroll to position [134, 0]
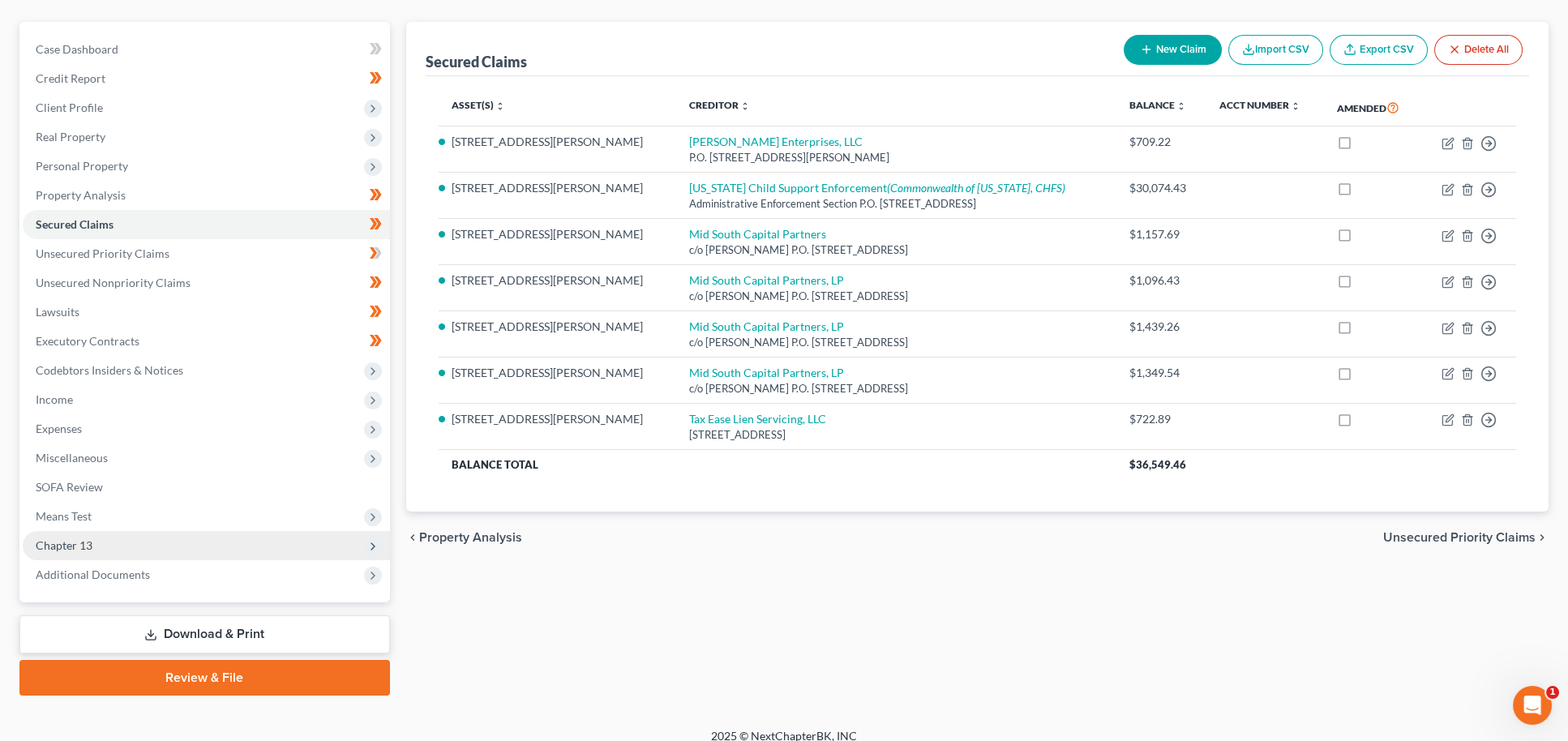
click at [345, 544] on span "Chapter 13" at bounding box center [206, 545] width 367 height 30
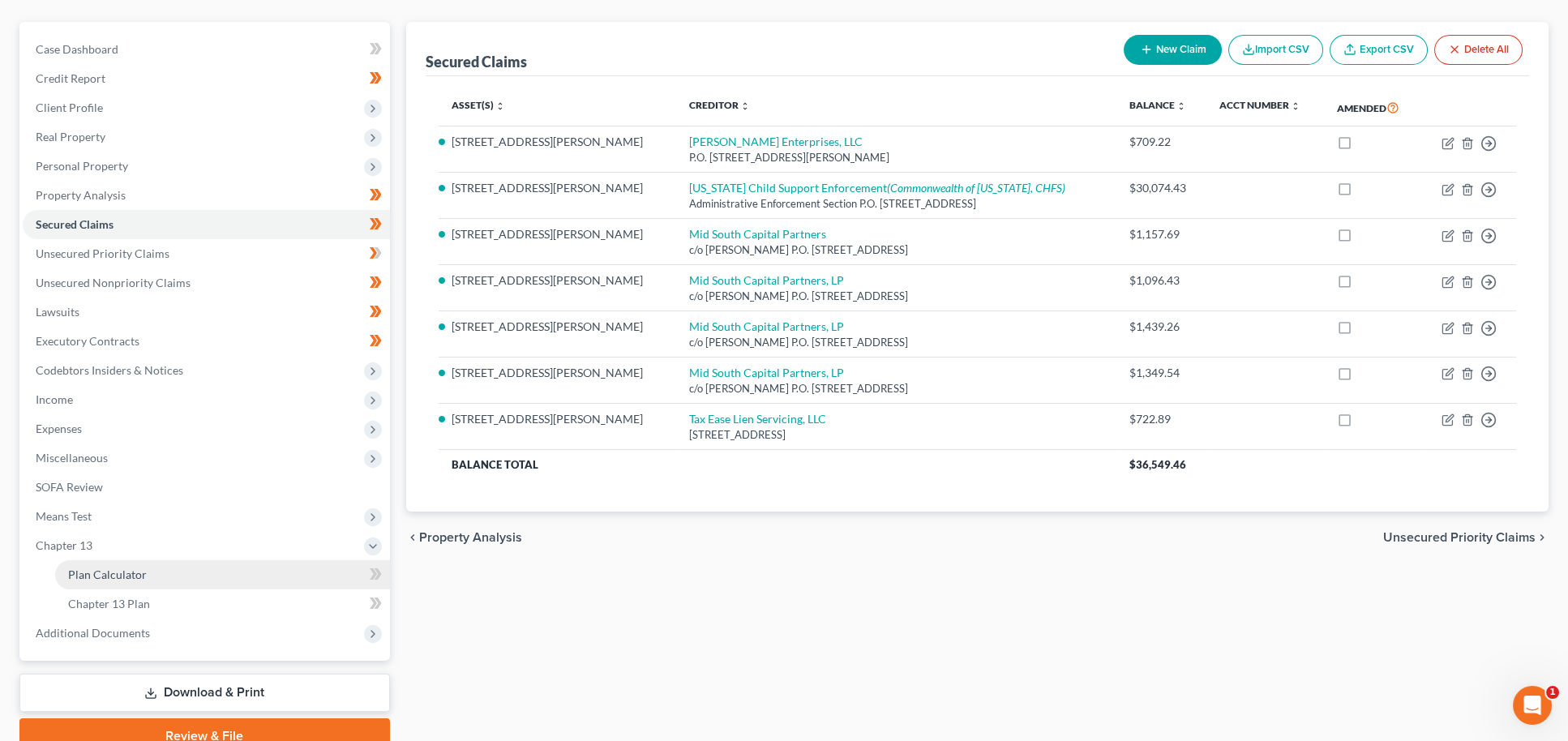
click at [238, 560] on link "Plan Calculator" at bounding box center [222, 575] width 335 height 30
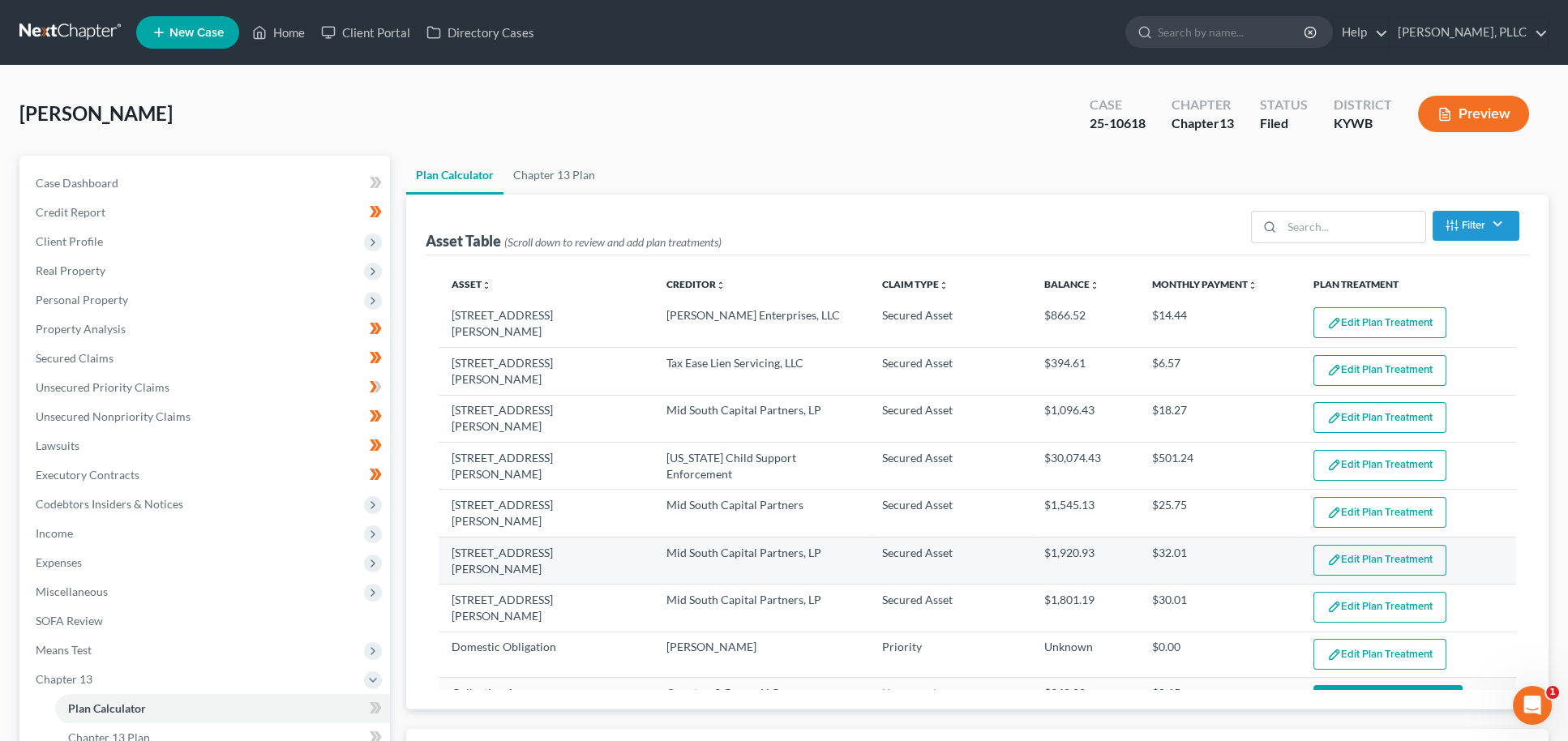
select select "59"
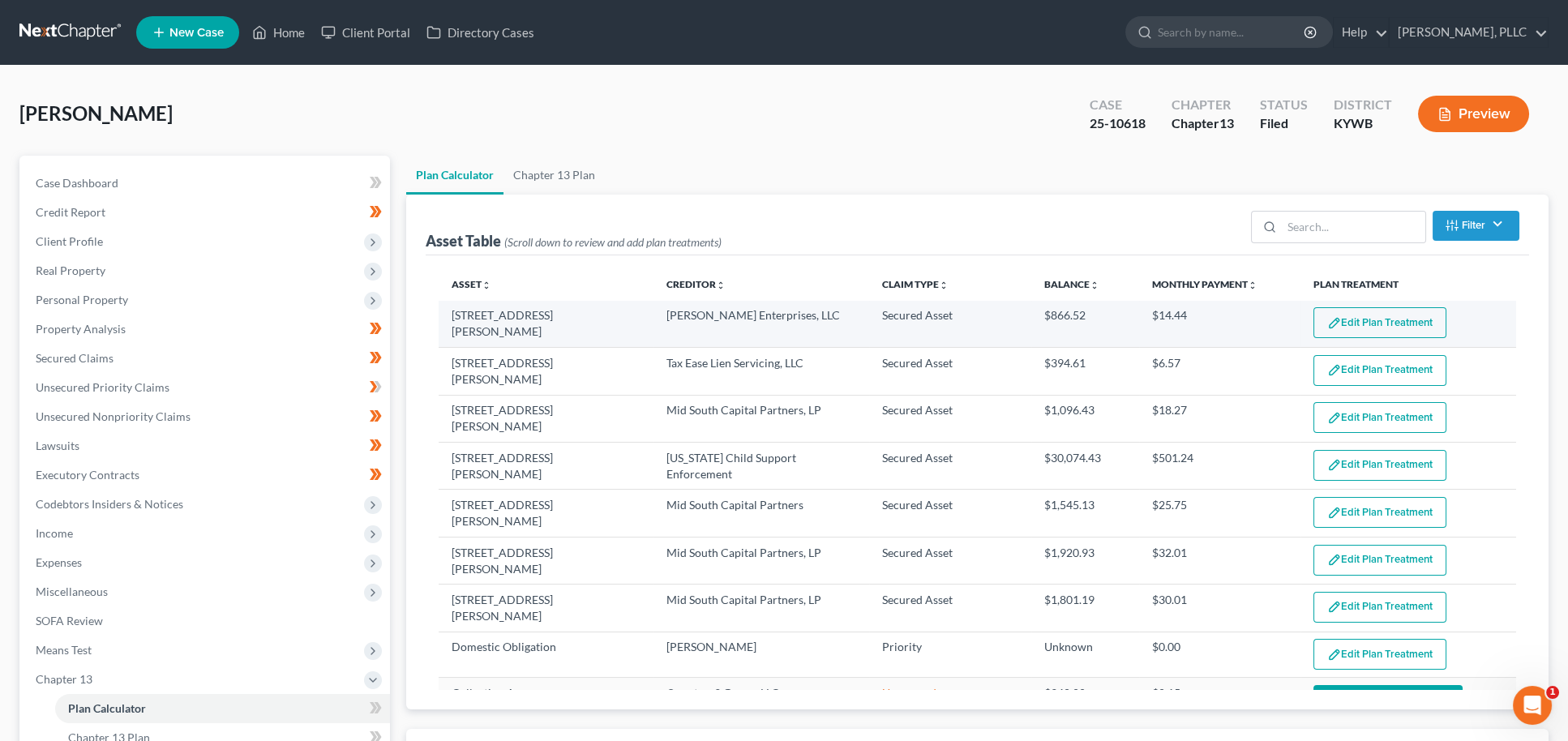
click at [1374, 325] on button "Edit Plan Treatment" at bounding box center [1379, 322] width 133 height 31
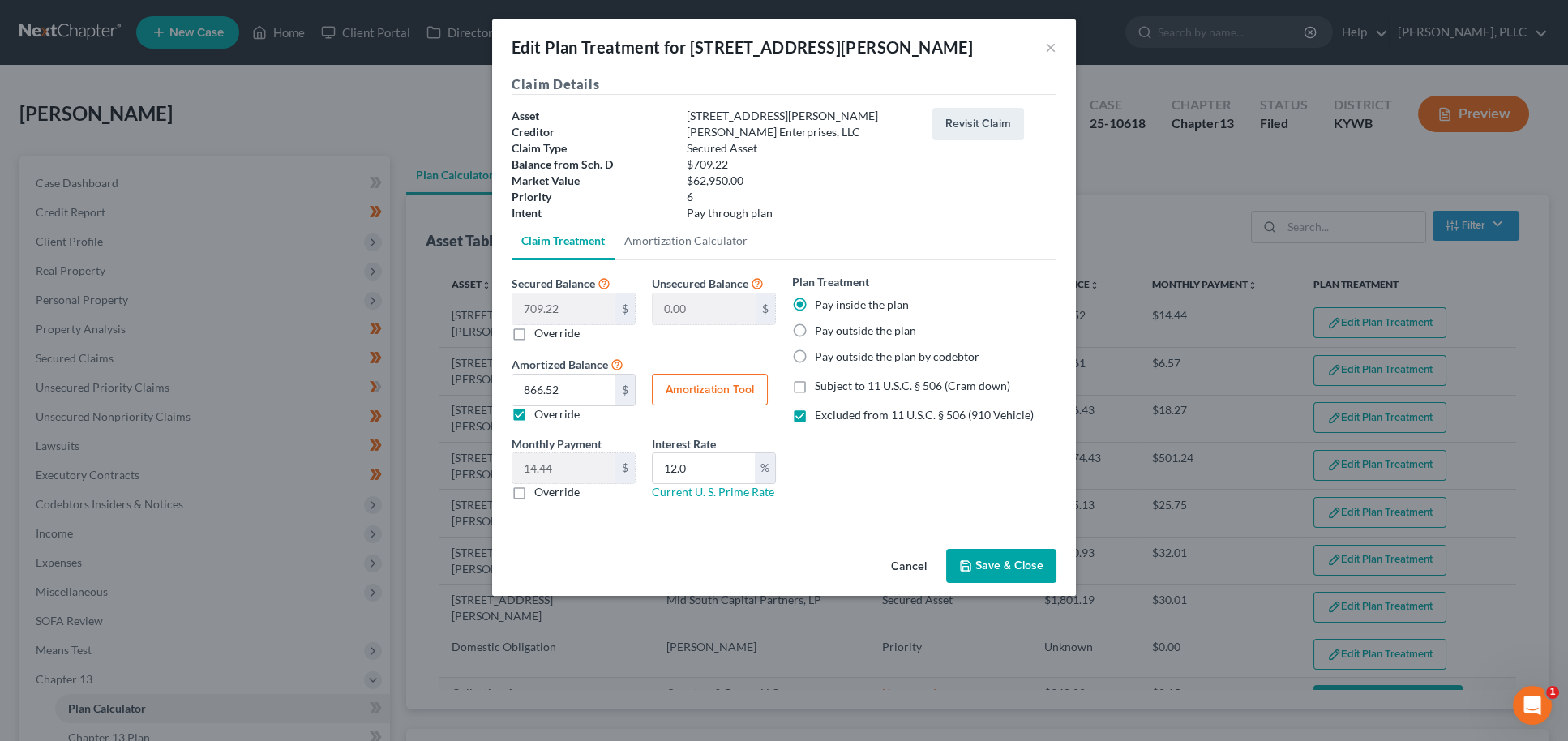
click at [915, 558] on button "Cancel" at bounding box center [909, 566] width 62 height 32
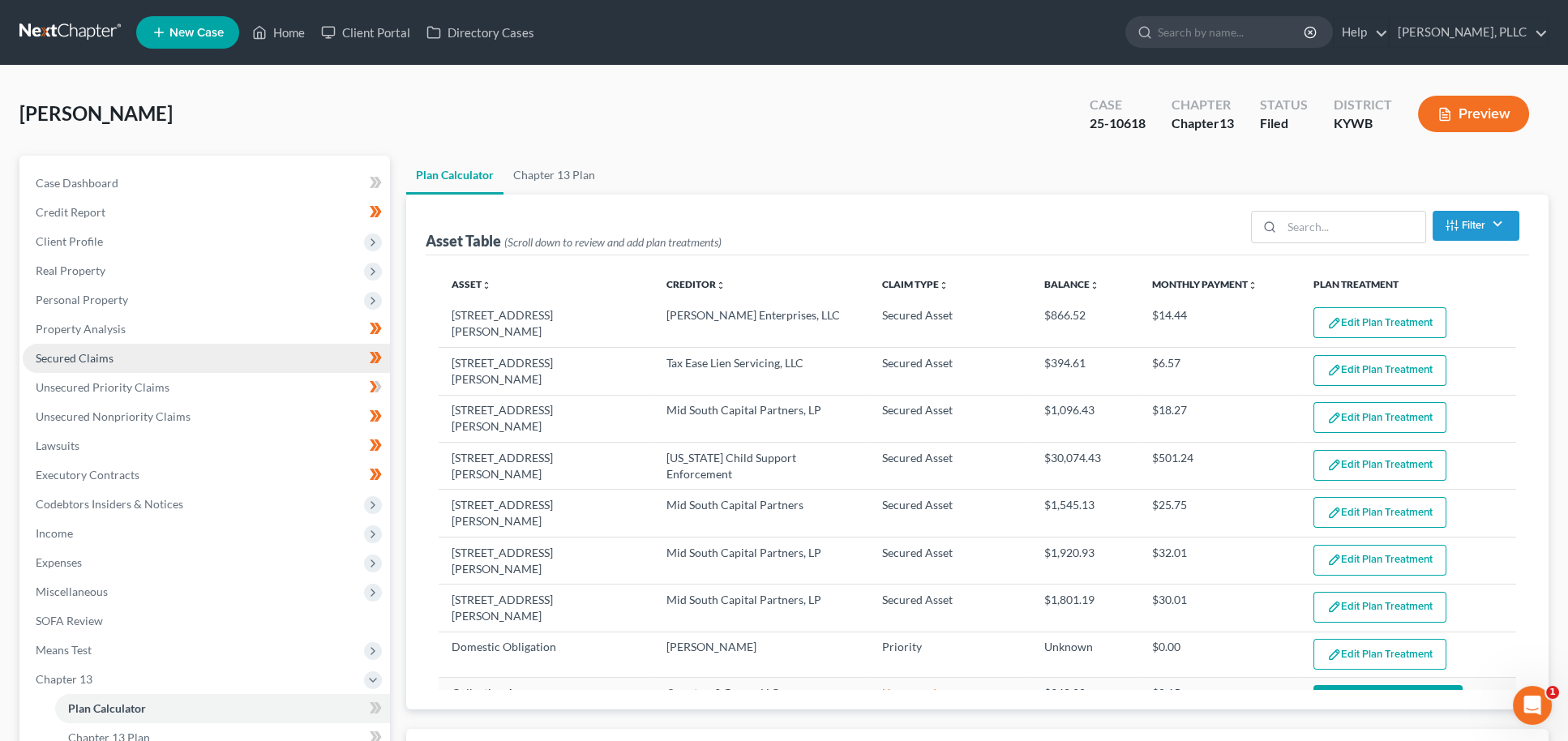
click at [76, 354] on span "Secured Claims" at bounding box center [74, 358] width 78 height 14
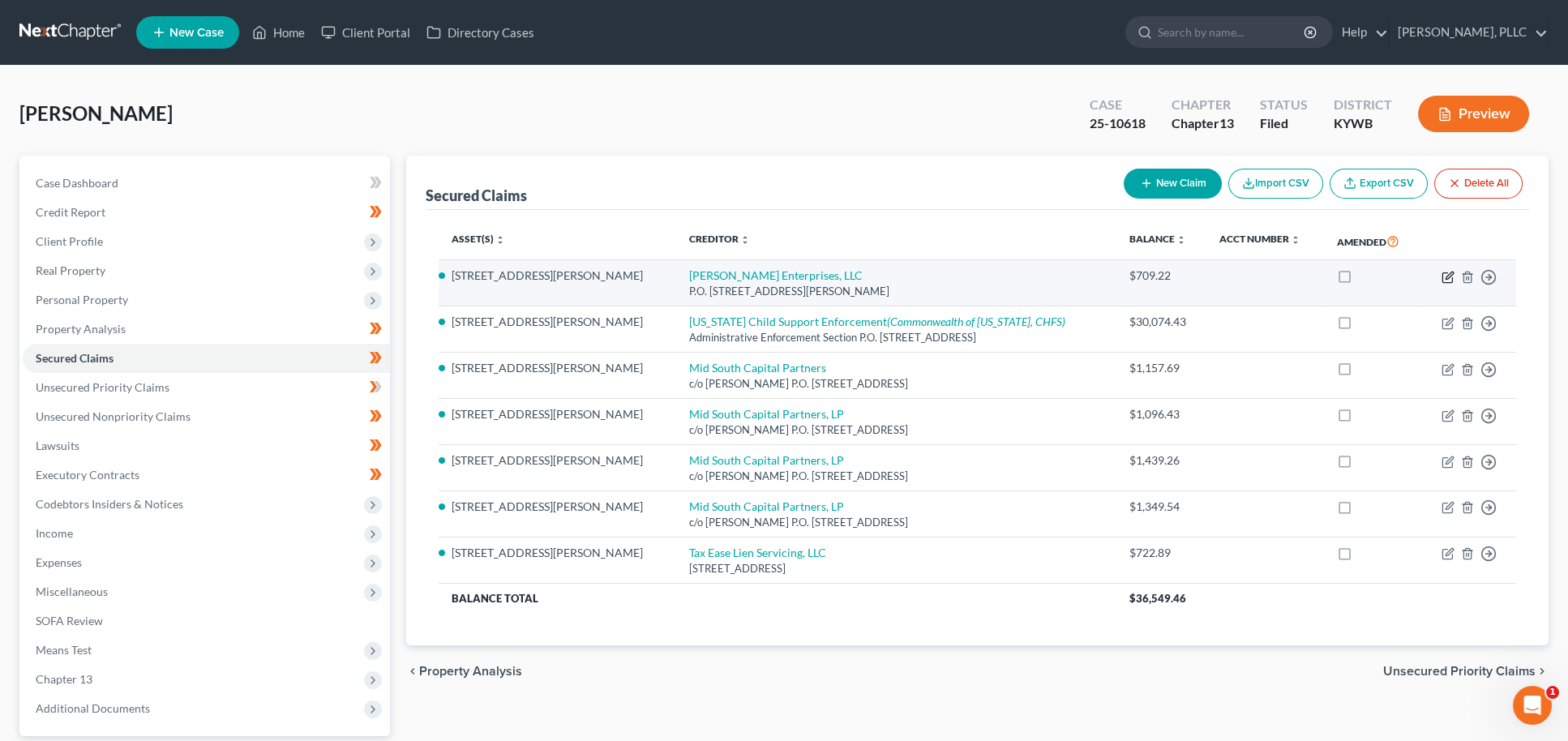
click at [1443, 278] on icon "button" at bounding box center [1447, 277] width 13 height 13
select select "18"
select select "4"
select select "0"
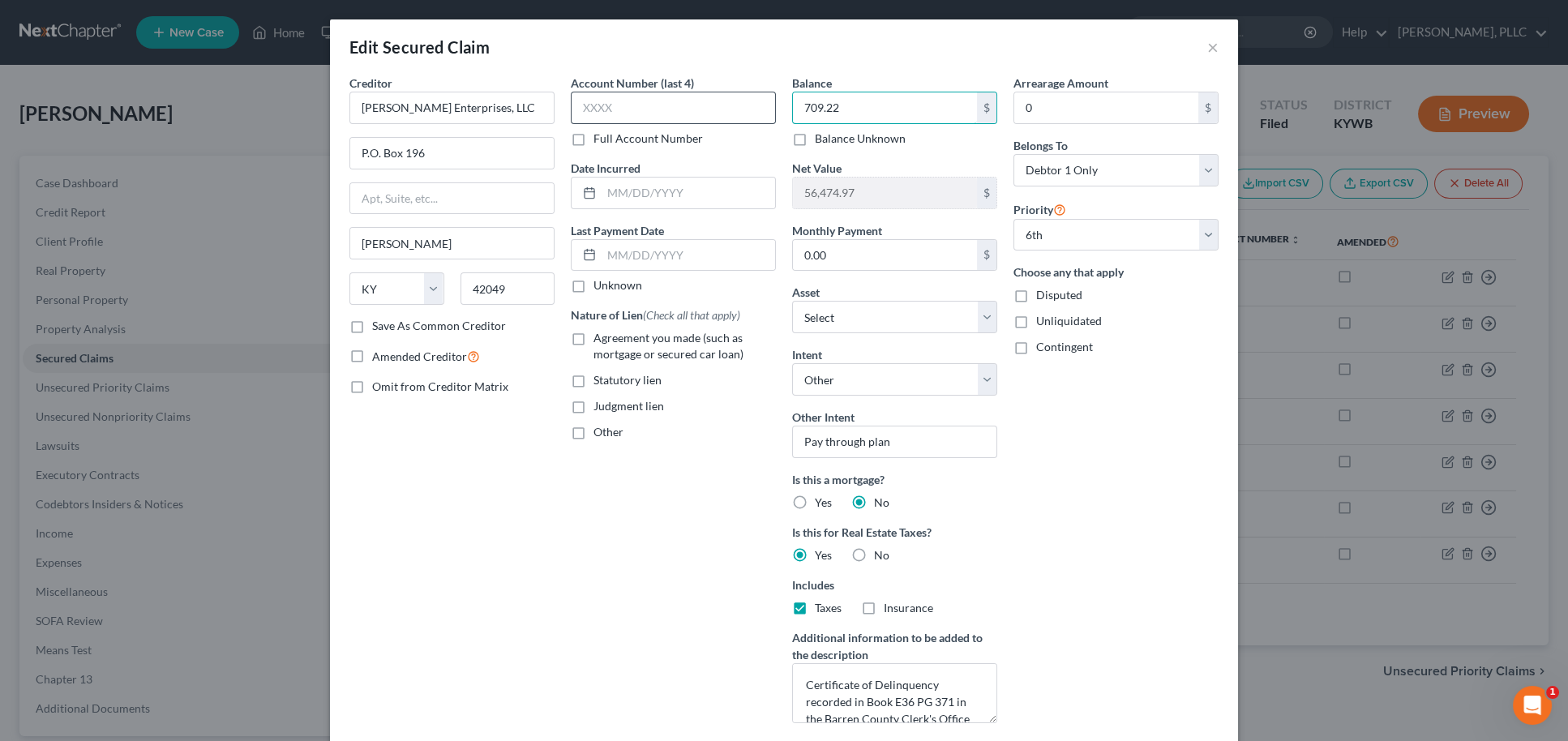
drag, startPoint x: 910, startPoint y: 109, endPoint x: 675, endPoint y: 100, distance: 235.2
click at [675, 100] on div "Creditor * Hazel Enterprises, LLC P.O. Box 196 Hazel State AL AK AR AZ CA CO CT…" at bounding box center [784, 405] width 885 height 661
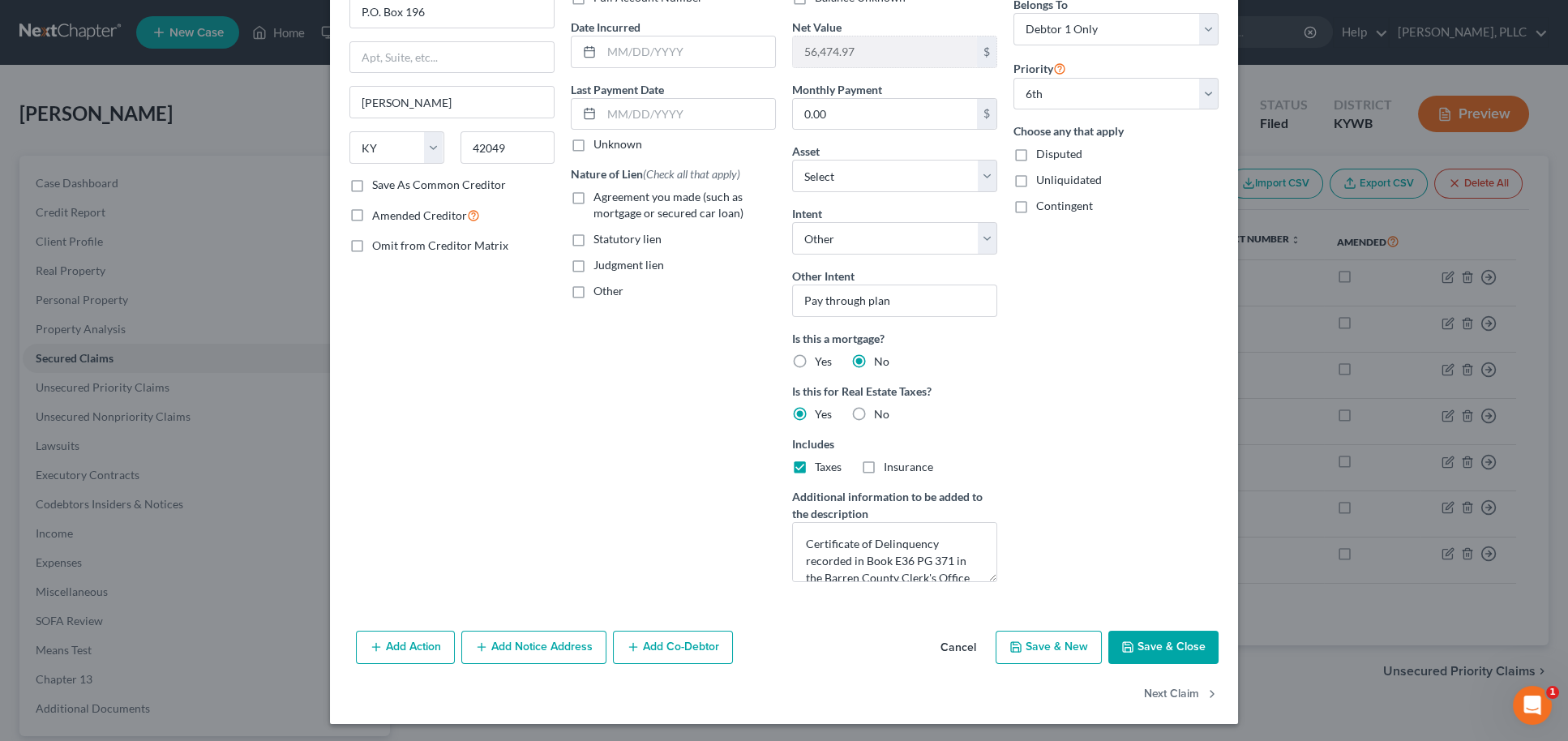
scroll to position [140, 0]
type input "5,435.27"
click at [1186, 635] on button "Save & Close" at bounding box center [1163, 648] width 110 height 34
select select "5"
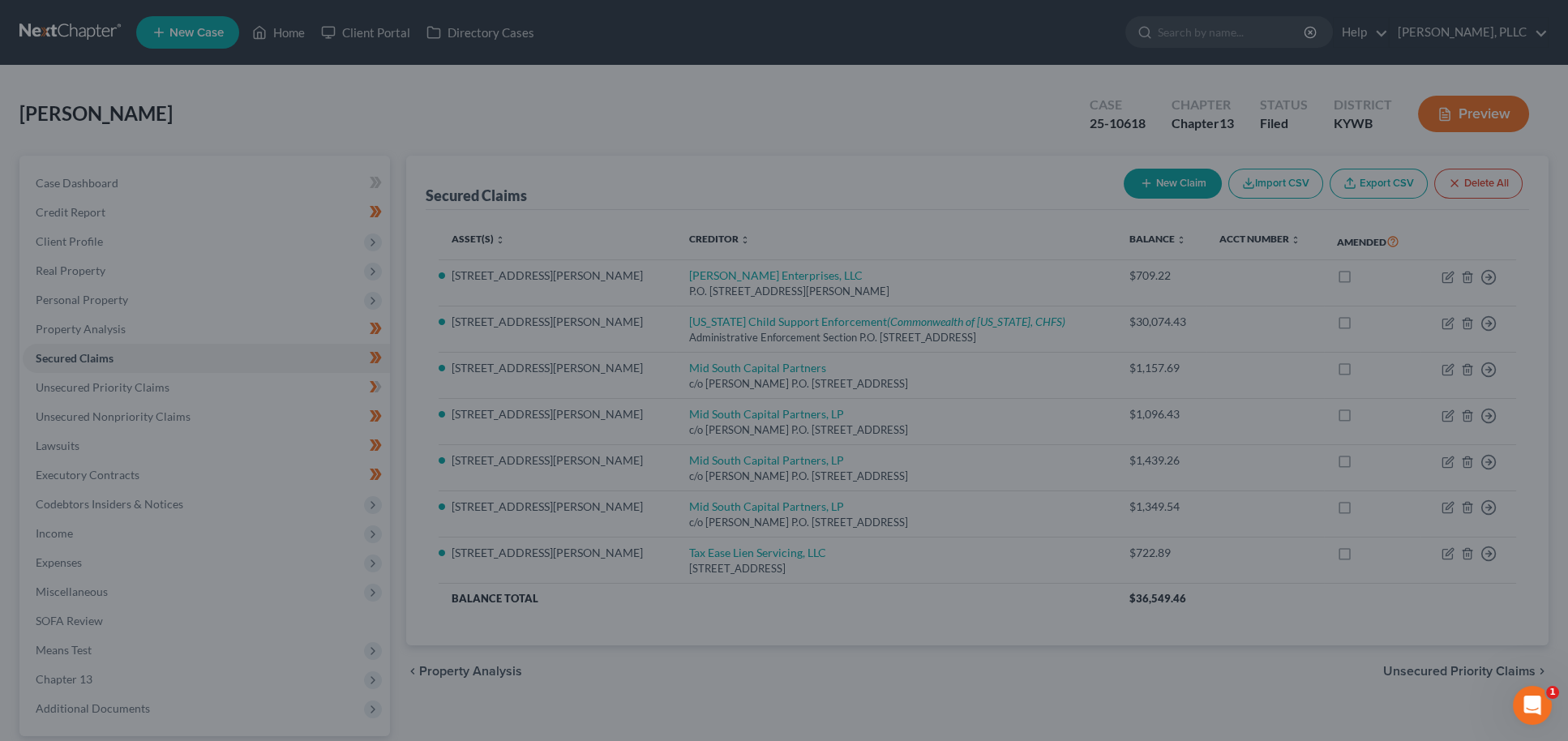
type input "51,748.92"
select select "2"
select select "0"
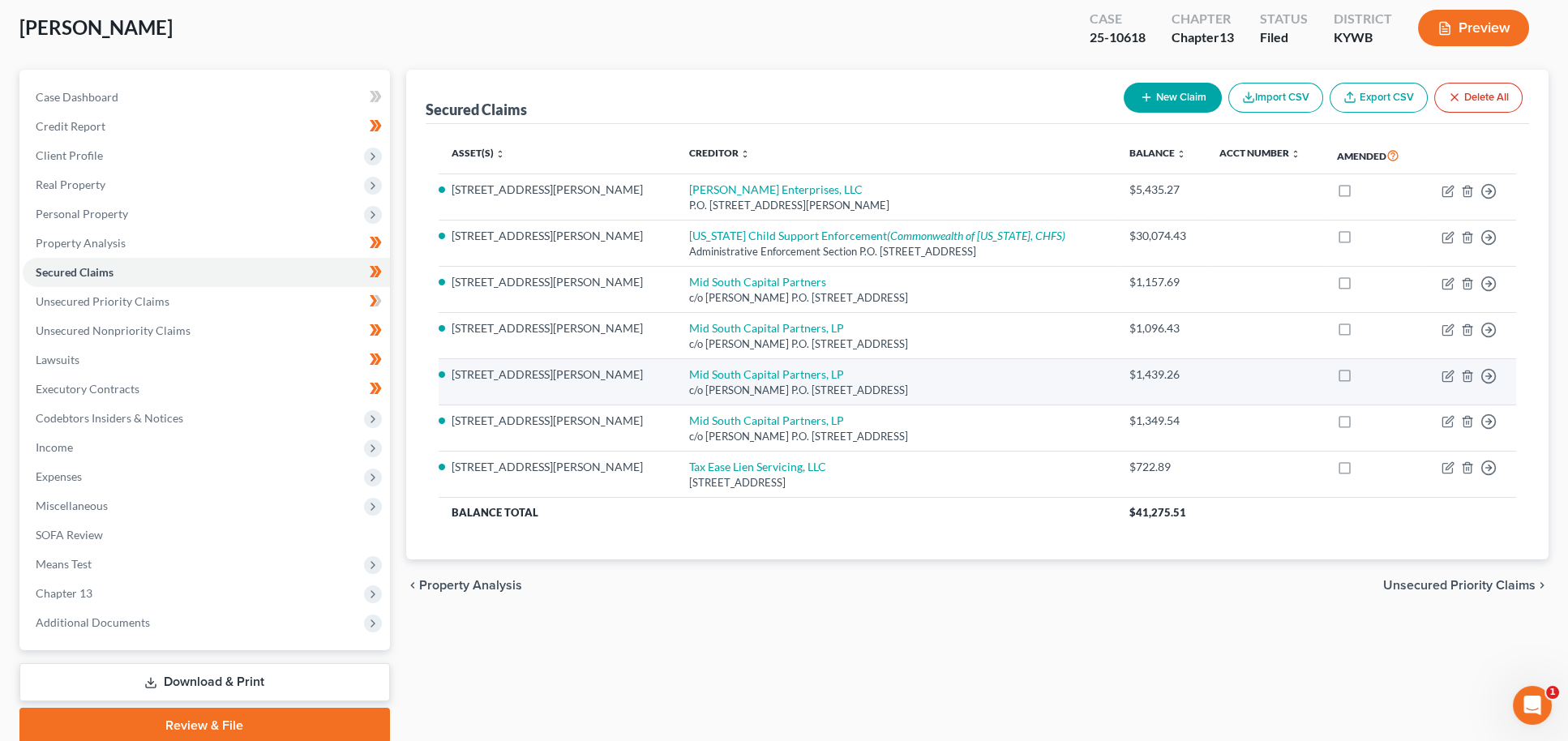
scroll to position [85, 0]
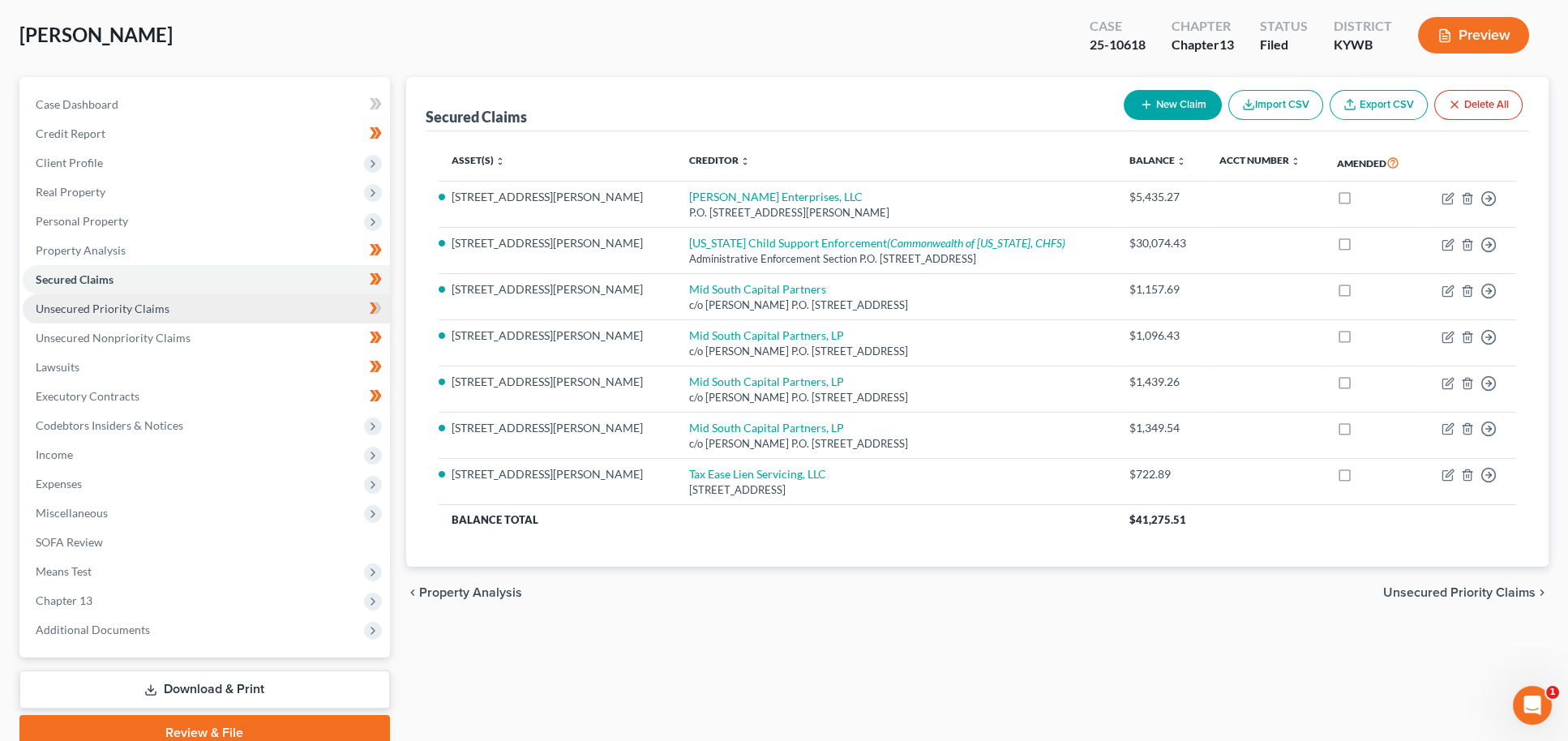
click at [152, 307] on link "Unsecured Priority Claims" at bounding box center [206, 309] width 367 height 30
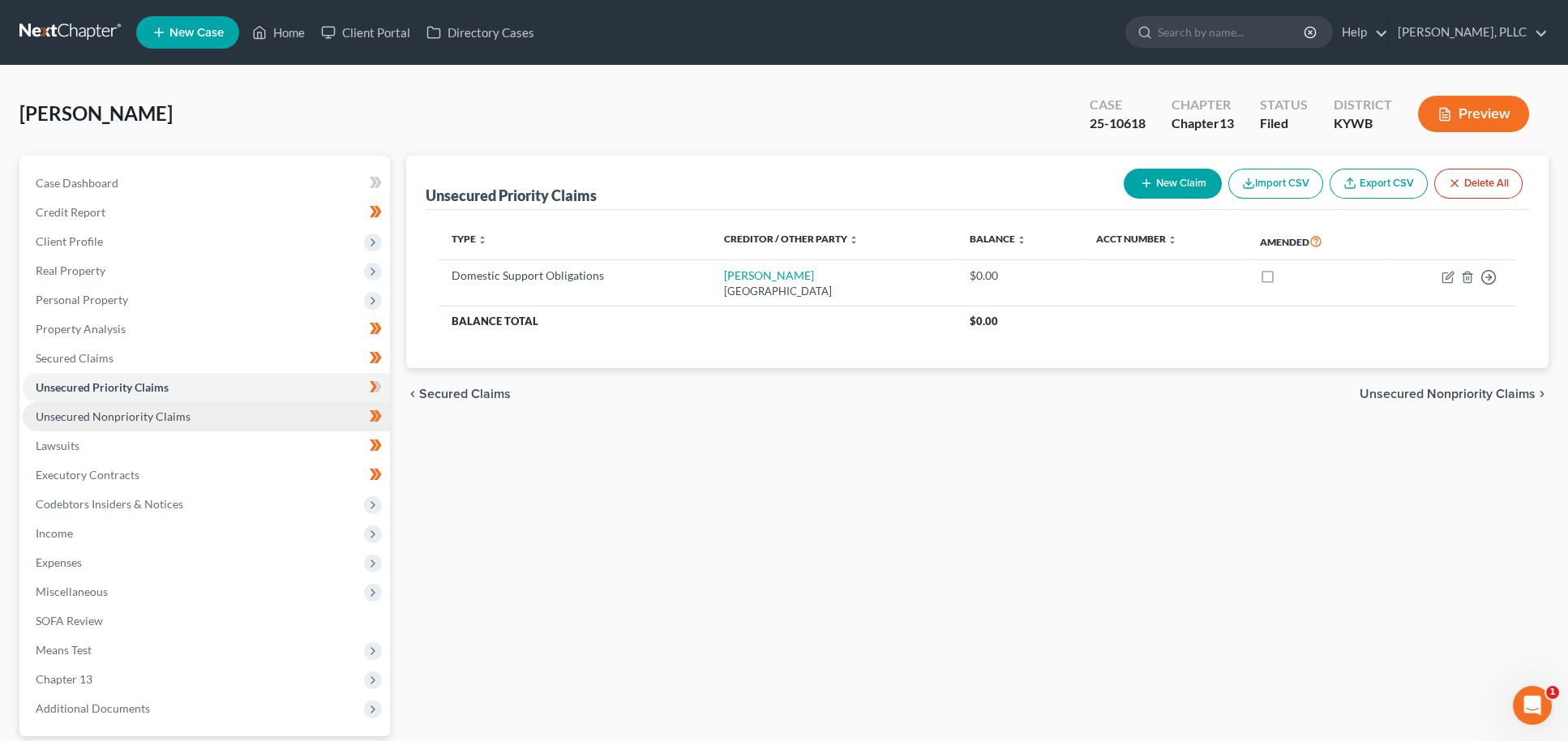
click at [112, 409] on span "Unsecured Nonpriority Claims" at bounding box center [112, 416] width 155 height 14
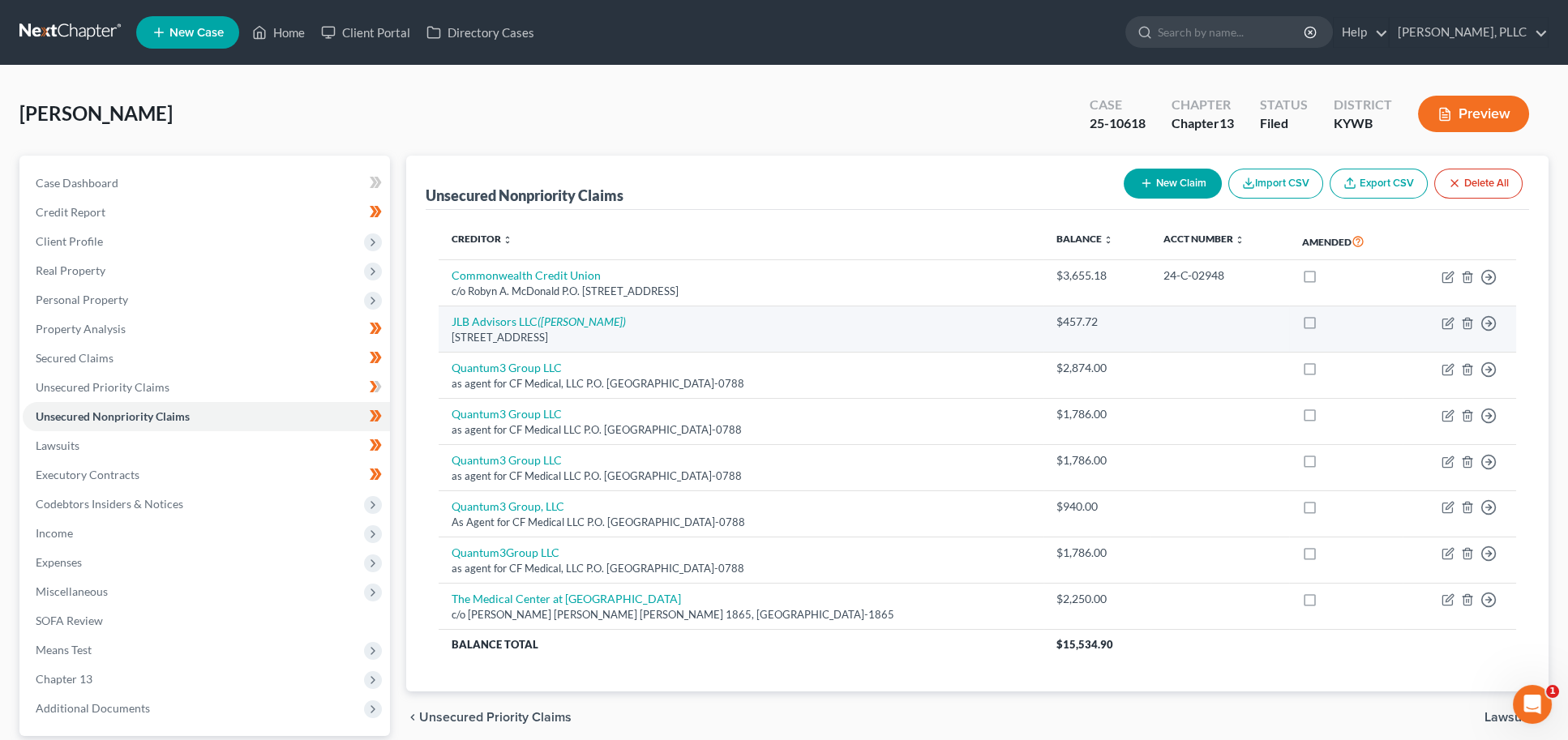
click at [1456, 319] on td "Move to D Move to E Move to G Move to Notice Only" at bounding box center [1459, 329] width 113 height 46
click at [1451, 320] on icon "button" at bounding box center [1447, 323] width 13 height 13
select select "18"
select select "0"
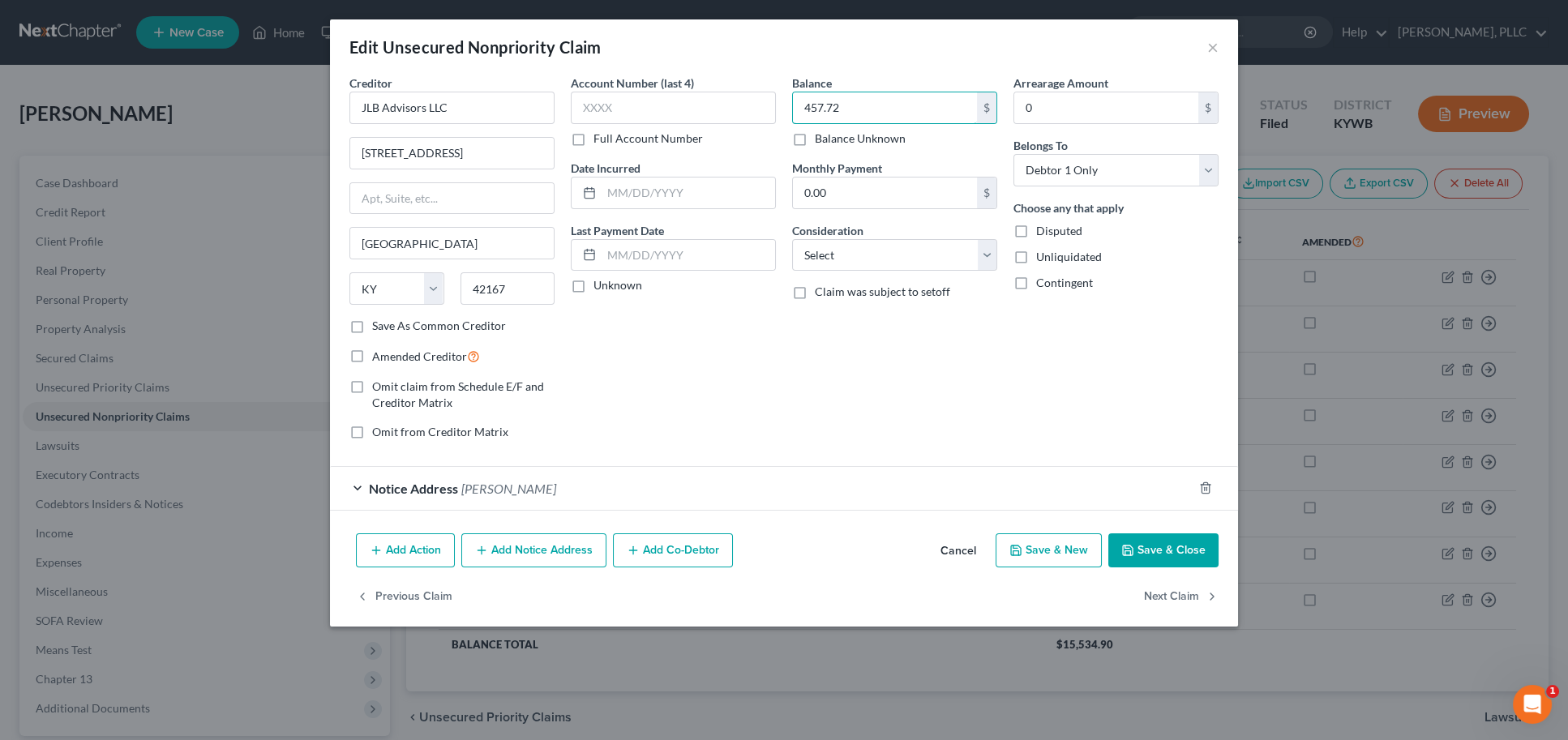
drag, startPoint x: 882, startPoint y: 109, endPoint x: 567, endPoint y: 76, distance: 316.7
click at [567, 76] on div "Creditor * JLB Advisors LLC 908 Galilee Lane Tompkinsville State AL AK AR AZ CA…" at bounding box center [784, 264] width 885 height 379
click at [874, 108] on input "1,722." at bounding box center [884, 107] width 184 height 31
type input "1,722.61"
click at [1194, 549] on button "Save & Close" at bounding box center [1163, 550] width 110 height 34
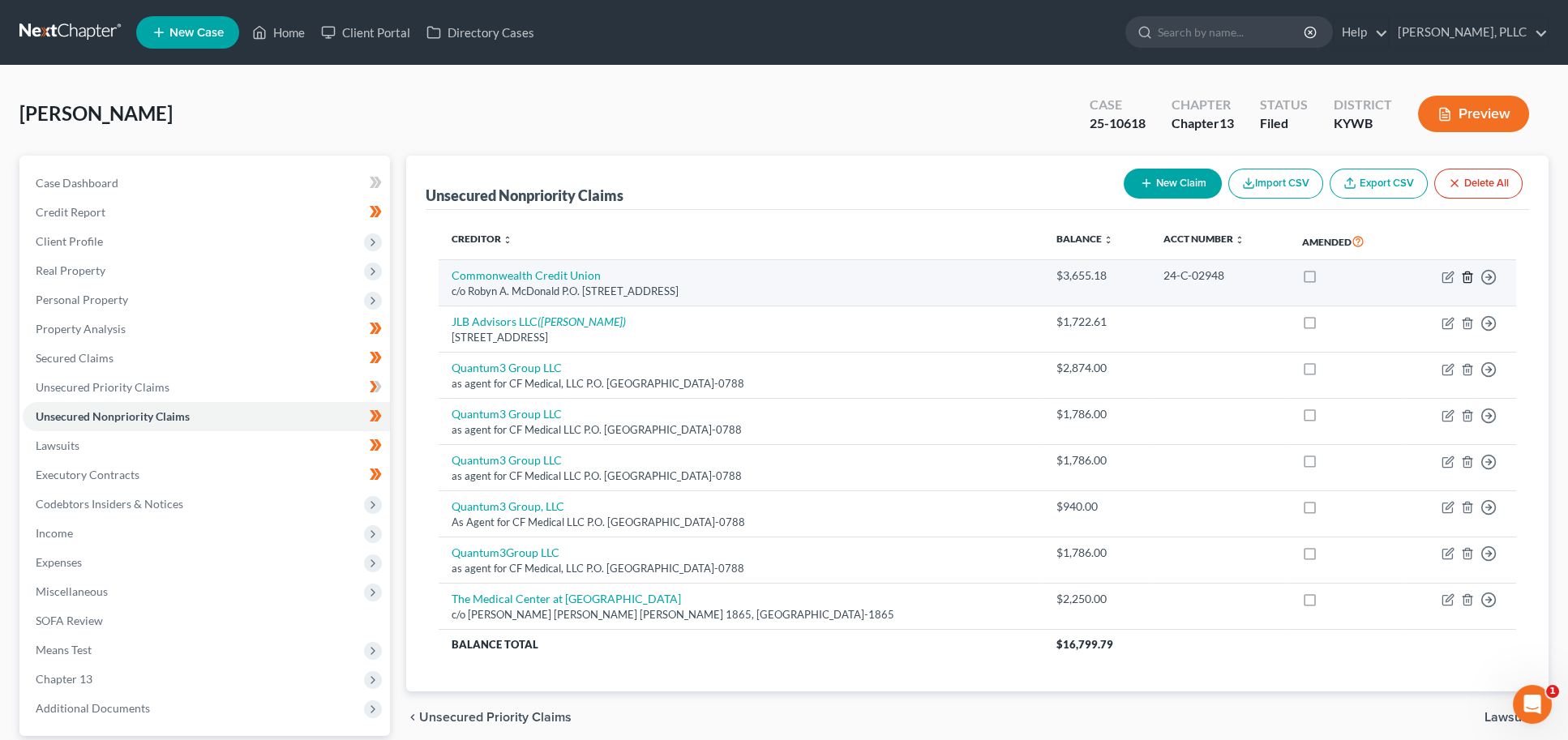
click at [1471, 275] on icon "button" at bounding box center [1466, 277] width 7 height 11
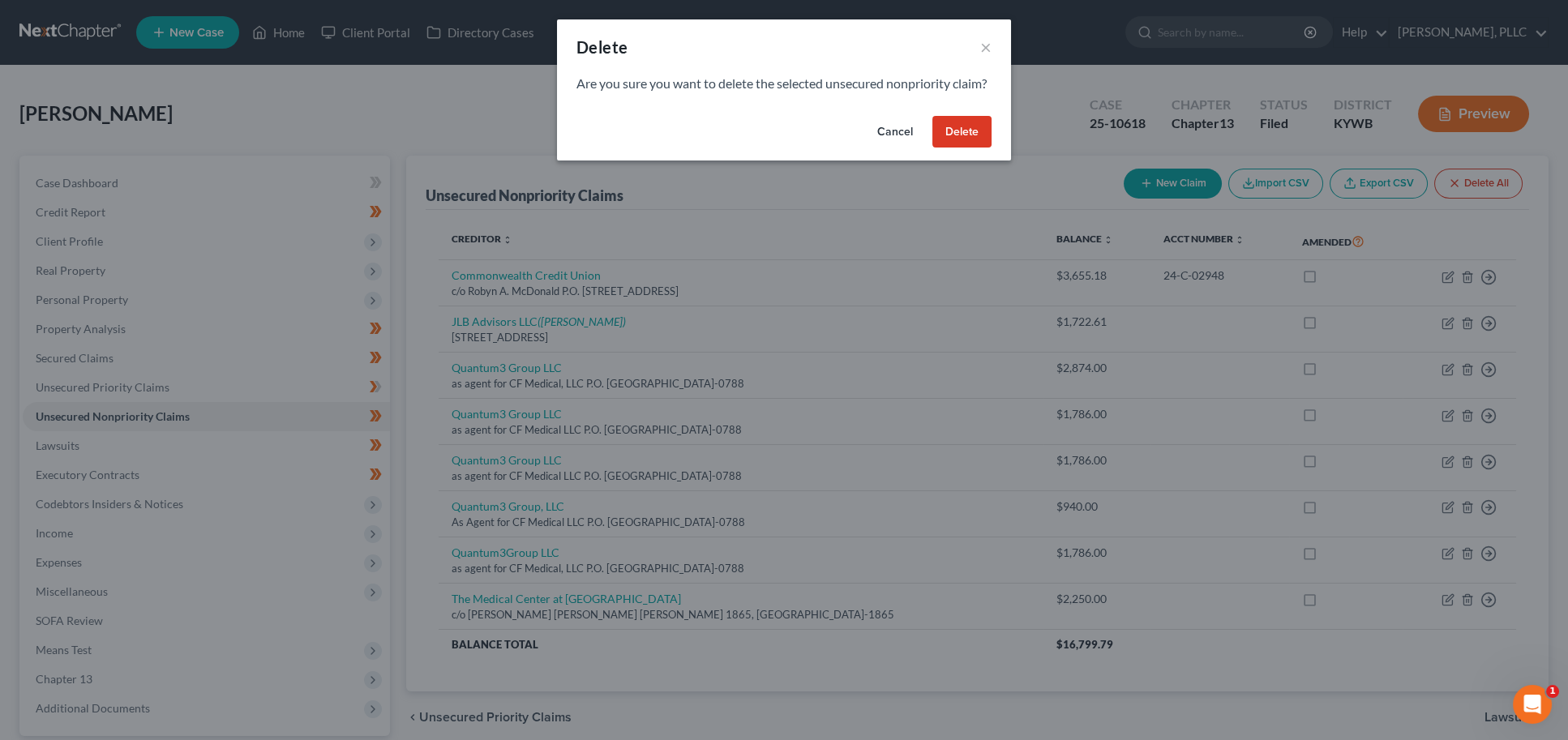
click at [938, 149] on button "Delete" at bounding box center [962, 132] width 59 height 32
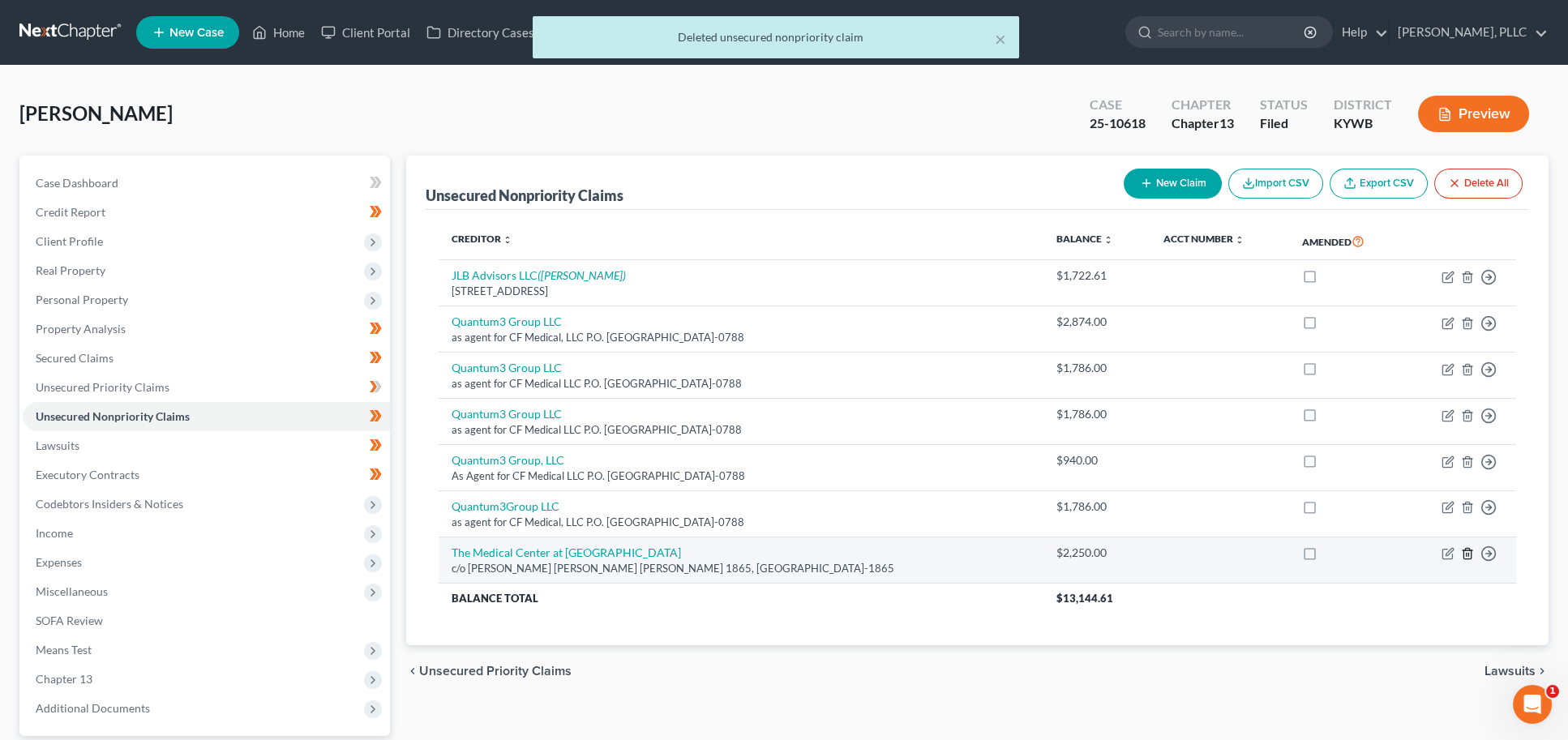
click at [1469, 547] on icon "button" at bounding box center [1467, 553] width 13 height 13
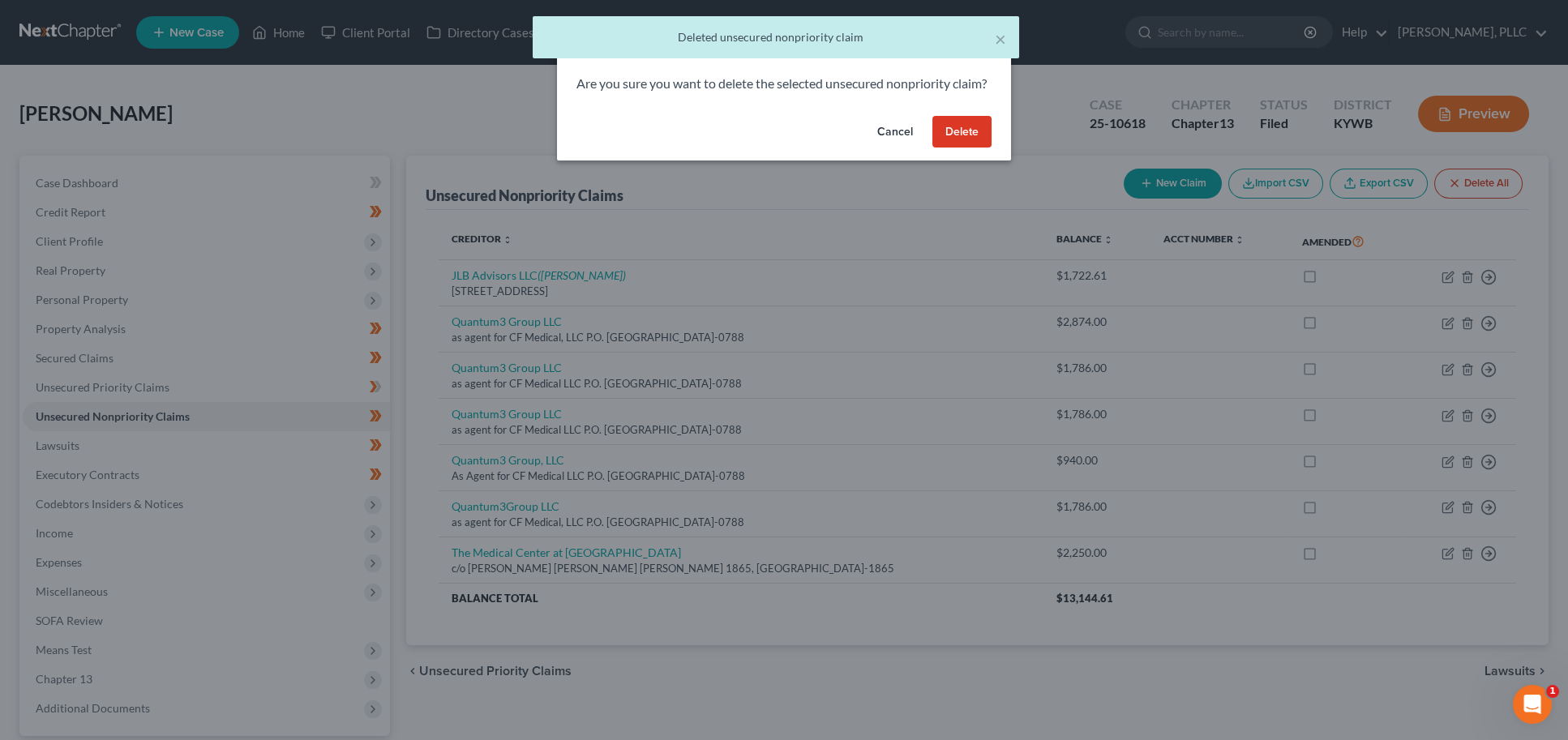
click at [945, 142] on button "Delete" at bounding box center [962, 132] width 59 height 32
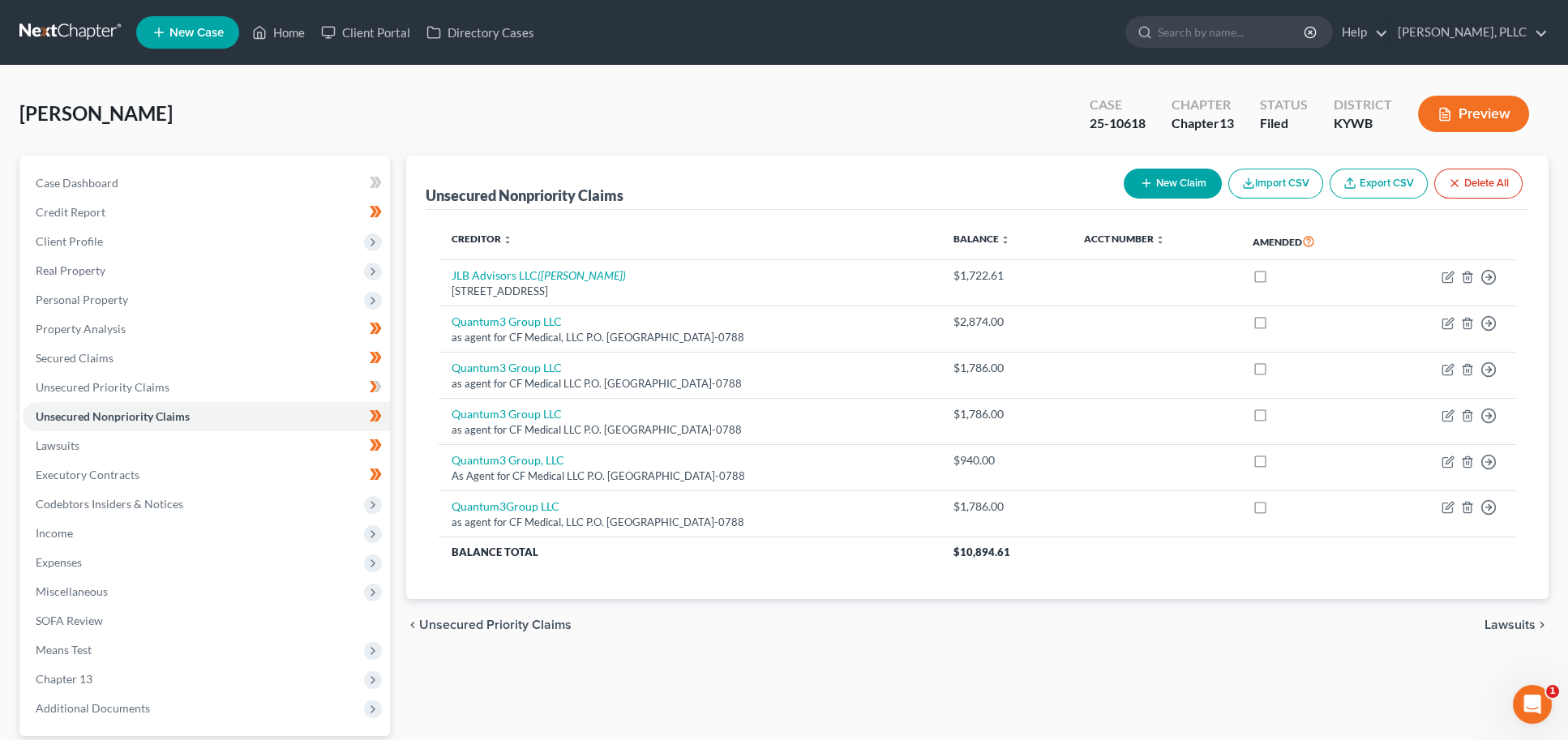
click at [1180, 189] on button "New Claim" at bounding box center [1172, 183] width 98 height 30
select select "0"
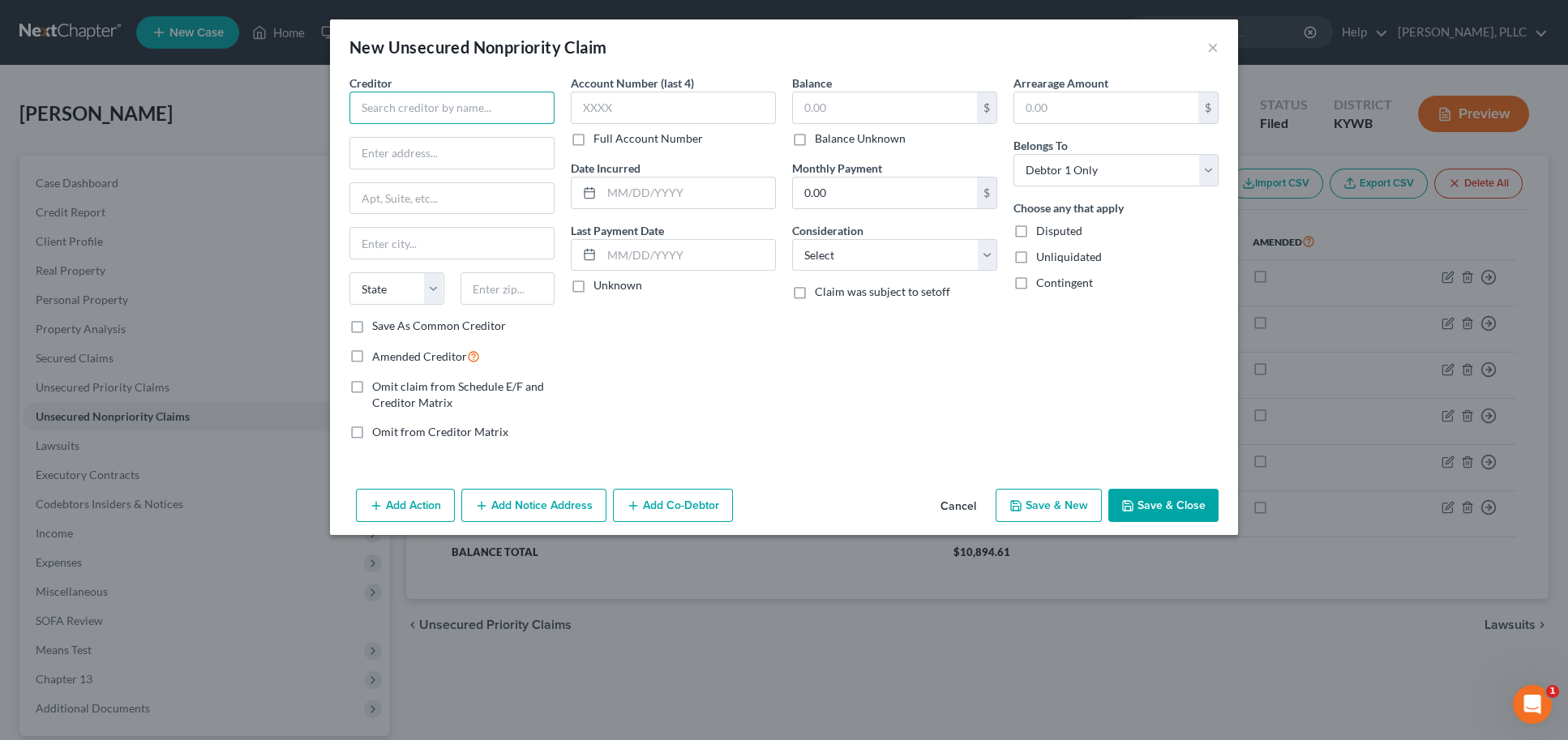
click at [542, 113] on input "text" at bounding box center [452, 107] width 205 height 32
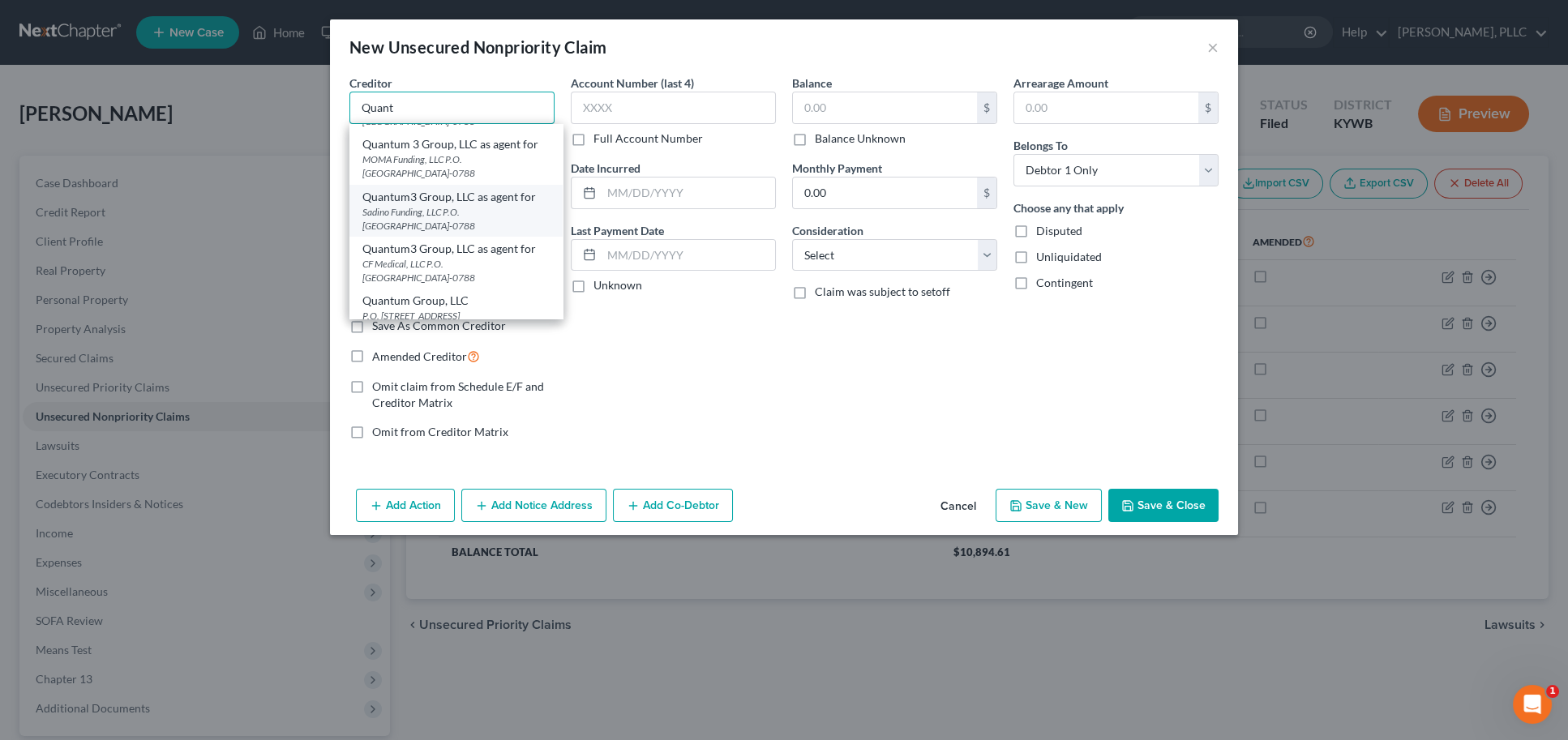
scroll to position [94, 0]
click at [484, 293] on div "Quantum Group, LLC" at bounding box center [456, 301] width 187 height 16
type input "Quantum Group, LLC"
type input "P.O. Box 2489"
type input "Kirkland"
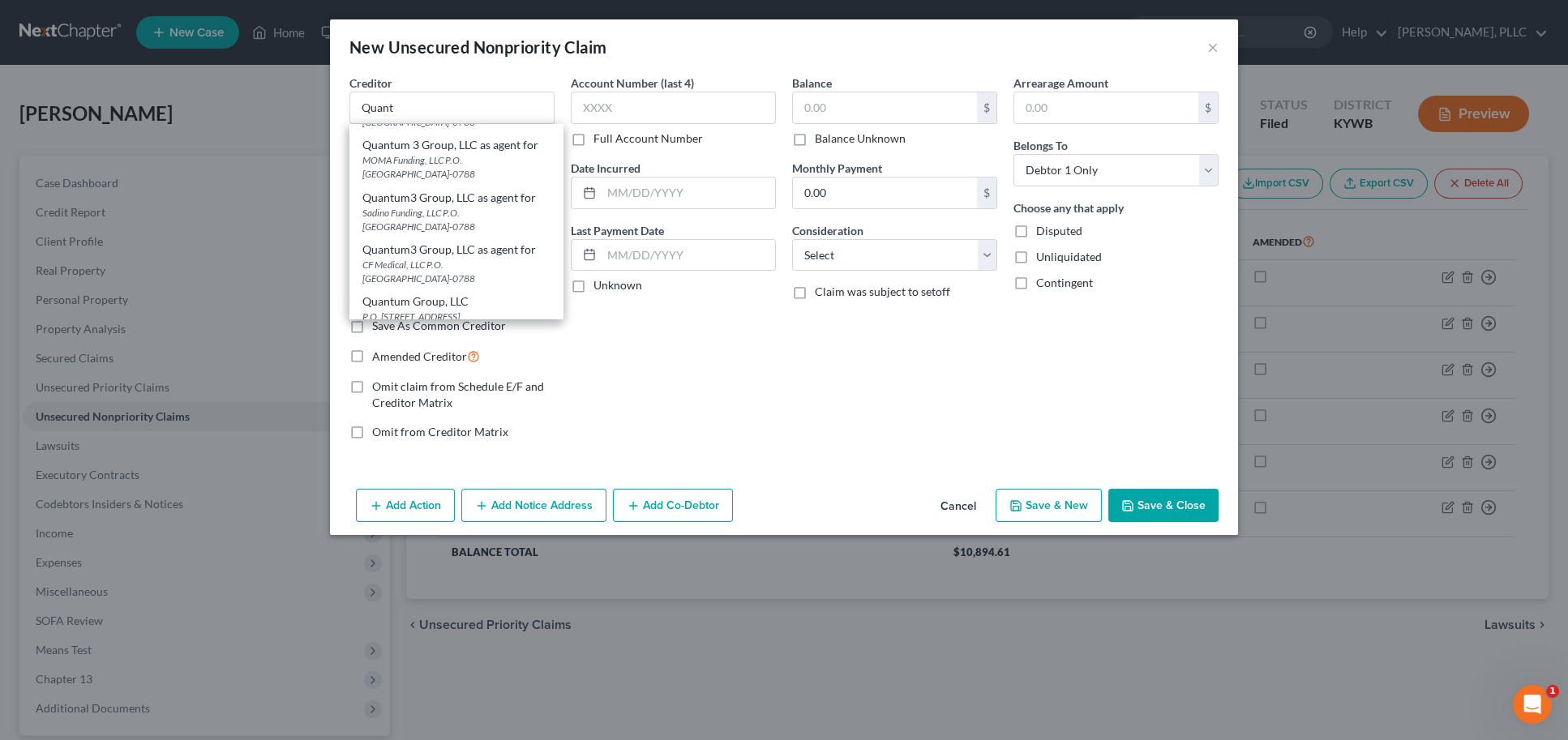
select select "50"
type input "98083"
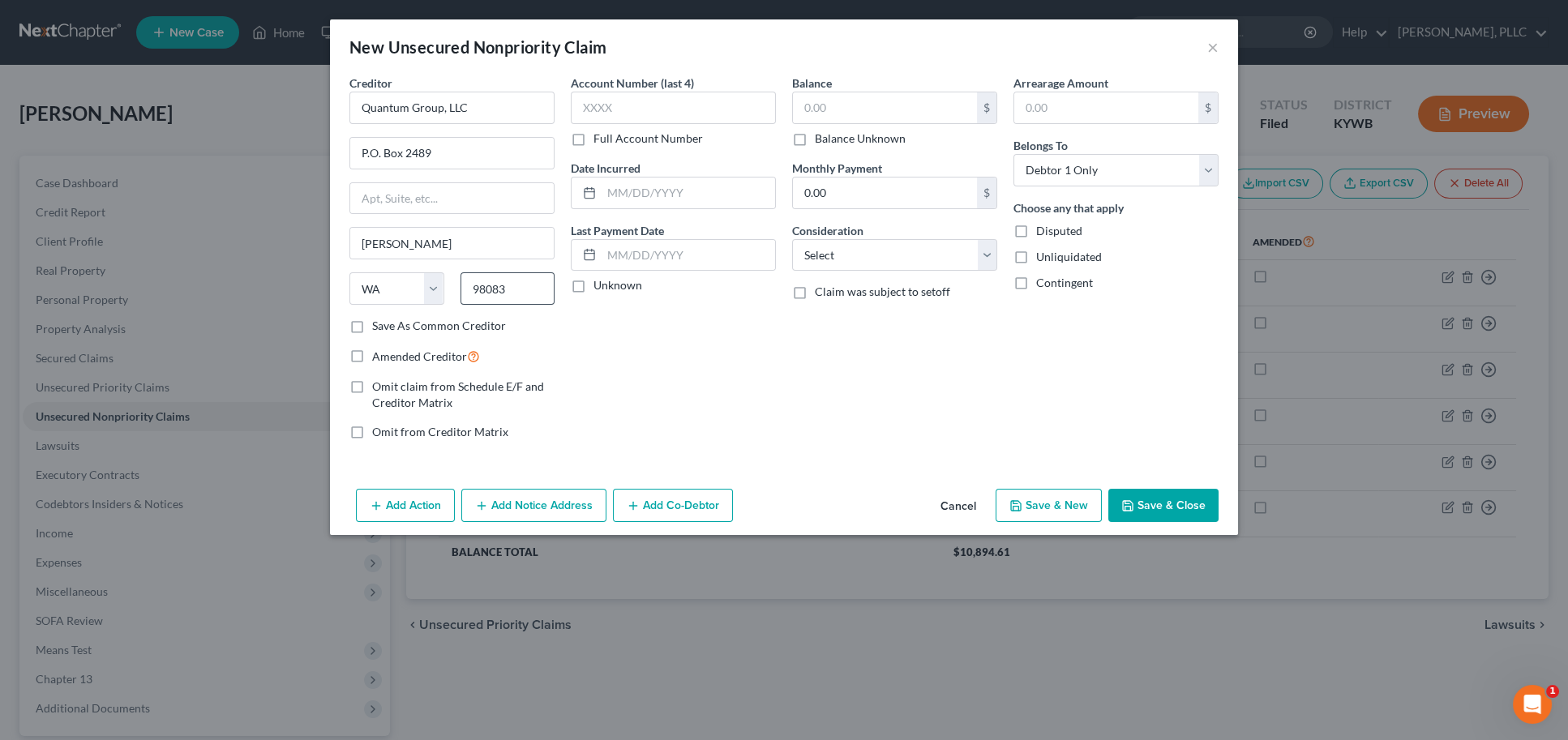
scroll to position [0, 0]
click at [491, 100] on input "Quantum Group, LLC" at bounding box center [452, 107] width 205 height 32
type input "Quantum Group, LLC as agent for CF Medical LLC"
click at [875, 107] on input "text" at bounding box center [884, 107] width 184 height 31
type input "1,786.00"
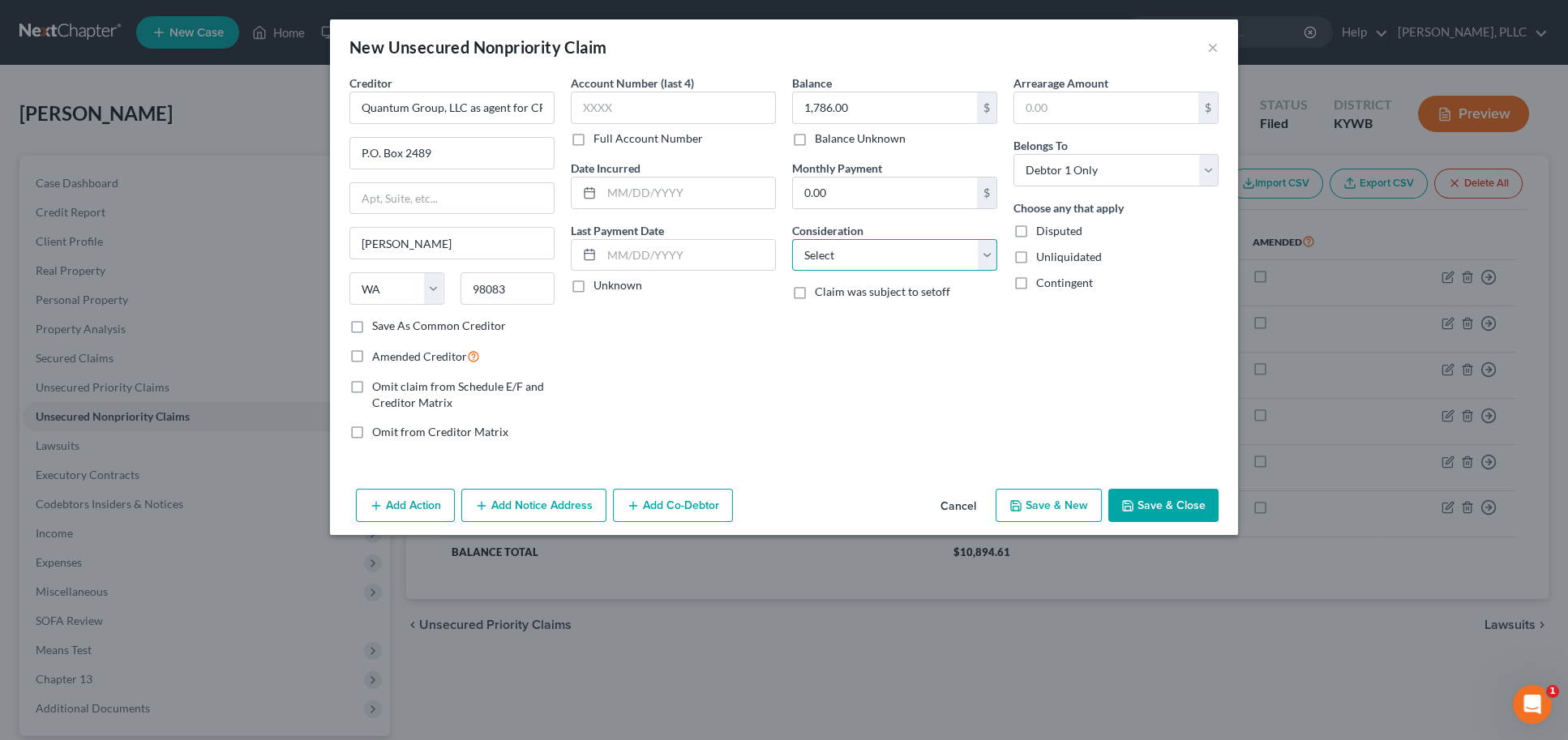
select select "1"
click at [1132, 502] on icon "button" at bounding box center [1127, 505] width 13 height 13
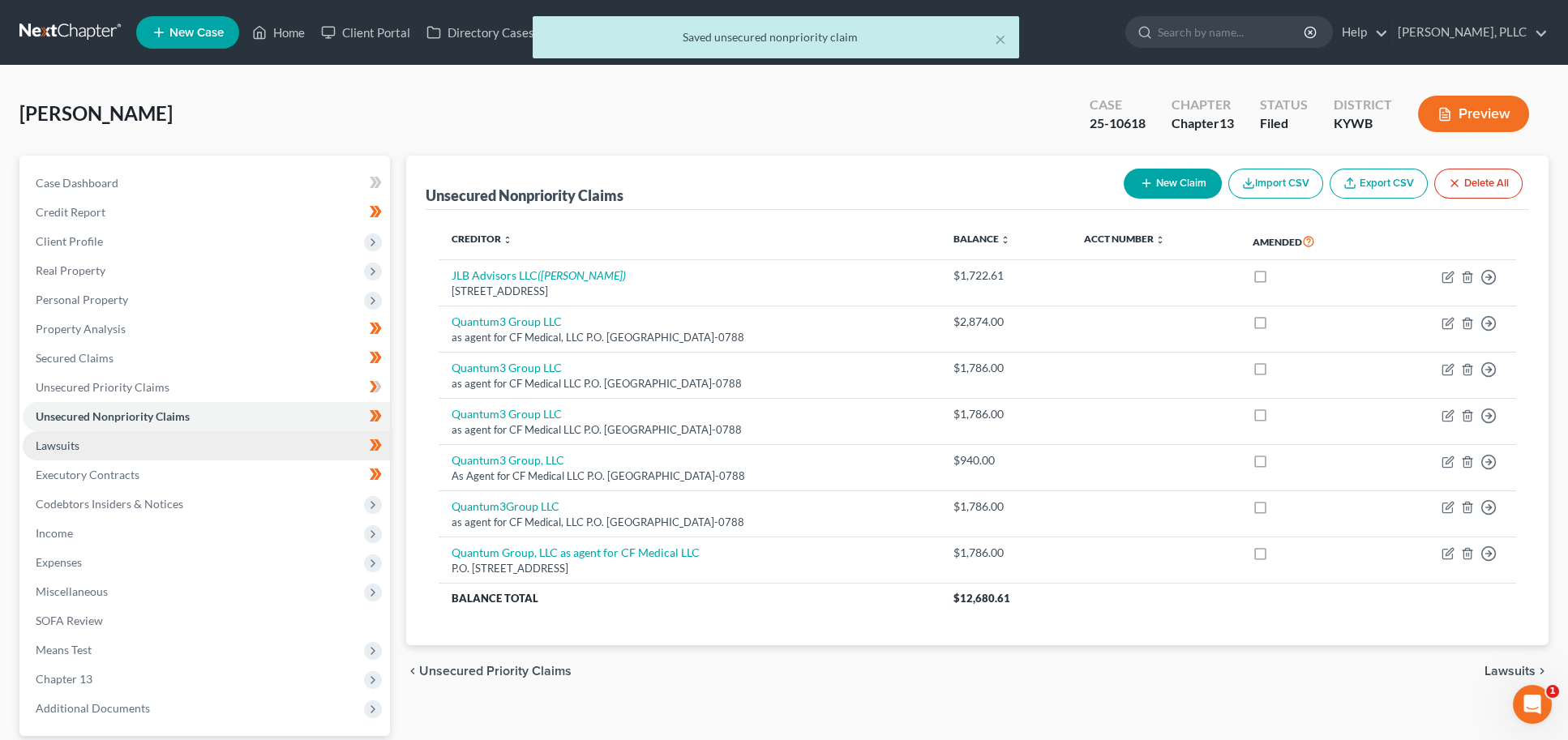
click at [160, 437] on link "Lawsuits" at bounding box center [206, 446] width 367 height 30
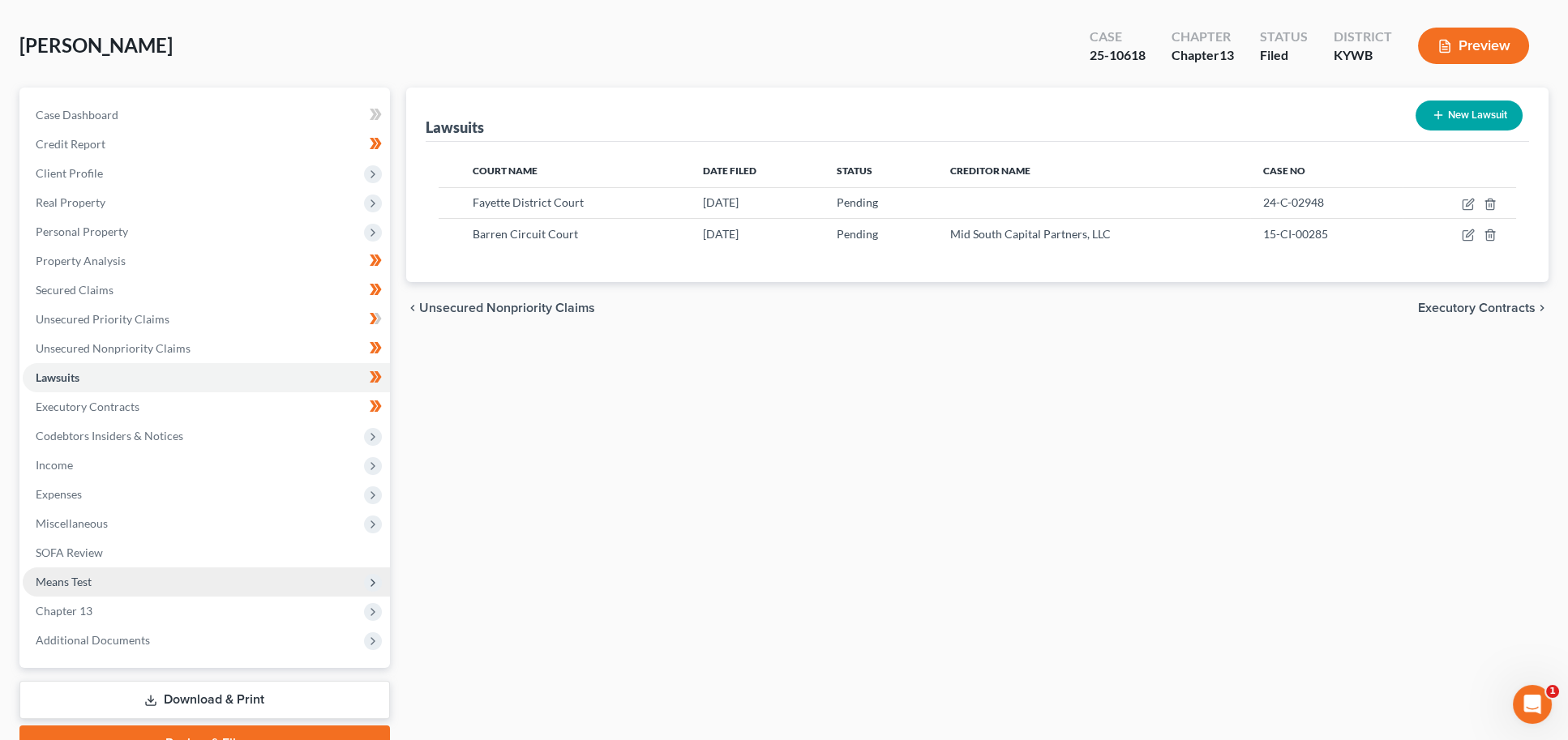
scroll to position [69, 0]
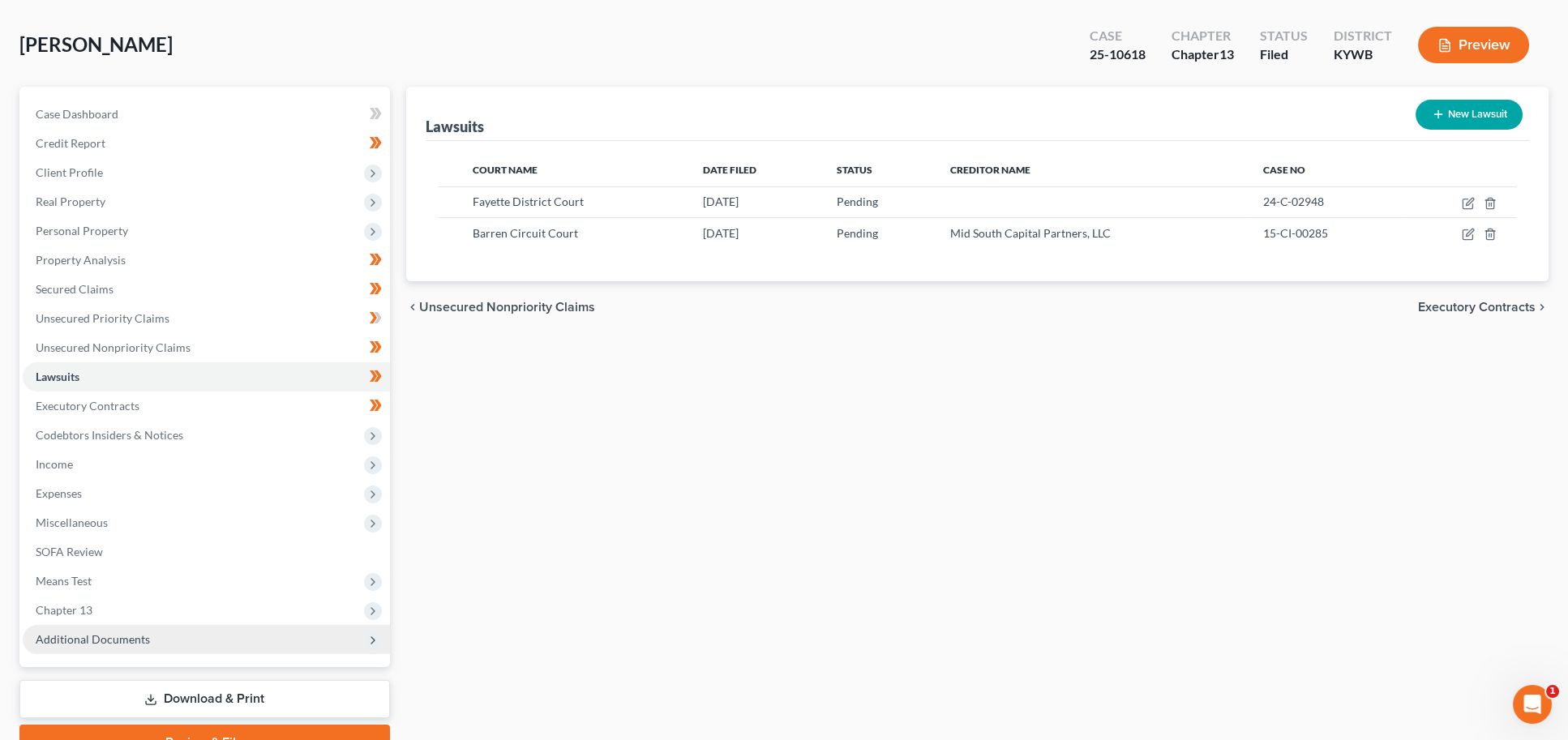
click at [195, 626] on span "Additional Documents" at bounding box center [206, 640] width 367 height 30
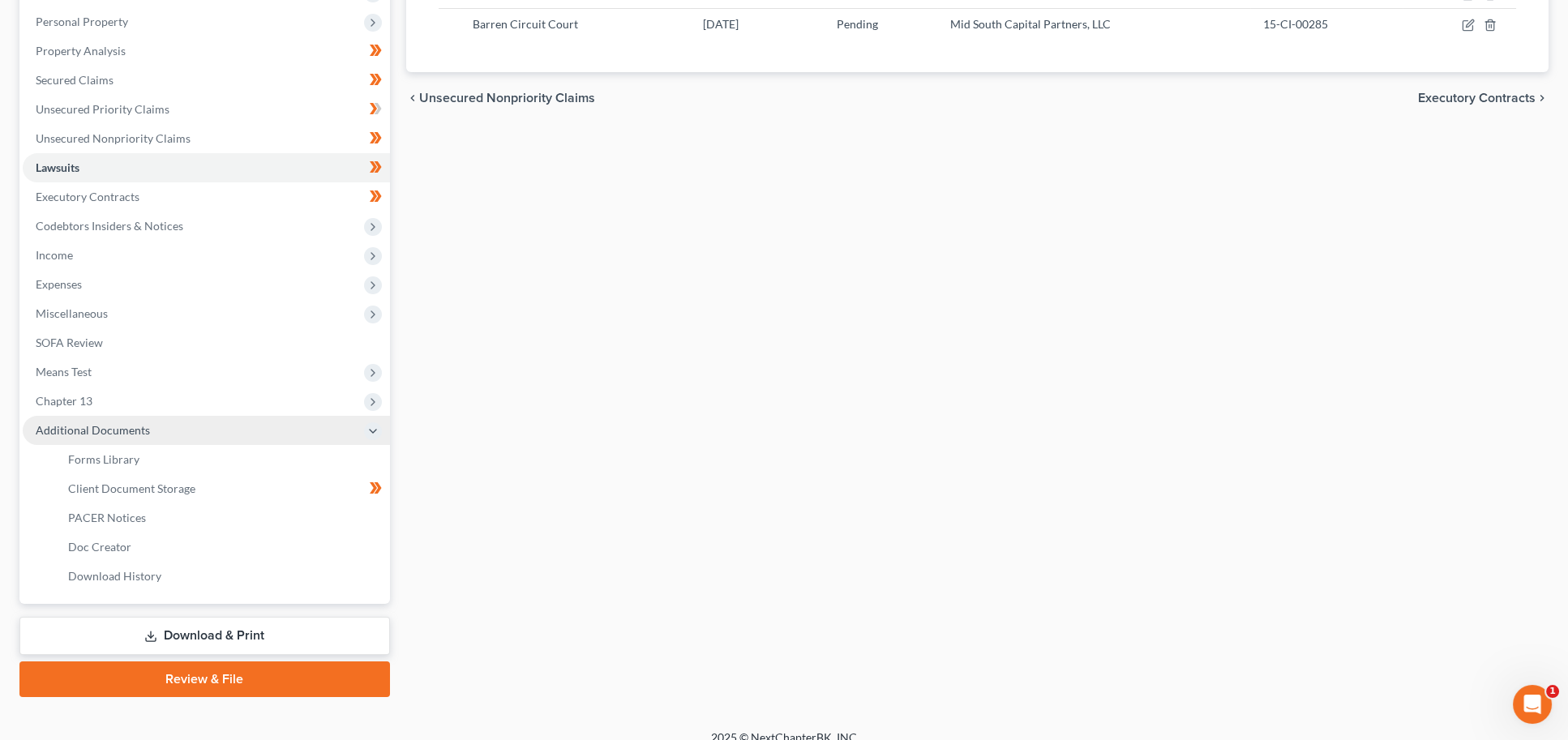
scroll to position [278, 0]
click at [122, 394] on span "Chapter 13" at bounding box center [206, 402] width 367 height 30
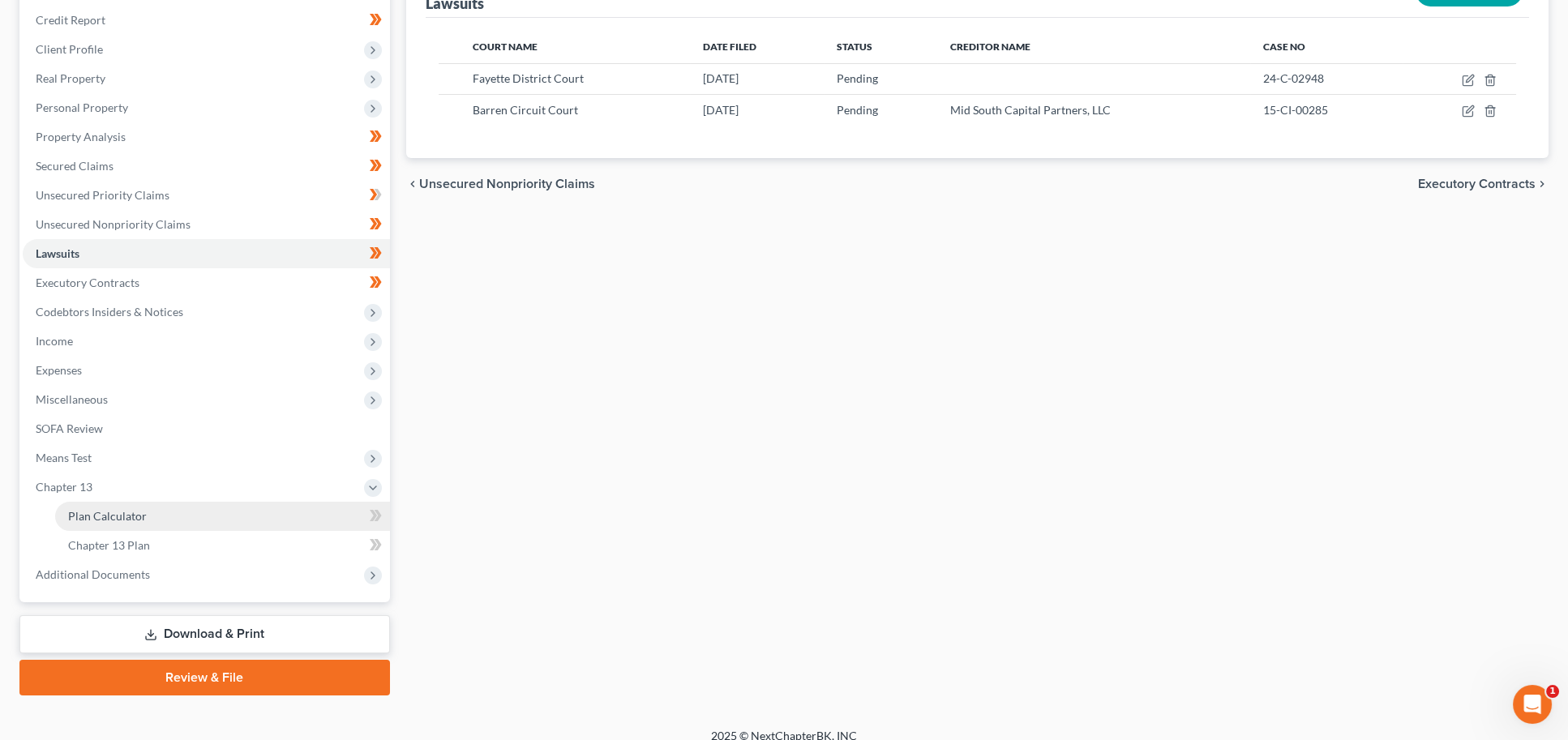
click at [127, 509] on span "Plan Calculator" at bounding box center [107, 516] width 79 height 14
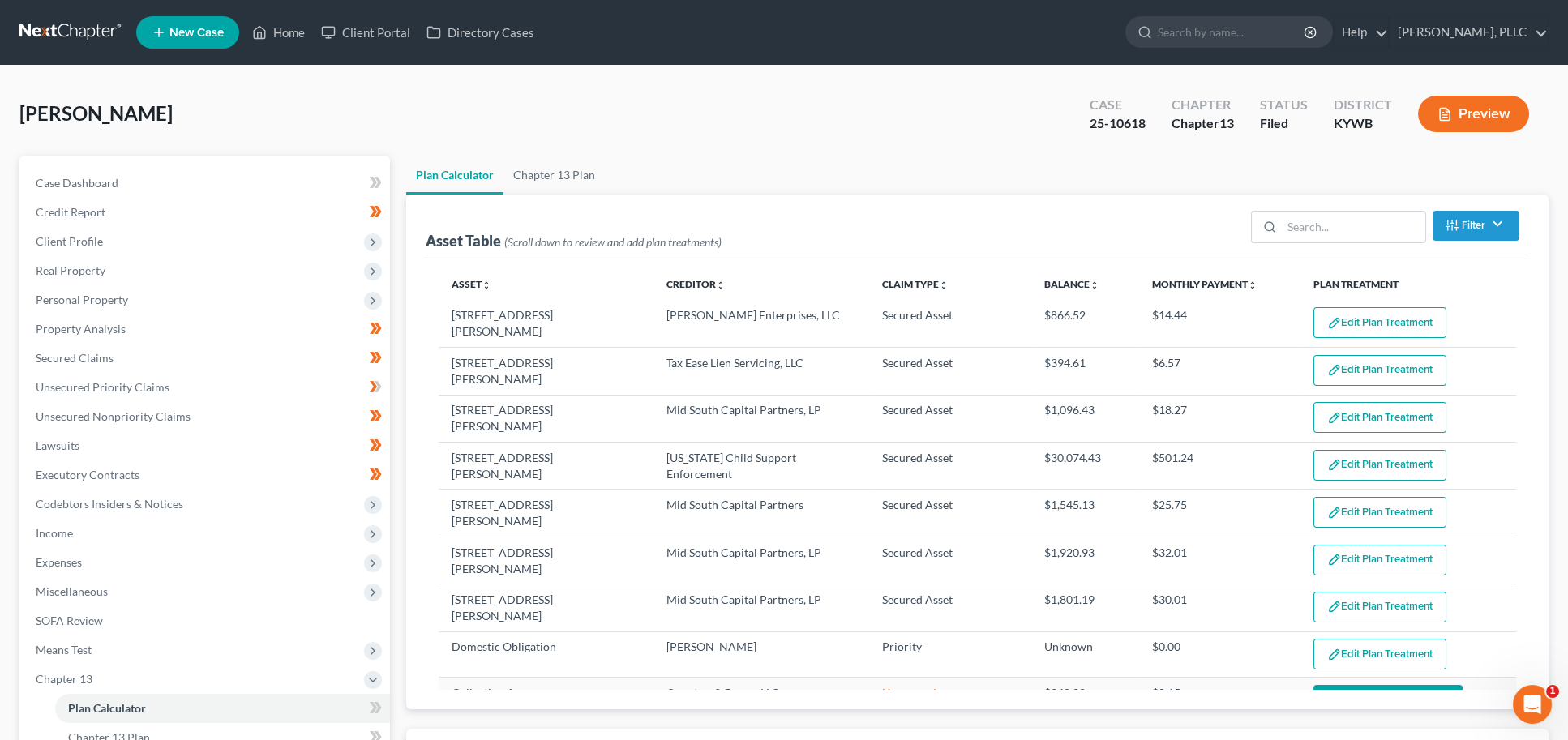
select select "59"
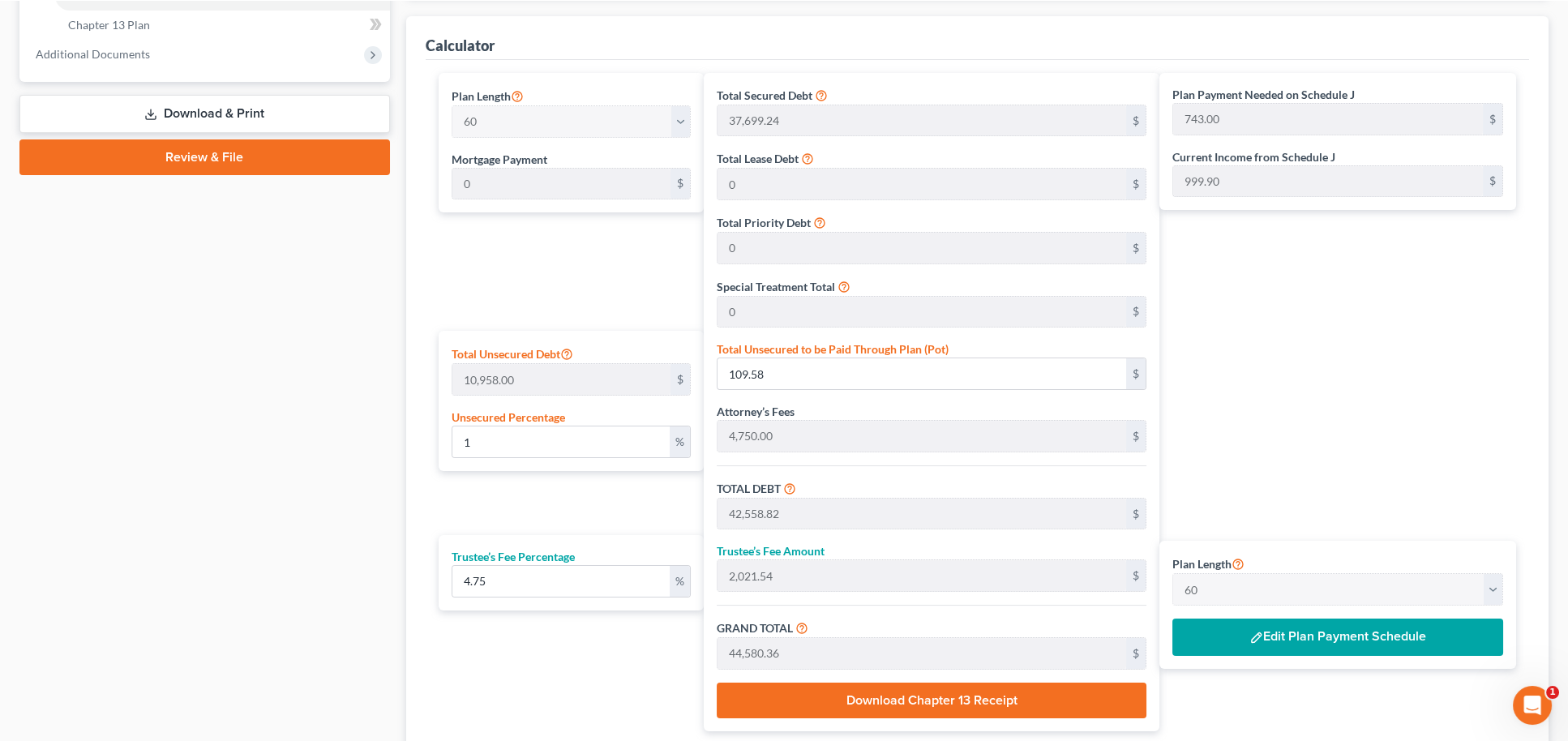
scroll to position [713, 0]
click at [1315, 633] on button "Edit Plan Payment Schedule" at bounding box center [1338, 636] width 331 height 37
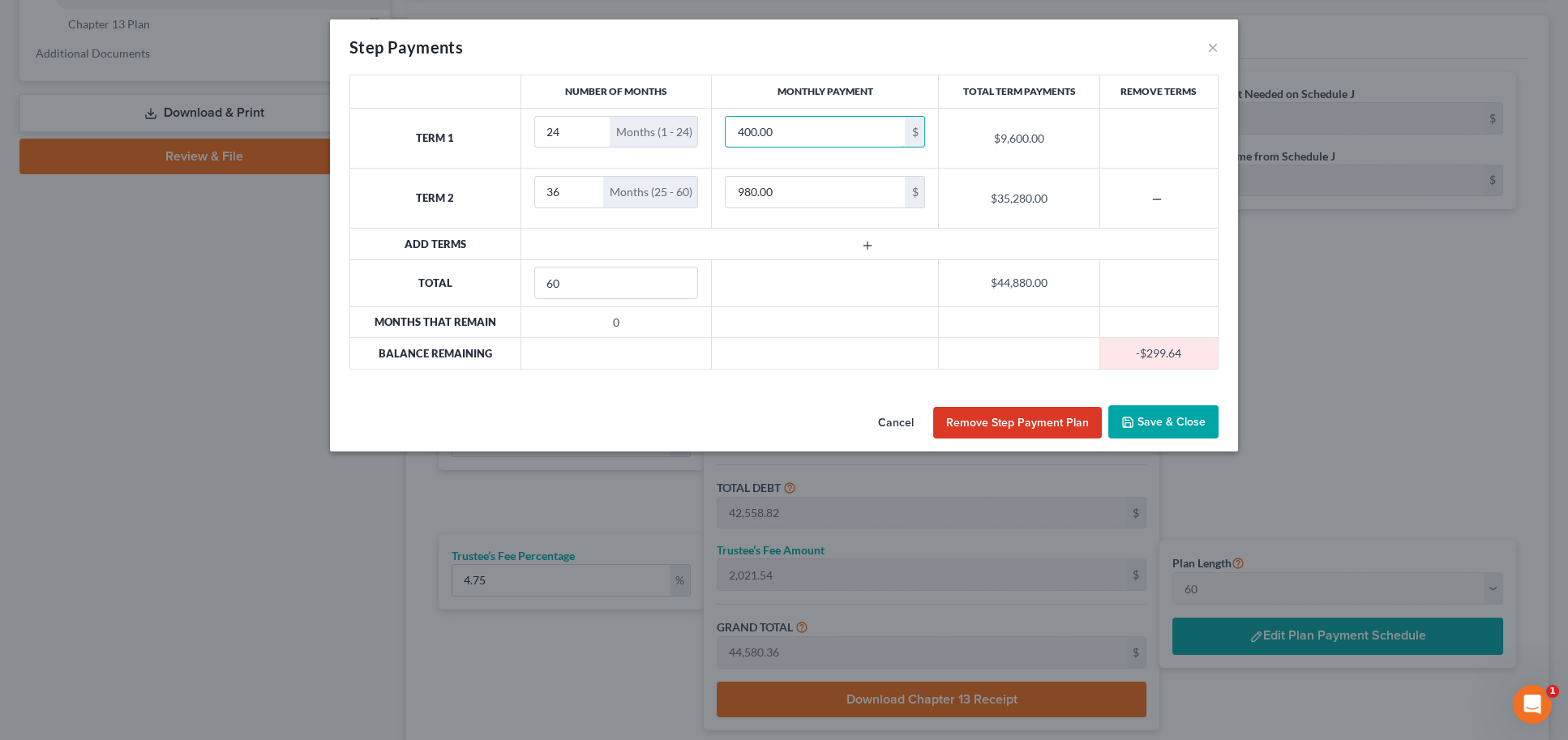
drag, startPoint x: 817, startPoint y: 135, endPoint x: 636, endPoint y: 105, distance: 183.5
click at [636, 105] on table "Number of Months Monthly Payment Total Term Payments Remove Terms Term 1 24 Mon…" at bounding box center [784, 222] width 869 height 295
type input "743"
drag, startPoint x: 769, startPoint y: 191, endPoint x: 686, endPoint y: 183, distance: 83.4
click at [686, 183] on tr "Term 2 36 Months (25 - 60) 980.00 $ $35,280.00" at bounding box center [784, 198] width 868 height 60
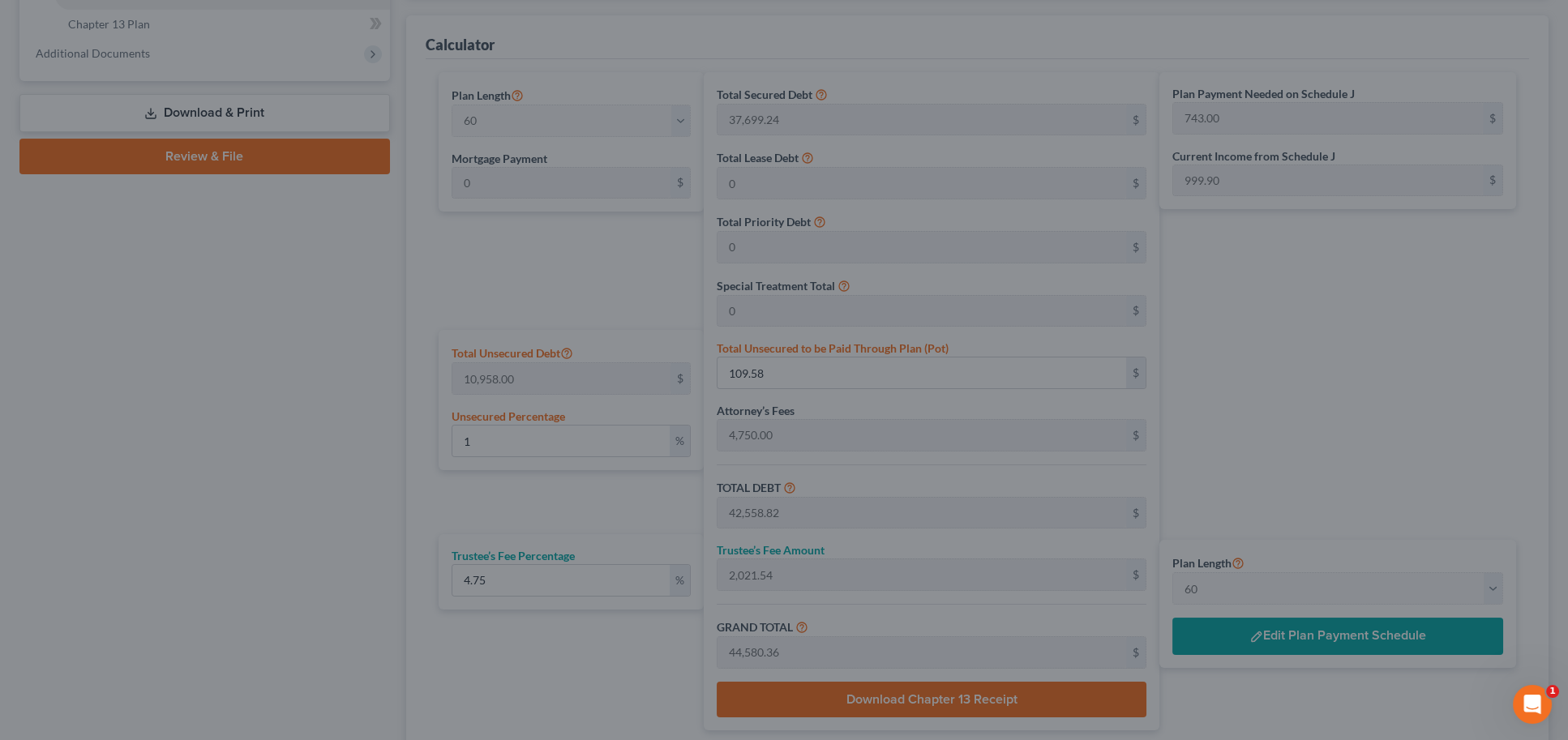
drag, startPoint x: 1441, startPoint y: 355, endPoint x: 1358, endPoint y: 302, distance: 98.5
click at [1441, 355] on div "Step Payments × Number of Months Monthly Payment Total Term Payments Remove Ter…" at bounding box center [784, 370] width 1568 height 740
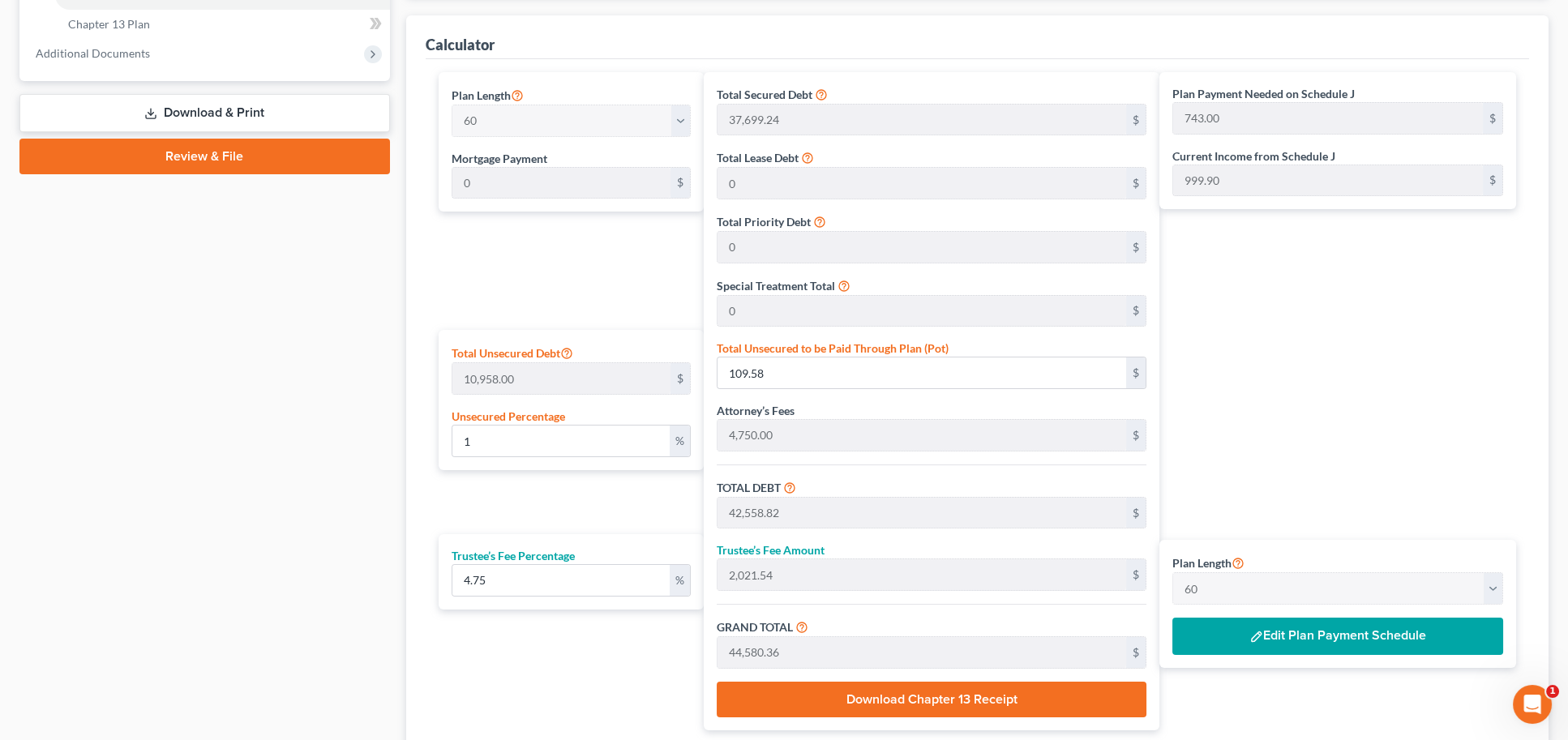
click at [1346, 640] on button "Edit Plan Payment Schedule" at bounding box center [1338, 636] width 331 height 37
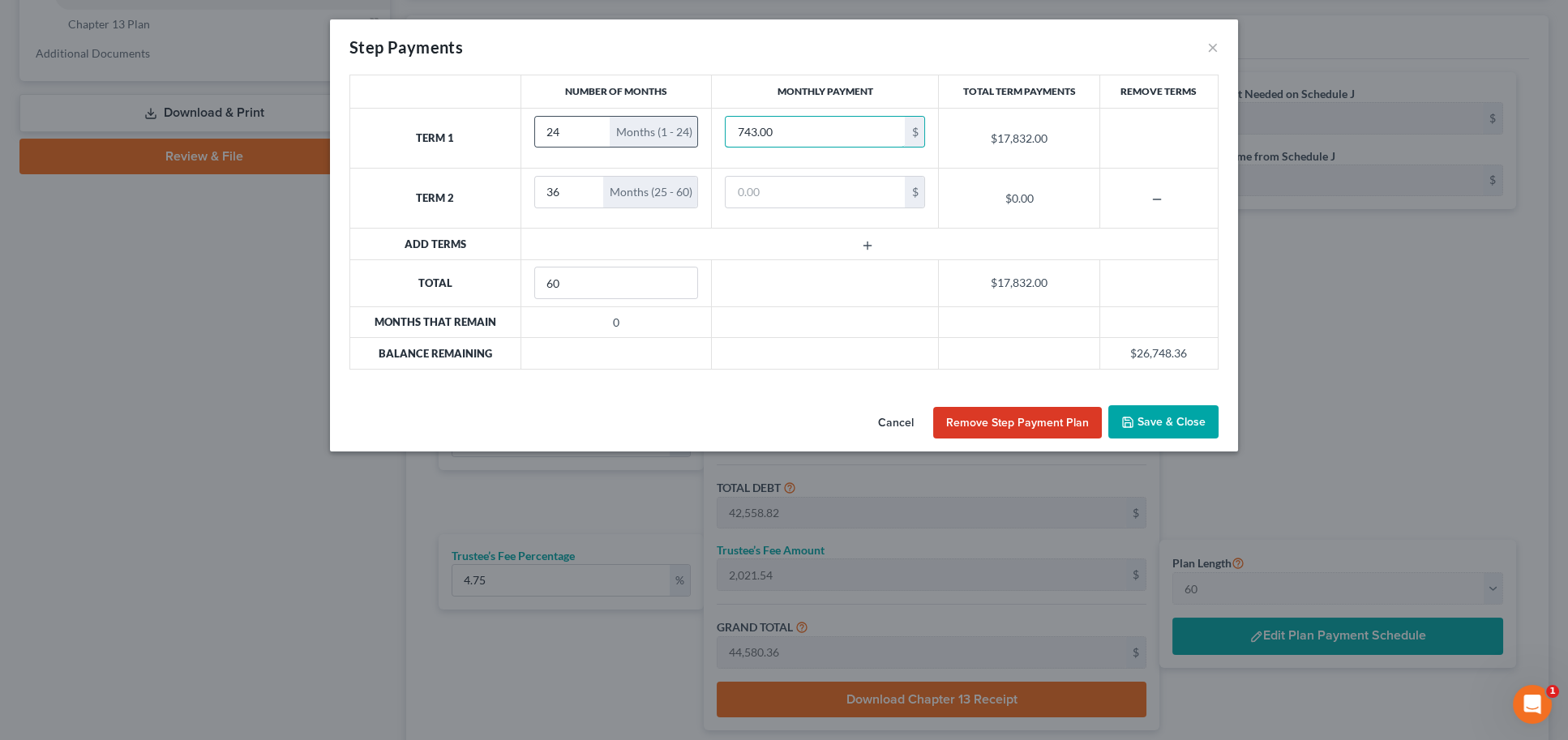
drag, startPoint x: 784, startPoint y: 140, endPoint x: 643, endPoint y: 114, distance: 143.4
click at [643, 114] on tr "Term 1 24 Months (1 - 24) 743.00 $ $17,832.00" at bounding box center [784, 138] width 868 height 60
type input "500"
click at [800, 189] on input "text" at bounding box center [815, 192] width 179 height 31
type input "5"
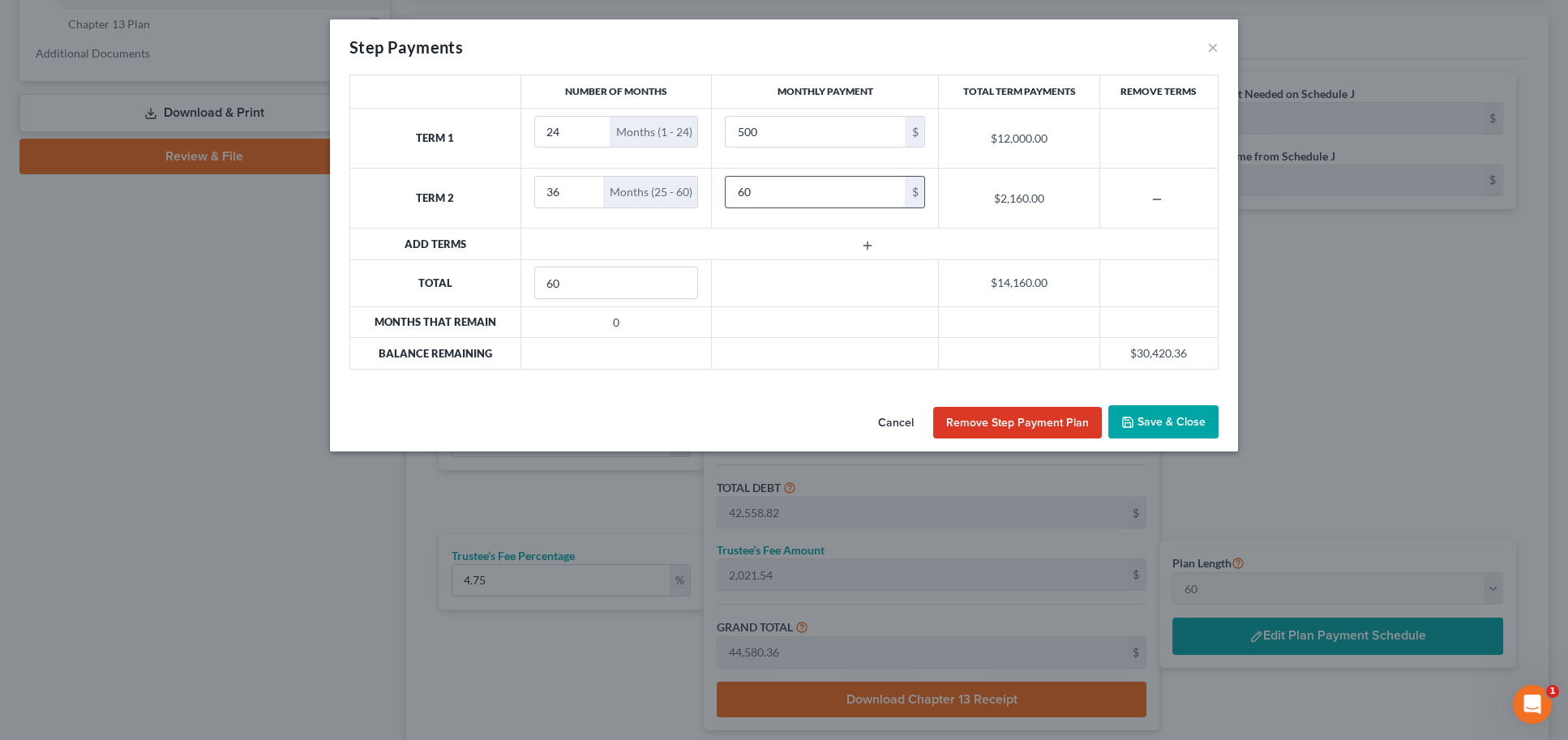
type input "6"
type input "1"
type input "906"
click at [1166, 419] on button "Save & Close" at bounding box center [1163, 422] width 110 height 34
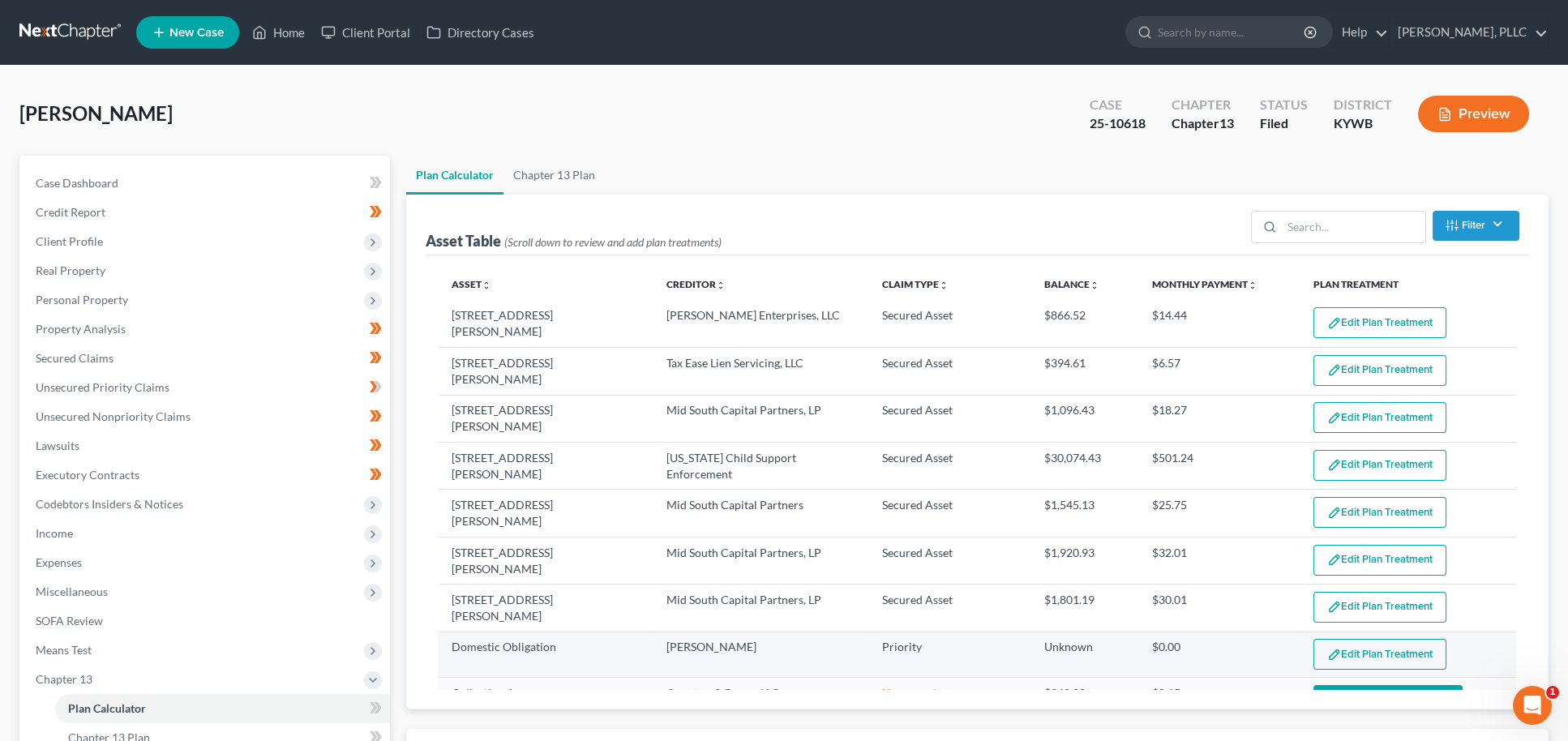
scroll to position [0, 0]
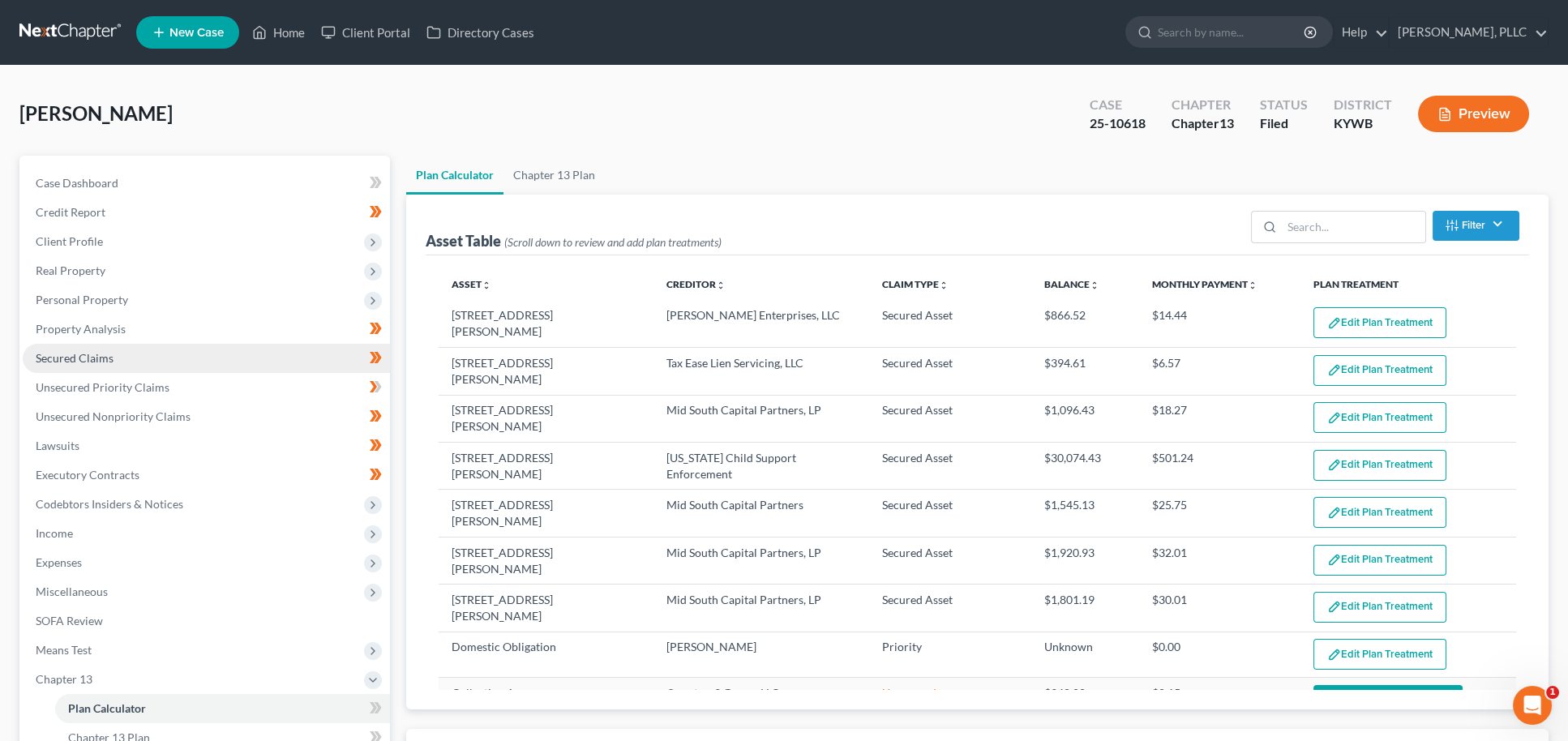
click at [100, 353] on span "Secured Claims" at bounding box center [74, 358] width 78 height 14
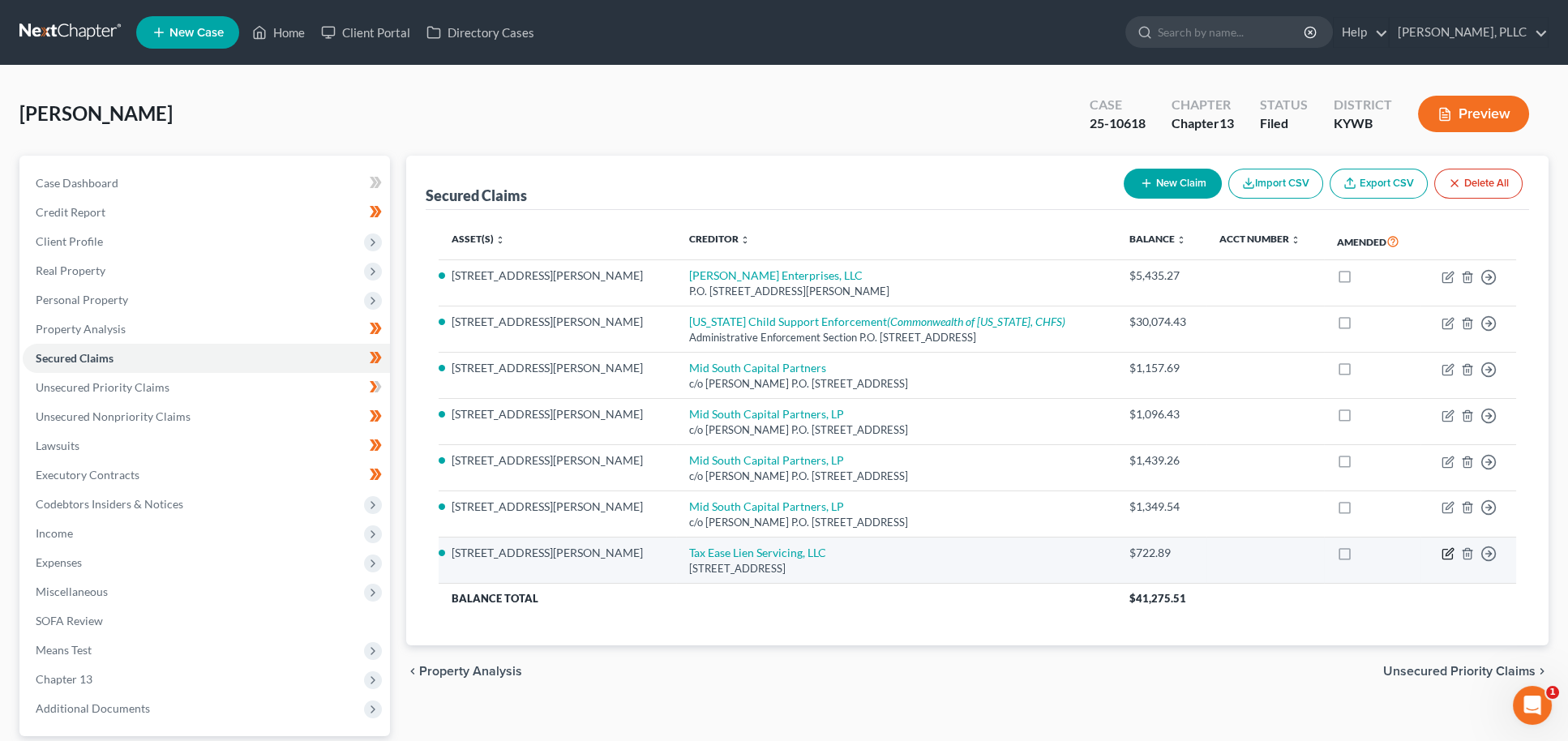
click at [1447, 548] on icon "button" at bounding box center [1448, 551] width 7 height 7
select select "45"
select select "4"
select select "0"
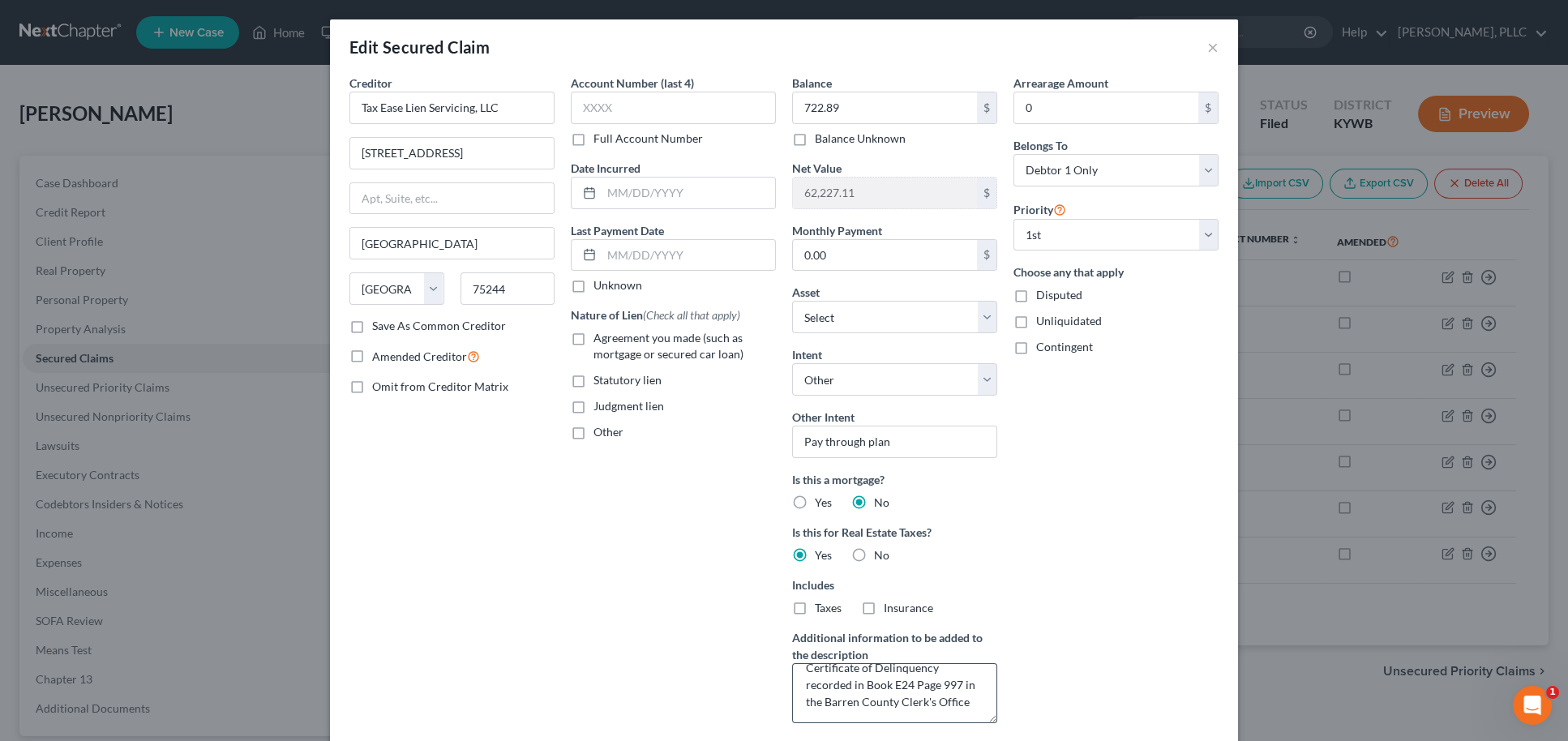
scroll to position [17, 0]
click at [1212, 48] on button "×" at bounding box center [1213, 47] width 12 height 20
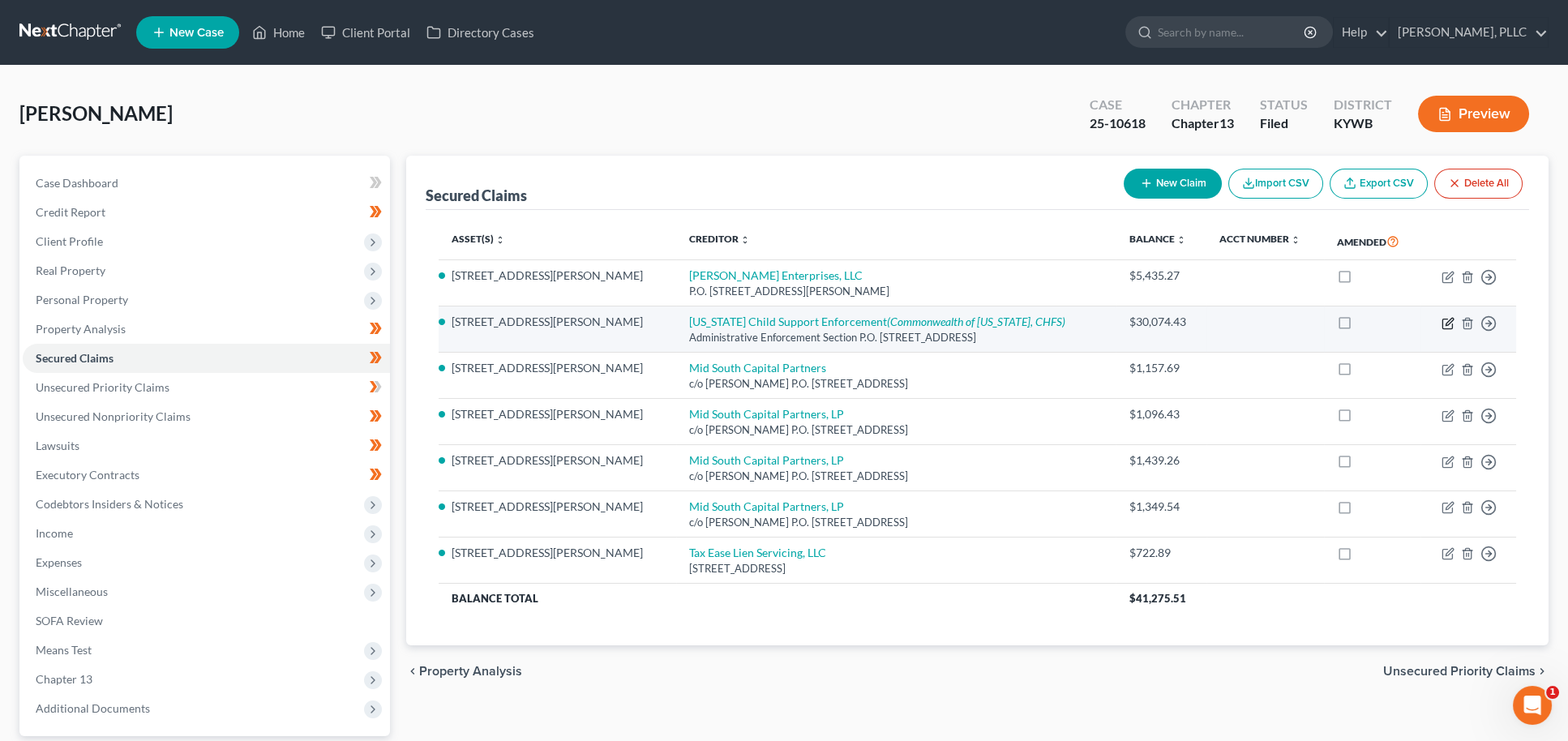
click at [1448, 318] on icon "button" at bounding box center [1448, 321] width 7 height 7
select select "18"
select select "2"
select select "4"
select select "0"
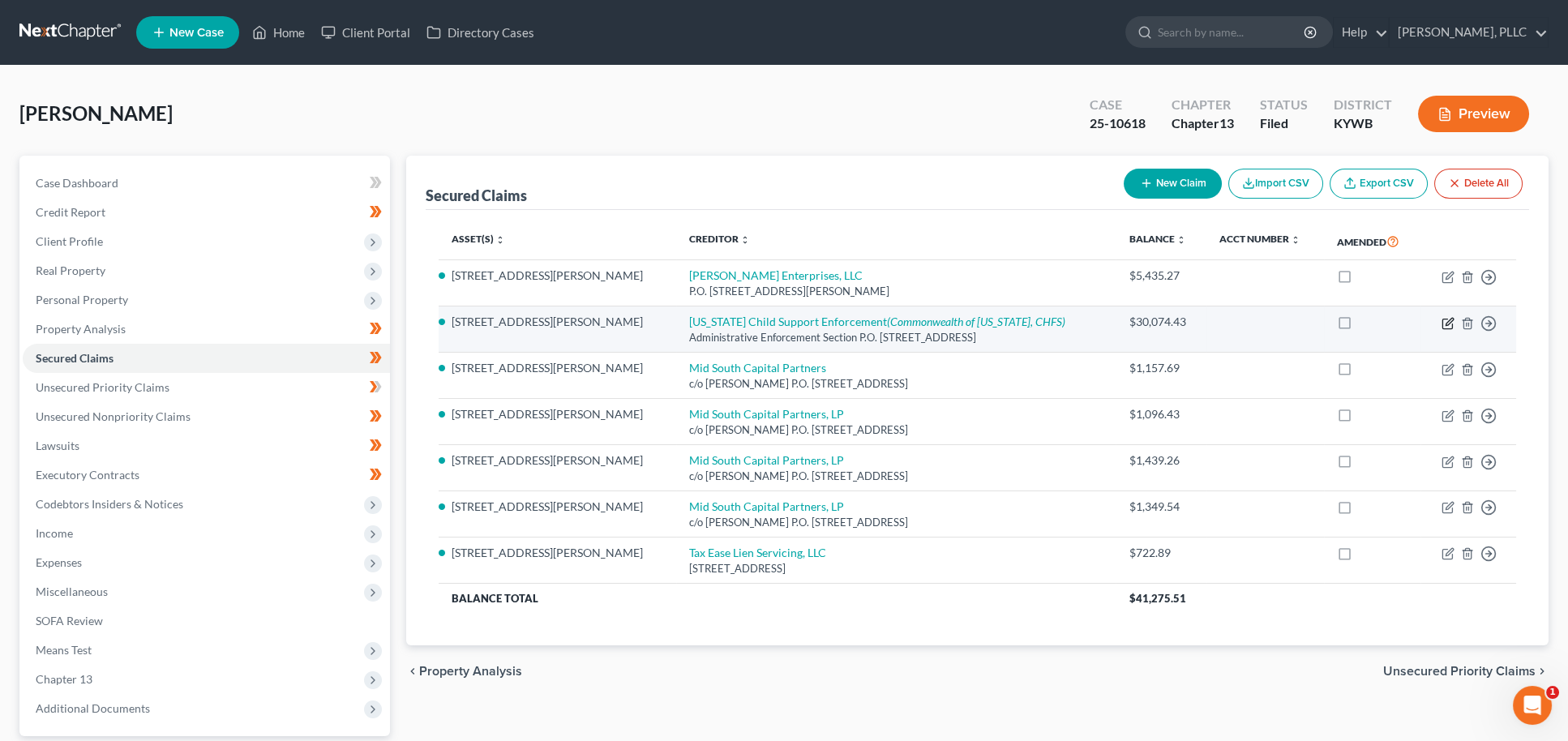
select select "0"
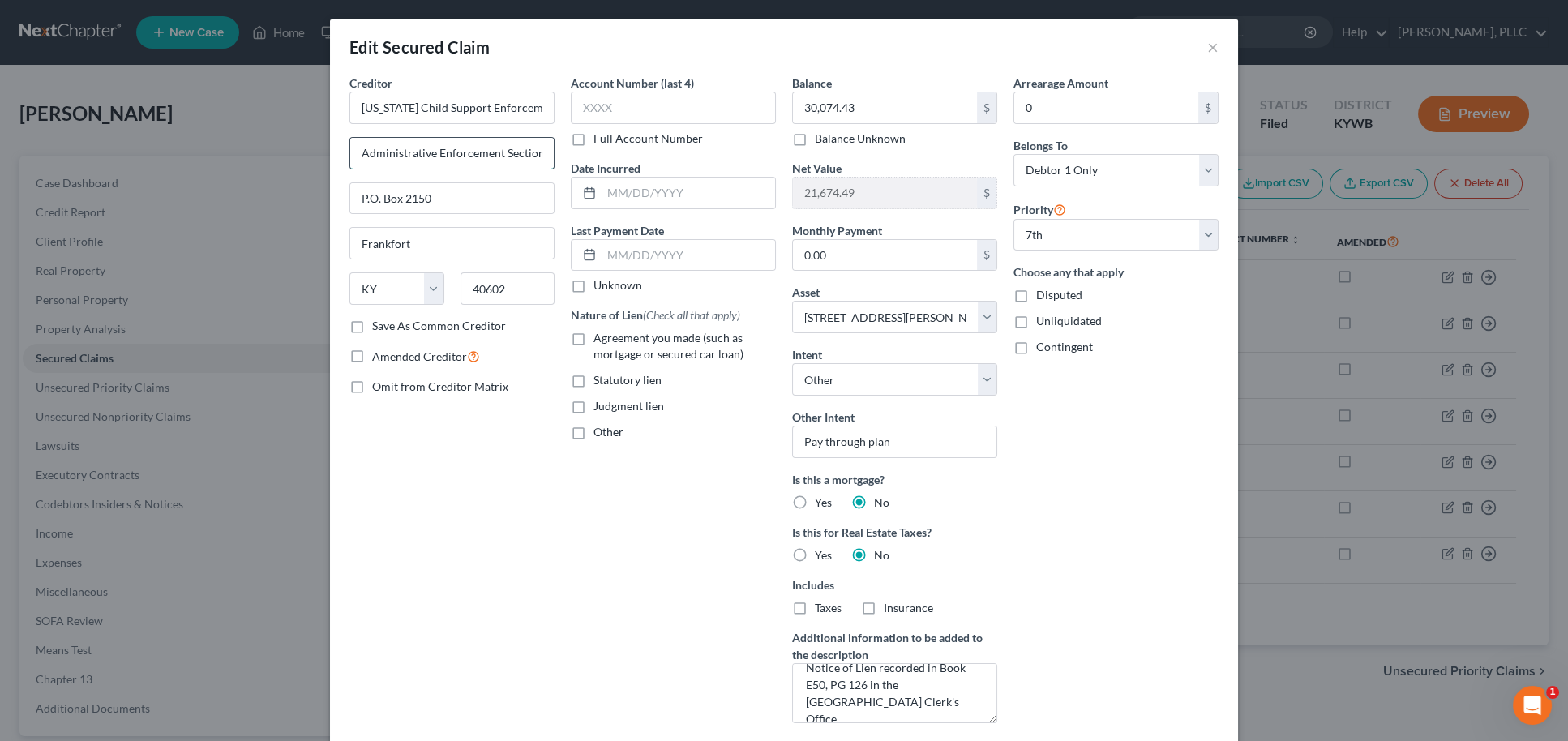
drag, startPoint x: 367, startPoint y: 154, endPoint x: 519, endPoint y: 164, distance: 152.3
click at [581, 162] on div "Creditor * Kentucky Child Support Enforcement Administrative Enforcement Sectio…" at bounding box center [784, 405] width 885 height 661
click at [270, 539] on div "Edit Secured Claim × Creditor * Kentucky Child Support Enforcement Administrati…" at bounding box center [784, 370] width 1568 height 741
drag, startPoint x: 114, startPoint y: 562, endPoint x: 128, endPoint y: 574, distance: 18.4
click at [113, 562] on div "Edit Secured Claim × Creditor * Kentucky Child Support Enforcement Administrati…" at bounding box center [784, 370] width 1568 height 741
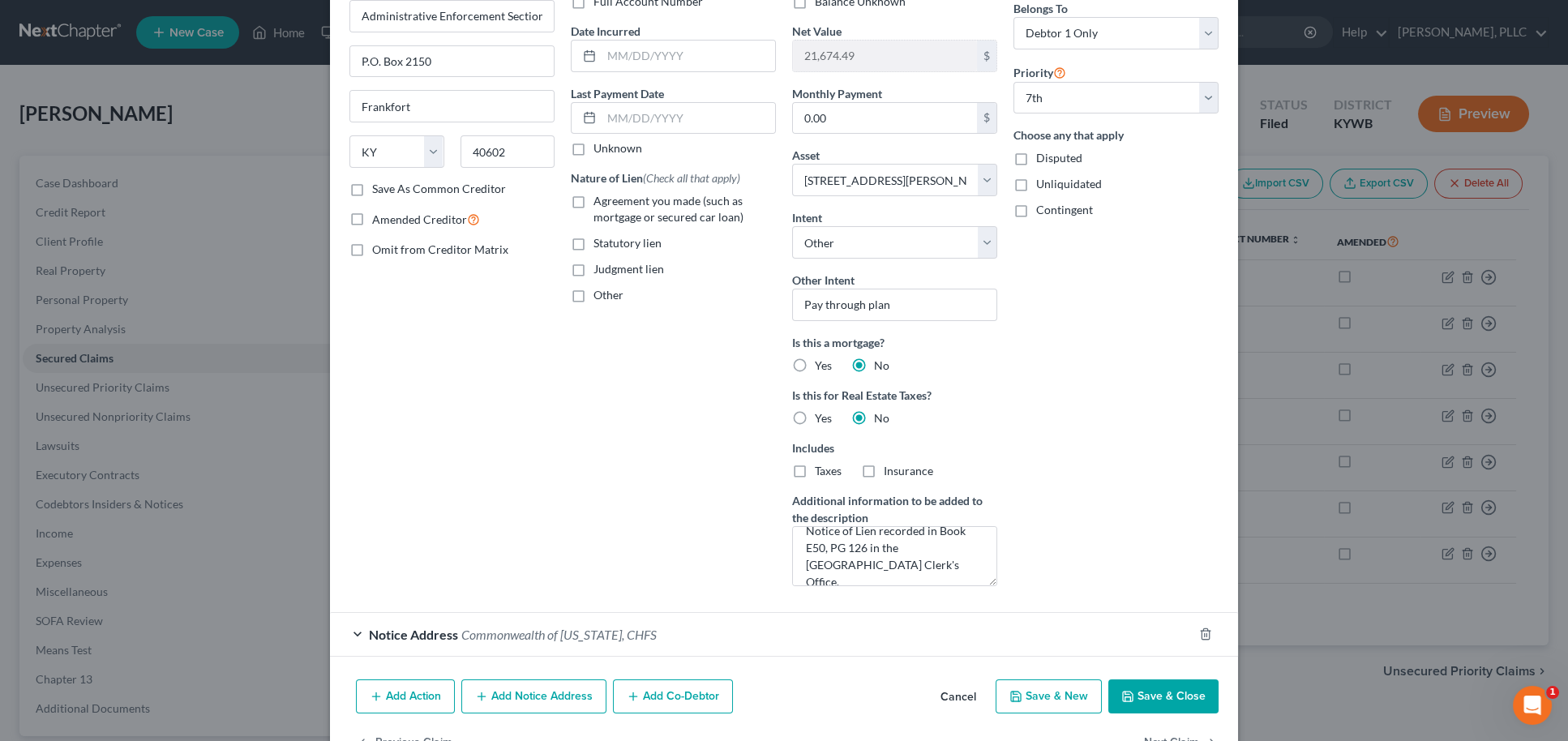
scroll to position [142, 0]
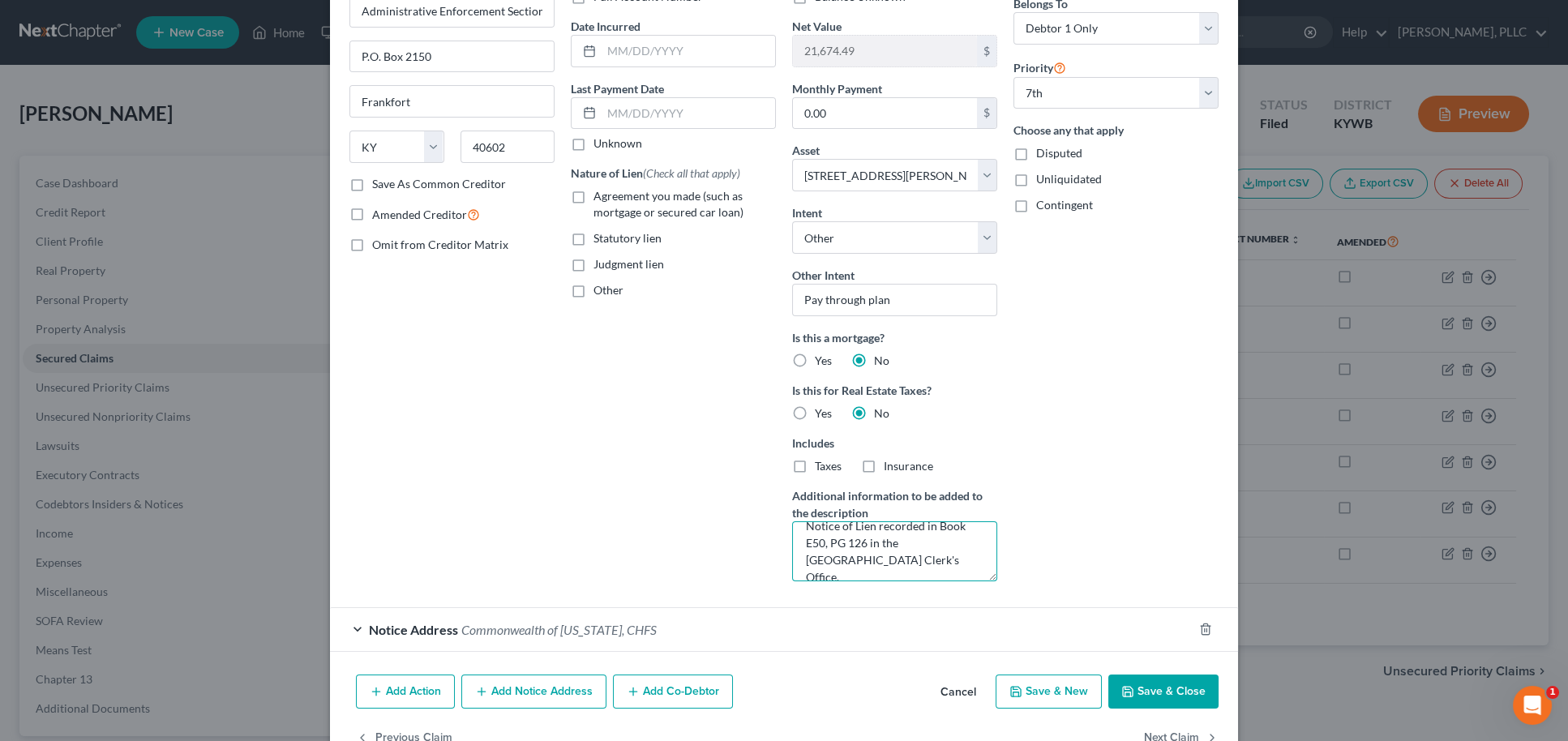
drag, startPoint x: 902, startPoint y: 557, endPoint x: 804, endPoint y: 525, distance: 103.1
click at [804, 525] on textarea "Notice of Lien recorded in Book E50, PG 126 in the Barren County Clerk's Office." at bounding box center [894, 550] width 205 height 60
click at [236, 319] on div "Edit Secured Claim × Creditor * Kentucky Child Support Enforcement Administrati…" at bounding box center [784, 370] width 1568 height 741
drag, startPoint x: 807, startPoint y: 539, endPoint x: 960, endPoint y: 542, distance: 153.0
click at [969, 542] on textarea "Notice of Lien recorded in Book E50, PG 126 in the Barren County Clerk's Office." at bounding box center [894, 550] width 205 height 60
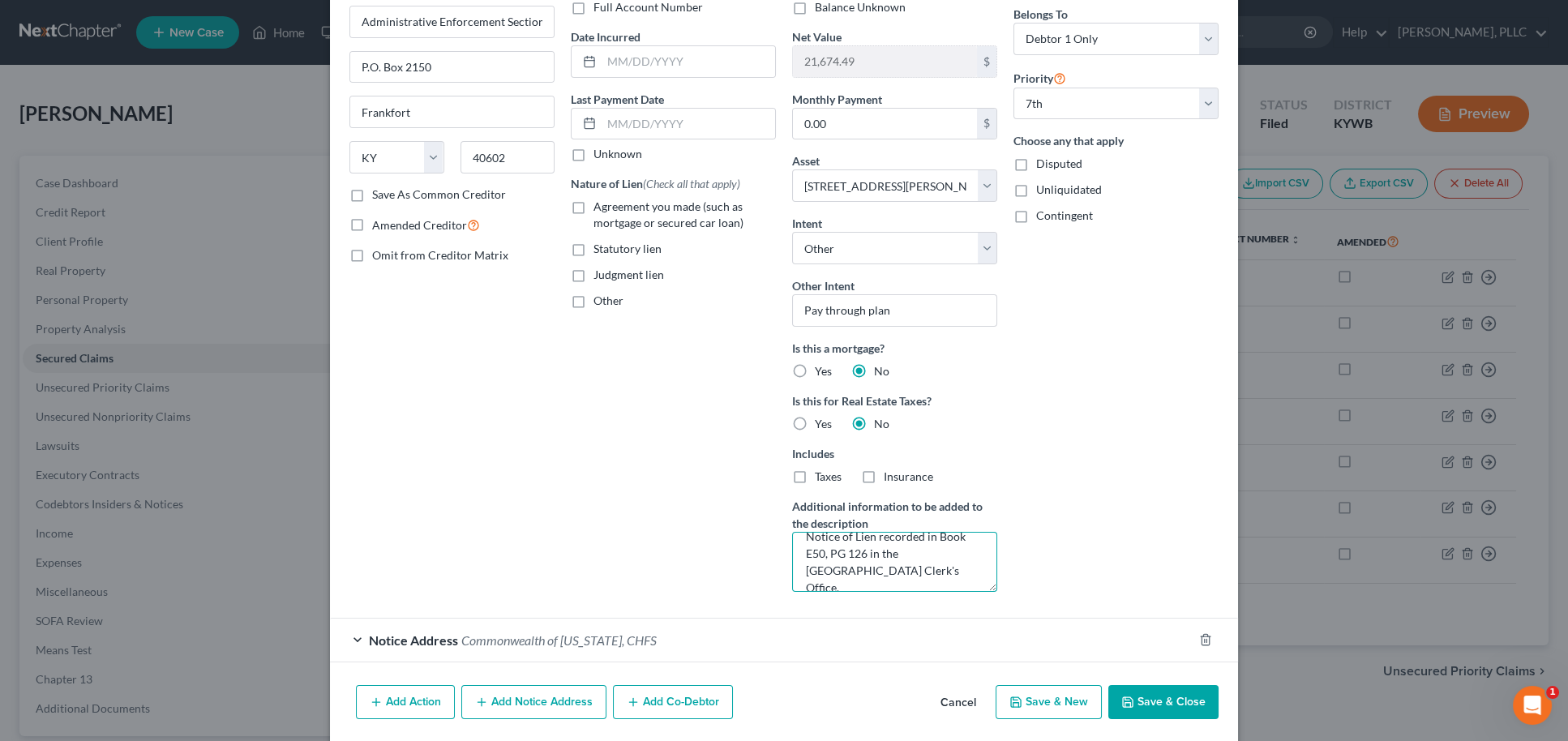
scroll to position [123, 0]
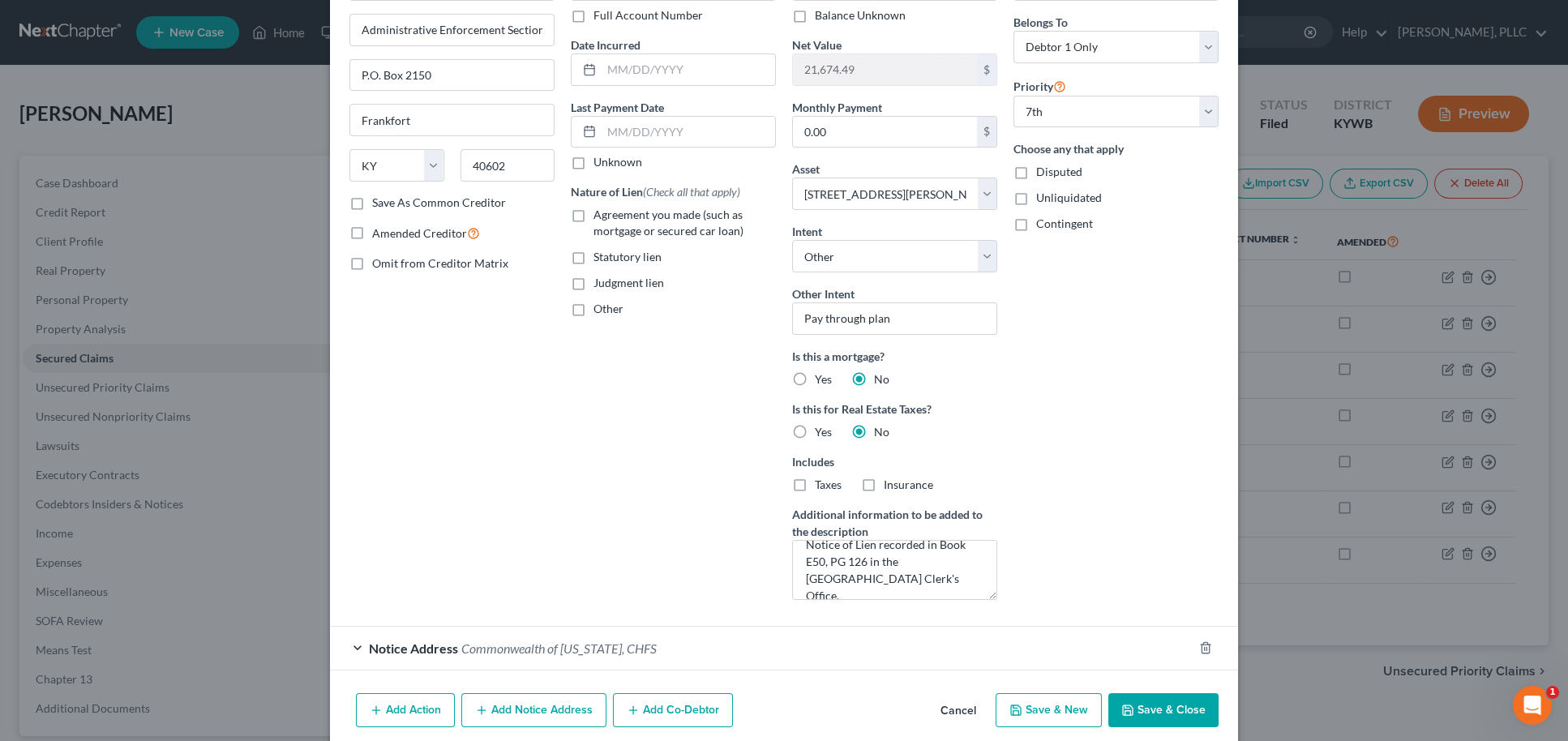
click at [1251, 307] on div "Edit Secured Claim × Creditor * Kentucky Child Support Enforcement Administrati…" at bounding box center [784, 370] width 1568 height 741
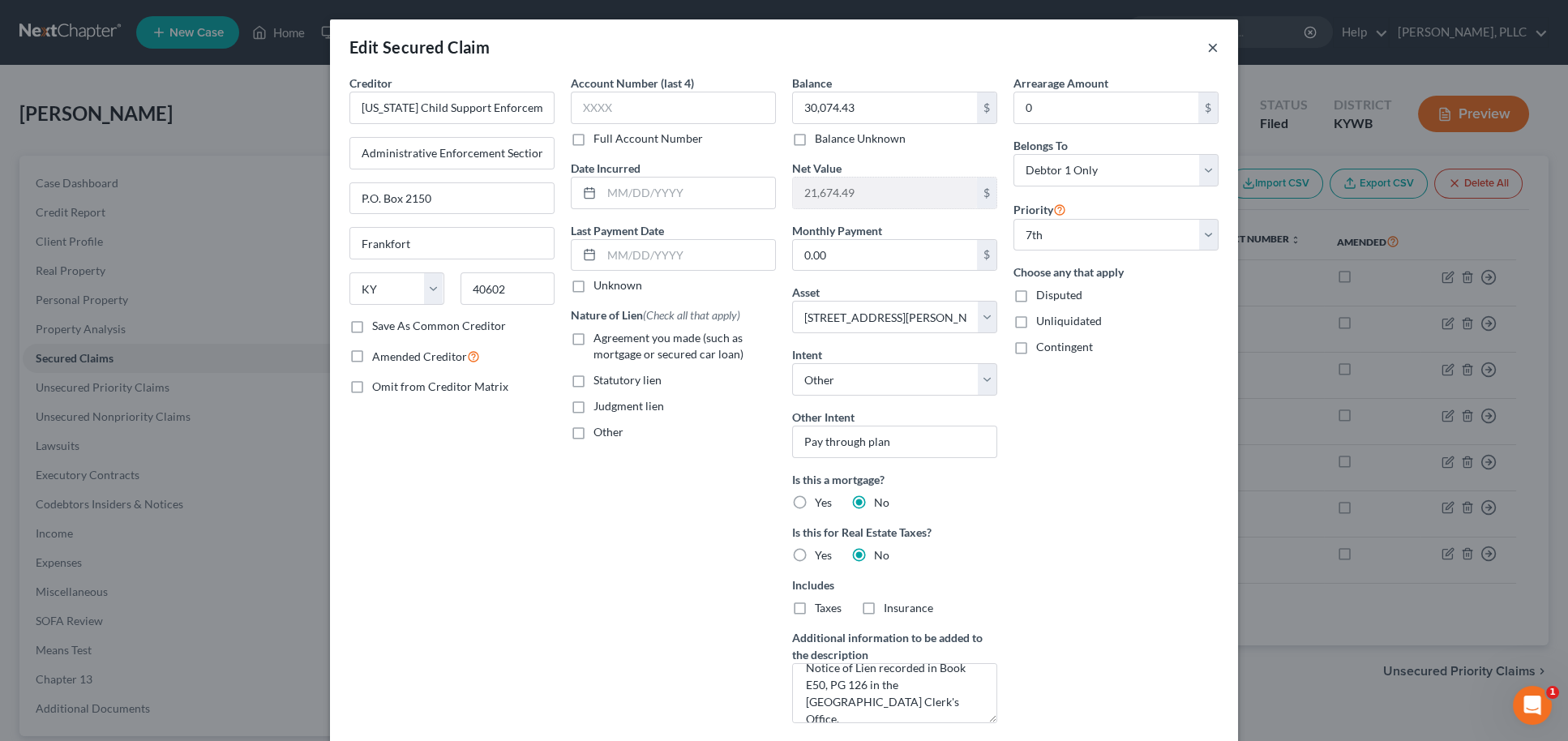
scroll to position [0, 0]
drag, startPoint x: 1210, startPoint y: 53, endPoint x: 1208, endPoint y: 75, distance: 22.1
click at [1210, 53] on button "×" at bounding box center [1213, 47] width 12 height 20
